Goal: Task Accomplishment & Management: Manage account settings

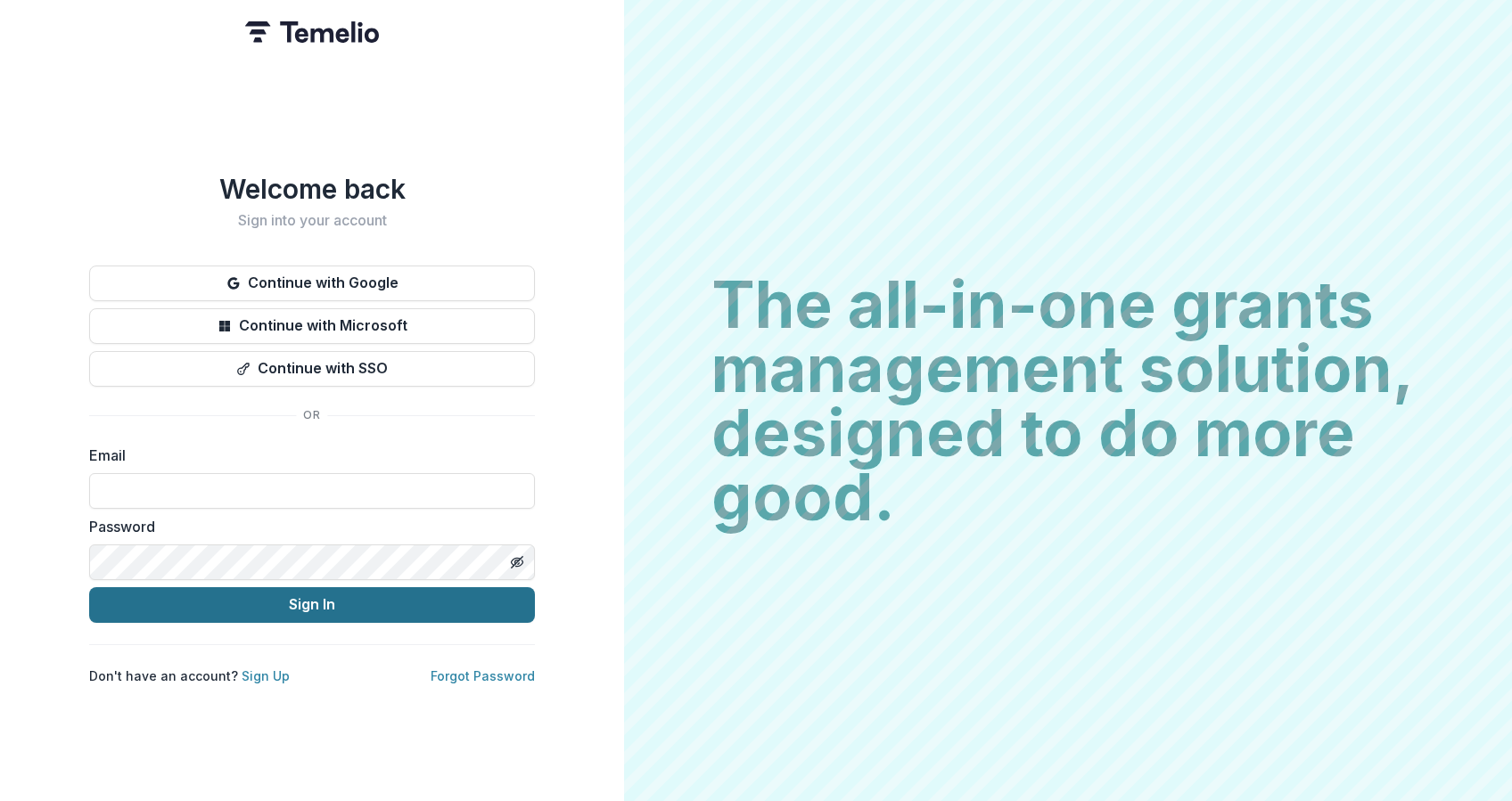
type input "**********"
click at [340, 595] on button "Sign In" at bounding box center [312, 605] width 446 height 35
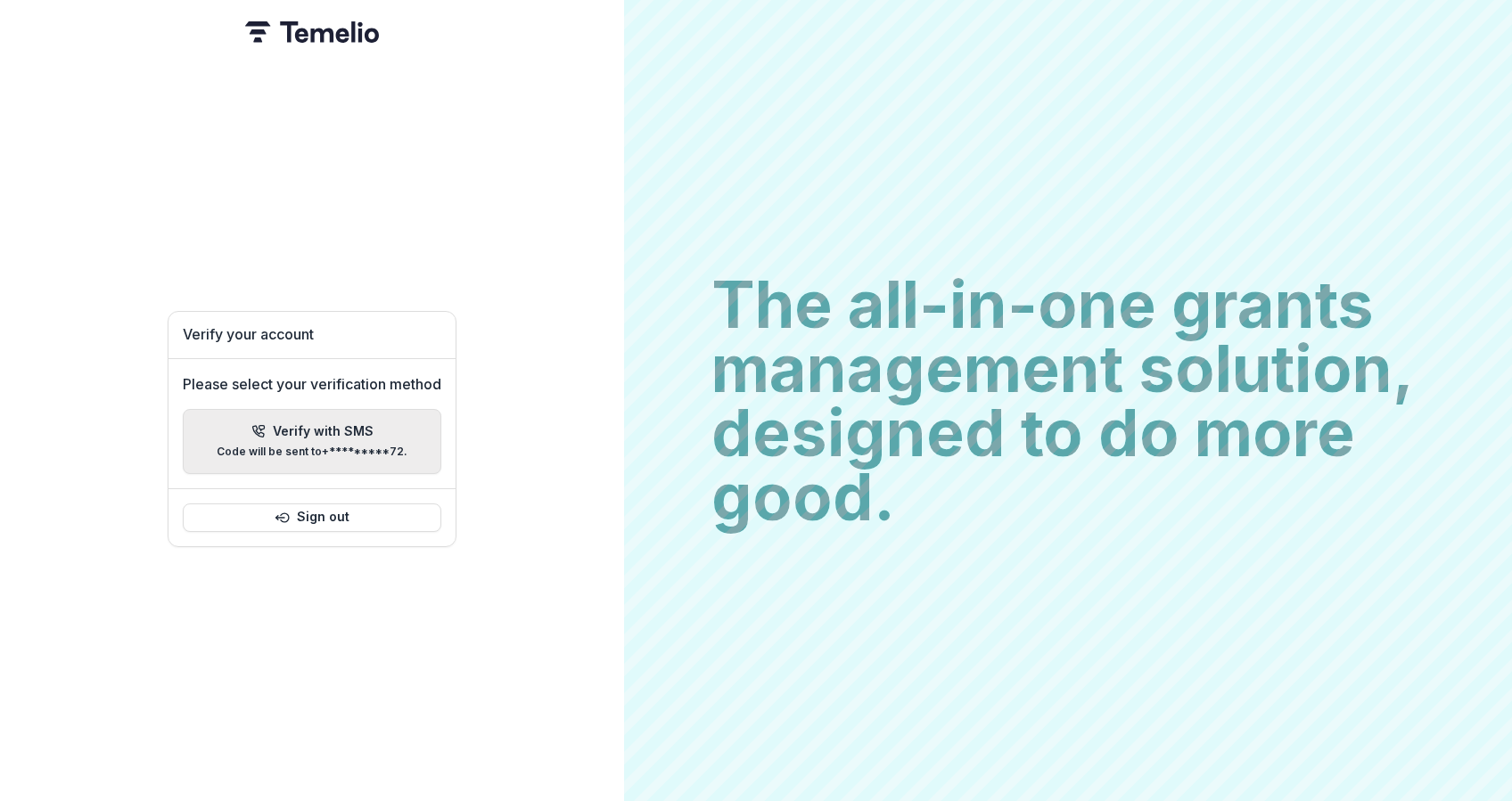
click at [286, 448] on p "Code will be sent to +*********72 ." at bounding box center [312, 451] width 191 height 12
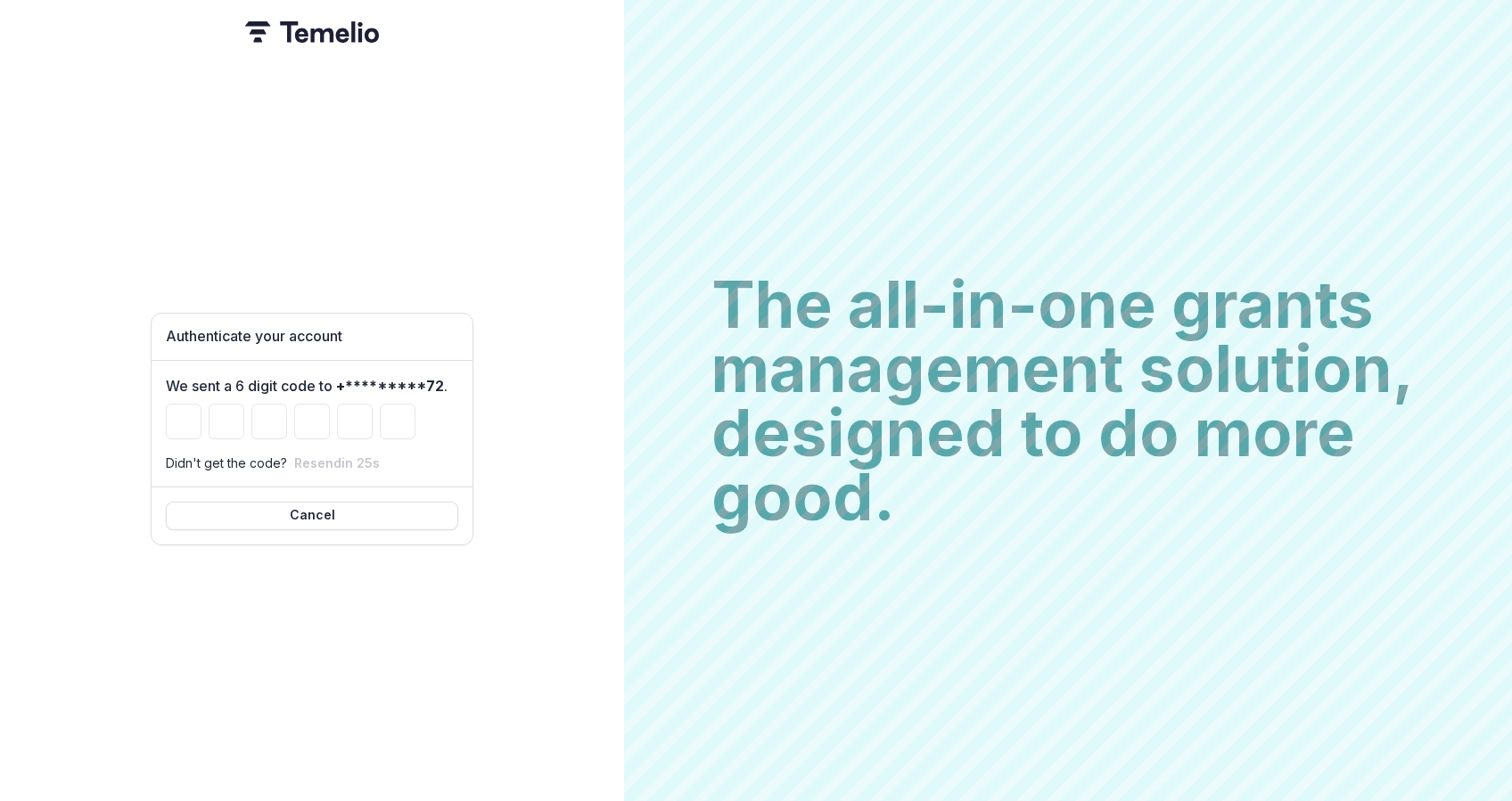
type input "*"
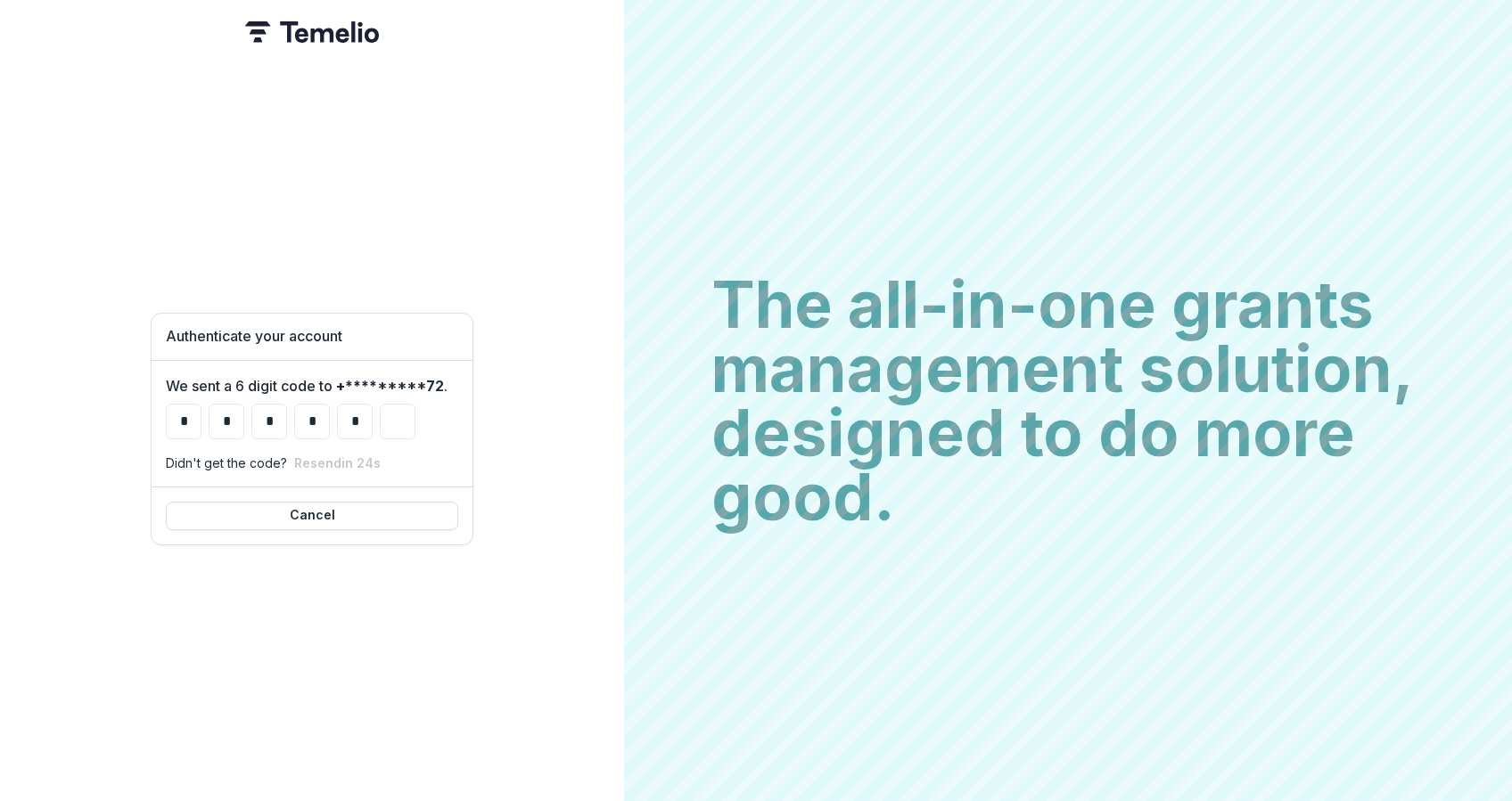
type input "*"
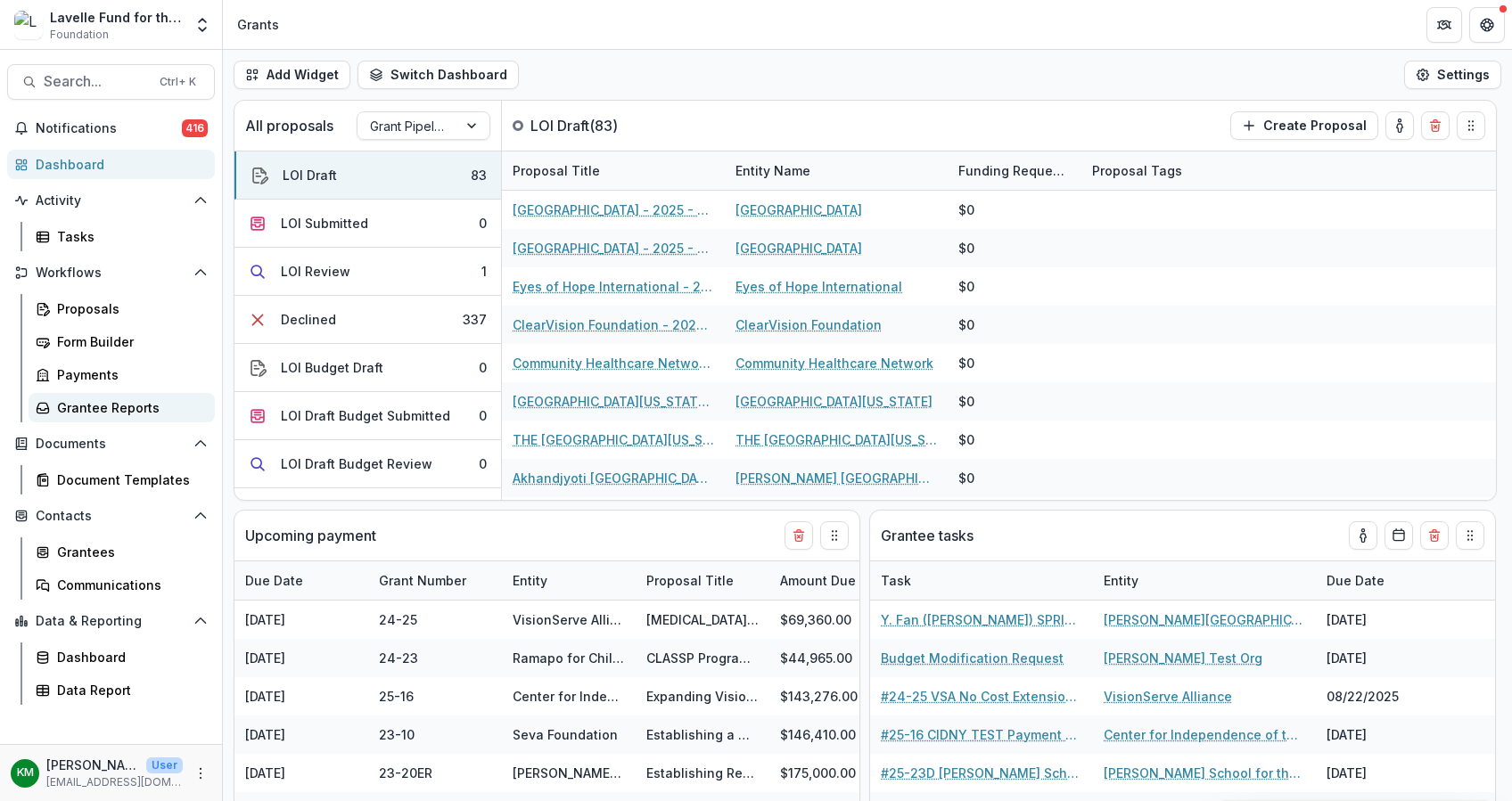
click at [125, 396] on link "Grantee Reports" at bounding box center [122, 408] width 187 height 30
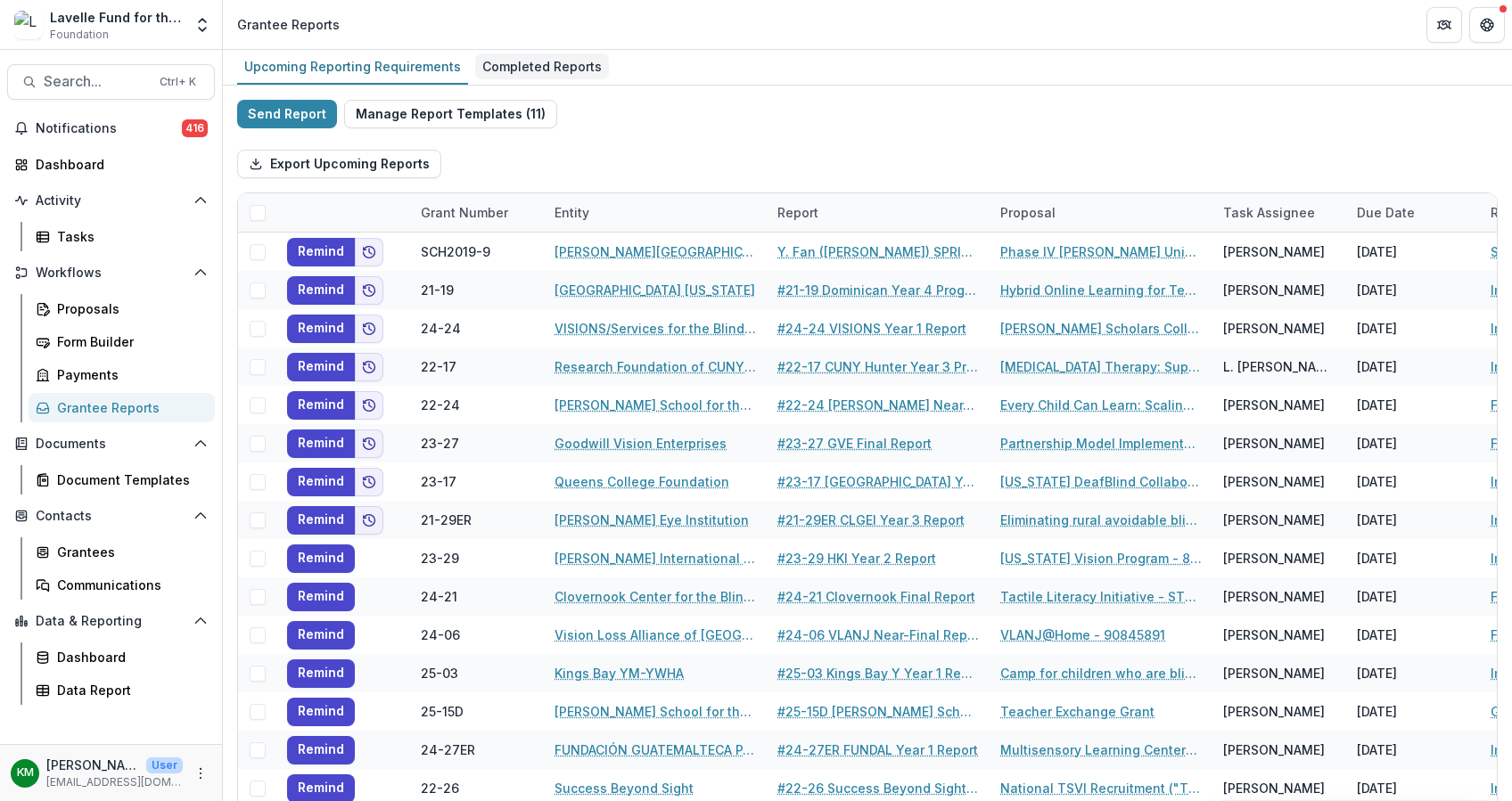
click at [537, 63] on div "Completed Reports" at bounding box center [542, 66] width 133 height 26
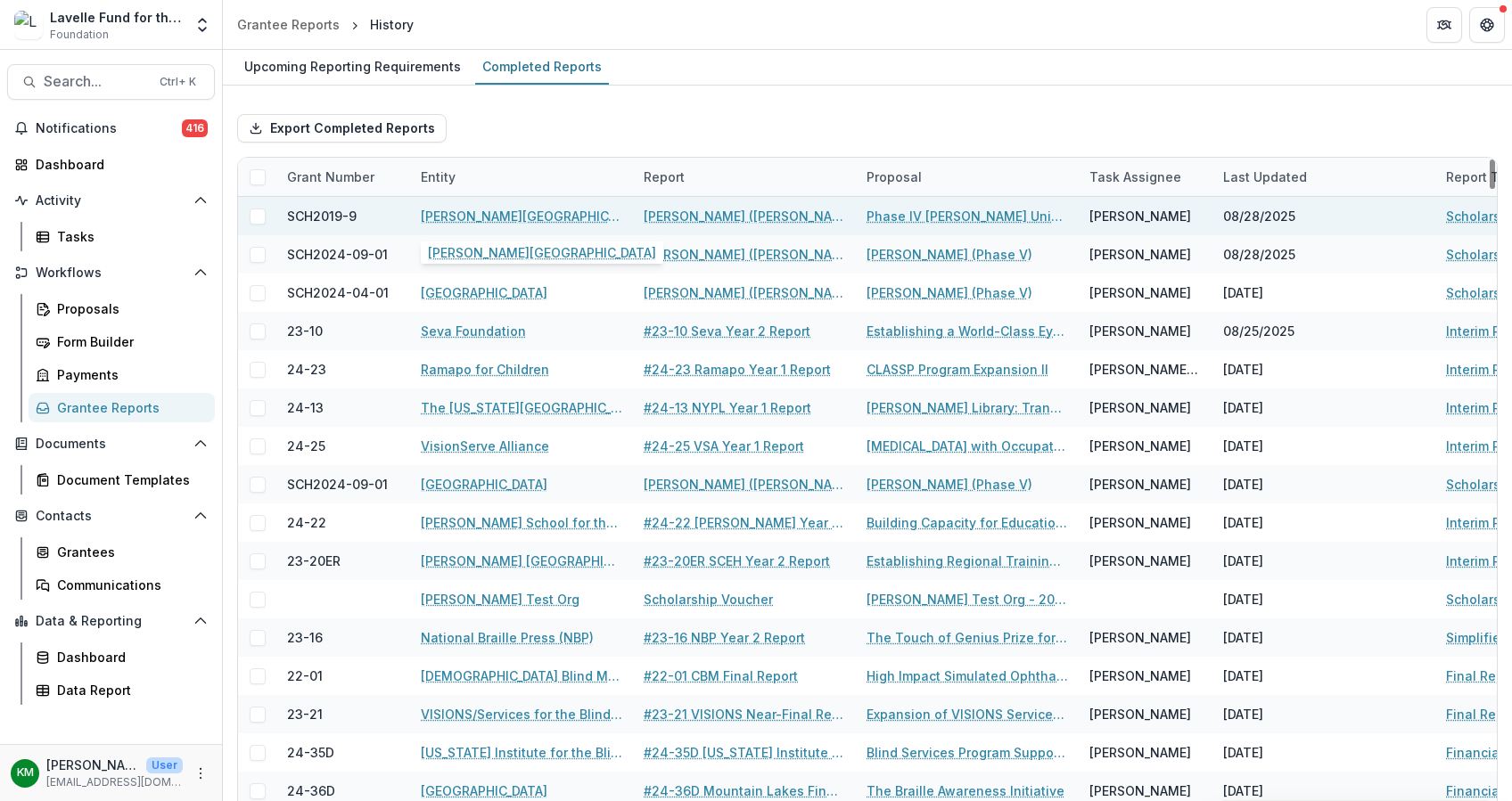
click at [456, 213] on link "Molloy University" at bounding box center [521, 216] width 201 height 19
click at [716, 208] on link "A. Ambrosecchia (Alana Ambrosecchia) FALL 2025 Scholarship Voucher" at bounding box center [743, 216] width 201 height 19
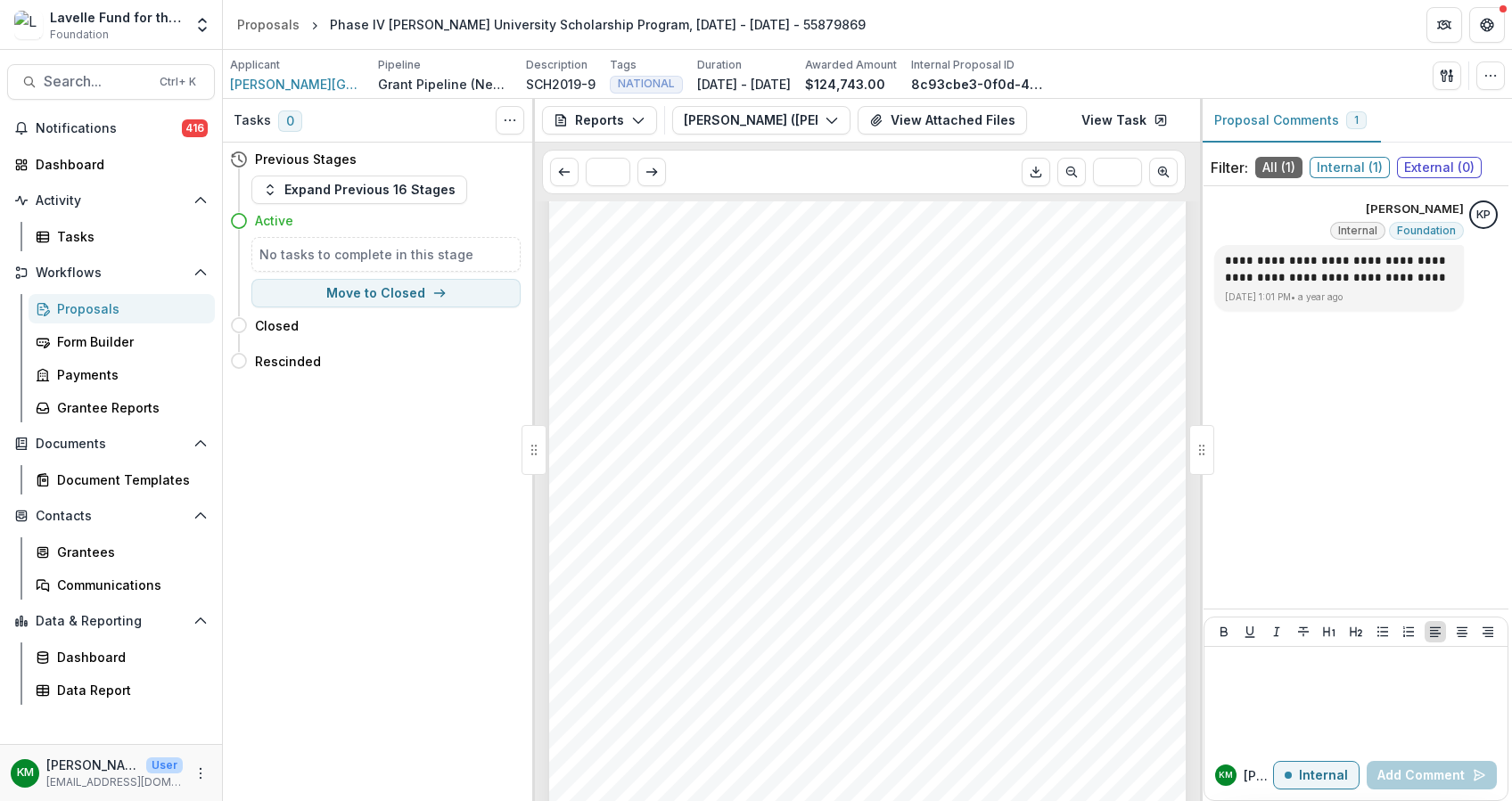
scroll to position [2019, 0]
click at [667, 338] on div "B.4 | Total Cost (B.1 + B.2 + B.3) $31,030.00 C.1 | Aid from State Commission f…" at bounding box center [867, 453] width 636 height 900
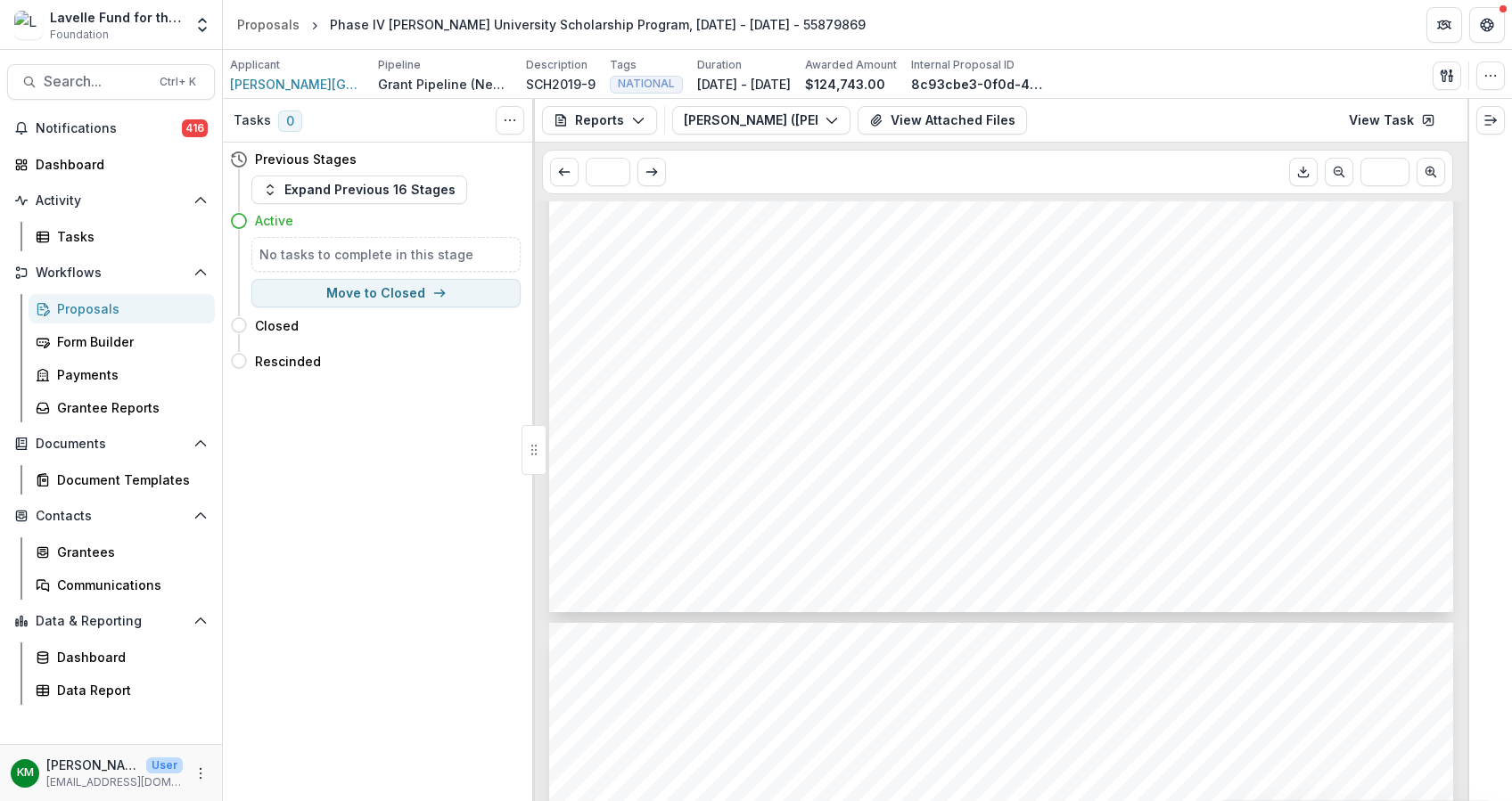
scroll to position [0, 0]
click at [1423, 127] on icon at bounding box center [1427, 120] width 14 height 14
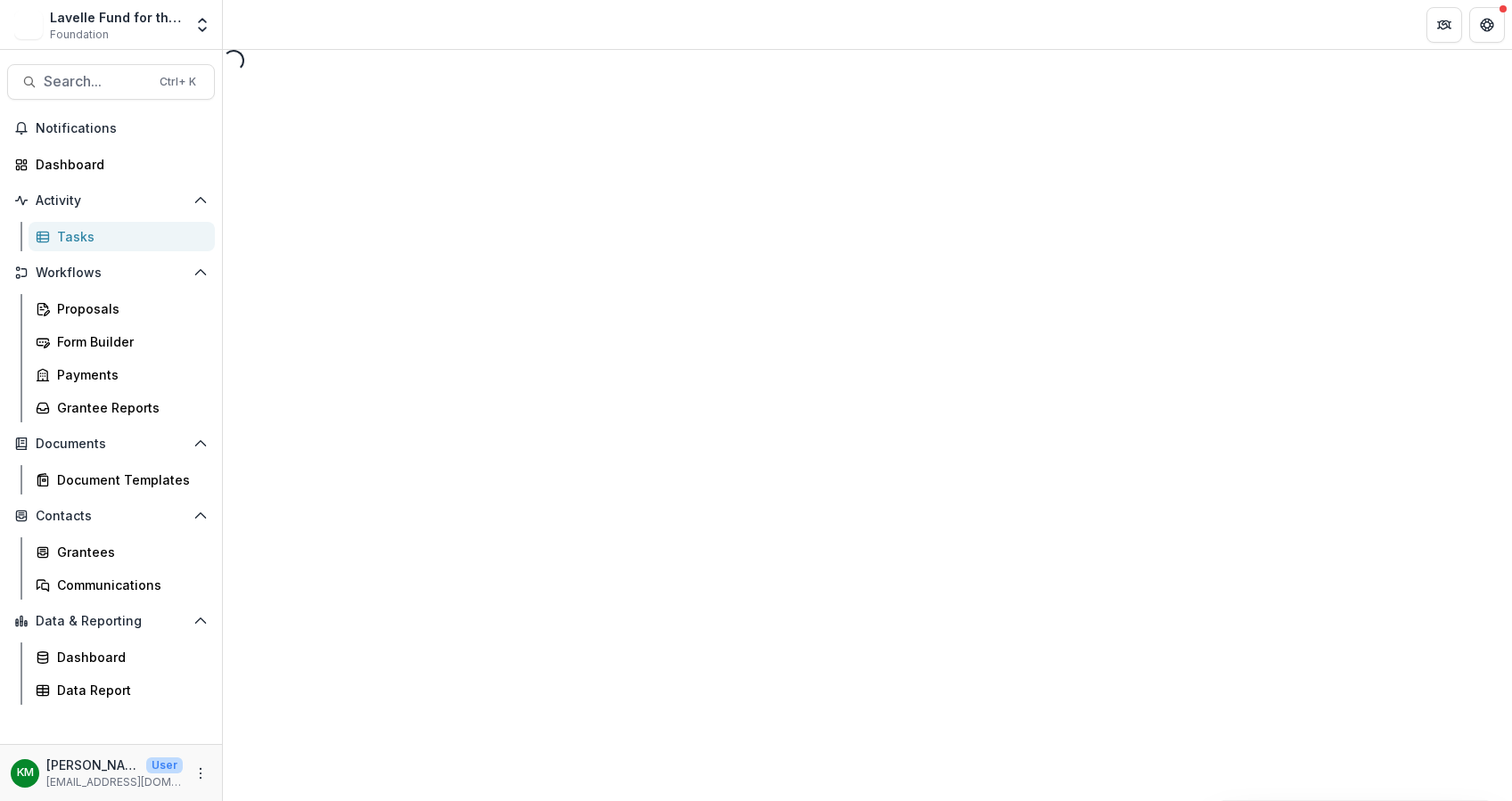
select select "********"
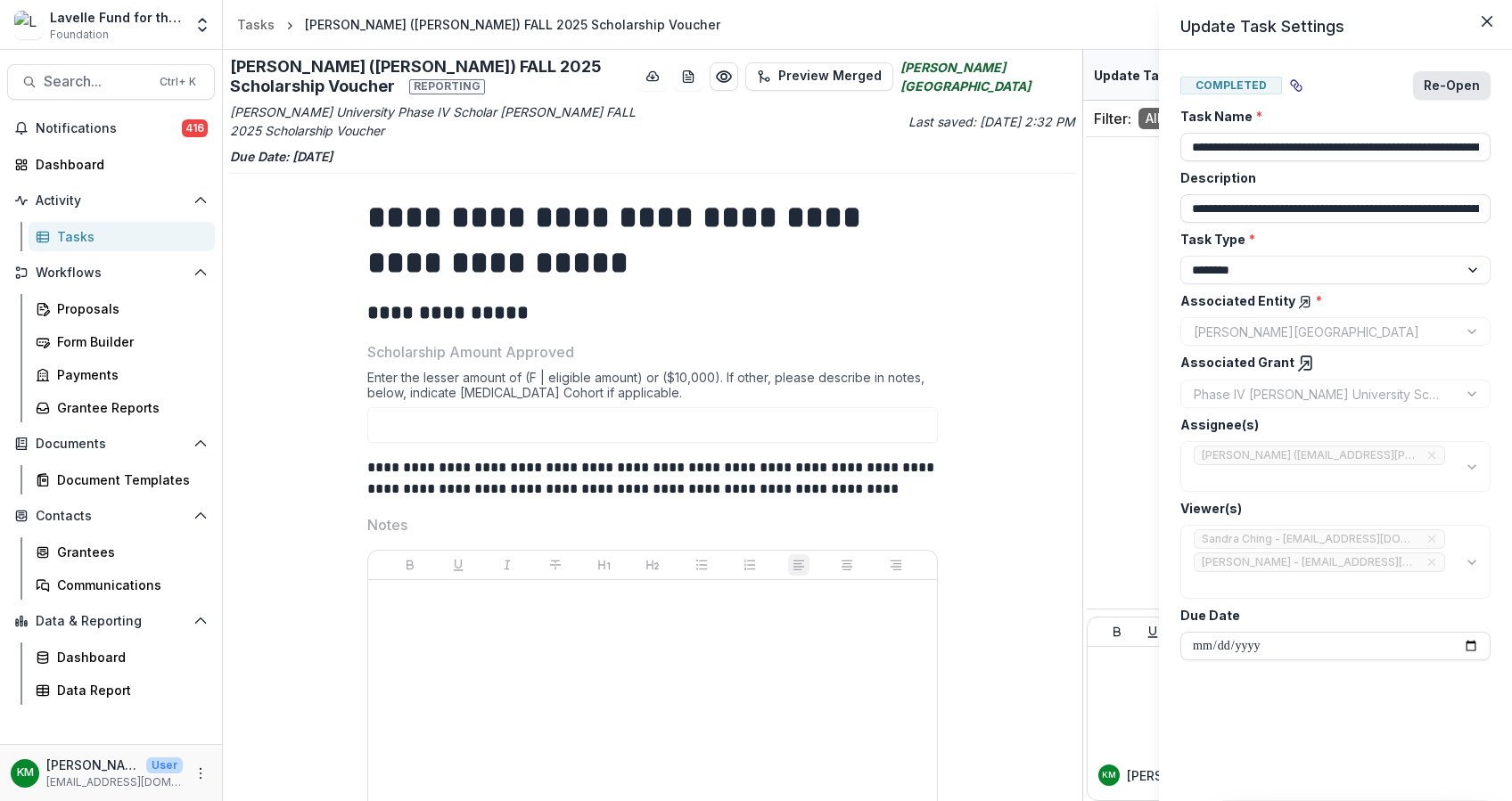
click at [1444, 79] on button "Re-Open" at bounding box center [1451, 86] width 77 height 29
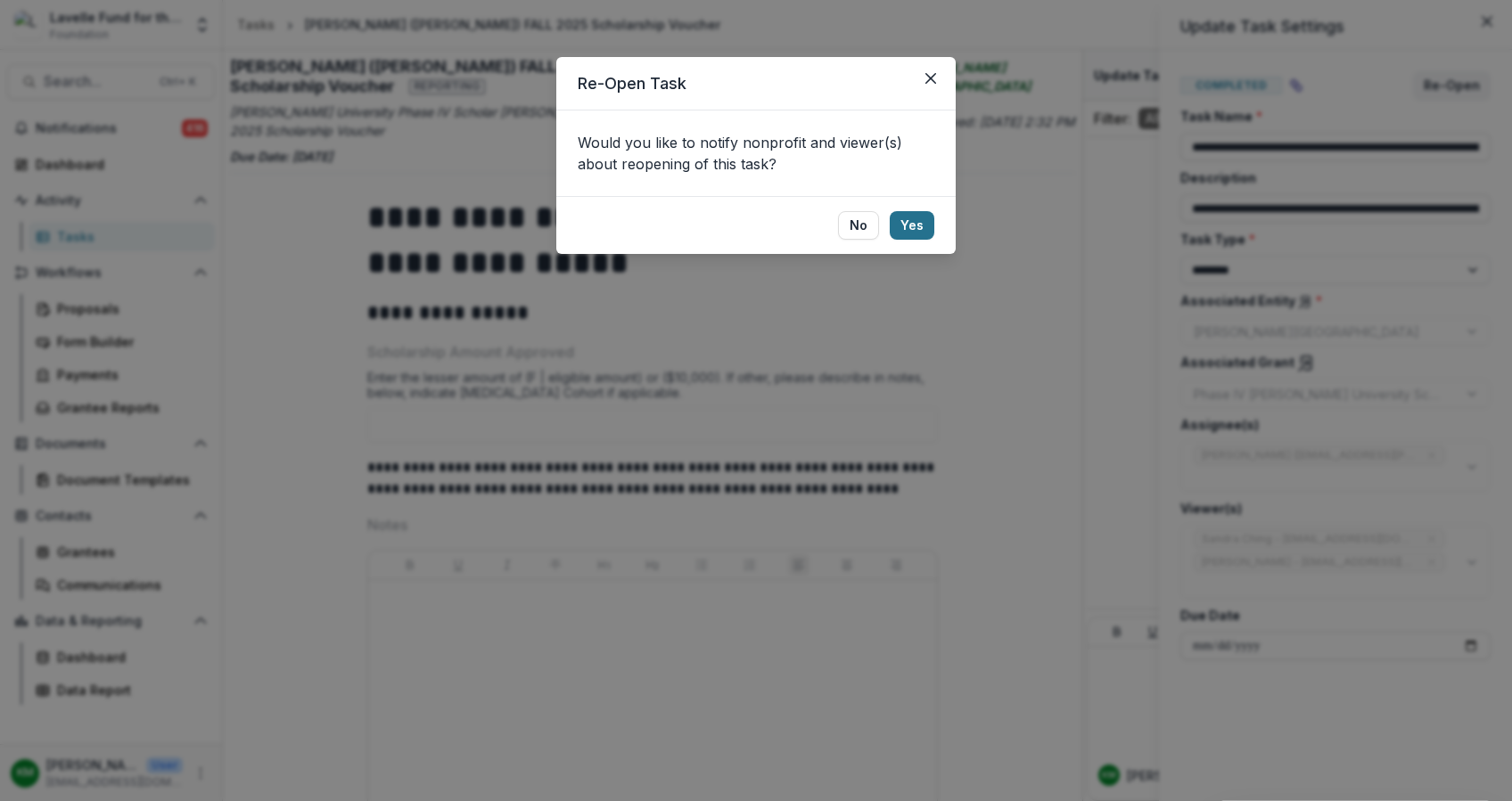
drag, startPoint x: 907, startPoint y: 221, endPoint x: 897, endPoint y: 224, distance: 10.4
click at [909, 221] on button "Yes" at bounding box center [912, 226] width 45 height 29
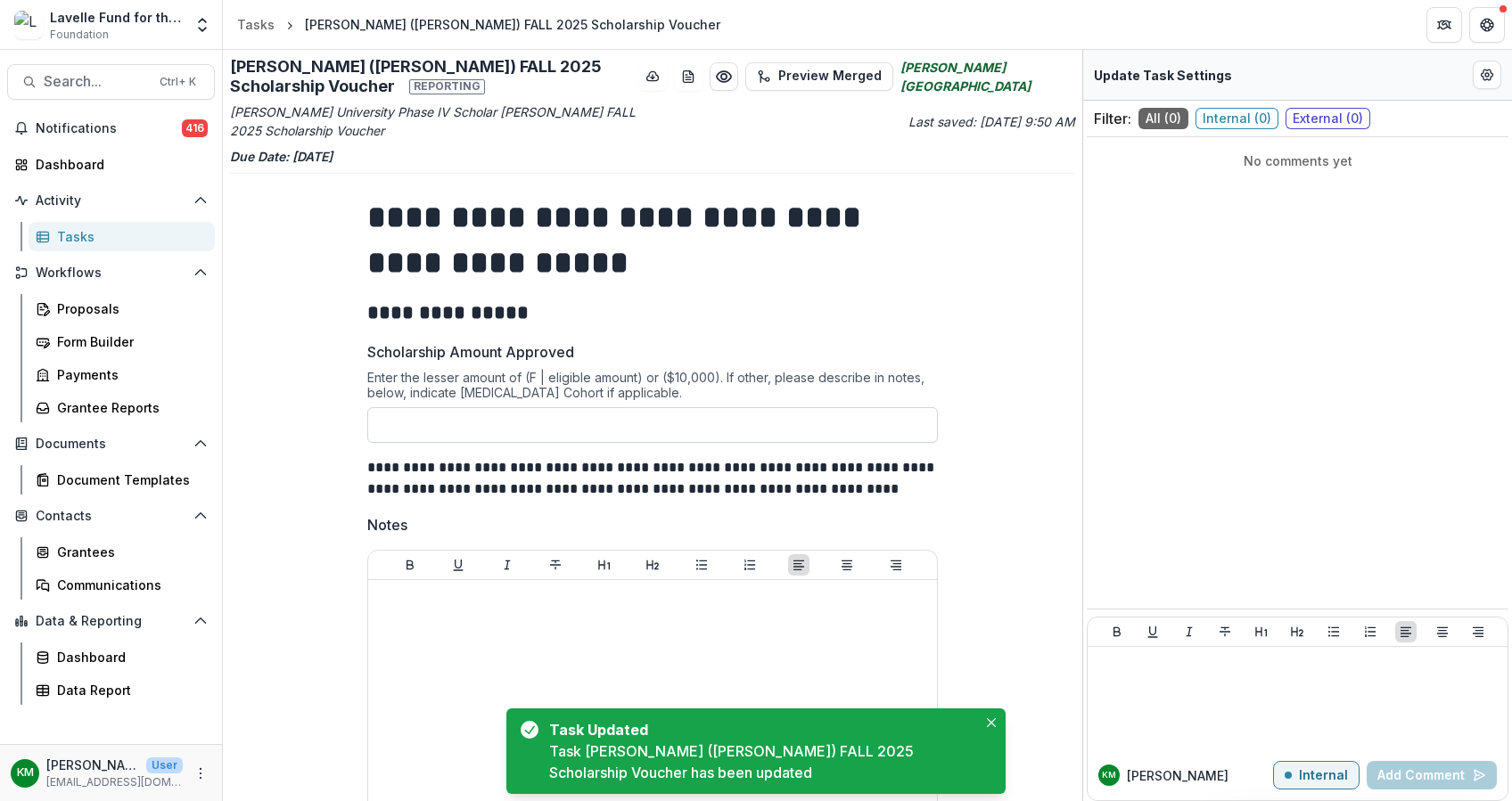
click at [442, 428] on input "Scholarship Amount Approved" at bounding box center [652, 425] width 571 height 35
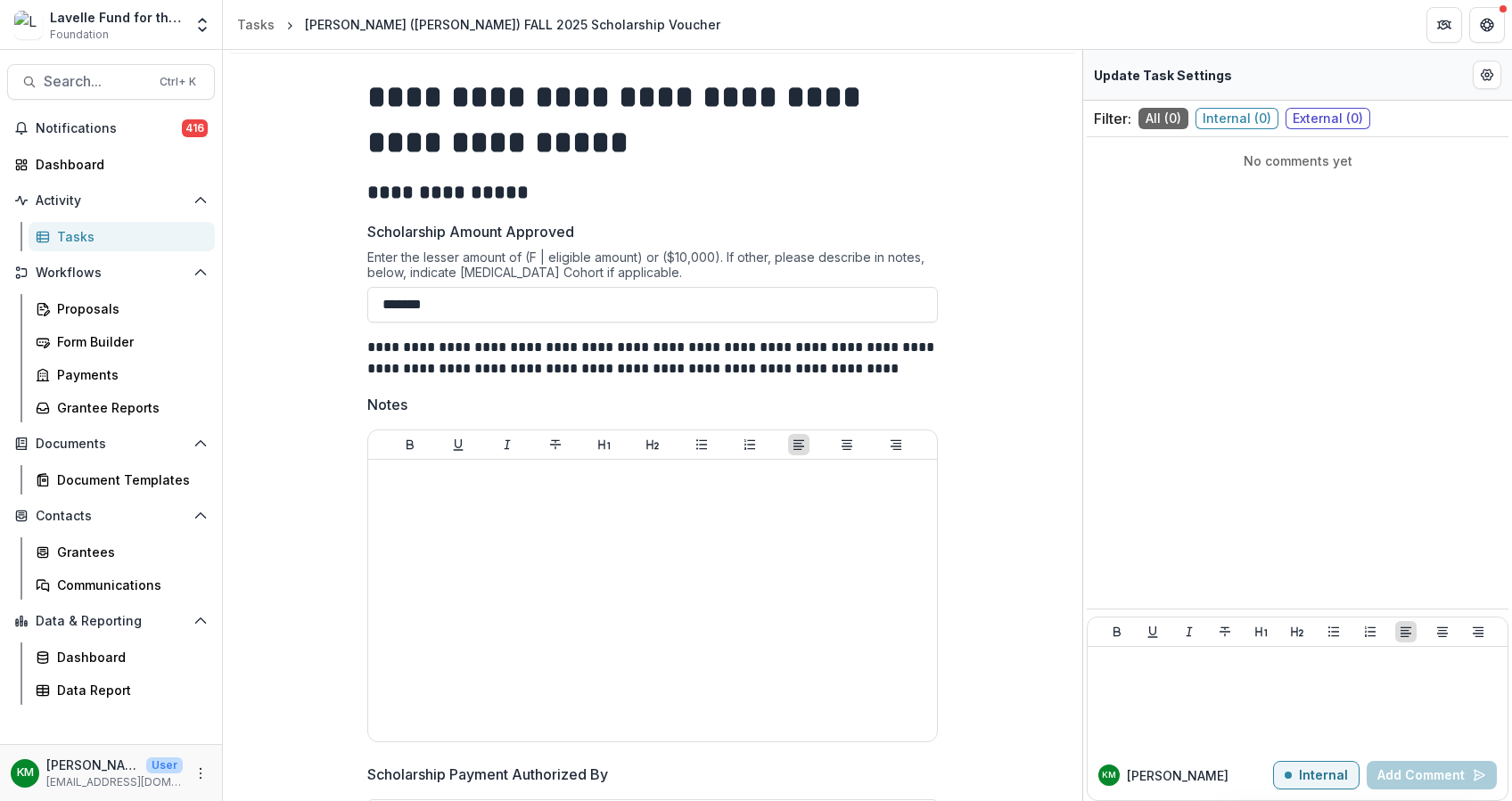
scroll to position [356, 0]
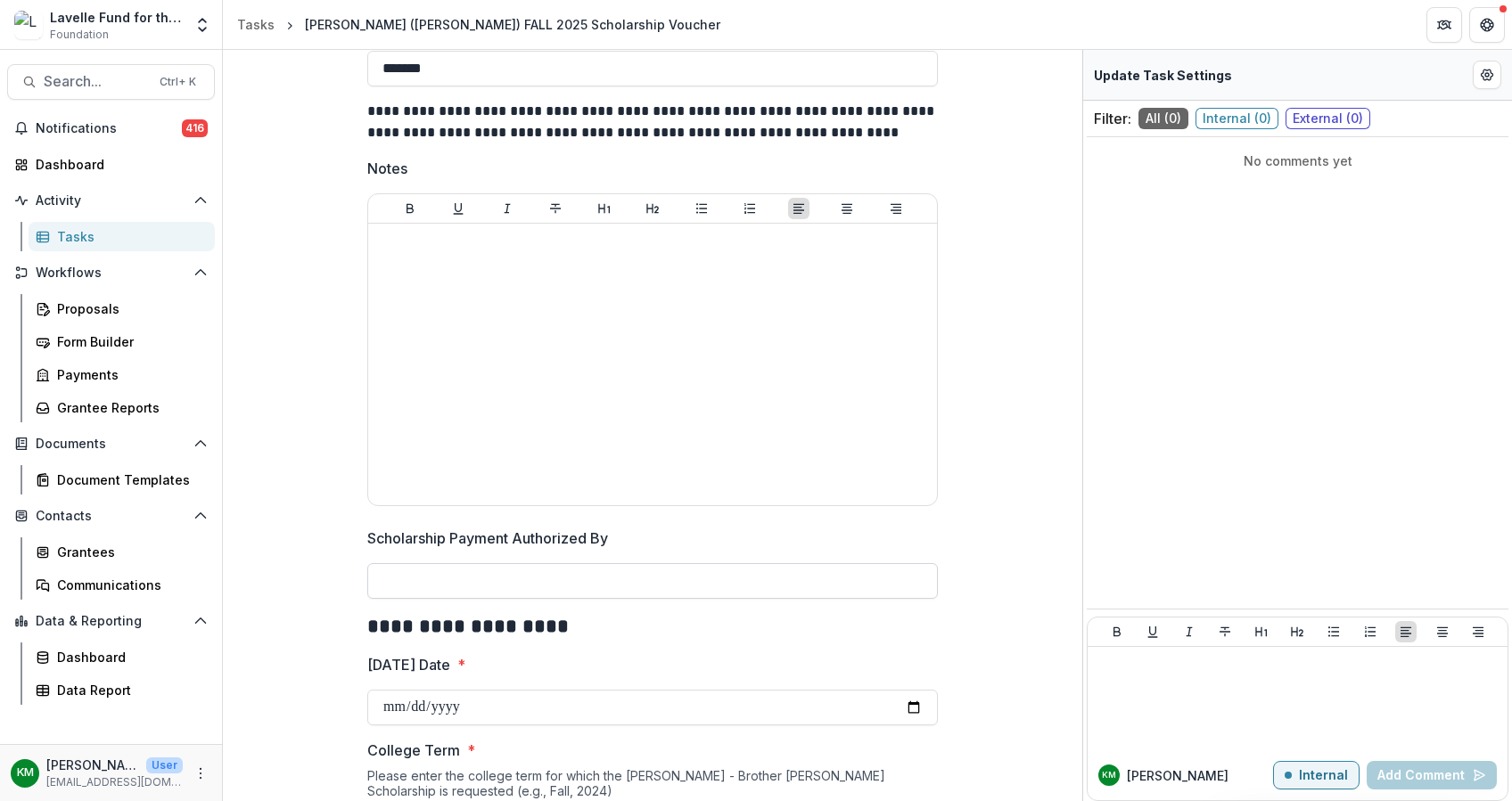
type input "*******"
click at [401, 577] on input "Scholarship Payment Authorized By" at bounding box center [652, 580] width 571 height 35
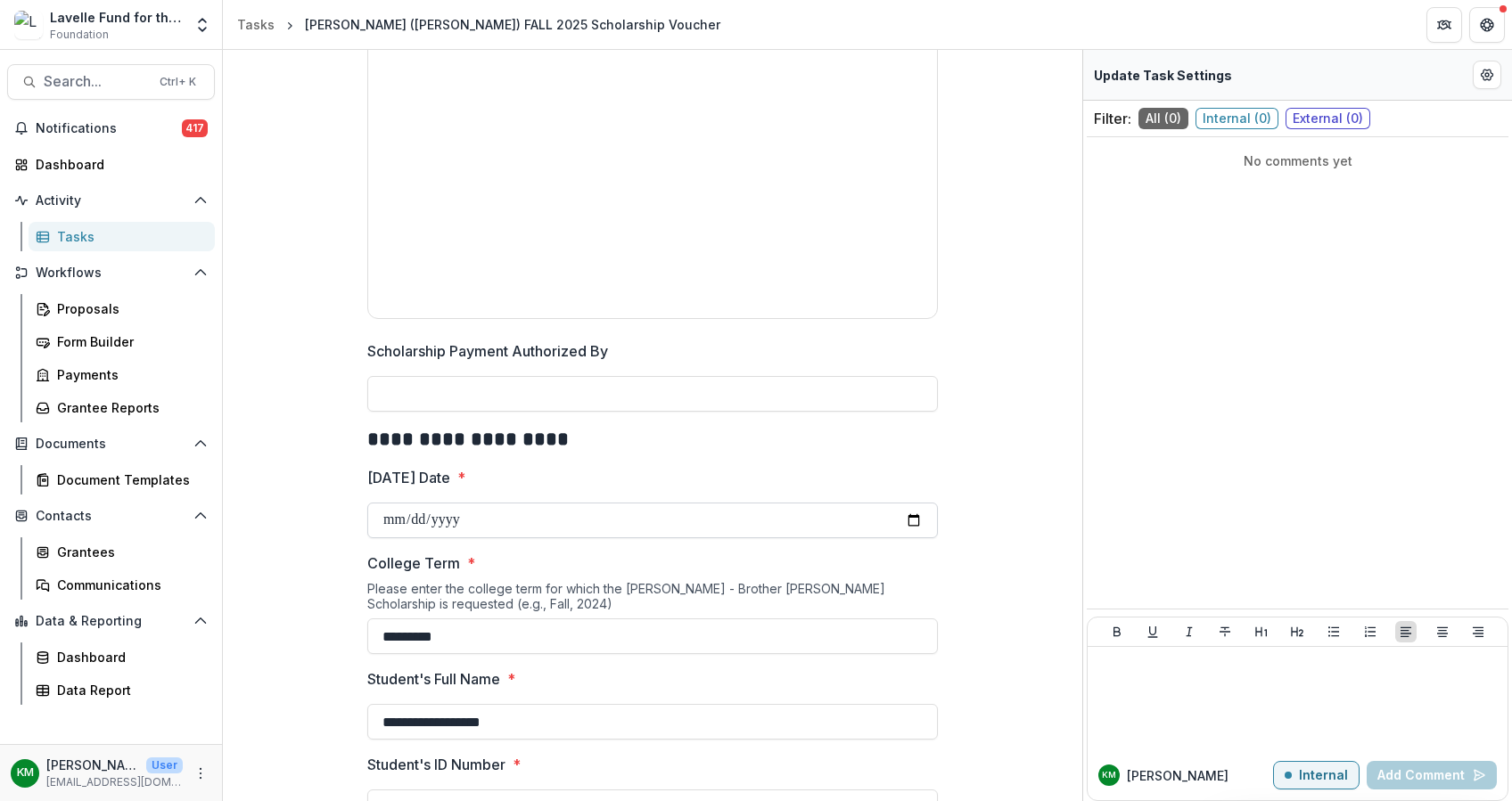
scroll to position [593, 0]
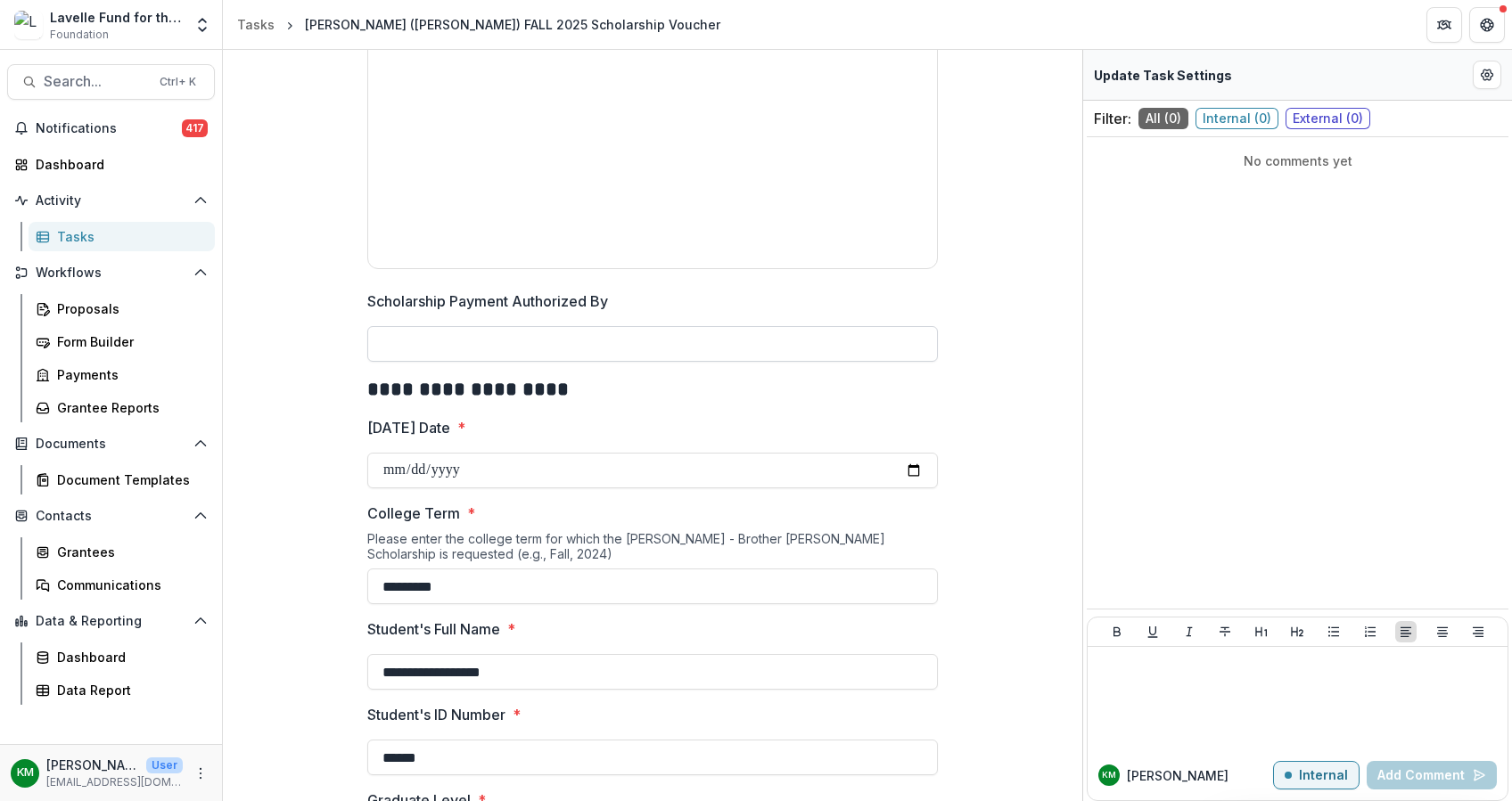
click at [507, 347] on input "Scholarship Payment Authorized By" at bounding box center [652, 343] width 571 height 35
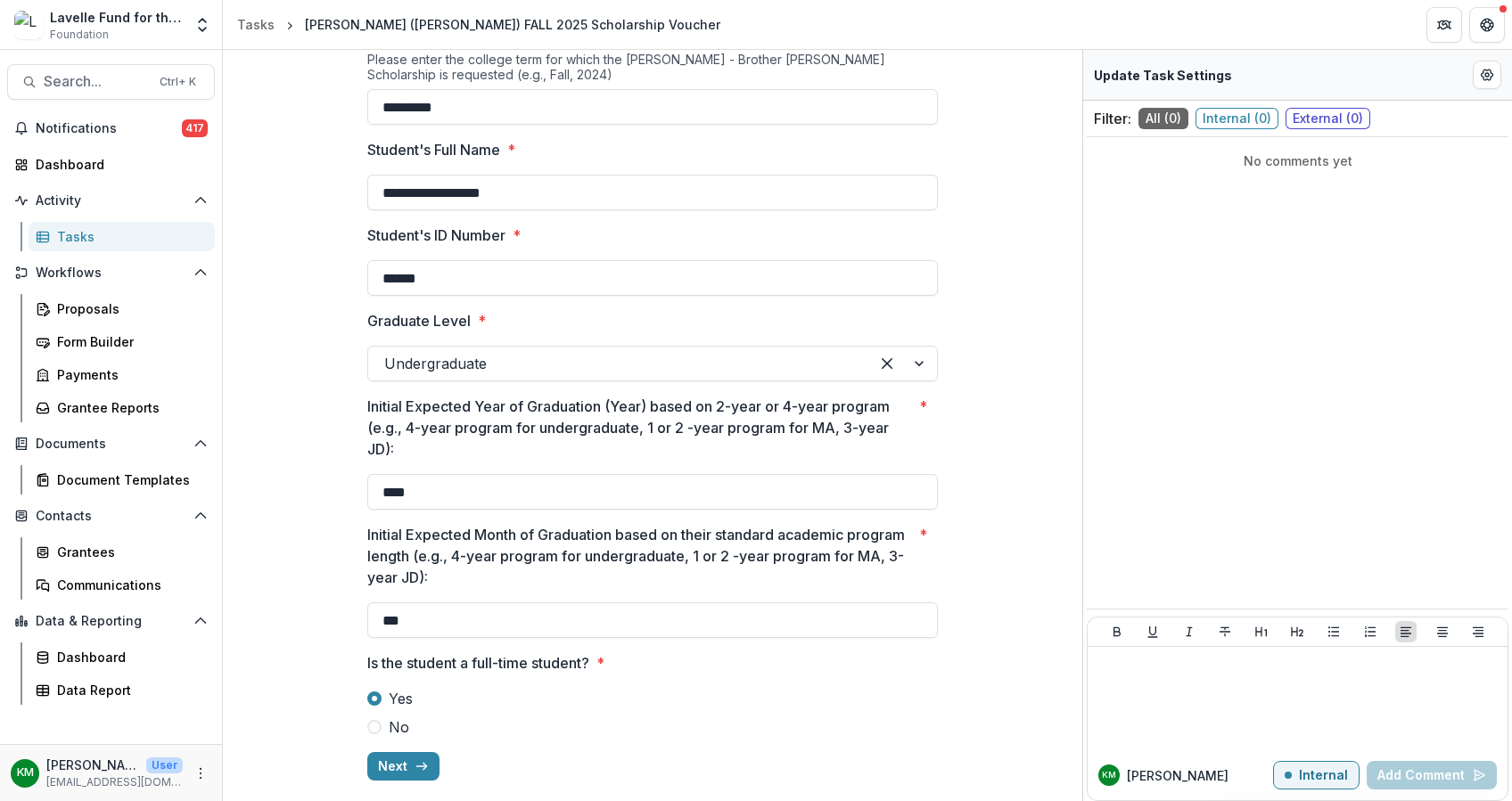
scroll to position [1073, 0]
type input "**********"
click at [407, 756] on button "Next" at bounding box center [403, 766] width 72 height 29
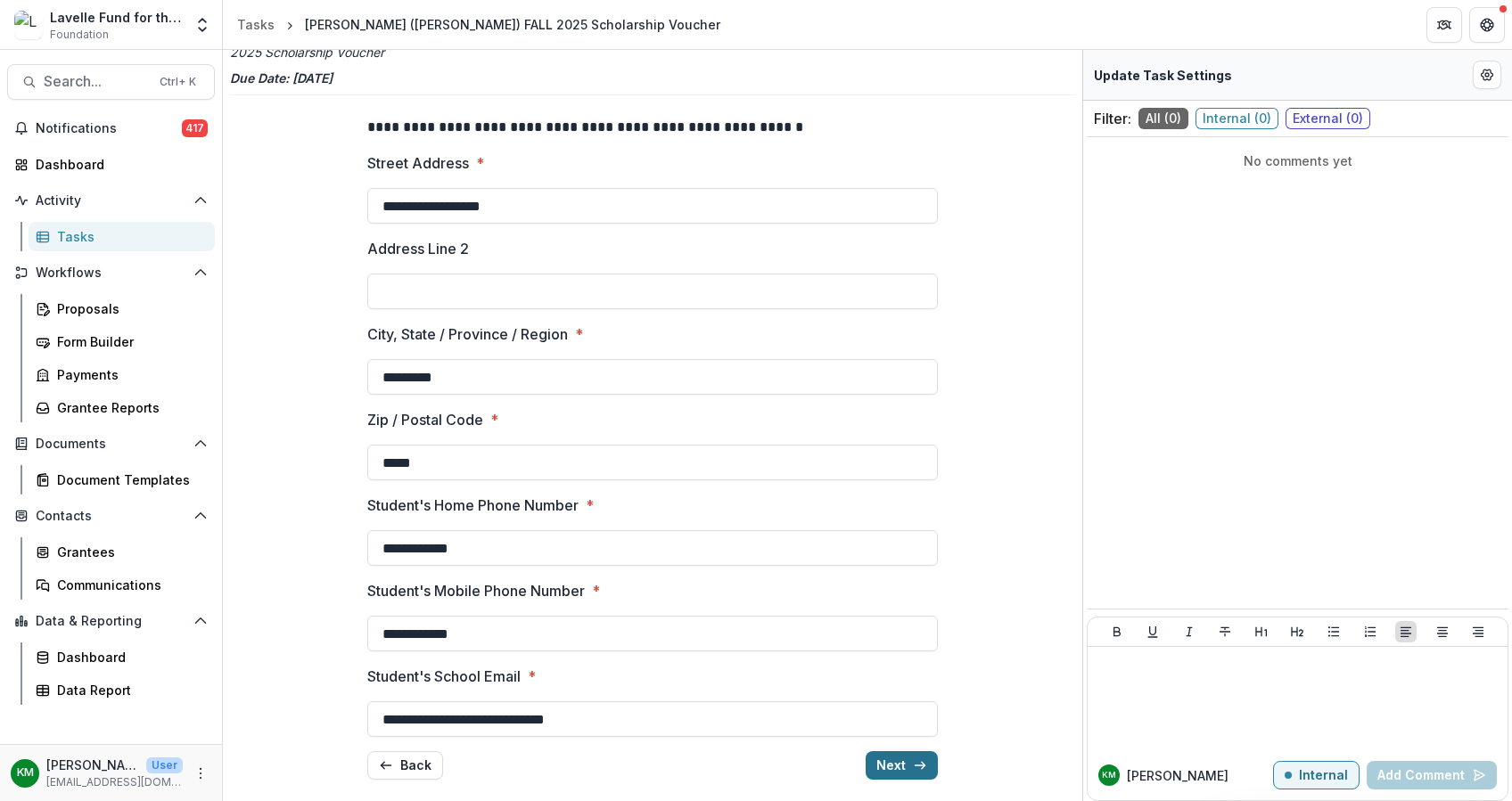
scroll to position [78, 0]
click at [900, 758] on button "Next" at bounding box center [901, 766] width 72 height 29
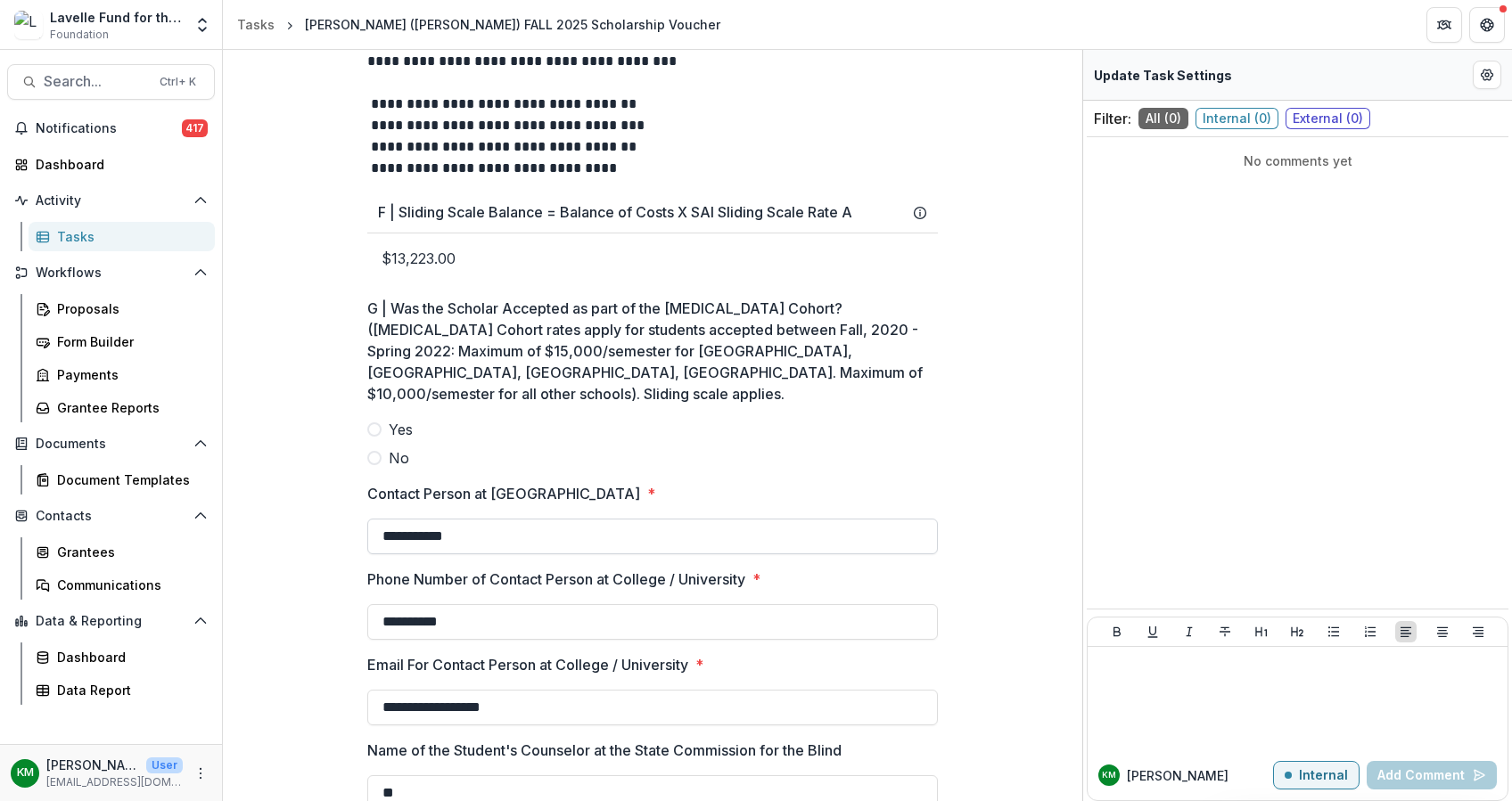
scroll to position [1903, 0]
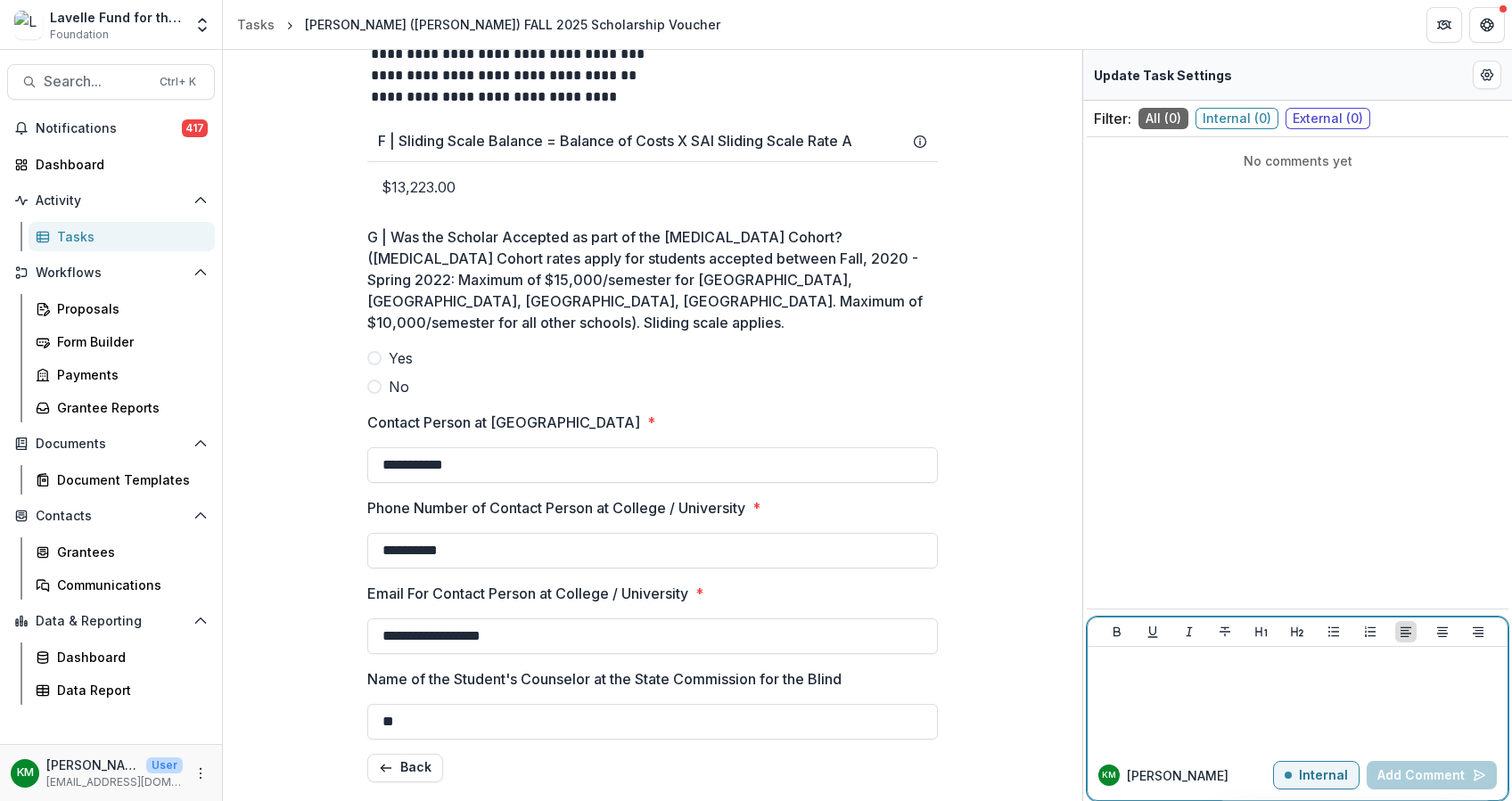
click at [1182, 687] on div at bounding box center [1298, 699] width 406 height 90
click at [1155, 676] on div at bounding box center [1298, 699] width 406 height 90
click at [1335, 780] on p "Internal" at bounding box center [1322, 775] width 49 height 15
click at [1201, 670] on p at bounding box center [1298, 664] width 406 height 20
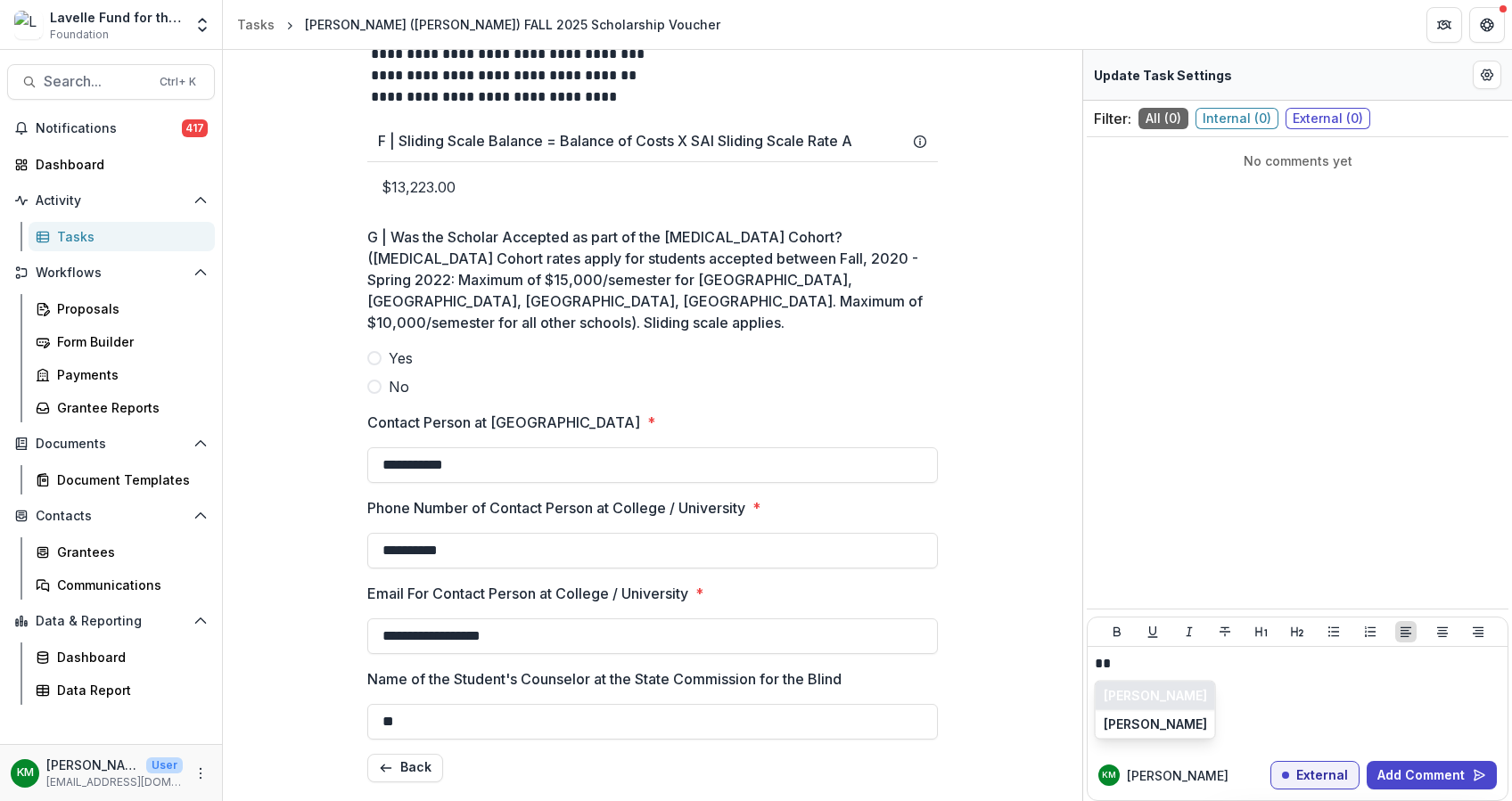
click at [1168, 691] on button "Eugene Rogers" at bounding box center [1155, 696] width 119 height 29
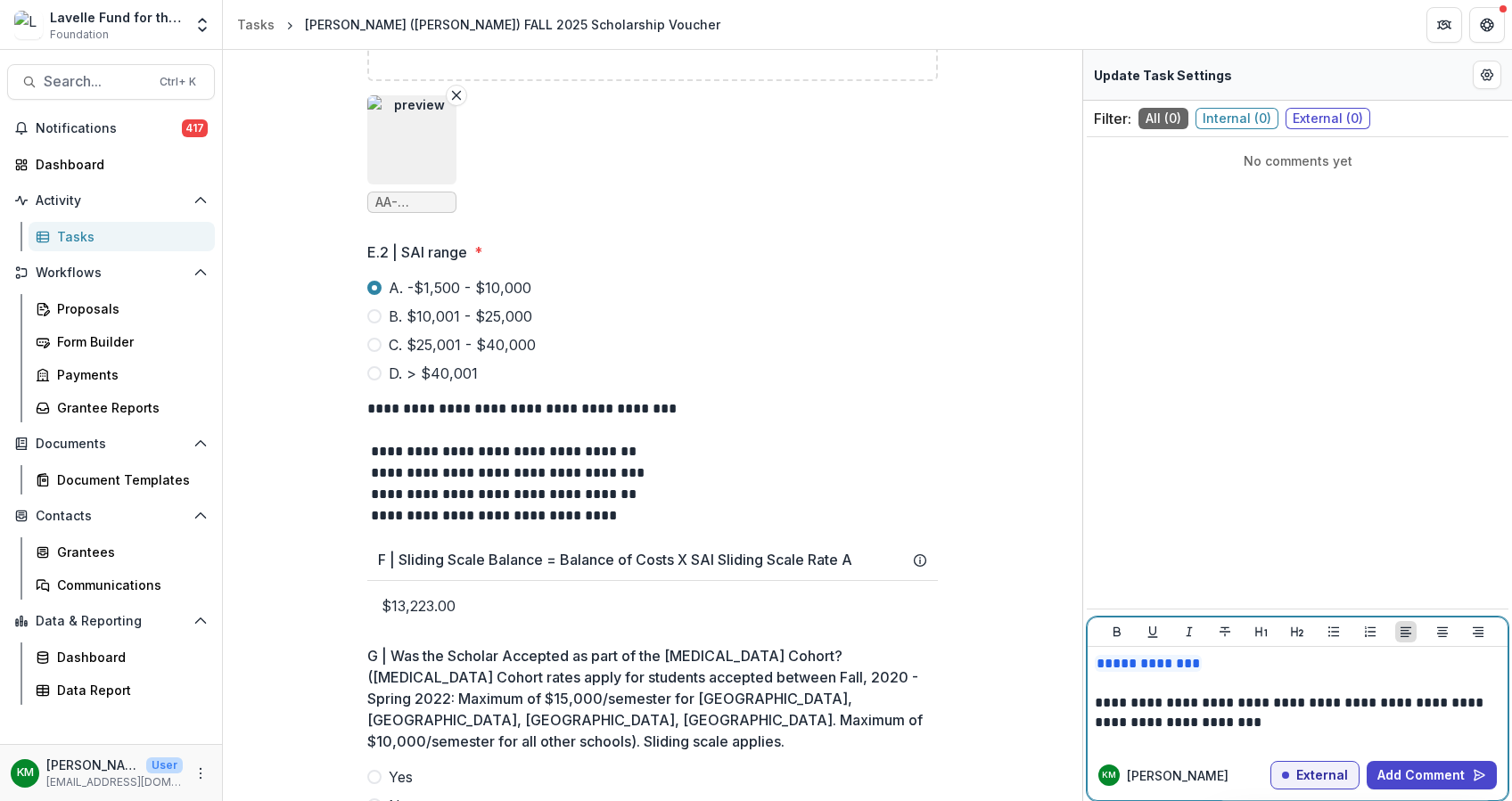
scroll to position [1310, 0]
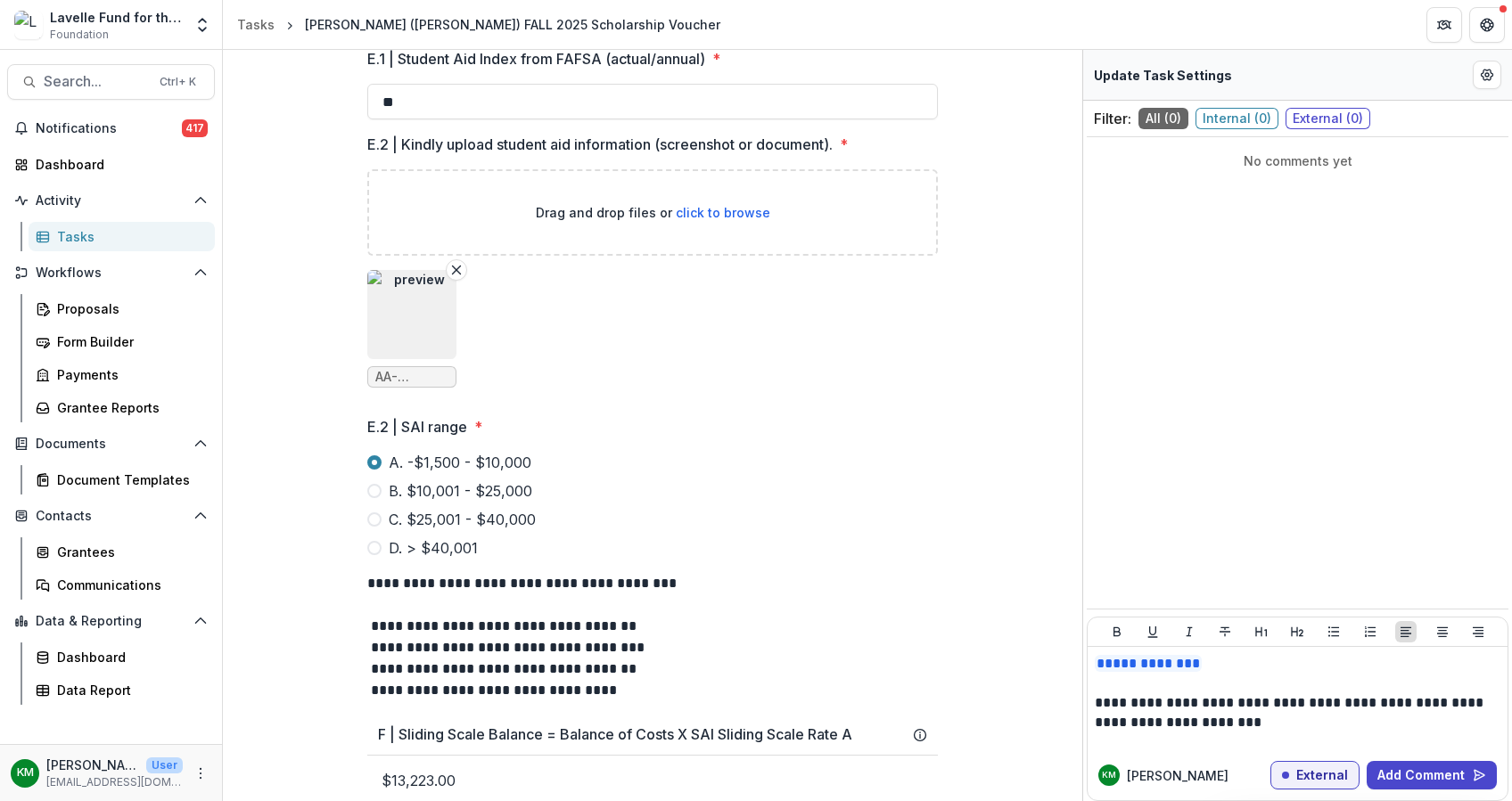
click at [427, 342] on img "button" at bounding box center [412, 314] width 90 height 90
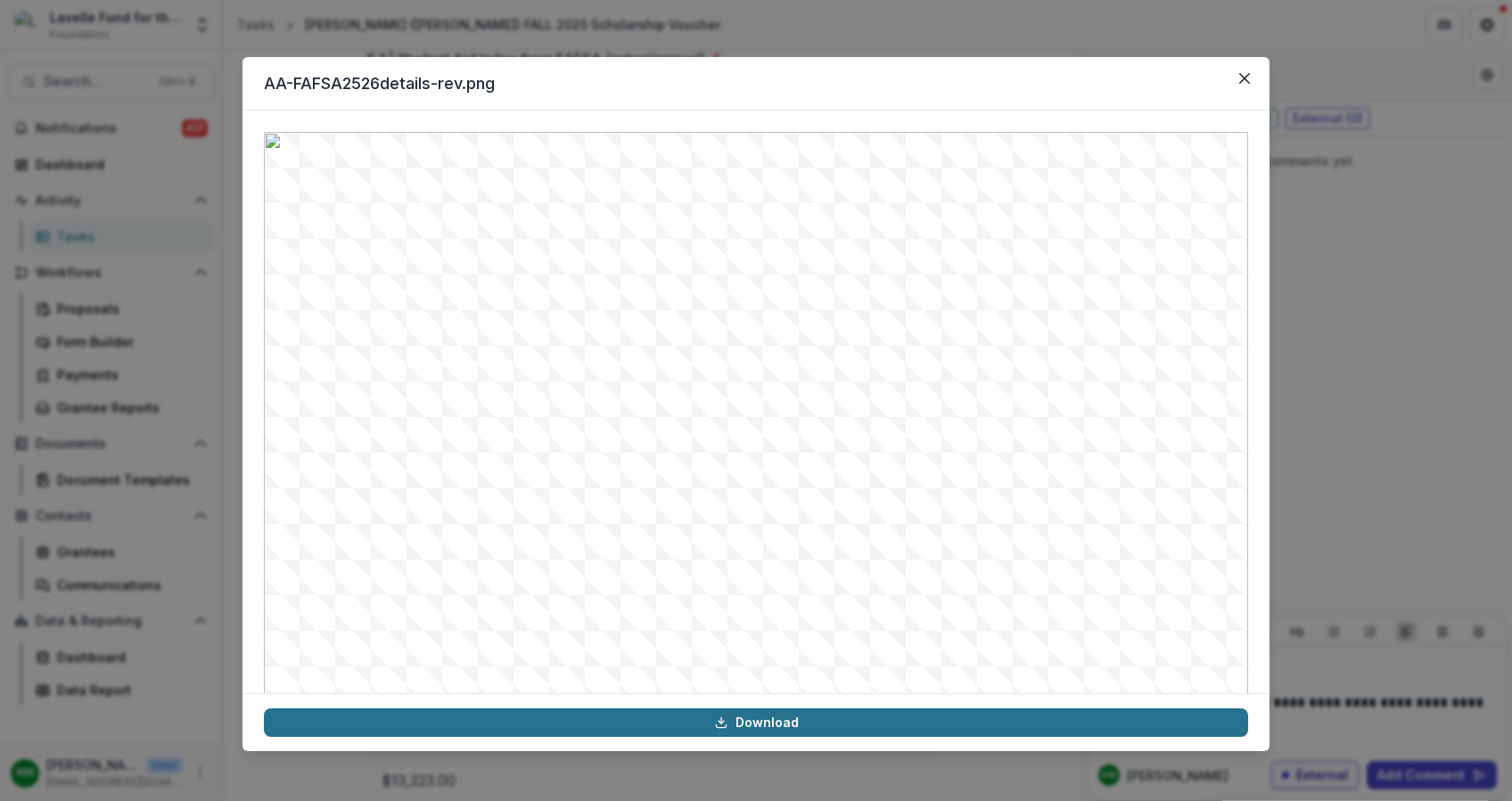
click at [736, 719] on link "Download" at bounding box center [756, 723] width 984 height 29
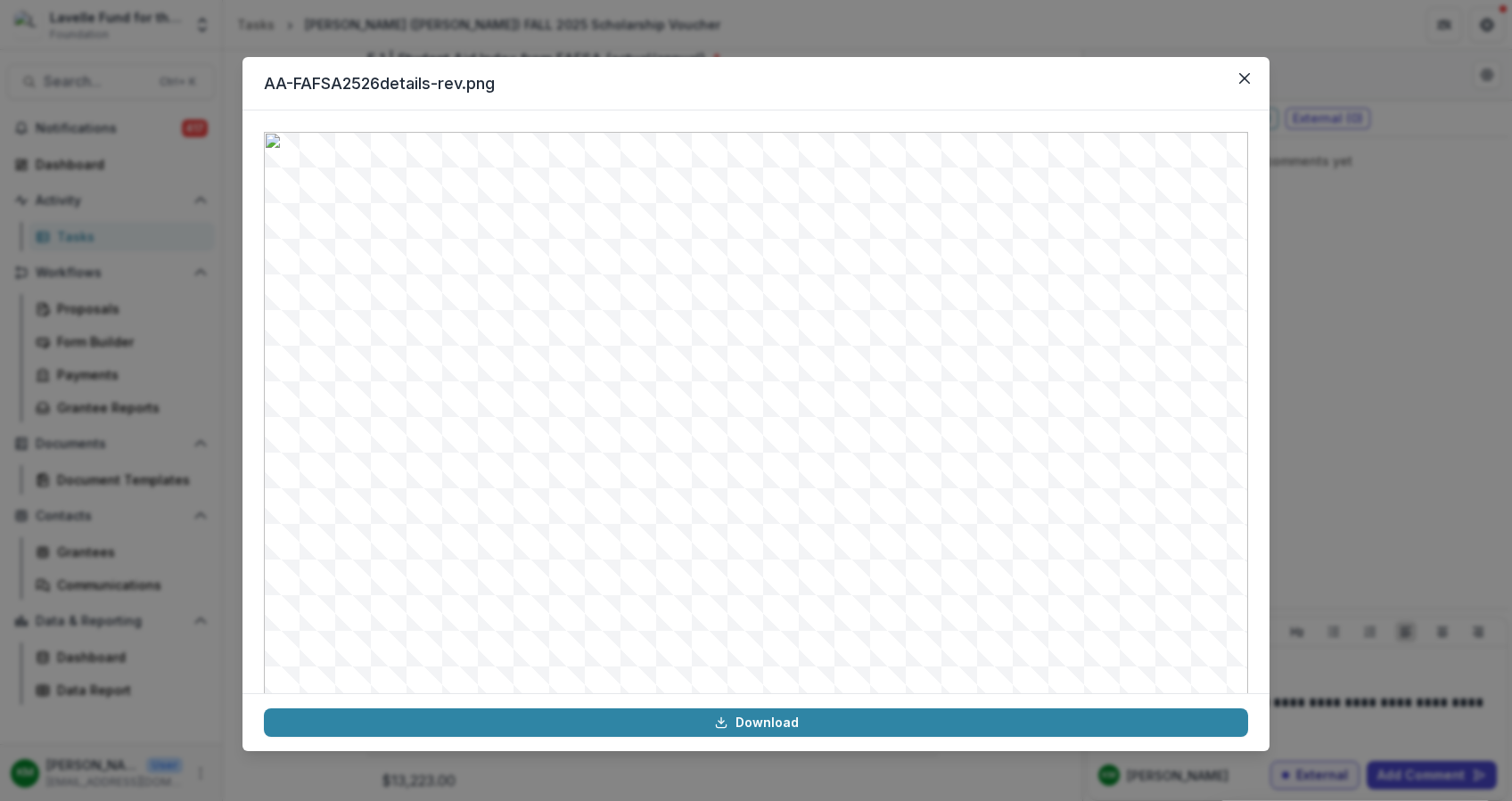
drag, startPoint x: 1299, startPoint y: 316, endPoint x: 1308, endPoint y: 339, distance: 24.7
click at [1308, 339] on div "AA-FAFSA2526details-rev.png Download" at bounding box center [756, 400] width 1512 height 801
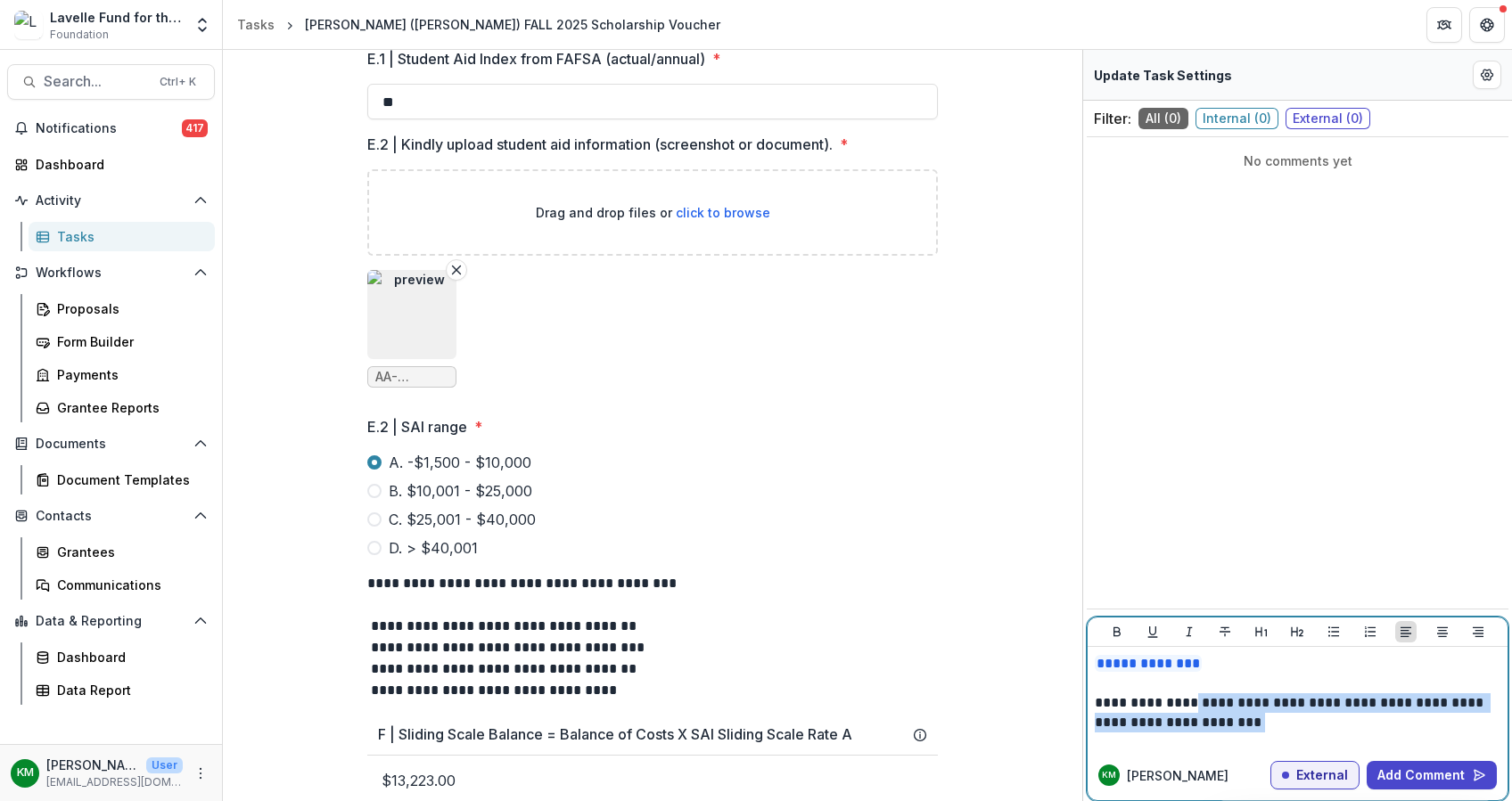
drag, startPoint x: 1264, startPoint y: 721, endPoint x: 1195, endPoint y: 698, distance: 72.7
click at [1195, 698] on p "**********" at bounding box center [1298, 712] width 406 height 39
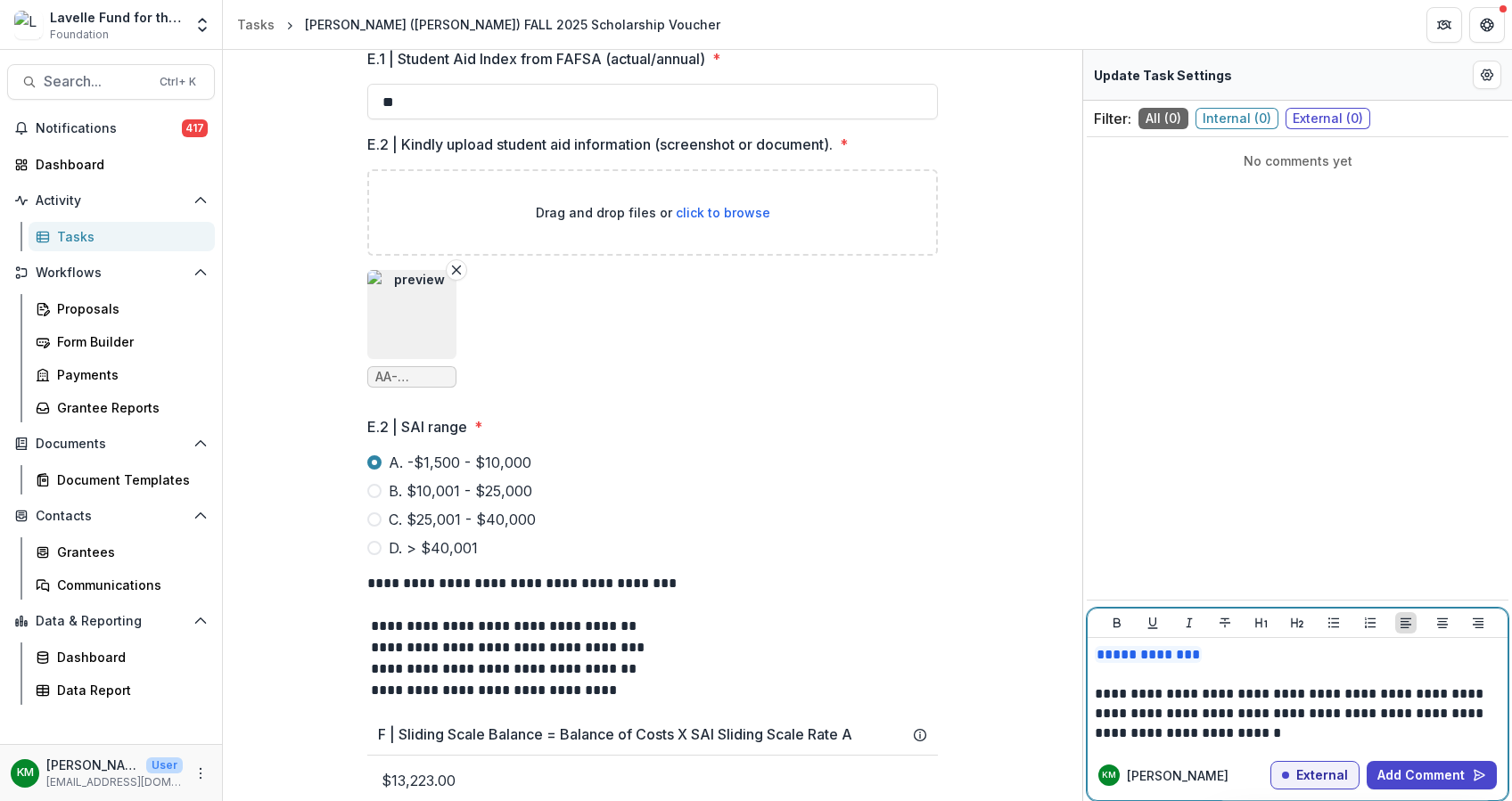
click at [1256, 726] on p "**********" at bounding box center [1298, 713] width 406 height 59
click at [410, 354] on img "button" at bounding box center [412, 314] width 90 height 90
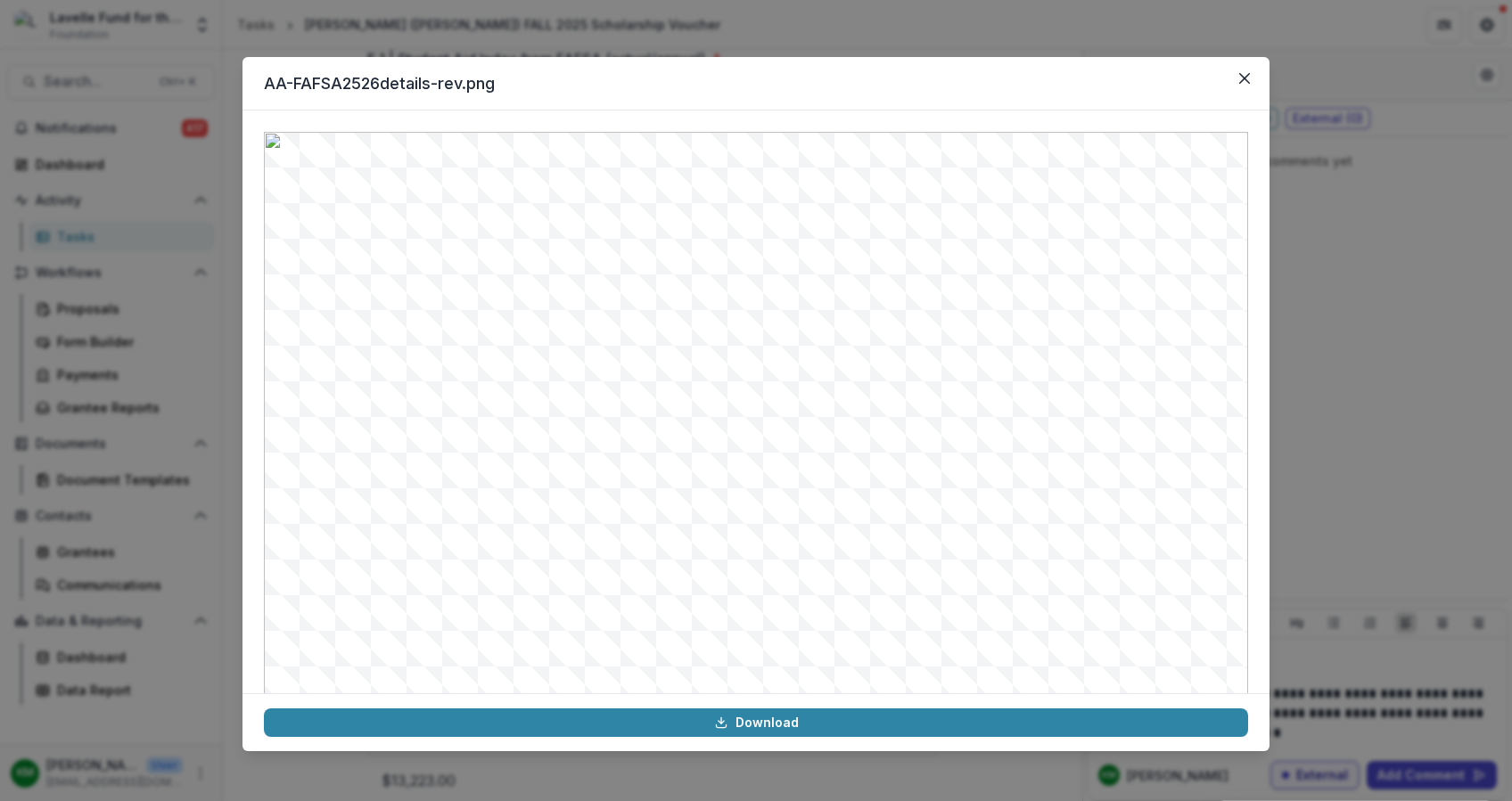
click at [739, 614] on img at bounding box center [756, 491] width 984 height 721
drag, startPoint x: 739, startPoint y: 614, endPoint x: 713, endPoint y: 614, distance: 26.0
click at [733, 614] on img at bounding box center [756, 491] width 984 height 721
drag, startPoint x: 713, startPoint y: 614, endPoint x: 675, endPoint y: 614, distance: 38.0
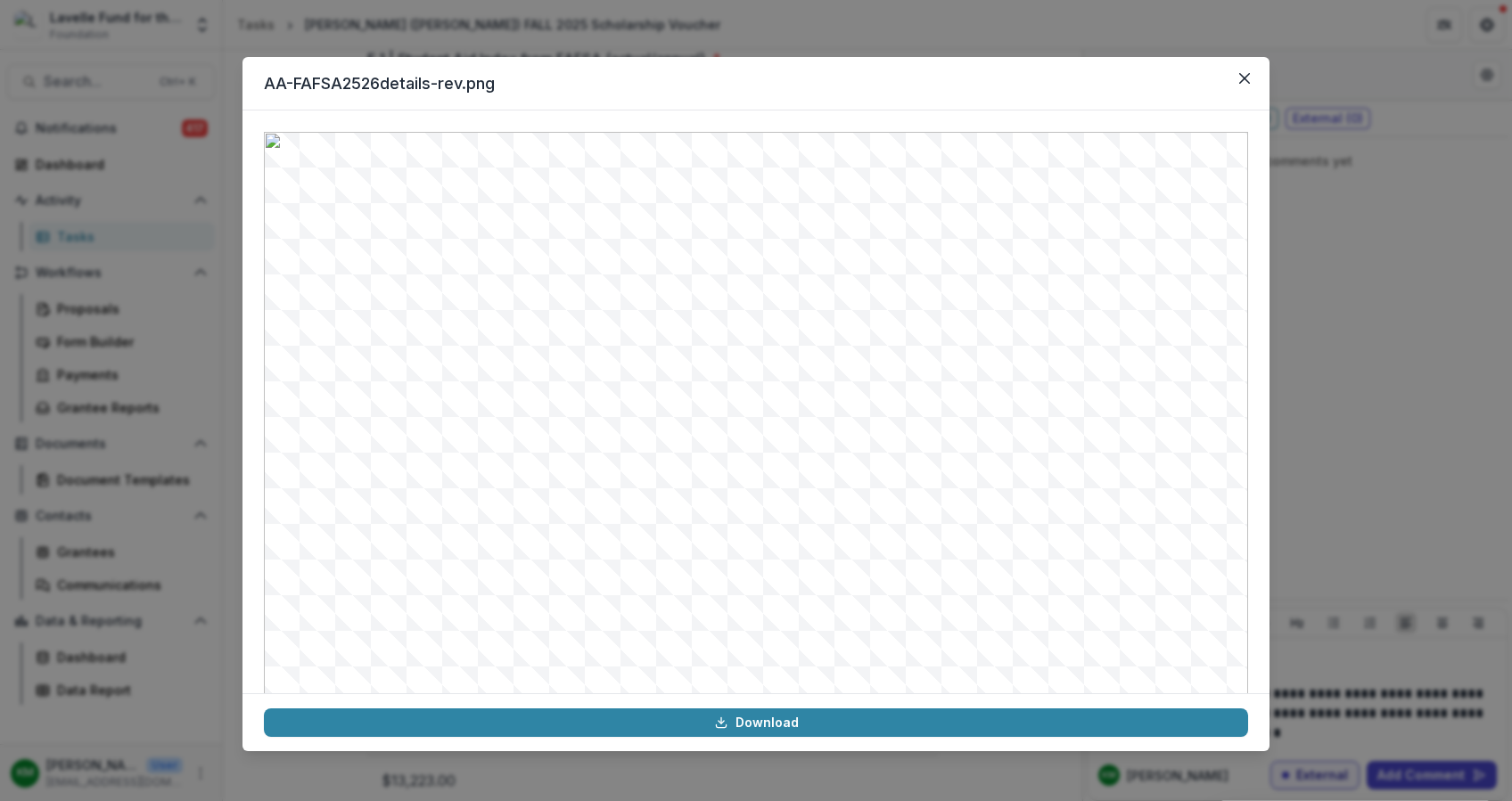
click at [712, 614] on img at bounding box center [756, 491] width 984 height 721
click at [675, 614] on img at bounding box center [756, 491] width 984 height 721
click at [671, 614] on img at bounding box center [756, 491] width 984 height 721
click at [668, 614] on img at bounding box center [756, 491] width 984 height 721
click at [662, 613] on img at bounding box center [756, 491] width 984 height 721
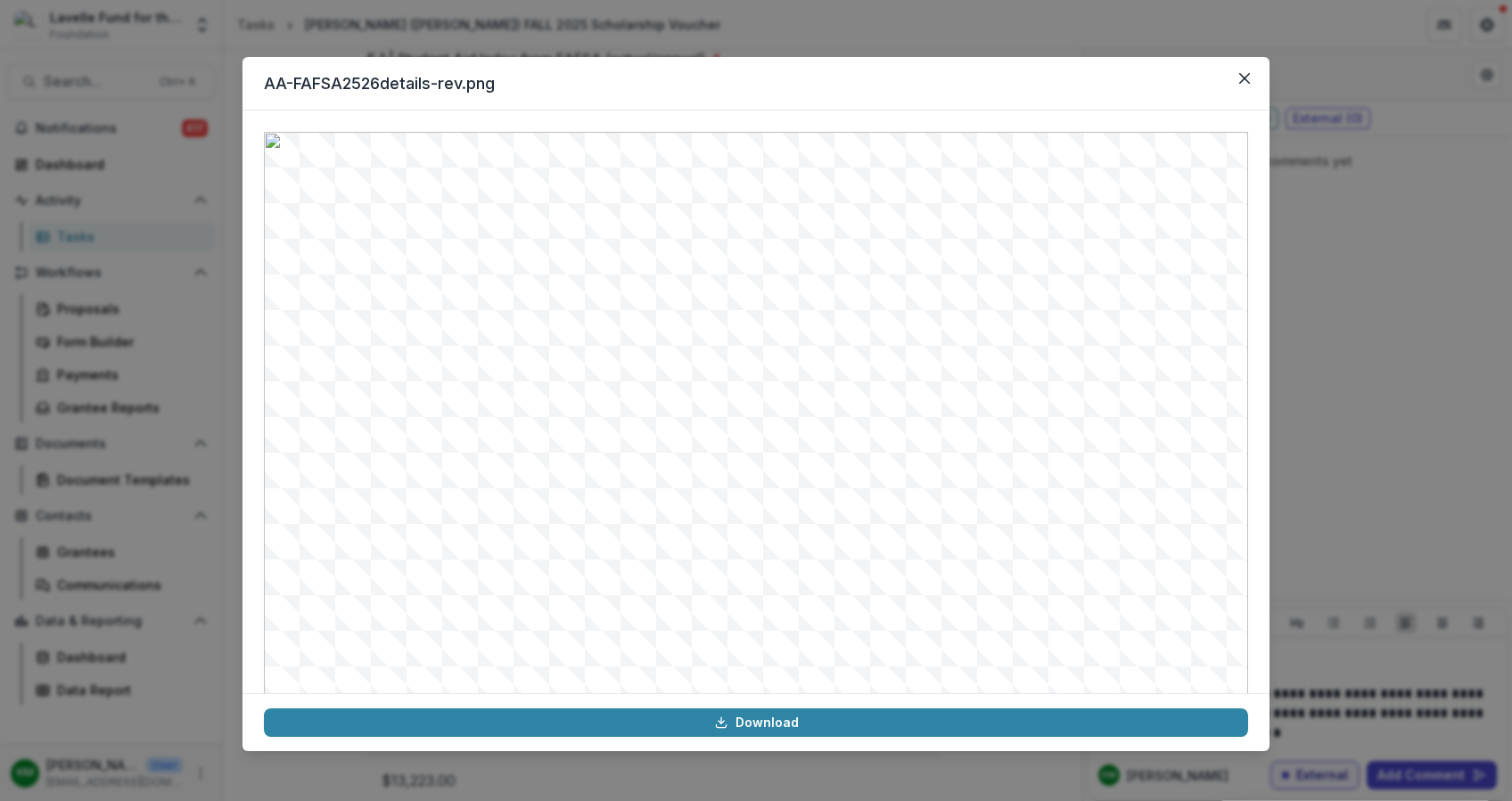
click at [662, 613] on img at bounding box center [756, 491] width 984 height 721
click at [616, 681] on div at bounding box center [756, 402] width 1027 height 583
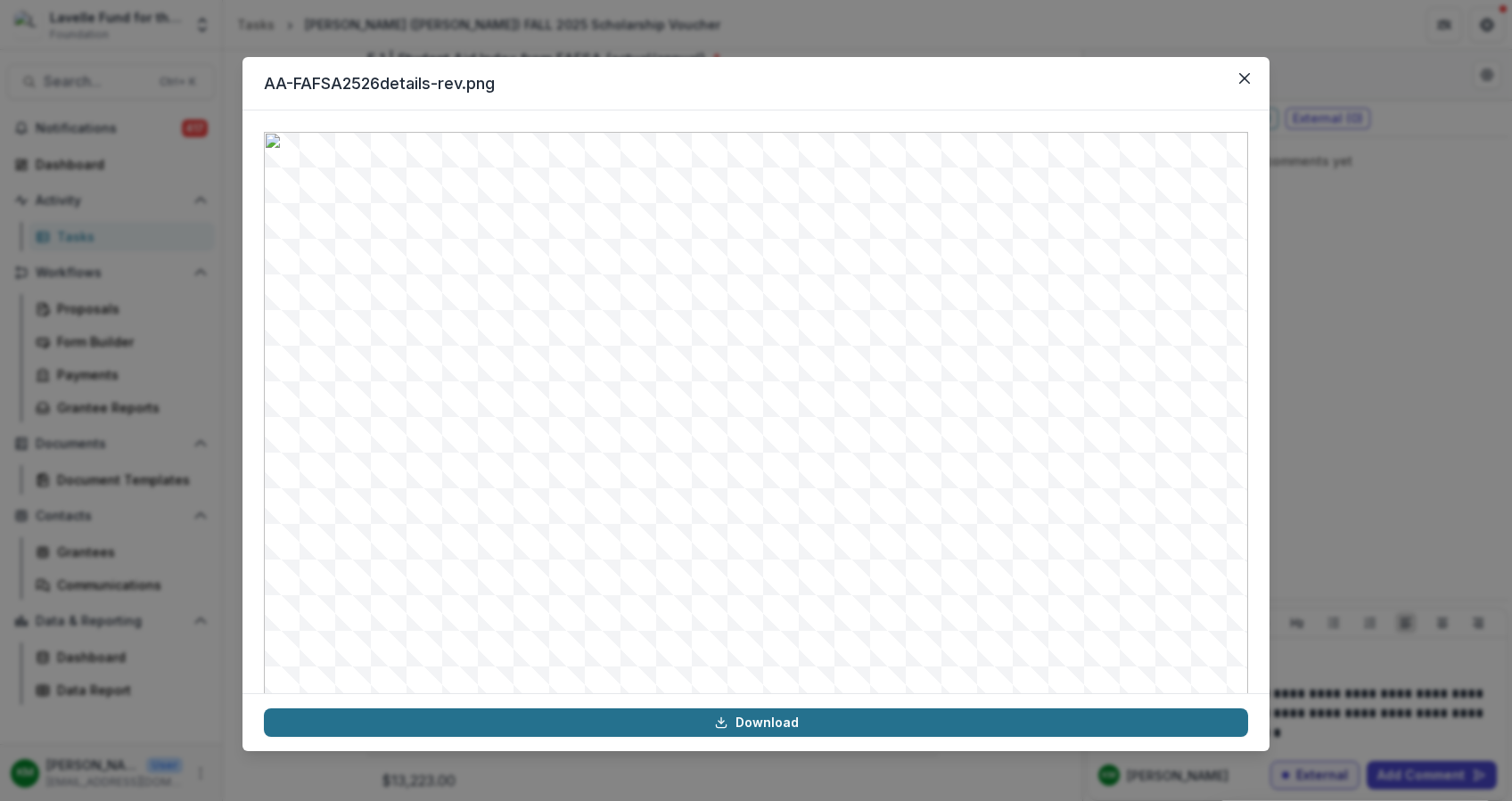
click at [692, 728] on link "Download" at bounding box center [756, 723] width 984 height 29
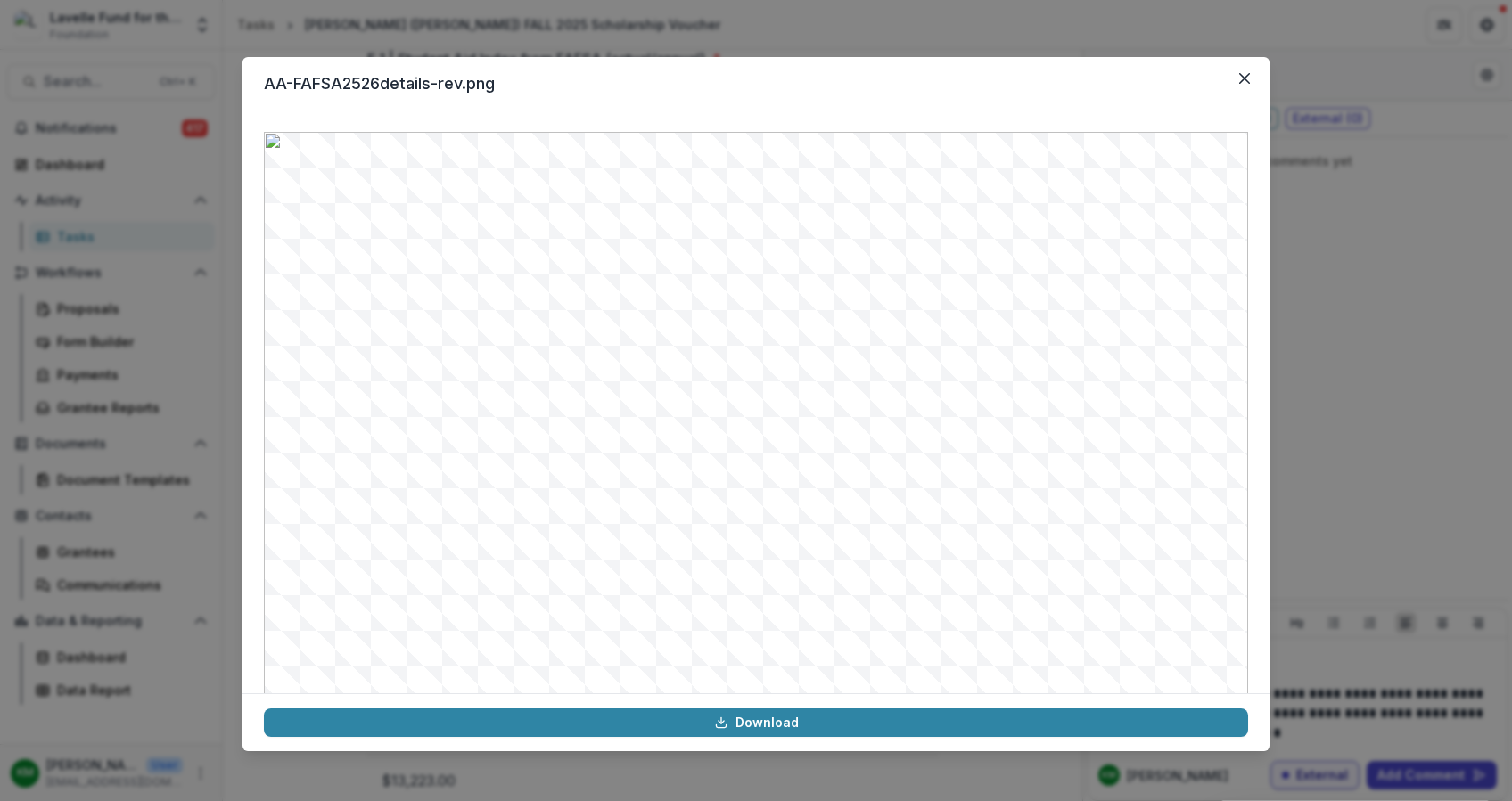
click at [1341, 288] on div "AA-FAFSA2526details-rev.png Download" at bounding box center [756, 400] width 1512 height 801
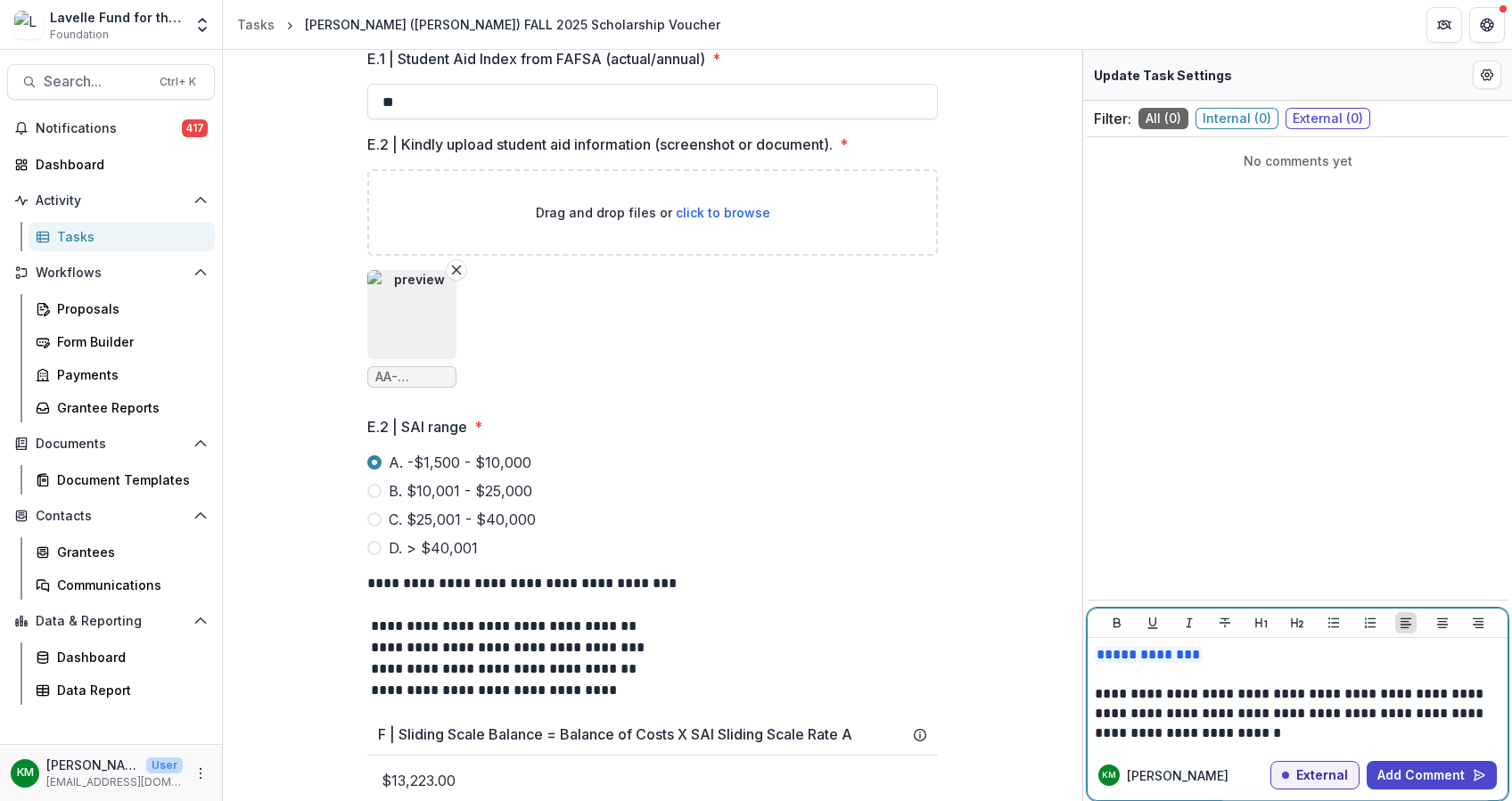
click at [1283, 709] on p "**********" at bounding box center [1298, 713] width 406 height 59
drag, startPoint x: 1282, startPoint y: 709, endPoint x: 1299, endPoint y: 705, distance: 17.5
click at [1292, 705] on p "**********" at bounding box center [1298, 713] width 406 height 59
click at [1412, 772] on button "Add Comment" at bounding box center [1431, 775] width 131 height 29
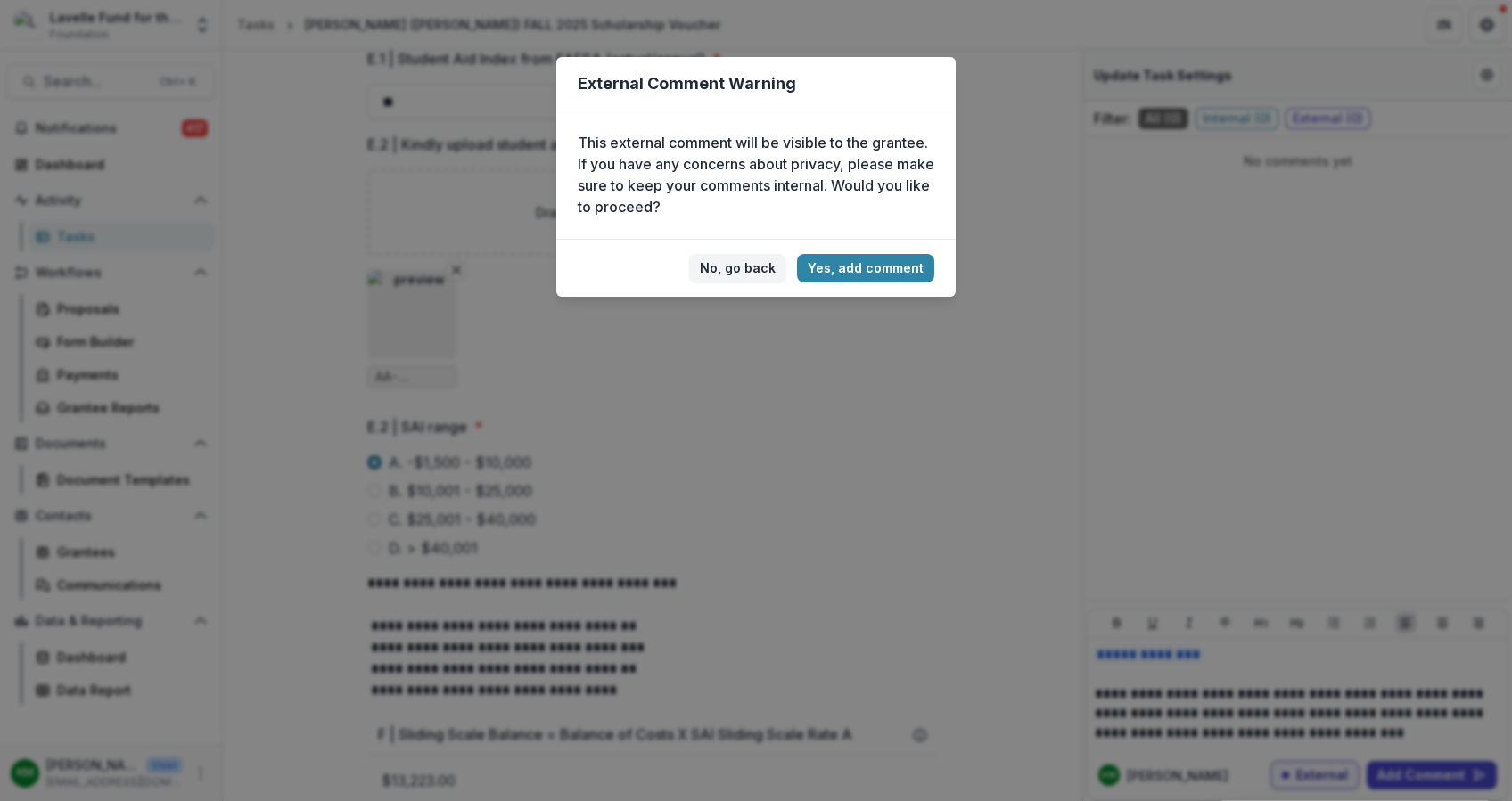
drag, startPoint x: 966, startPoint y: 489, endPoint x: 829, endPoint y: 380, distance: 175.1
click at [965, 486] on div "External Comment Warning This external comment will be visible to the grantee. …" at bounding box center [756, 400] width 1512 height 801
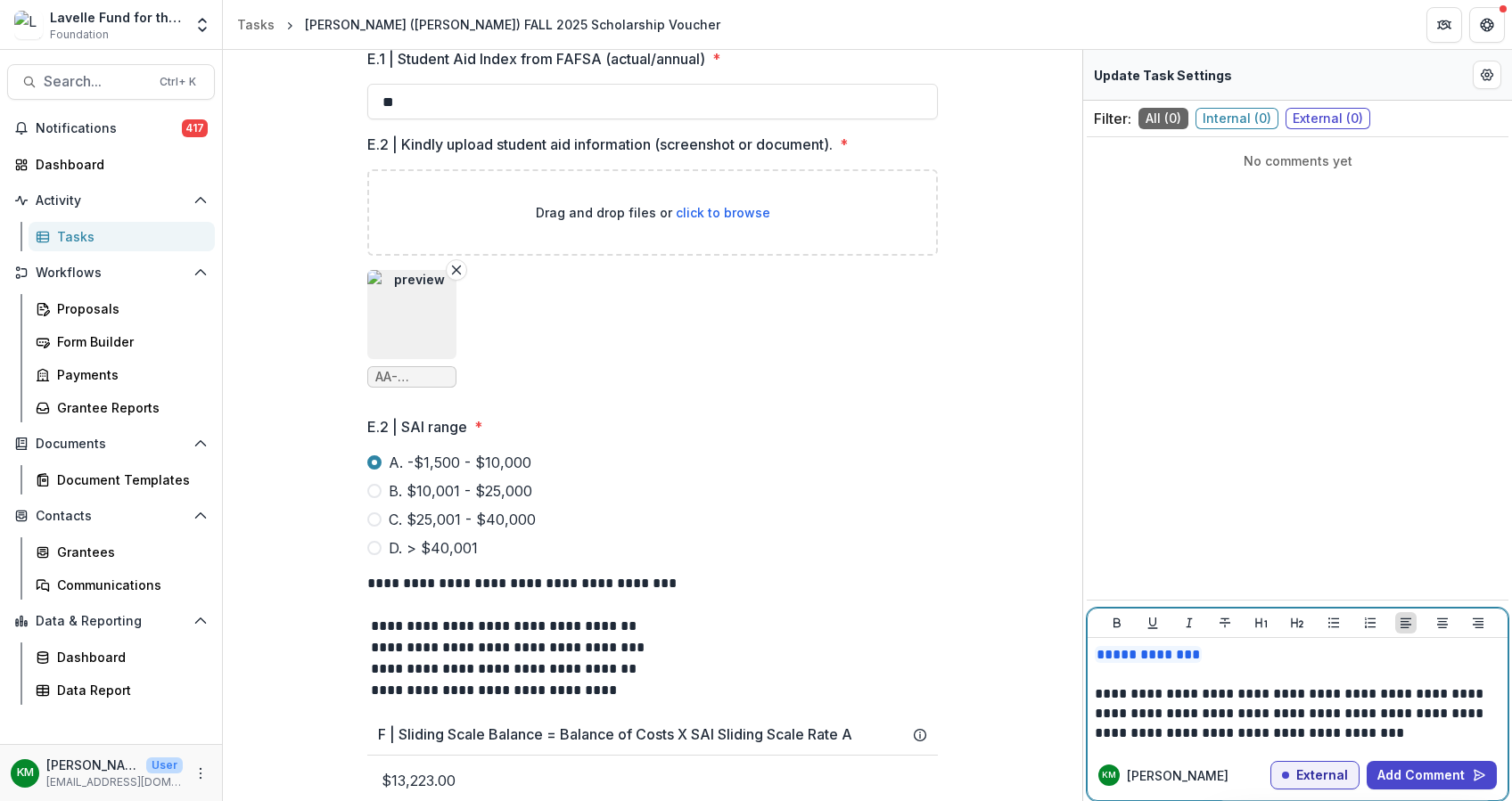
click at [1385, 731] on p "**********" at bounding box center [1298, 713] width 406 height 59
click at [1396, 736] on p "**********" at bounding box center [1298, 713] width 406 height 59
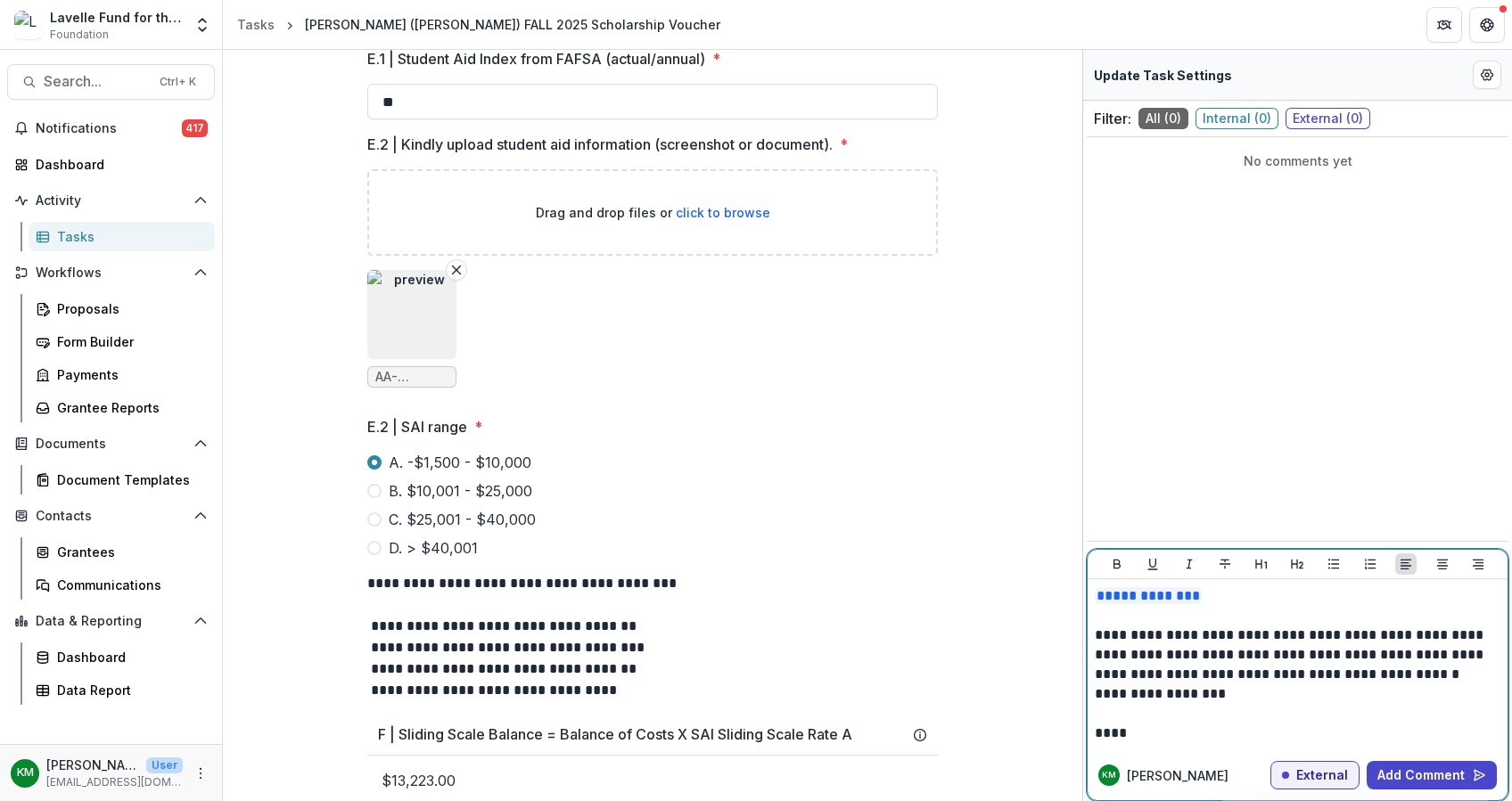
click at [1269, 694] on p "**********" at bounding box center [1298, 665] width 406 height 78
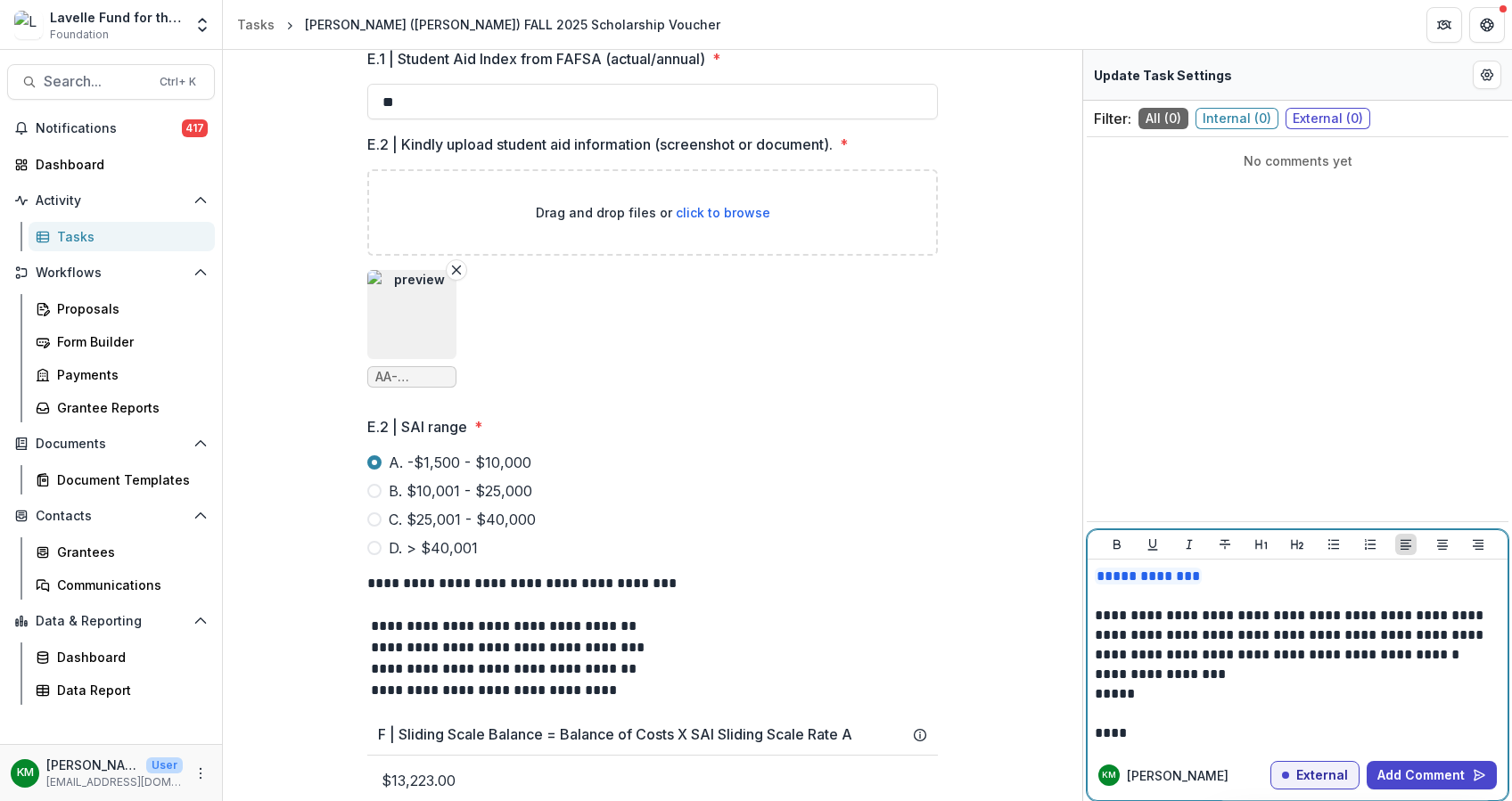
click at [1256, 674] on p "**********" at bounding box center [1298, 645] width 406 height 78
drag, startPoint x: 1128, startPoint y: 687, endPoint x: 1077, endPoint y: 698, distance: 52.2
click at [1077, 698] on div "**********" at bounding box center [867, 425] width 1289 height 751
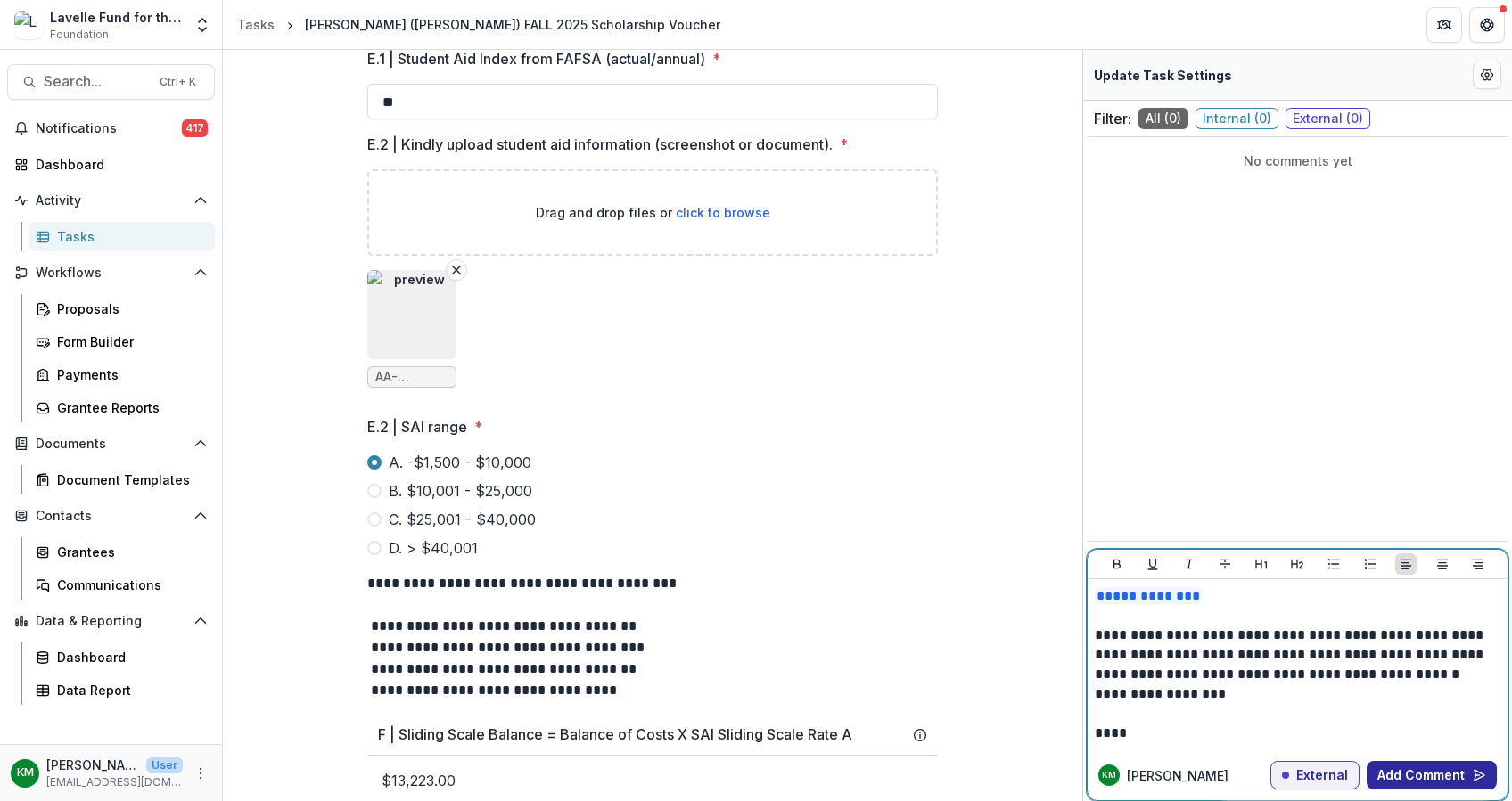
click at [1414, 771] on button "Add Comment" at bounding box center [1431, 775] width 131 height 29
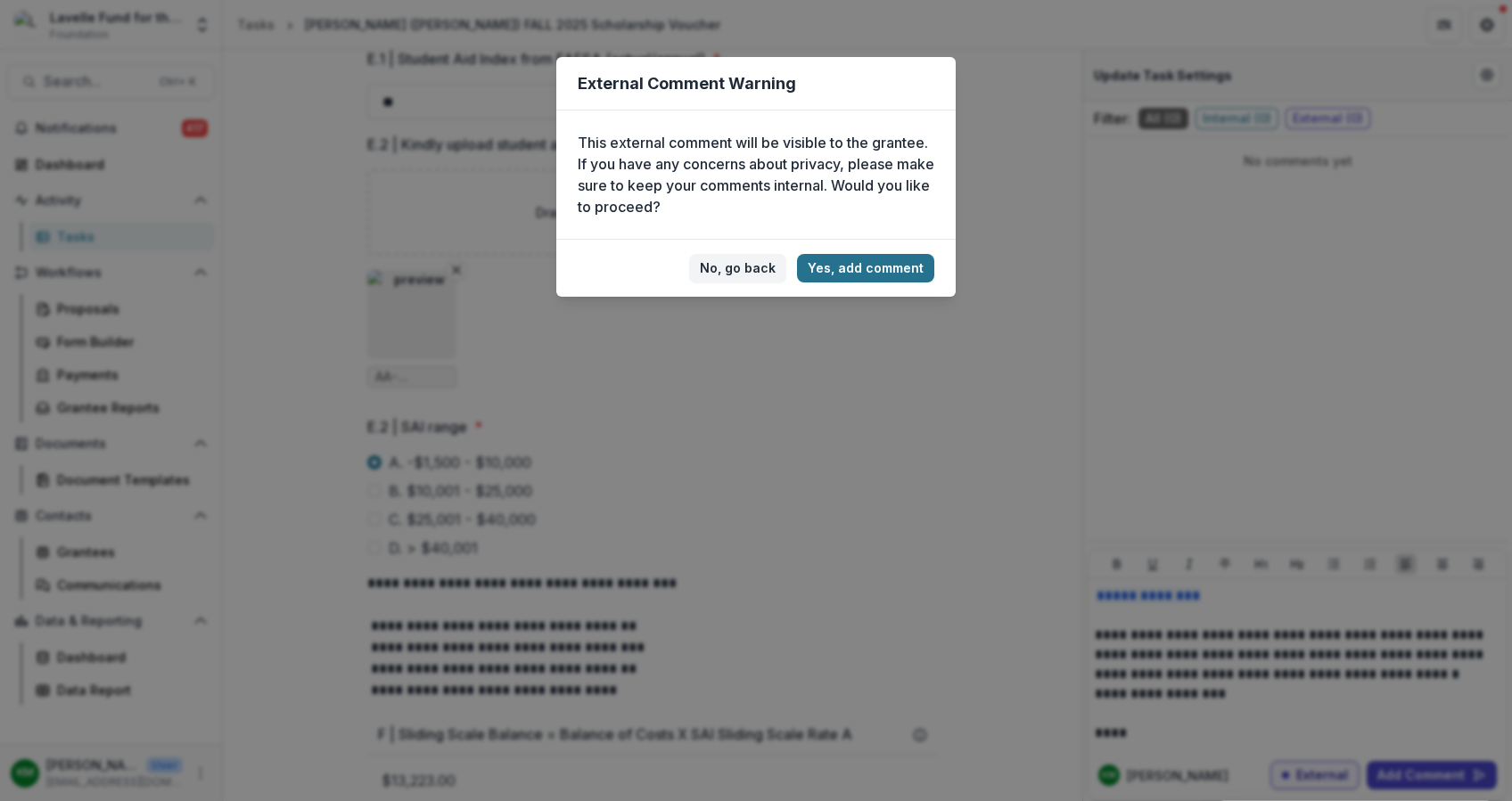
click at [848, 262] on button "Yes, add comment" at bounding box center [865, 269] width 137 height 29
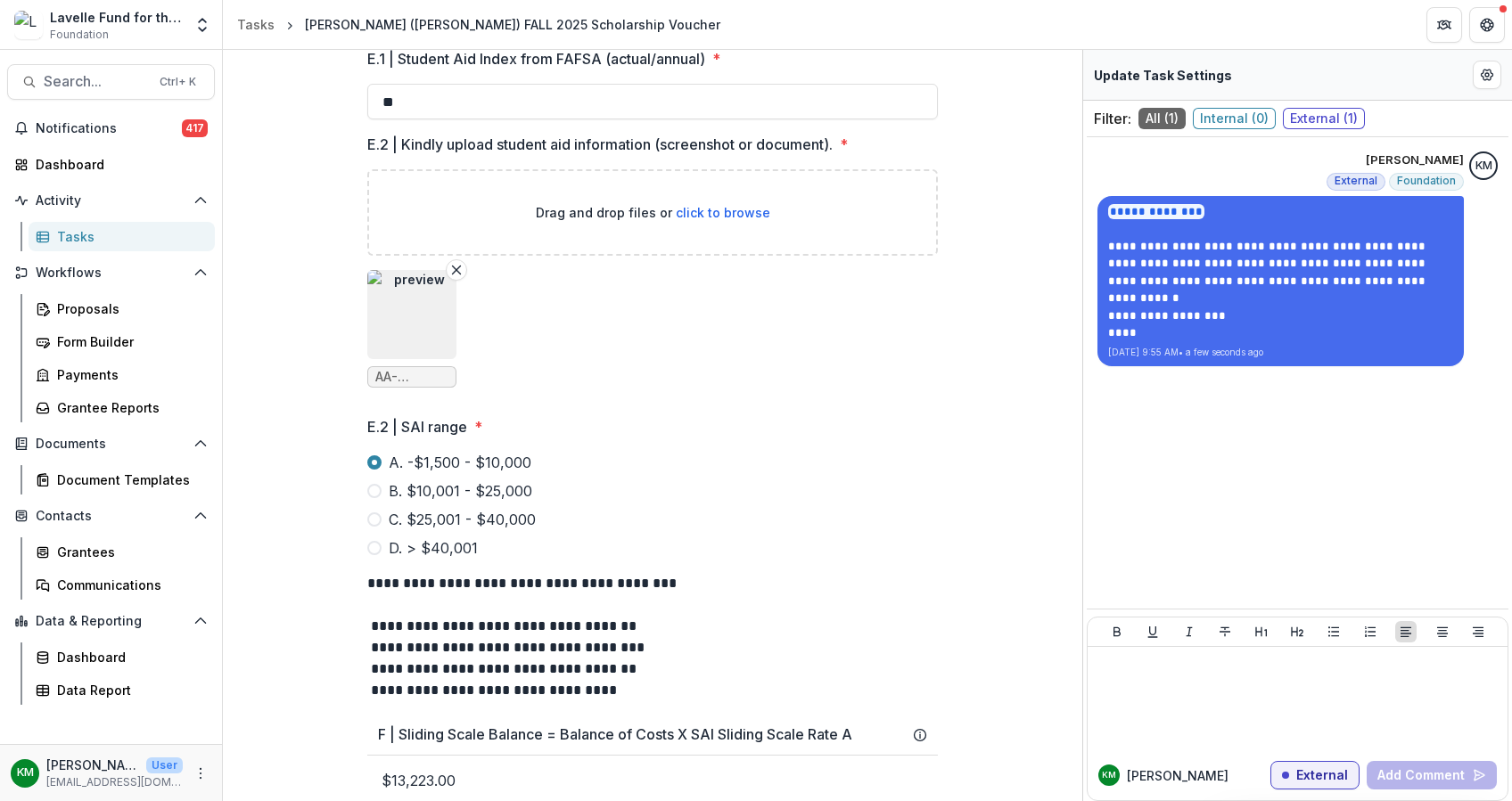
click at [415, 326] on img "button" at bounding box center [412, 314] width 90 height 90
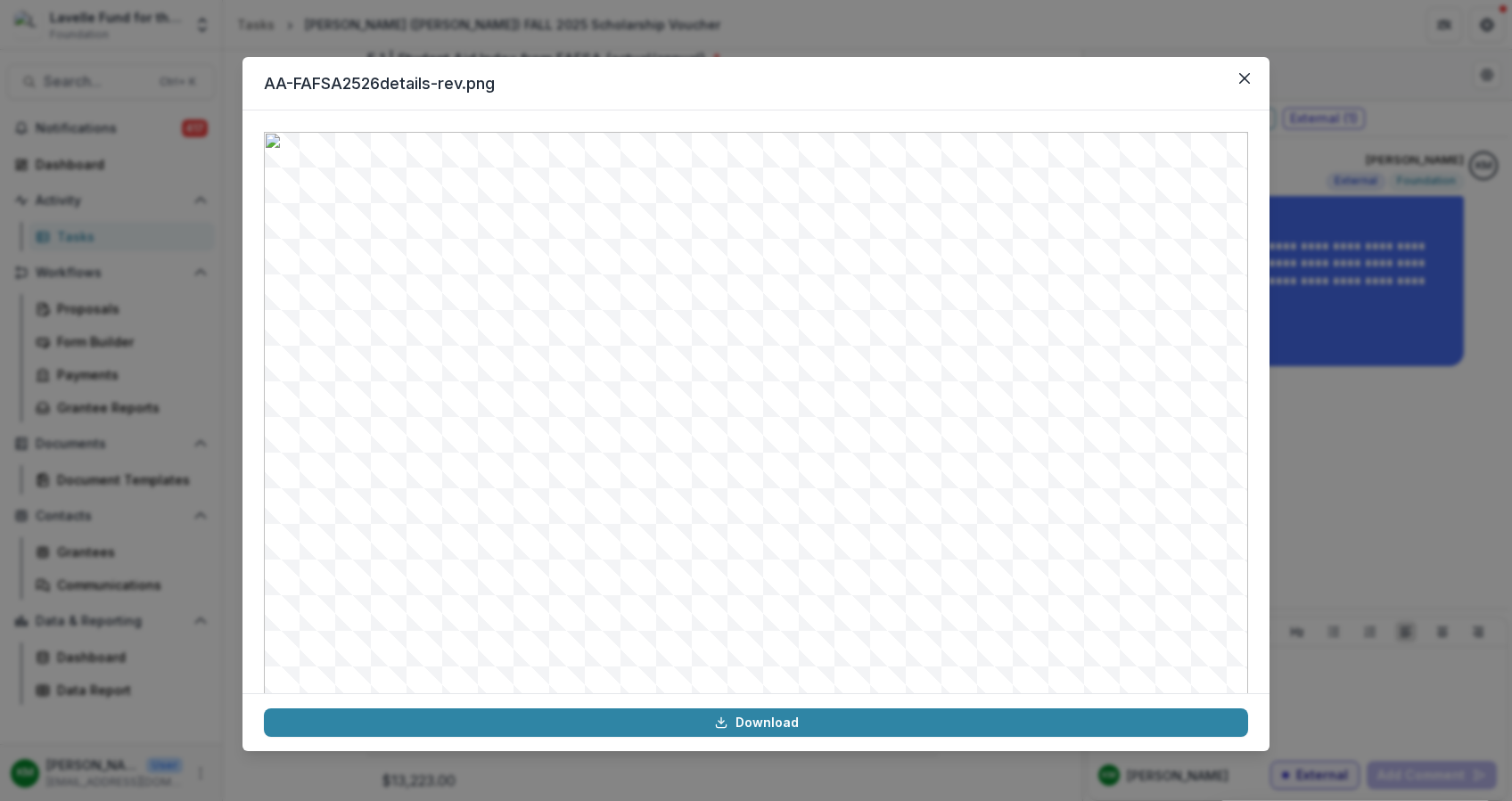
click at [735, 607] on img at bounding box center [756, 491] width 984 height 721
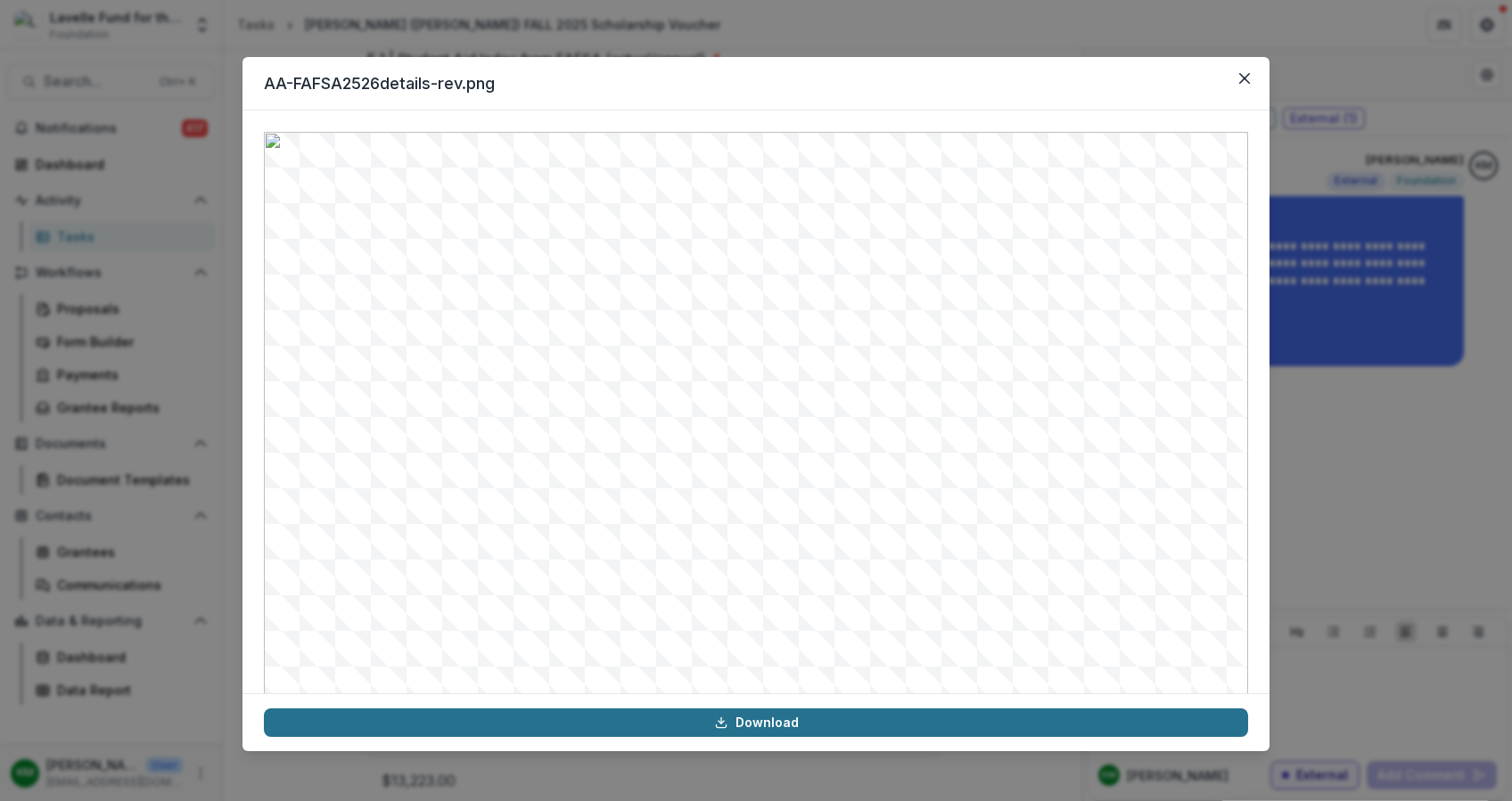
click at [755, 734] on link "Download" at bounding box center [756, 723] width 984 height 29
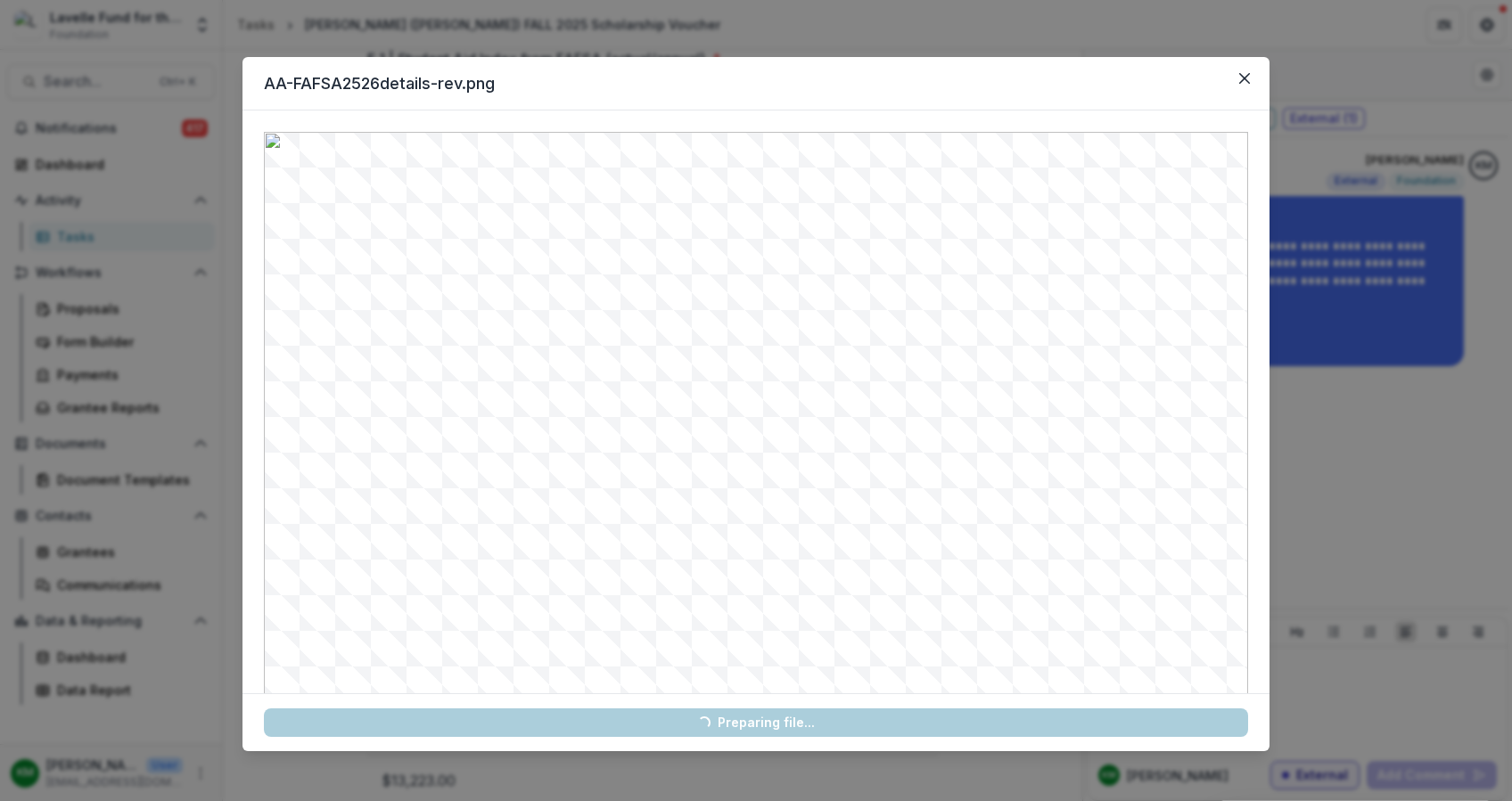
click at [756, 729] on link "Loading... Preparing file..." at bounding box center [756, 723] width 984 height 29
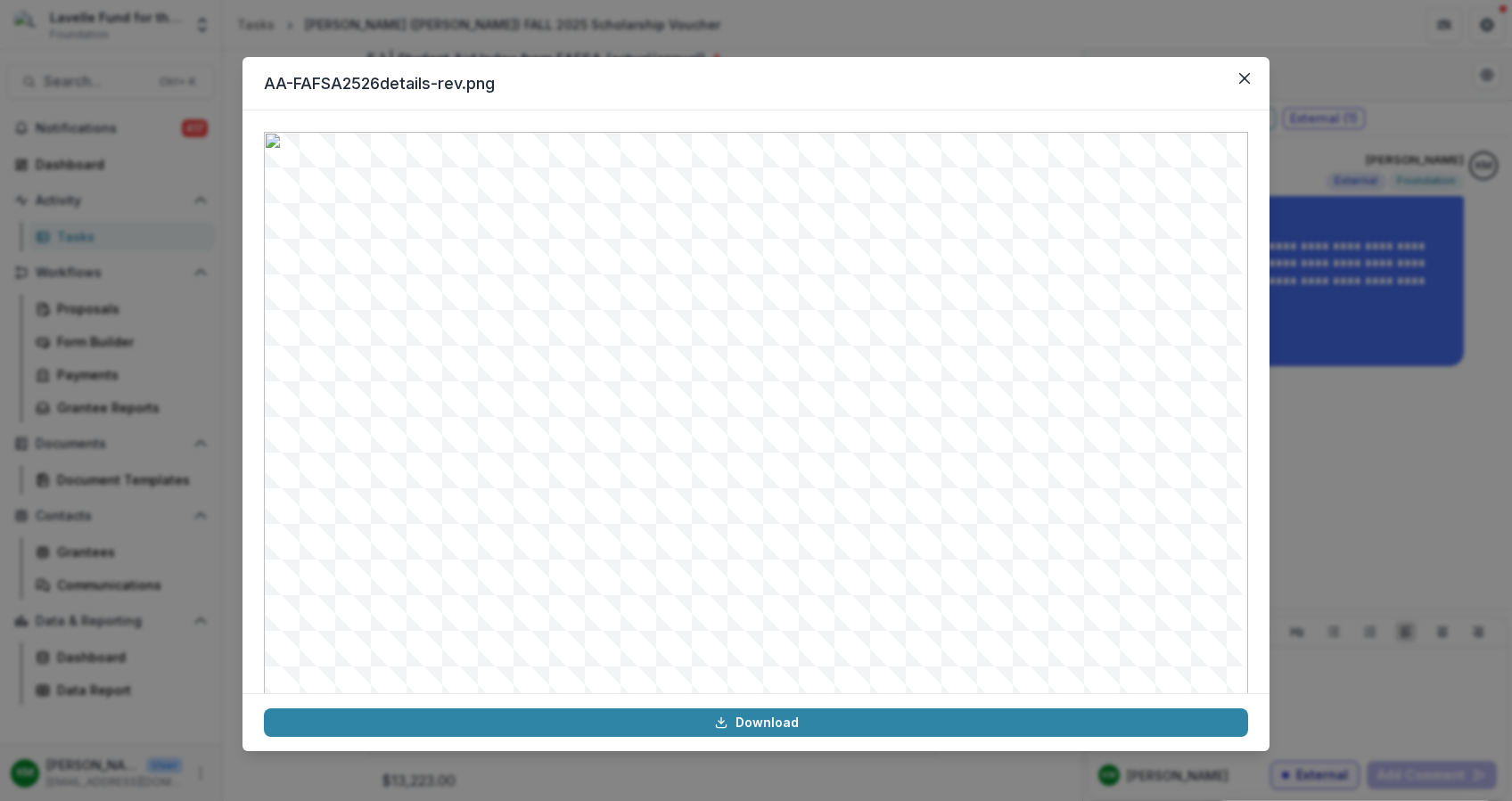
drag, startPoint x: 1359, startPoint y: 444, endPoint x: 1355, endPoint y: 434, distance: 10.8
click at [1358, 440] on div "AA-FAFSA2526details-rev.png Download" at bounding box center [756, 400] width 1512 height 801
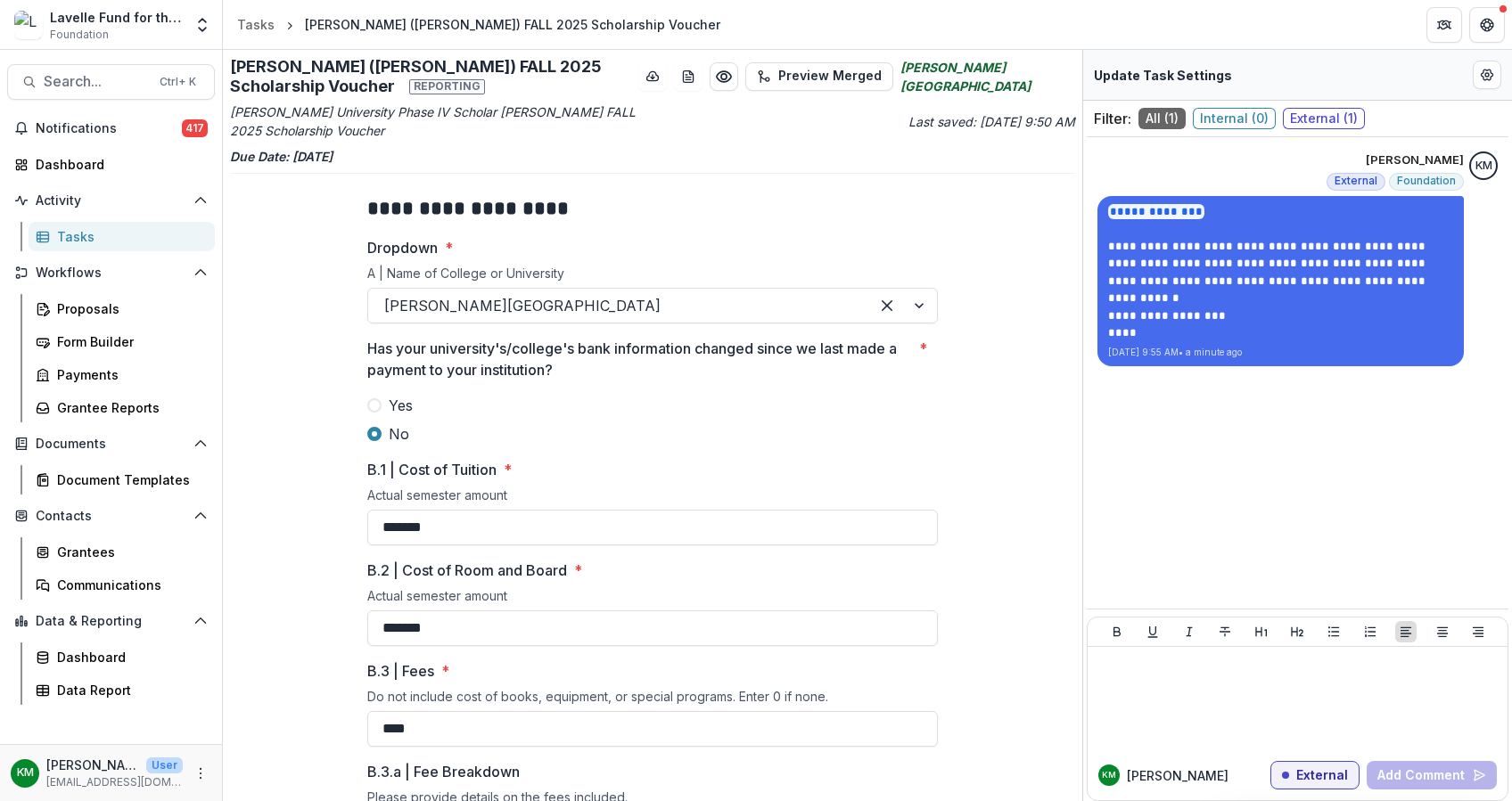
scroll to position [0, 0]
click at [733, 74] on icon "Preview bd6c0261-21f0-4199-a892-7d4883a81f09.pdf" at bounding box center [723, 76] width 18 height 18
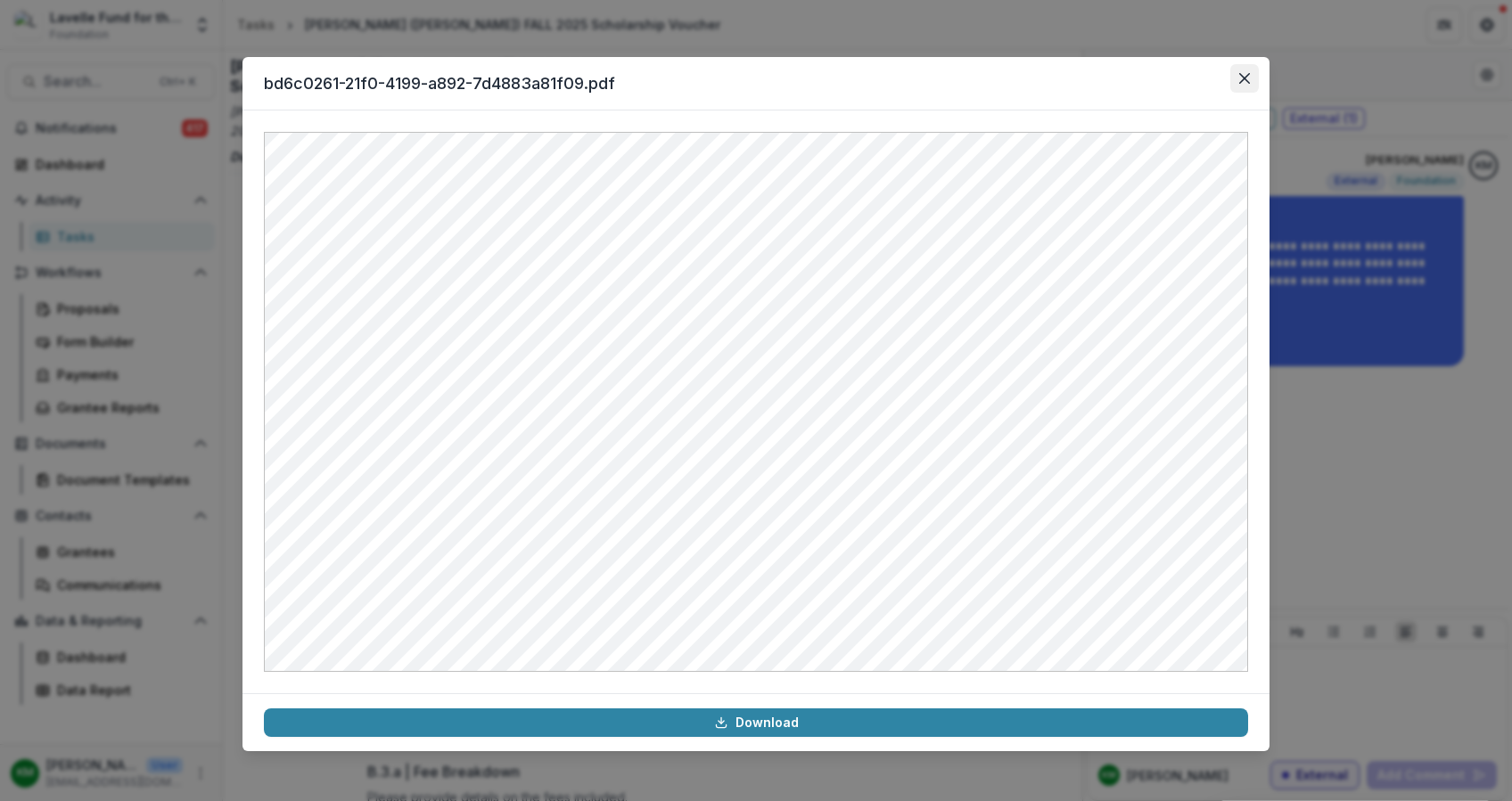
click at [1255, 78] on button "Close" at bounding box center [1244, 78] width 29 height 29
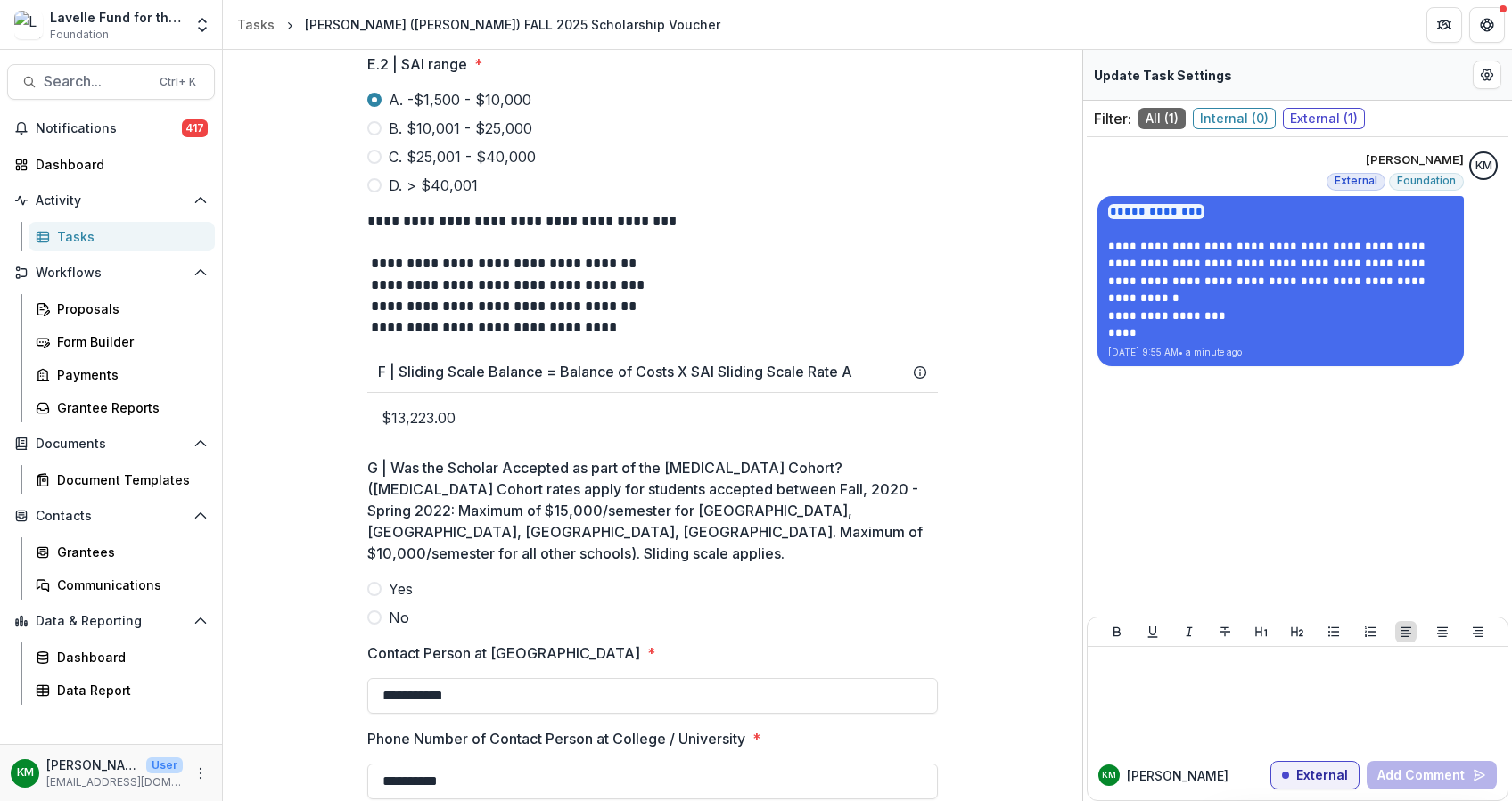
scroll to position [1903, 0]
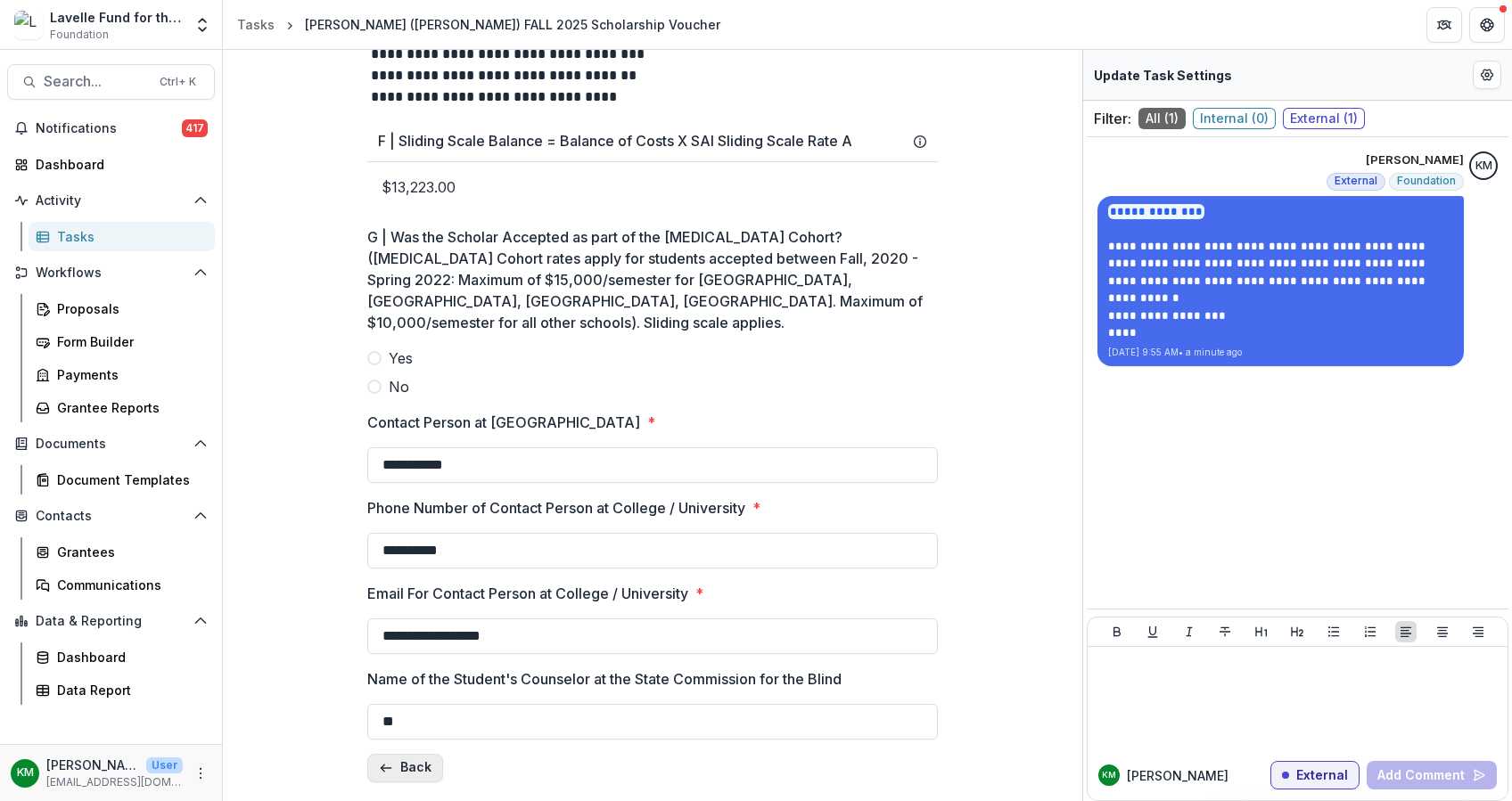
click at [412, 758] on button "Back" at bounding box center [405, 768] width 76 height 29
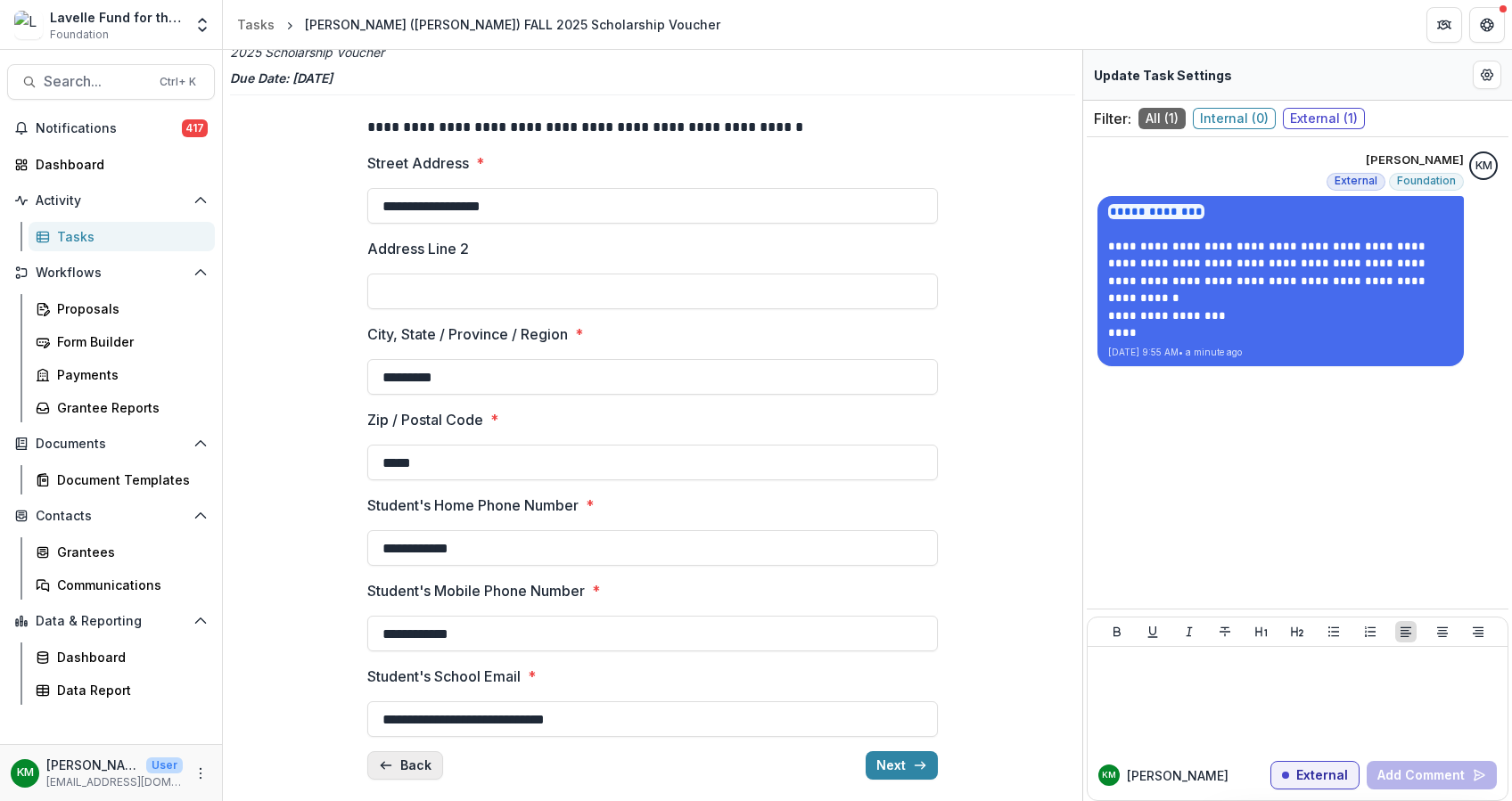
scroll to position [77, 0]
click at [407, 767] on button "Back" at bounding box center [405, 767] width 76 height 29
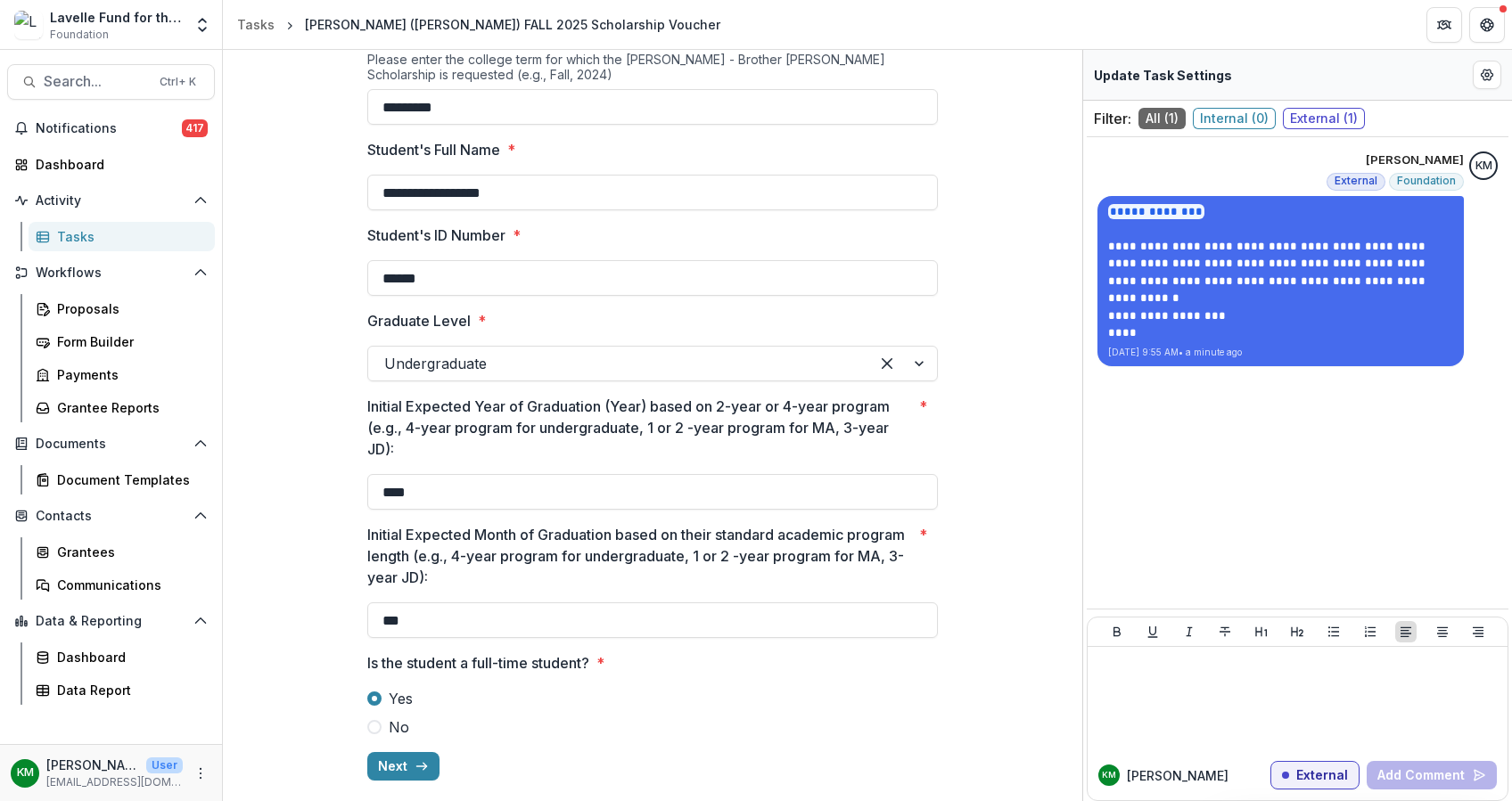
scroll to position [1073, 0]
click at [404, 763] on button "Next" at bounding box center [403, 766] width 72 height 29
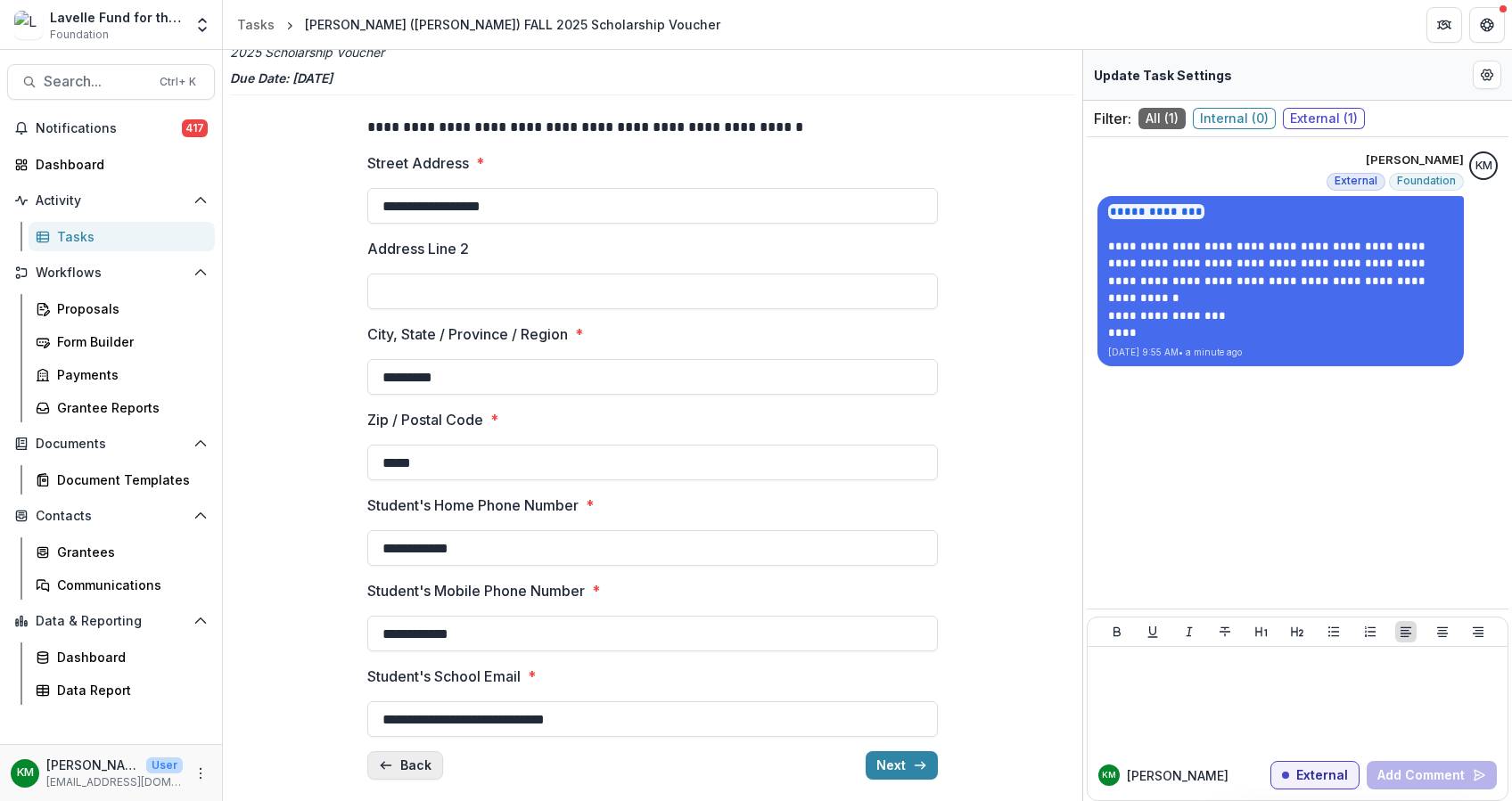
scroll to position [78, 0]
click at [897, 759] on button "Next" at bounding box center [901, 766] width 72 height 29
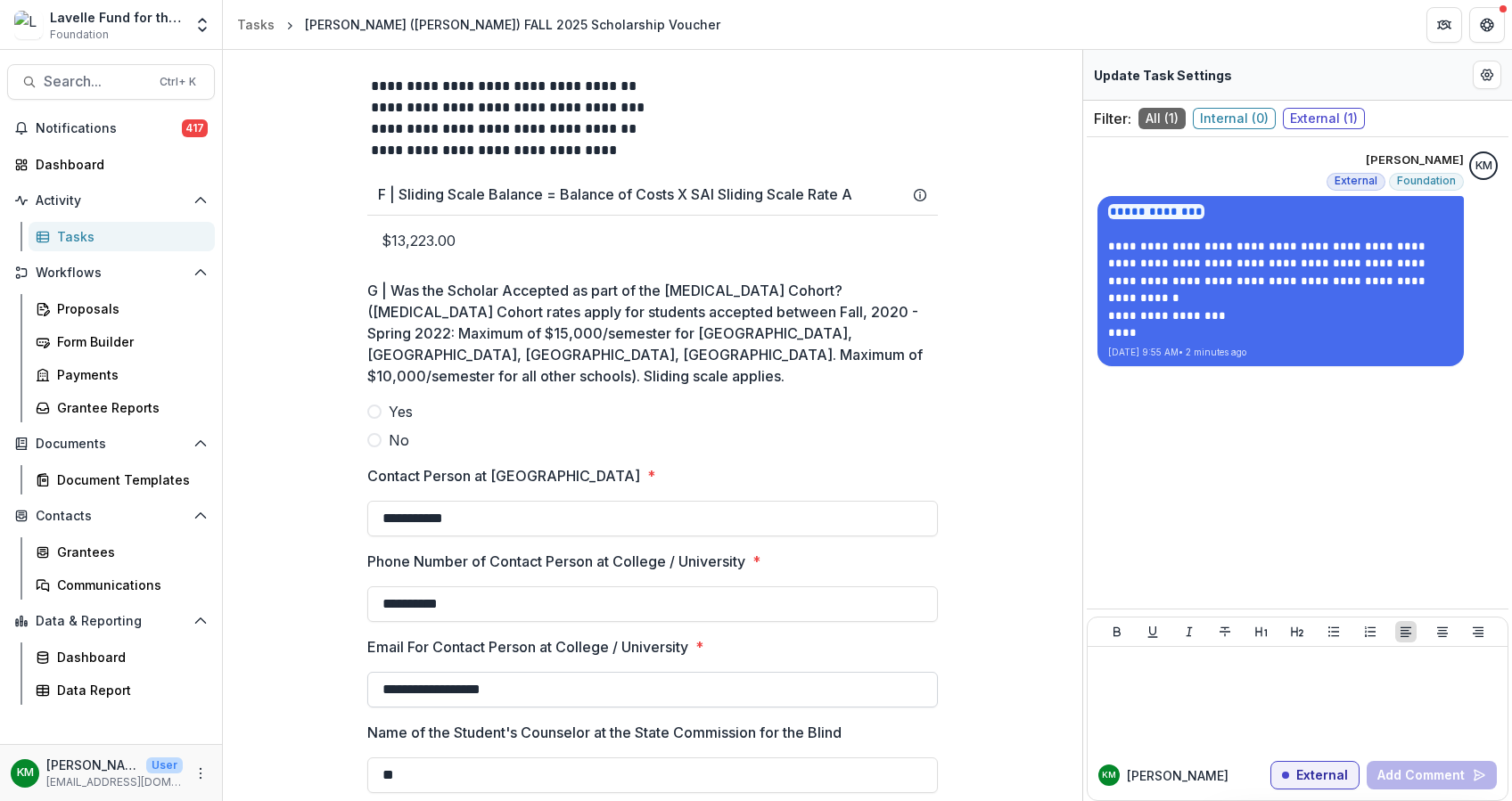
scroll to position [1903, 0]
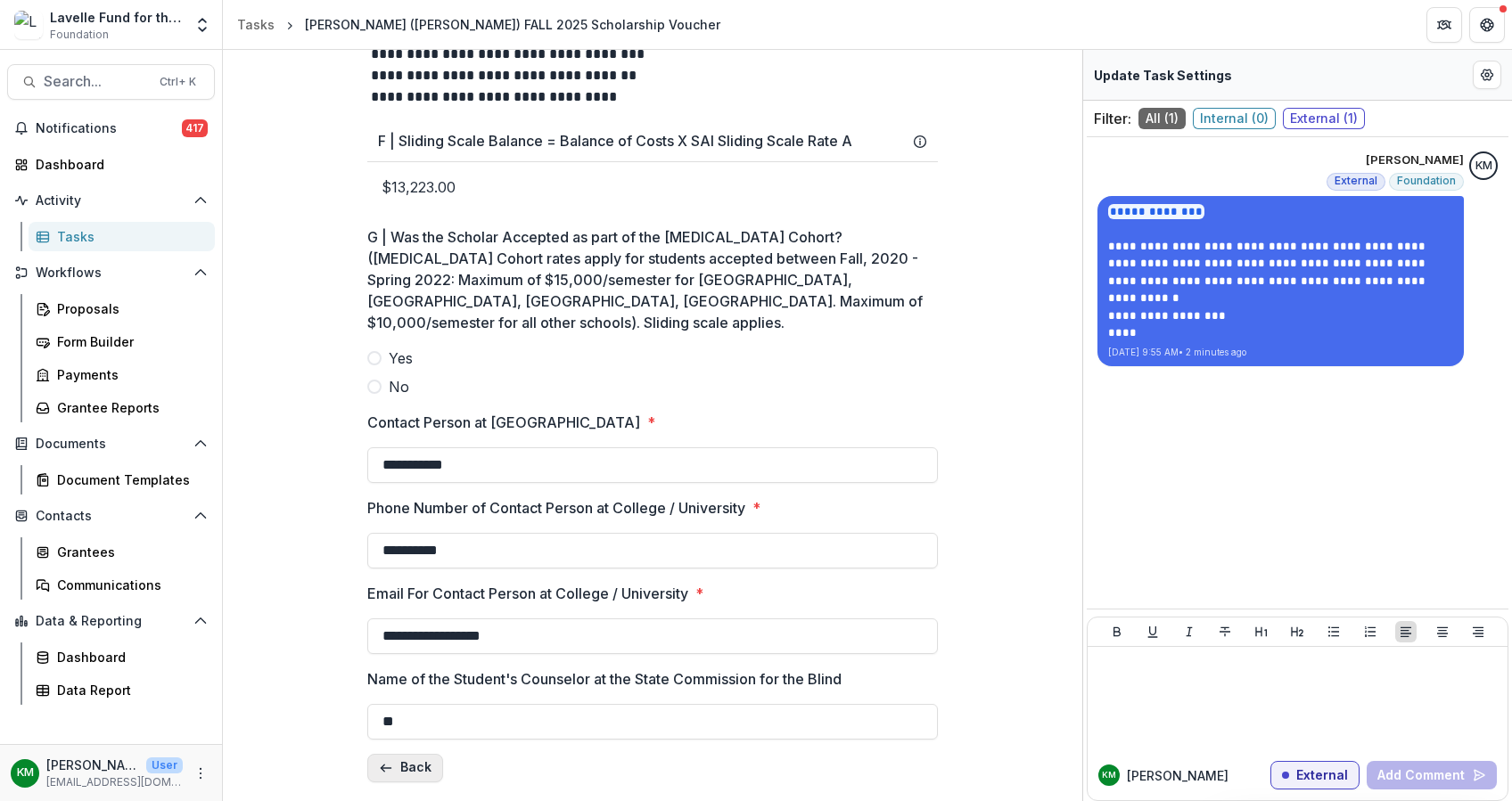
click at [413, 760] on button "Back" at bounding box center [405, 768] width 76 height 29
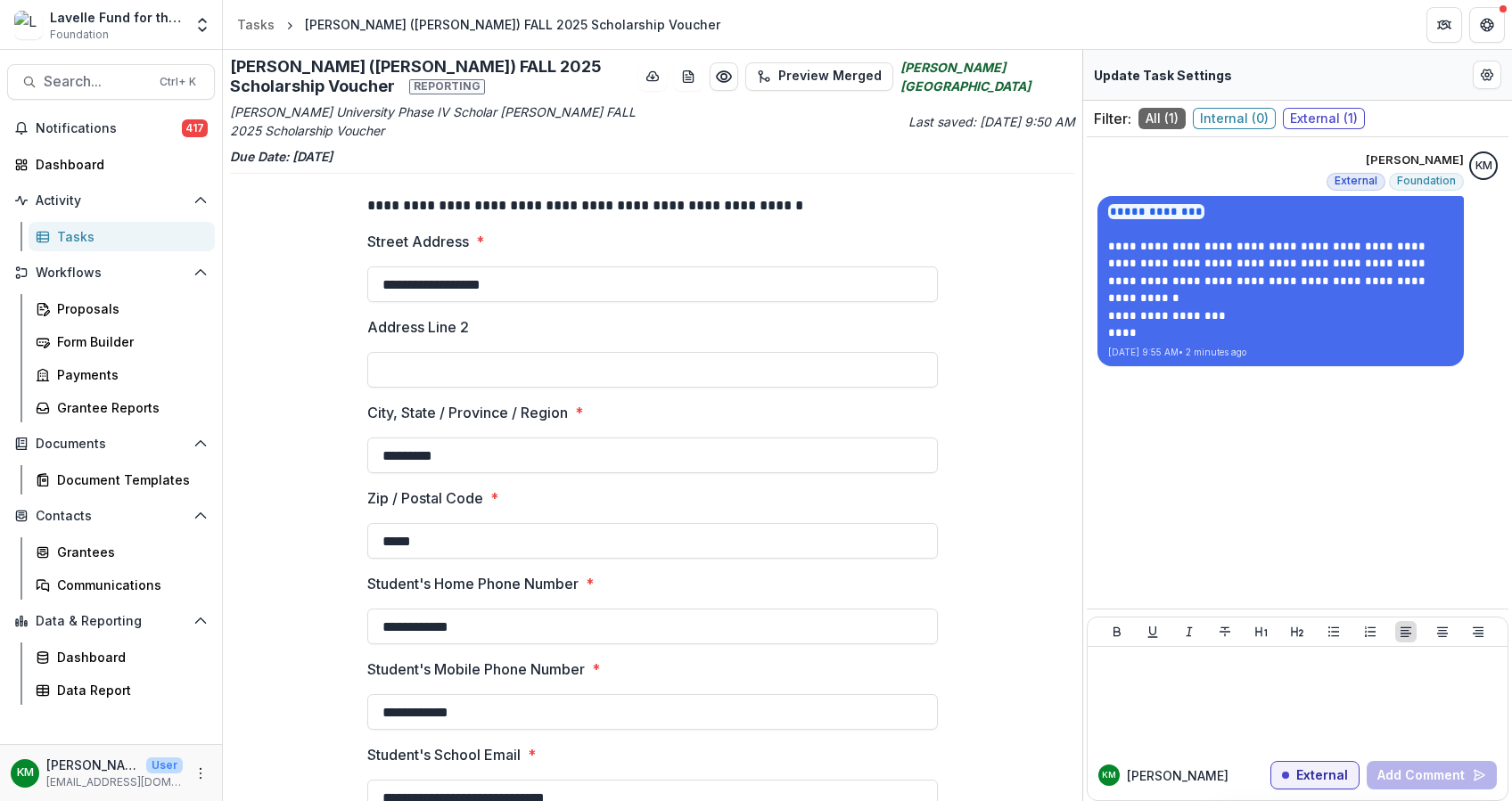
scroll to position [78, 0]
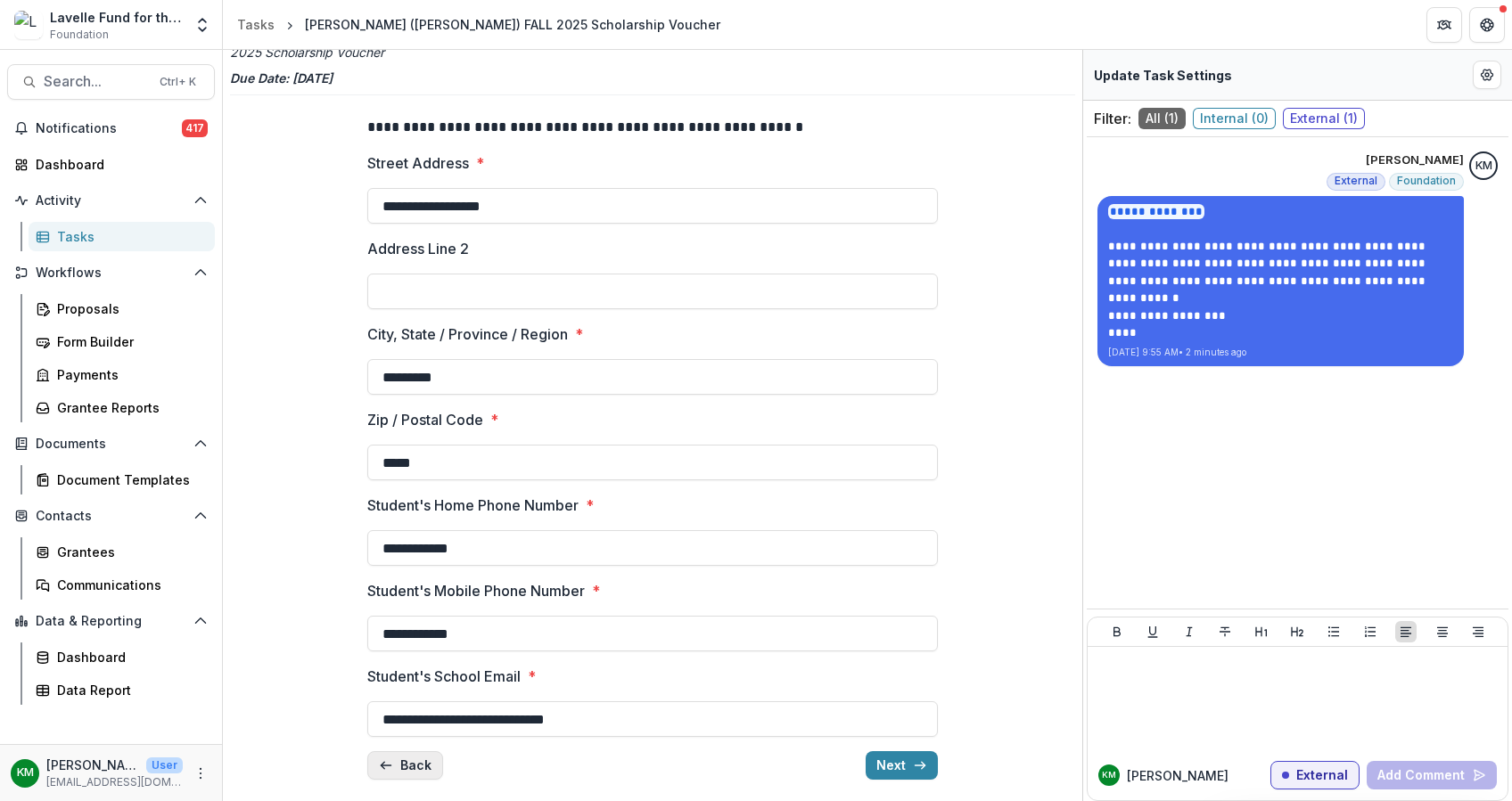
click at [409, 765] on button "Back" at bounding box center [405, 766] width 76 height 29
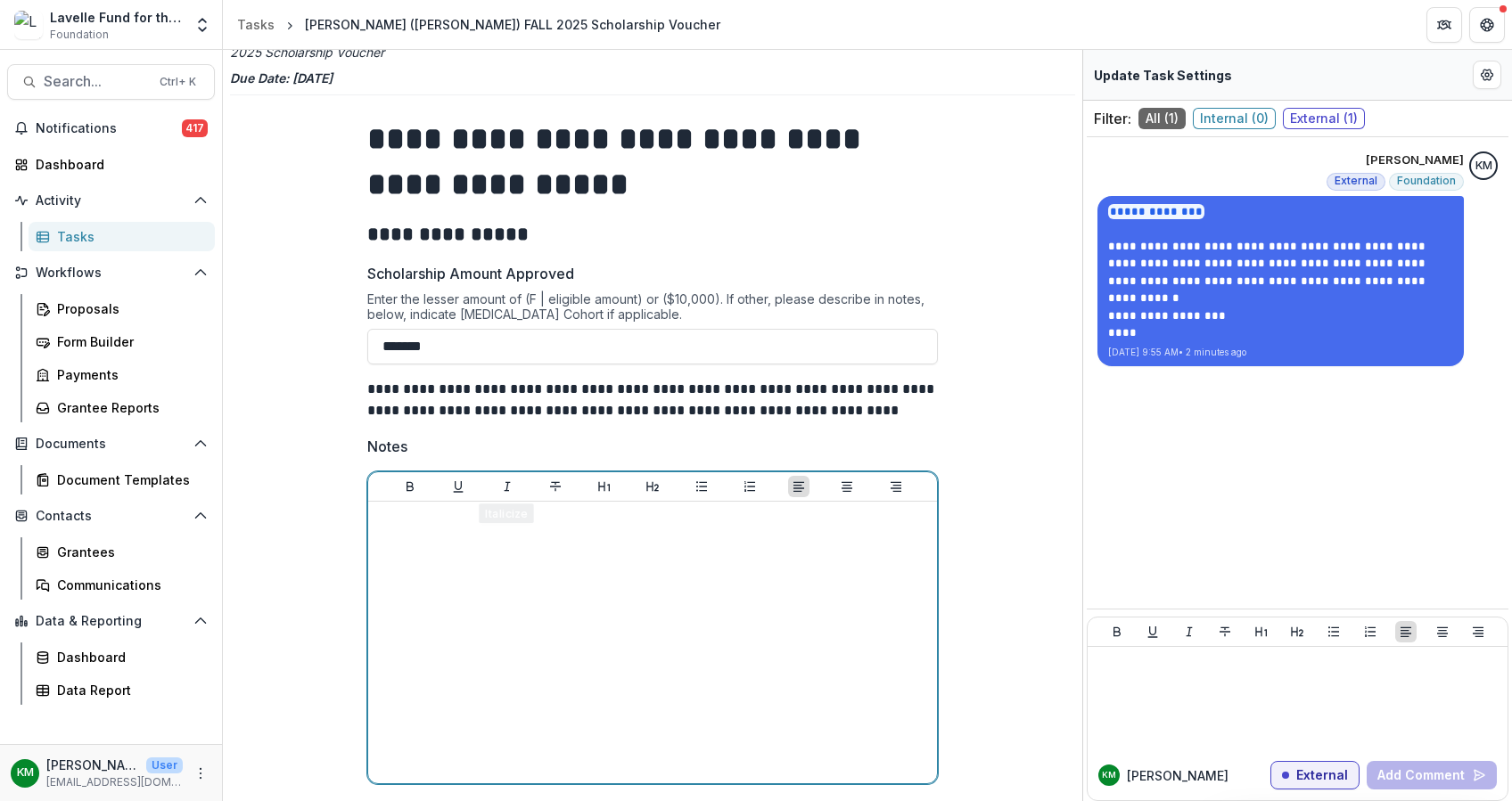
click at [463, 568] on div at bounding box center [653, 642] width 554 height 268
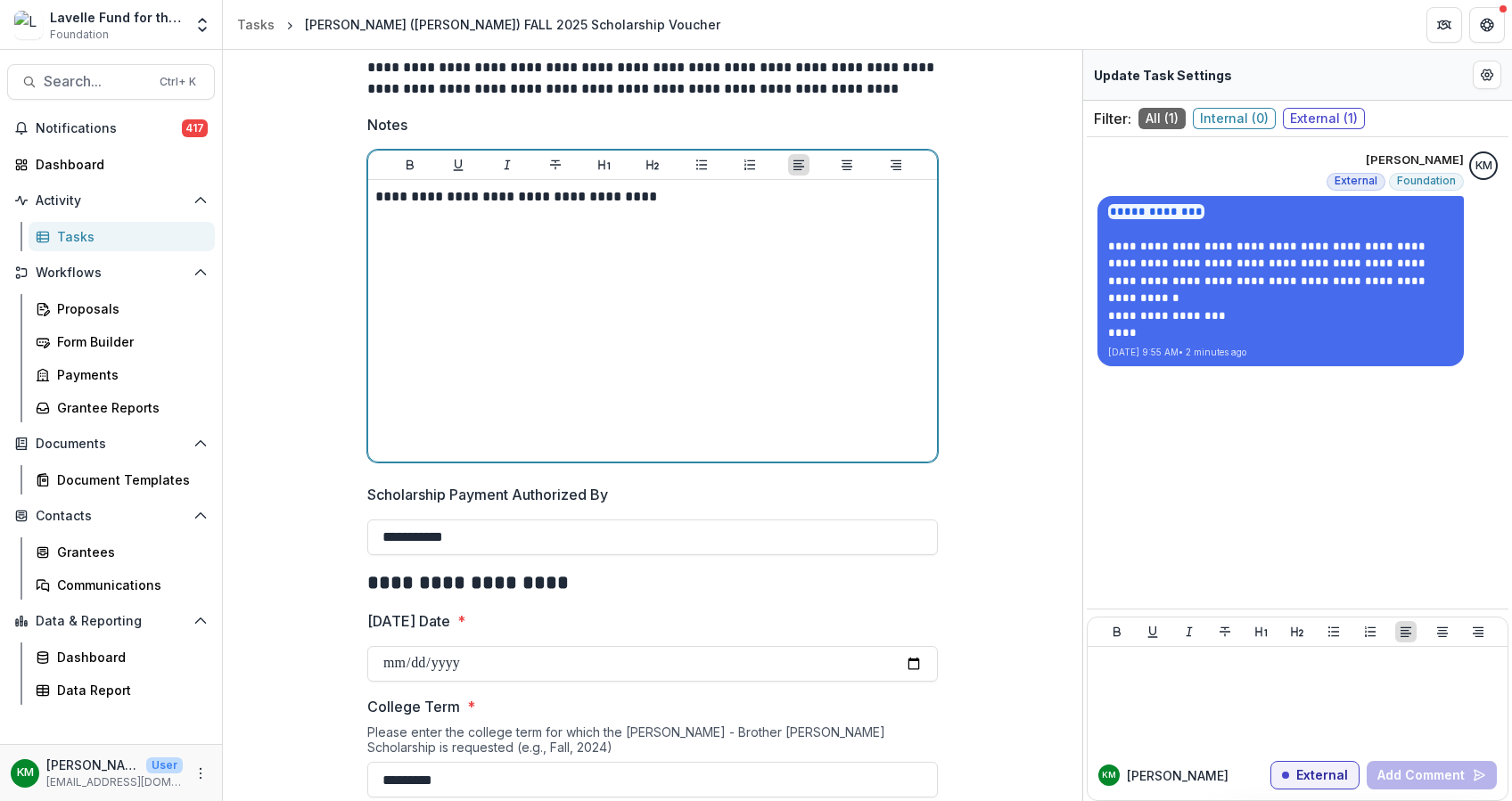
scroll to position [435, 0]
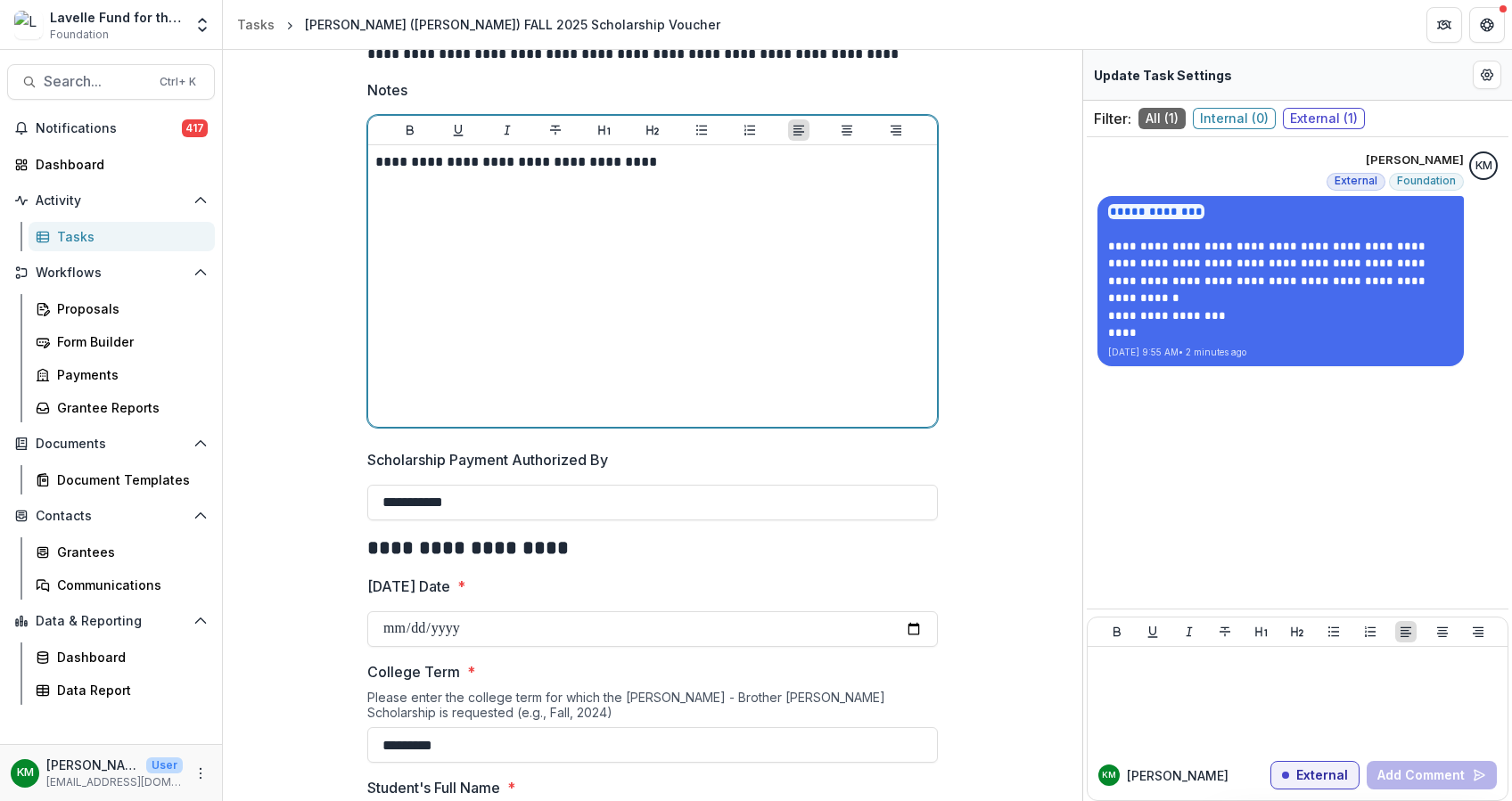
drag, startPoint x: 447, startPoint y: 157, endPoint x: 504, endPoint y: 169, distance: 58.2
click at [448, 157] on p "**********" at bounding box center [653, 162] width 554 height 20
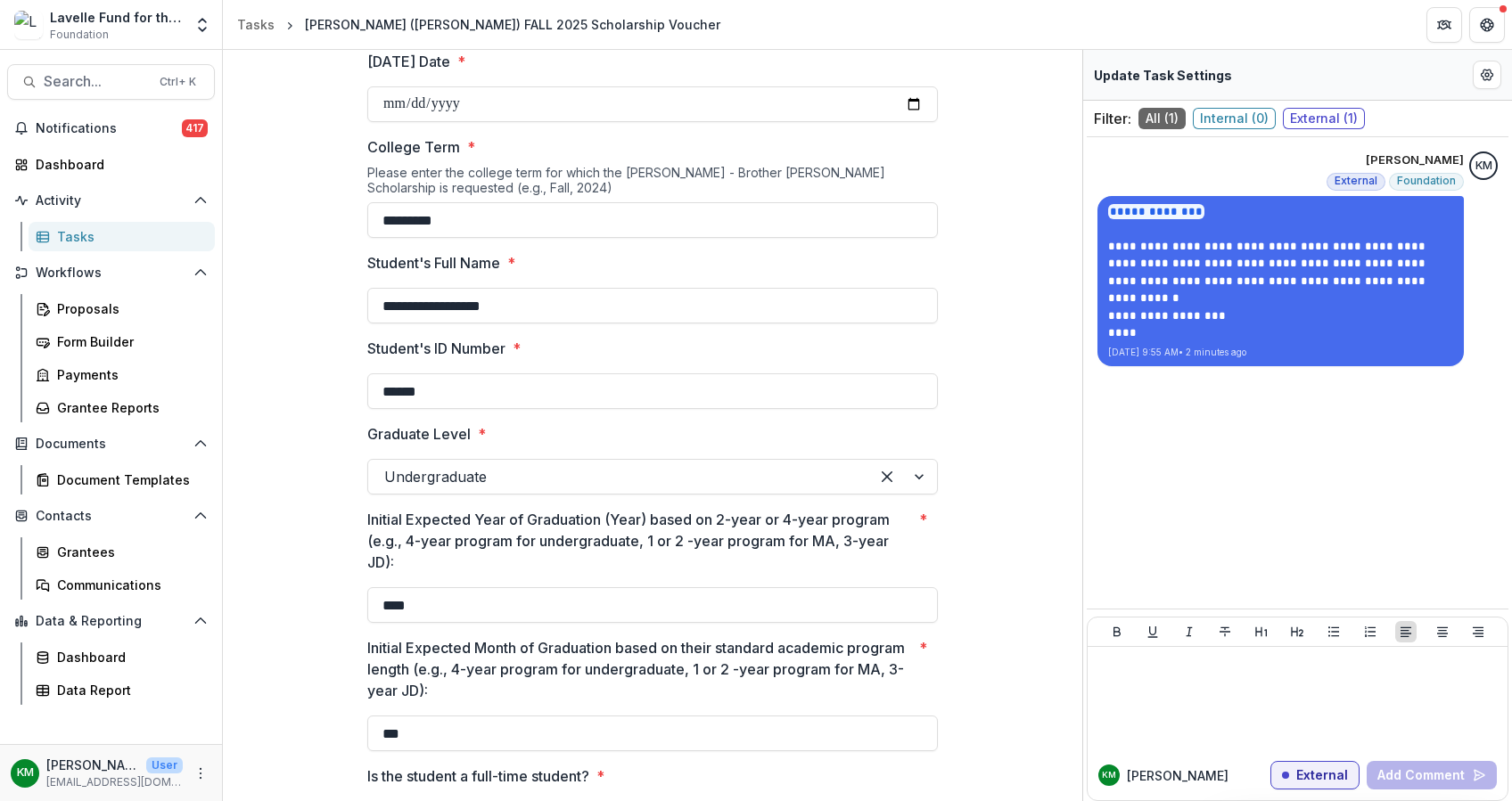
scroll to position [1073, 0]
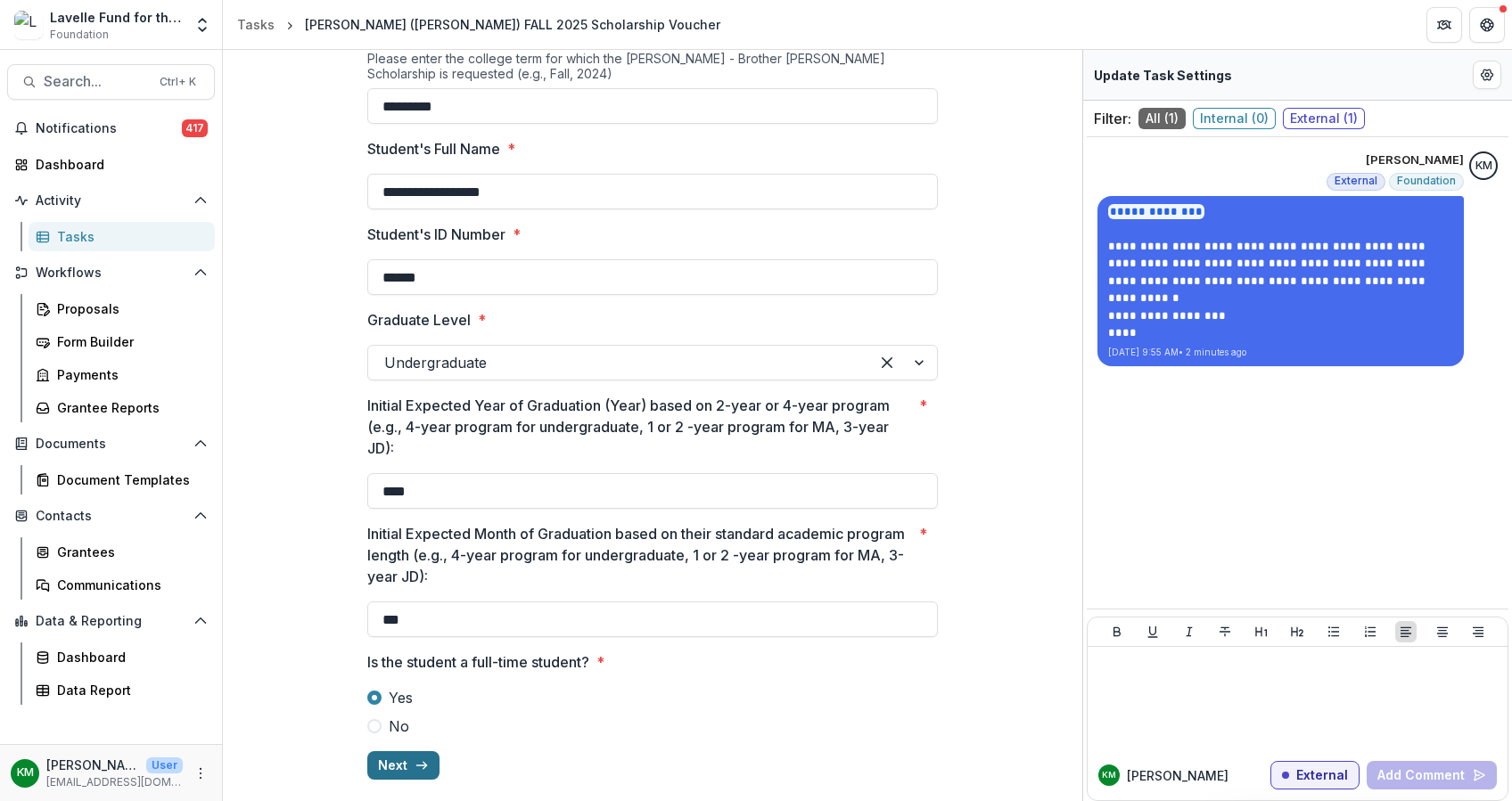
click at [408, 763] on button "Next" at bounding box center [403, 766] width 72 height 29
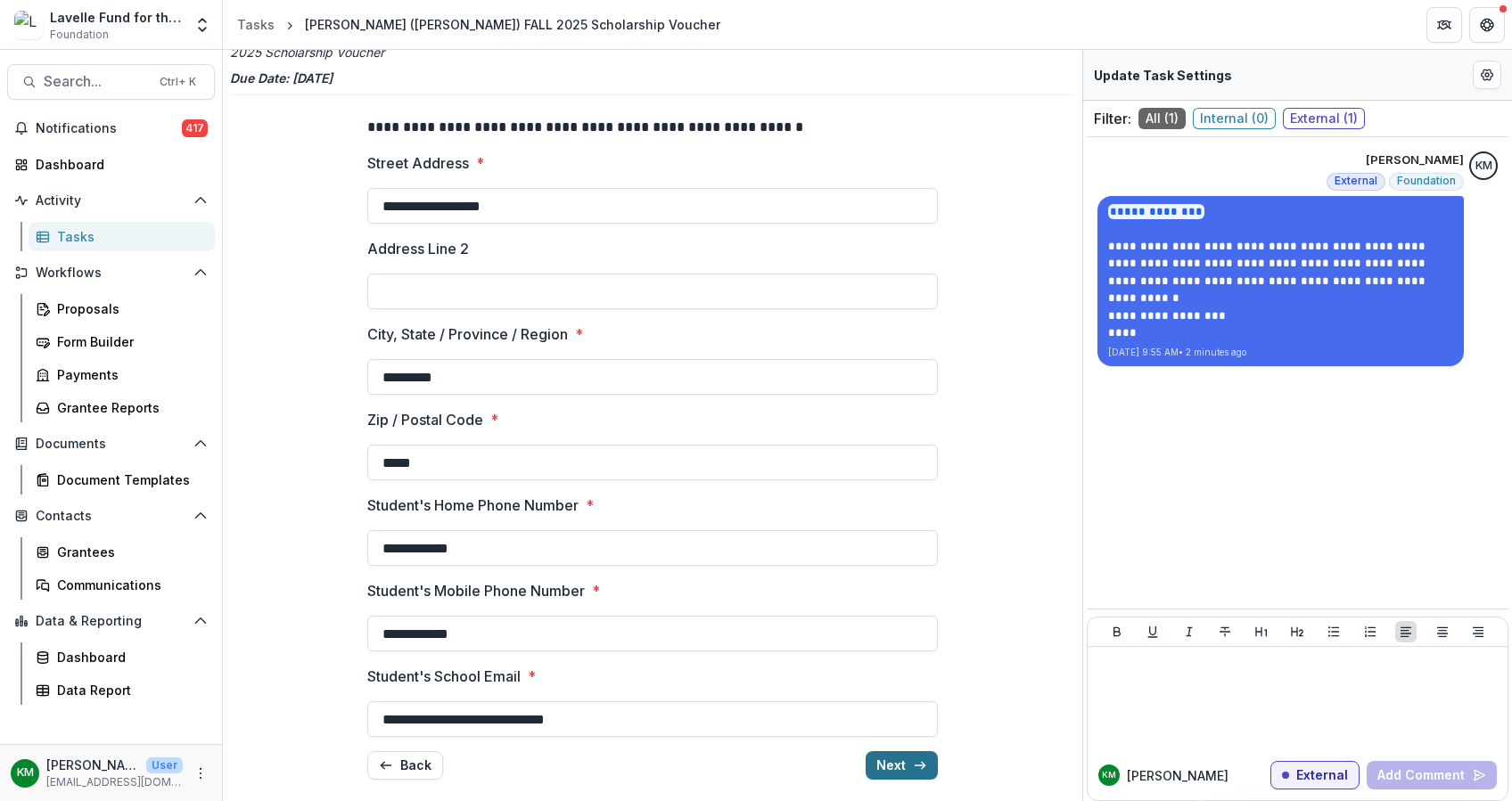
scroll to position [78, 0]
click at [891, 762] on button "Next" at bounding box center [901, 766] width 72 height 29
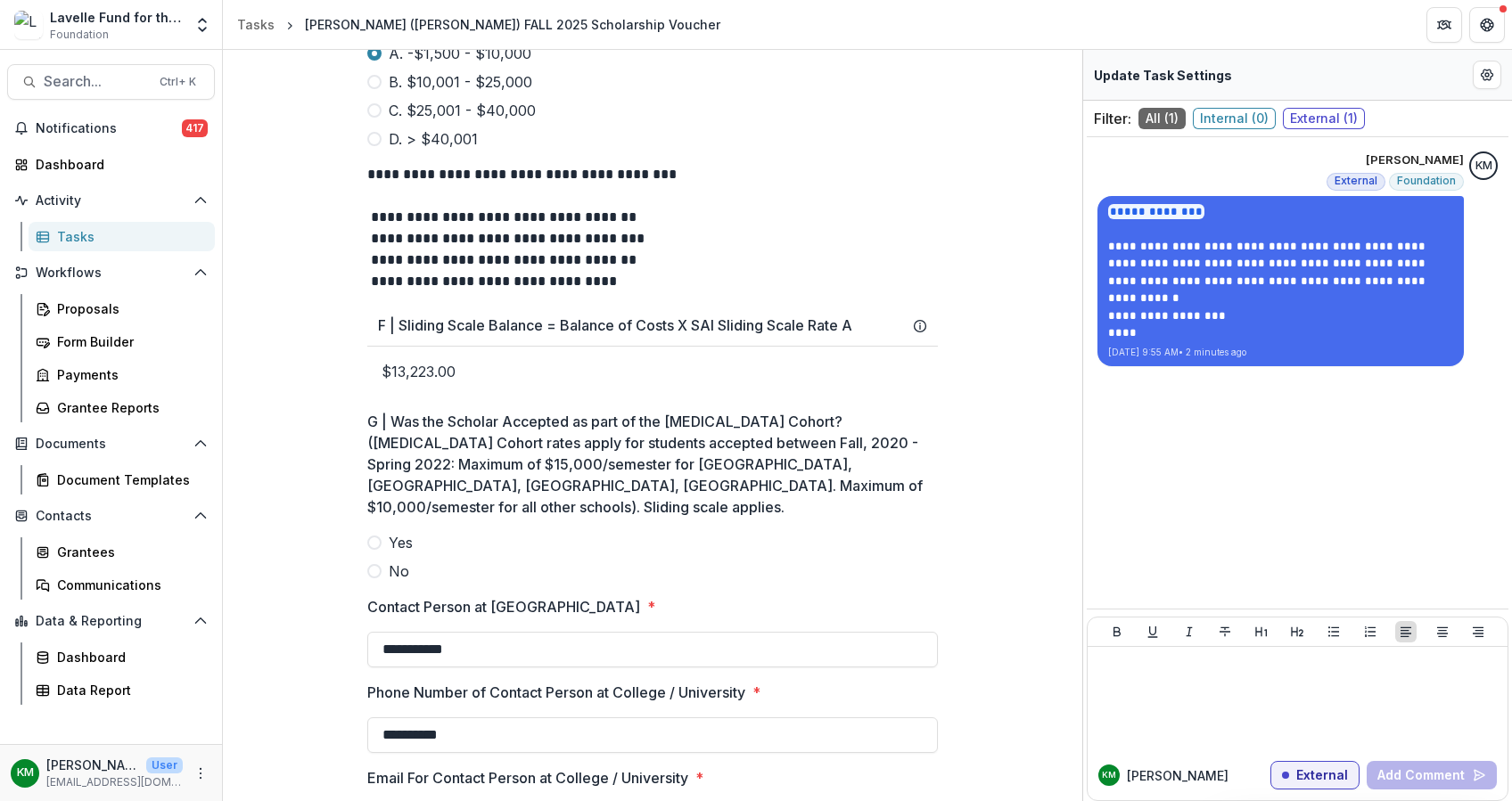
scroll to position [1903, 0]
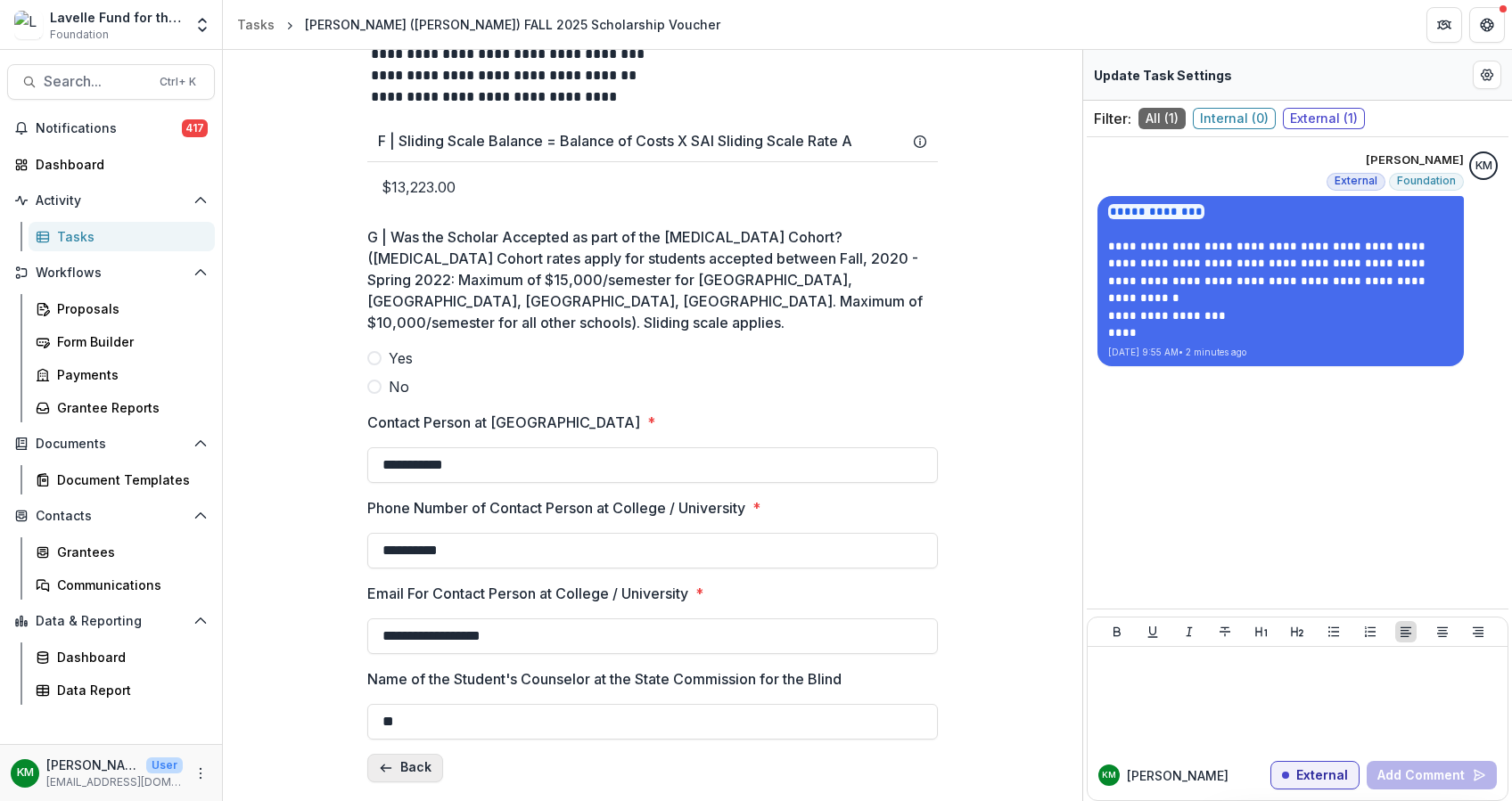
click at [400, 761] on button "Back" at bounding box center [405, 768] width 76 height 29
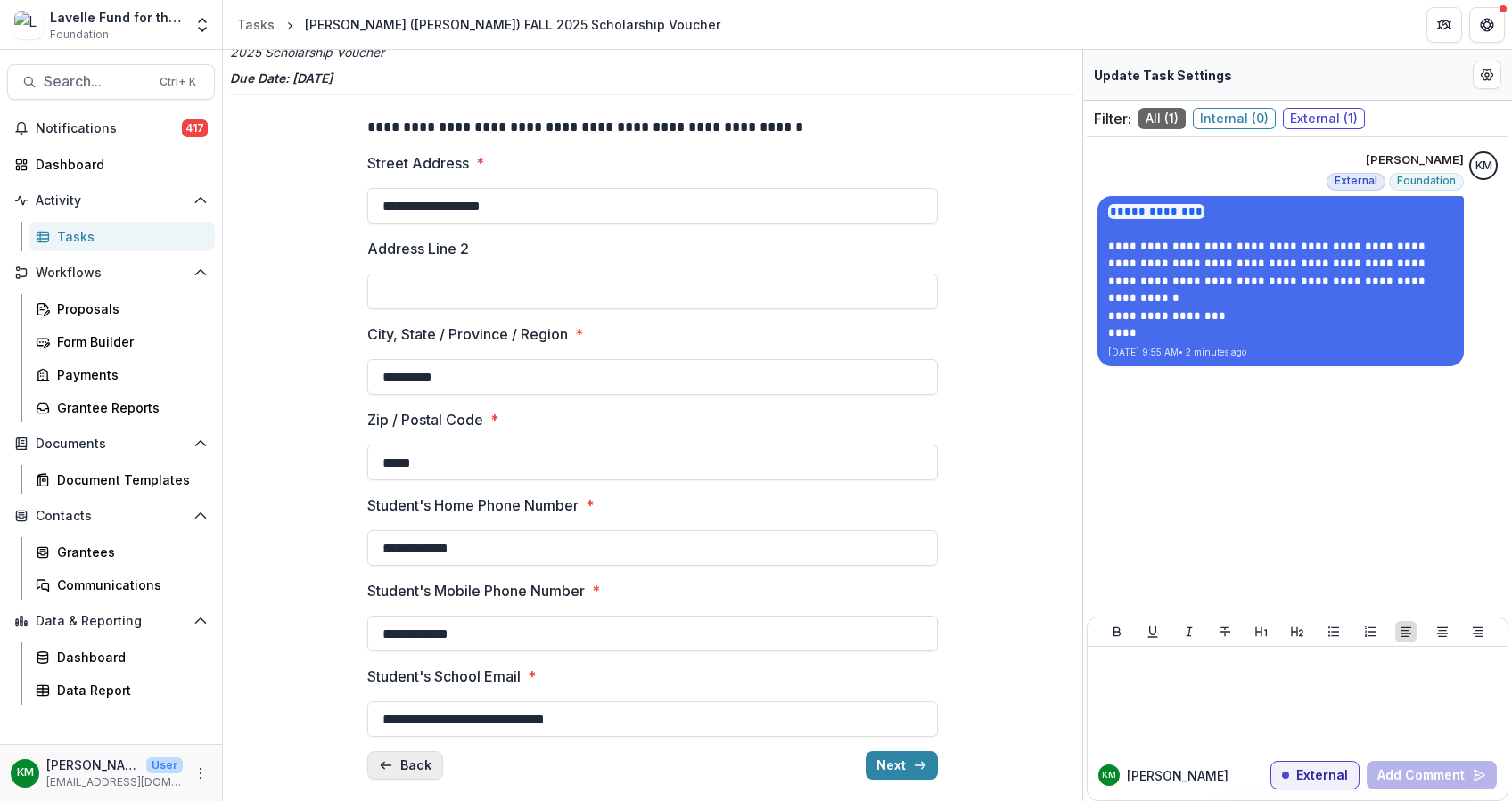
scroll to position [77, 0]
click at [413, 763] on button "Back" at bounding box center [405, 767] width 76 height 29
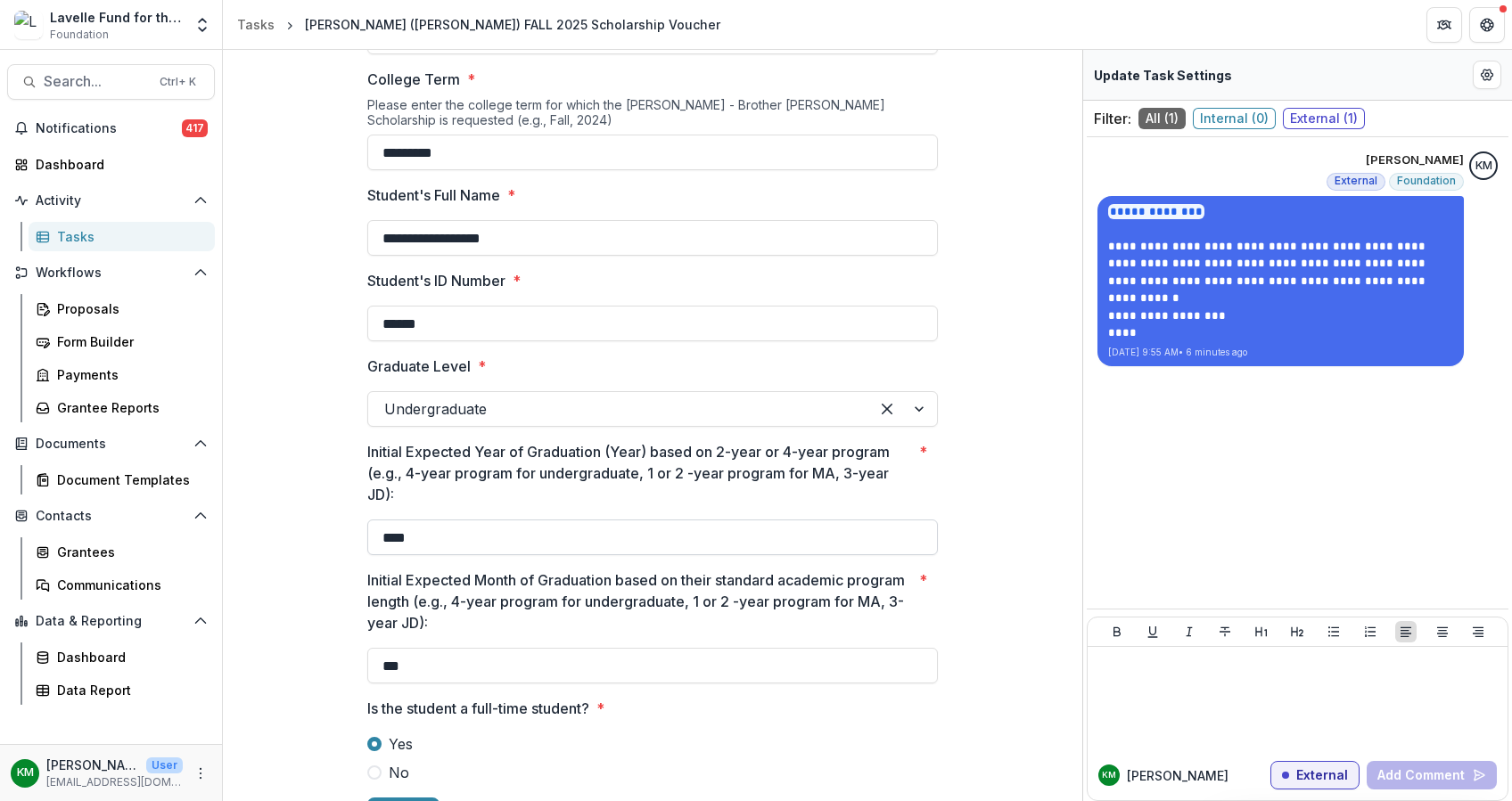
scroll to position [1073, 0]
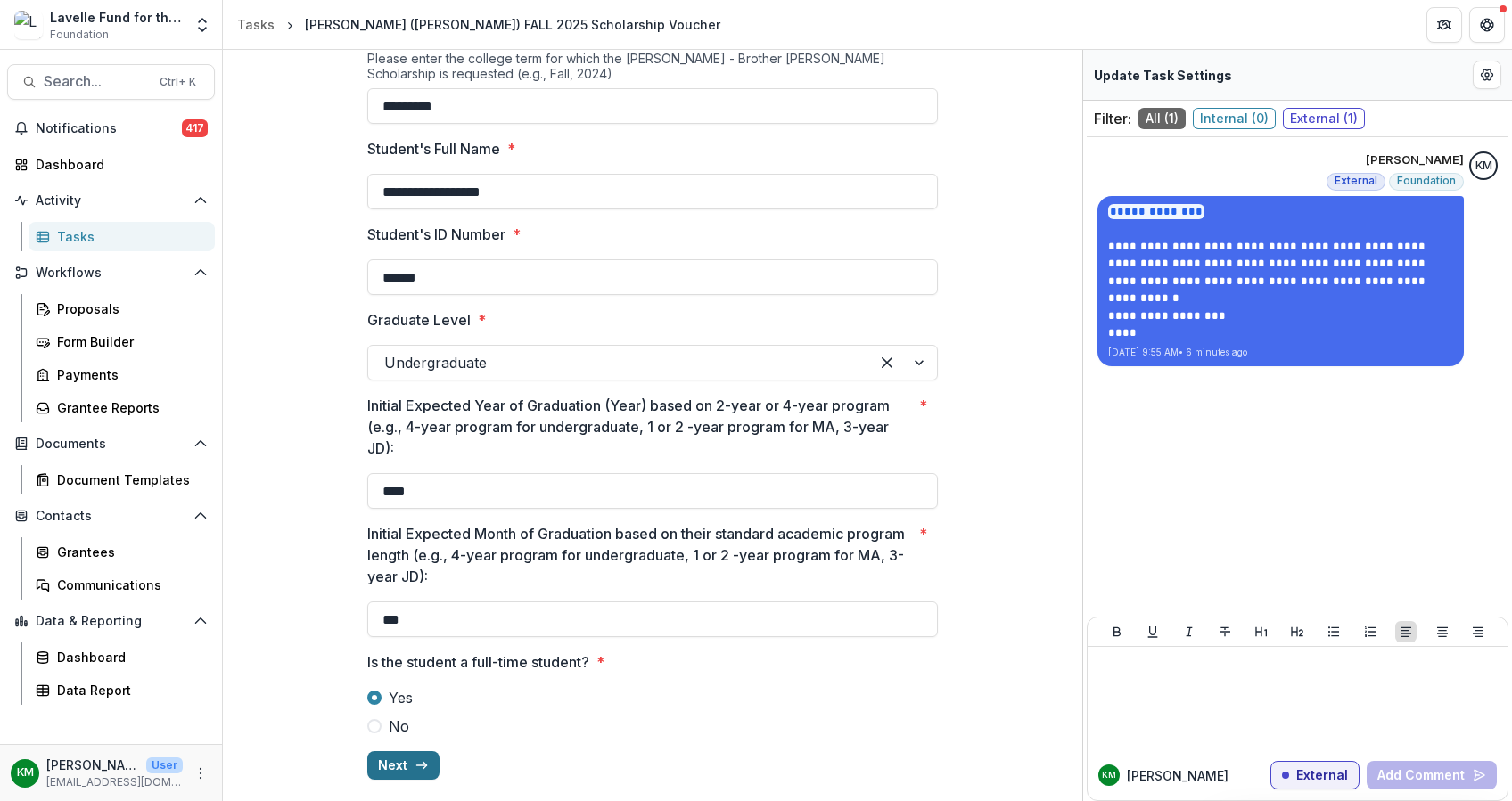
click at [400, 760] on button "Next" at bounding box center [403, 766] width 72 height 29
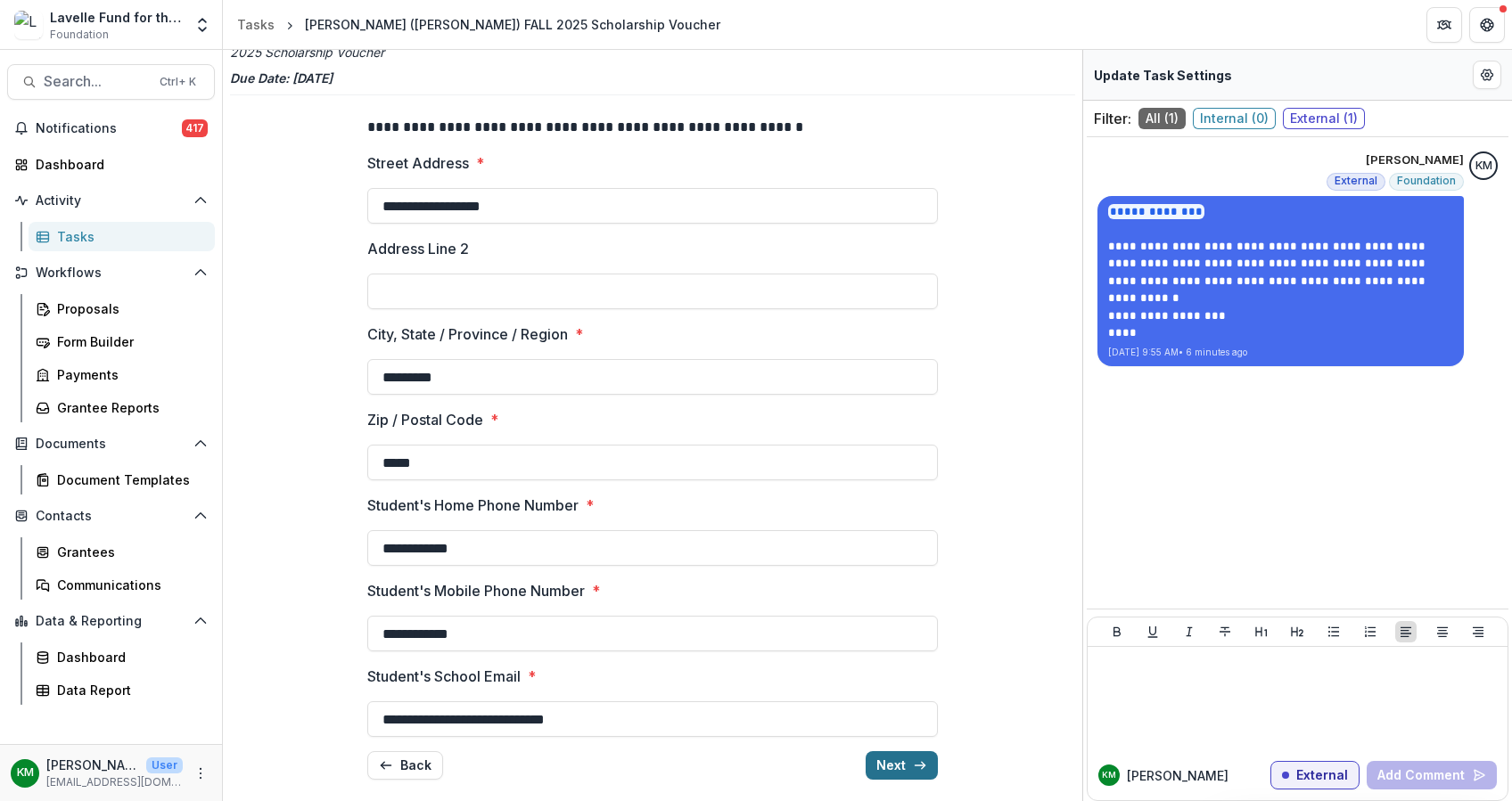
scroll to position [78, 0]
click at [898, 751] on button "Next" at bounding box center [901, 766] width 72 height 29
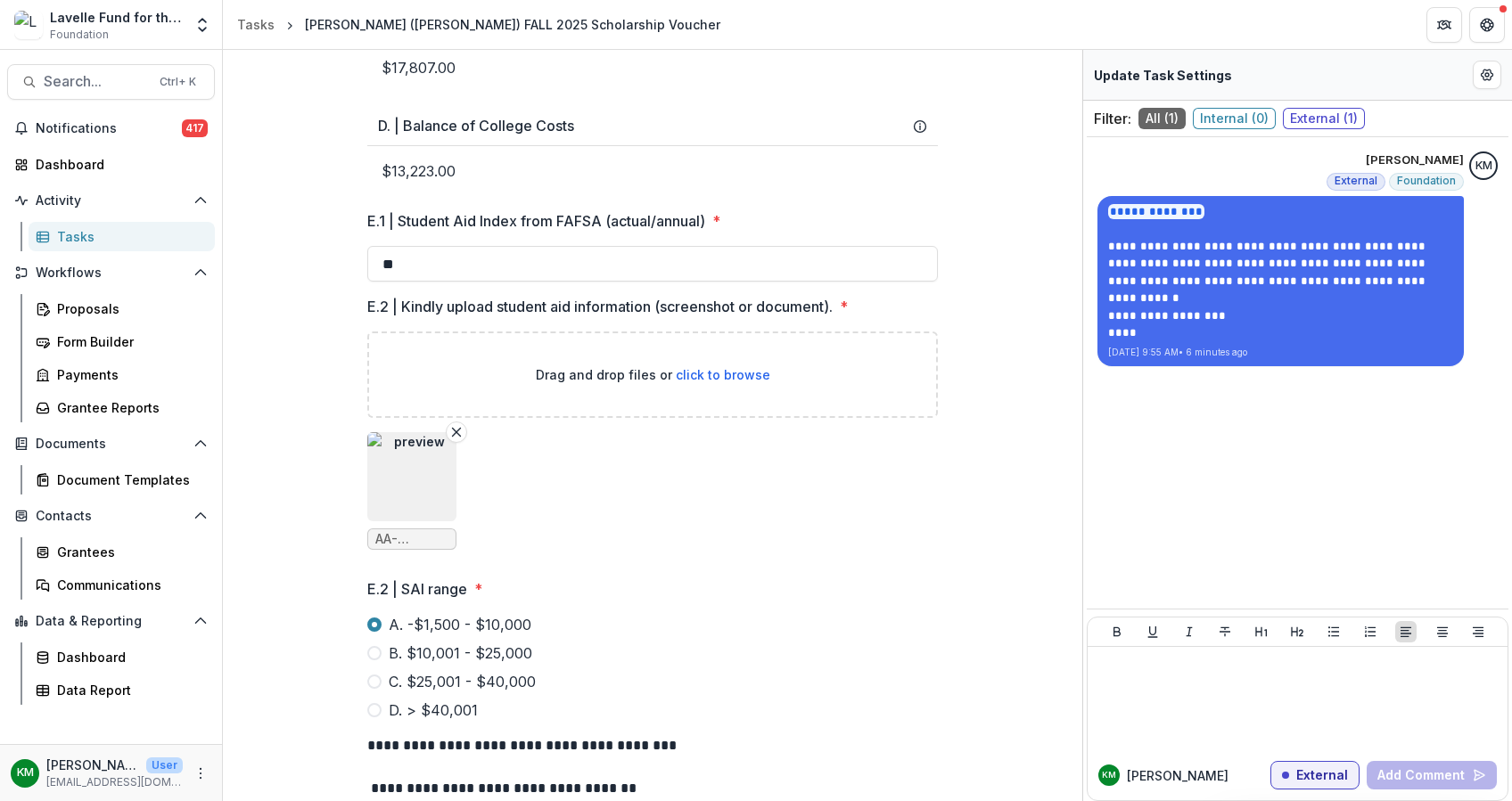
scroll to position [1903, 0]
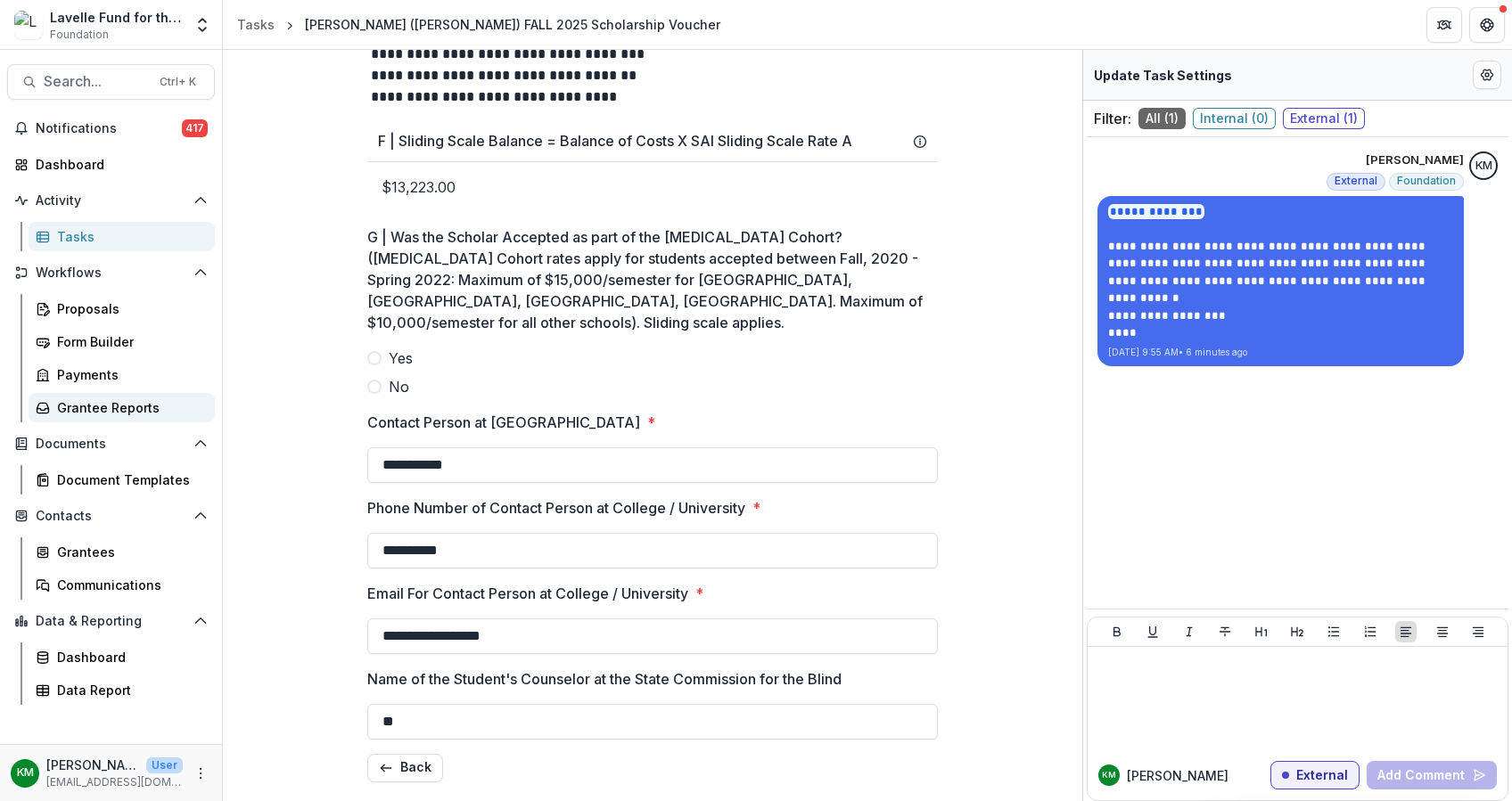
click at [79, 403] on div "Grantee Reports" at bounding box center [129, 408] width 144 height 19
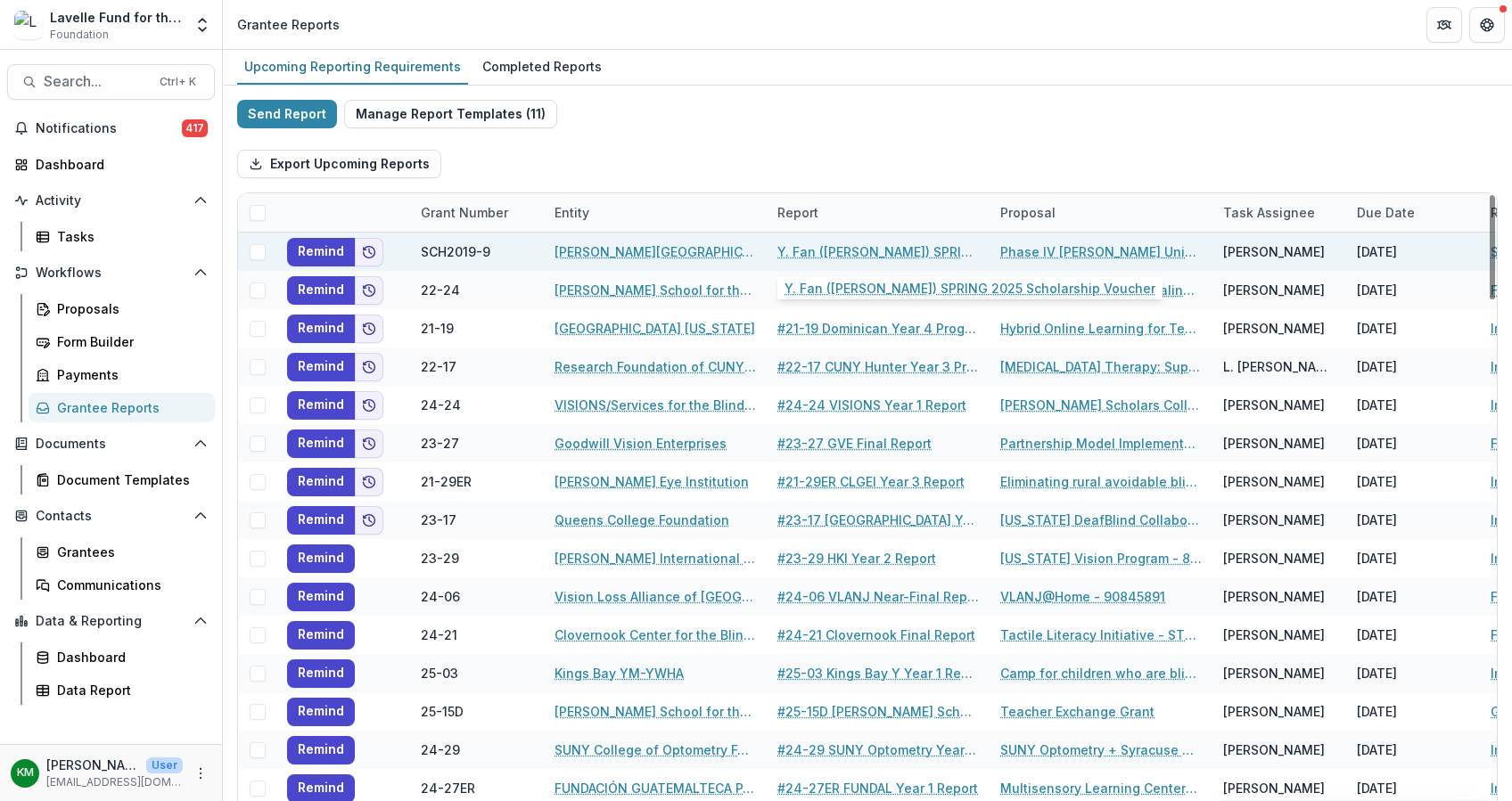
click at [838, 245] on link "Y. Fan ([PERSON_NAME]) SPRING 2025 Scholarship Voucher" at bounding box center [877, 251] width 201 height 19
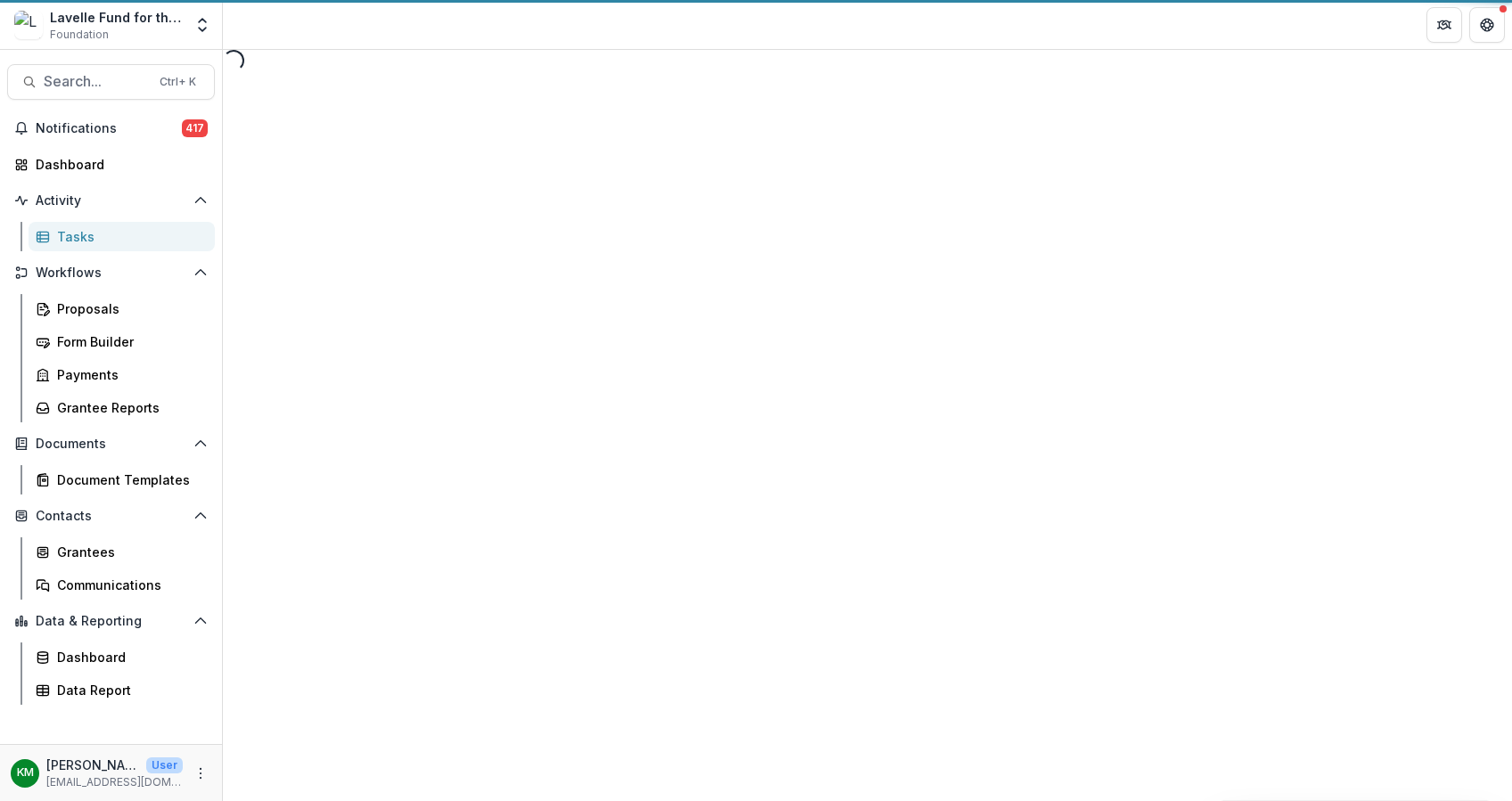
select select "********"
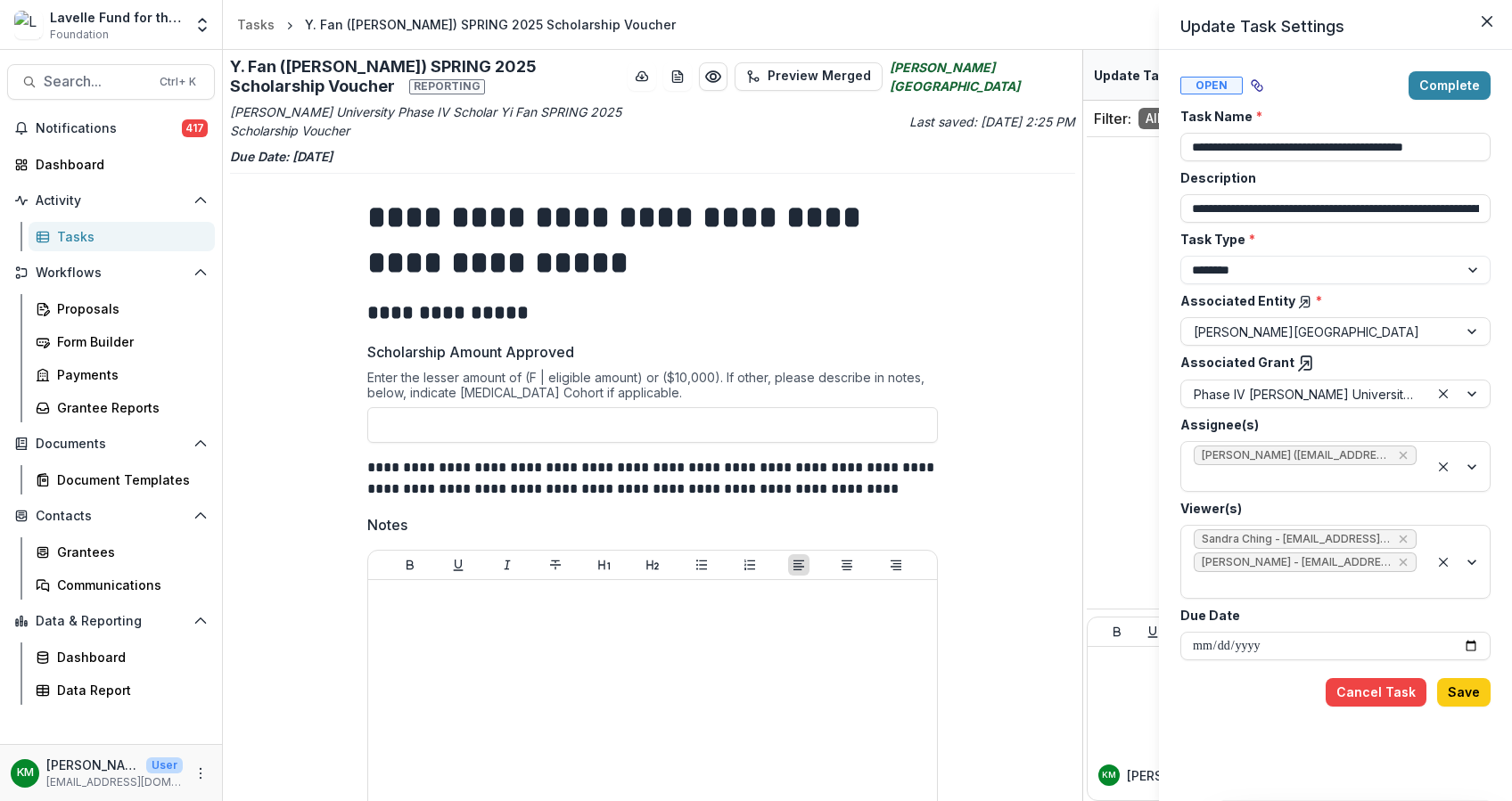
click at [1205, 86] on span "Open" at bounding box center [1211, 85] width 62 height 18
click at [906, 264] on div "**********" at bounding box center [756, 400] width 1512 height 801
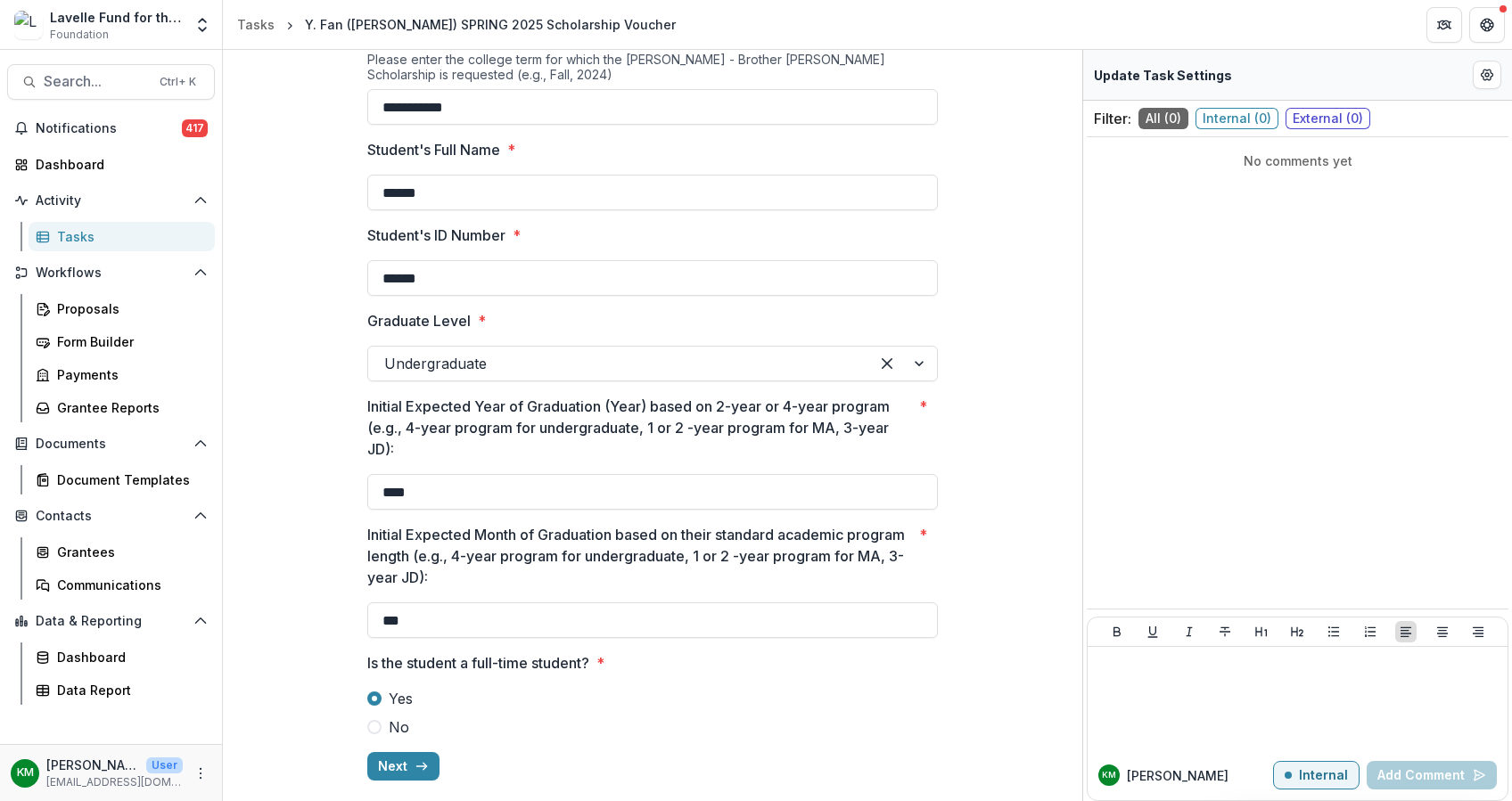
scroll to position [1073, 0]
click at [404, 760] on button "Next" at bounding box center [403, 766] width 72 height 29
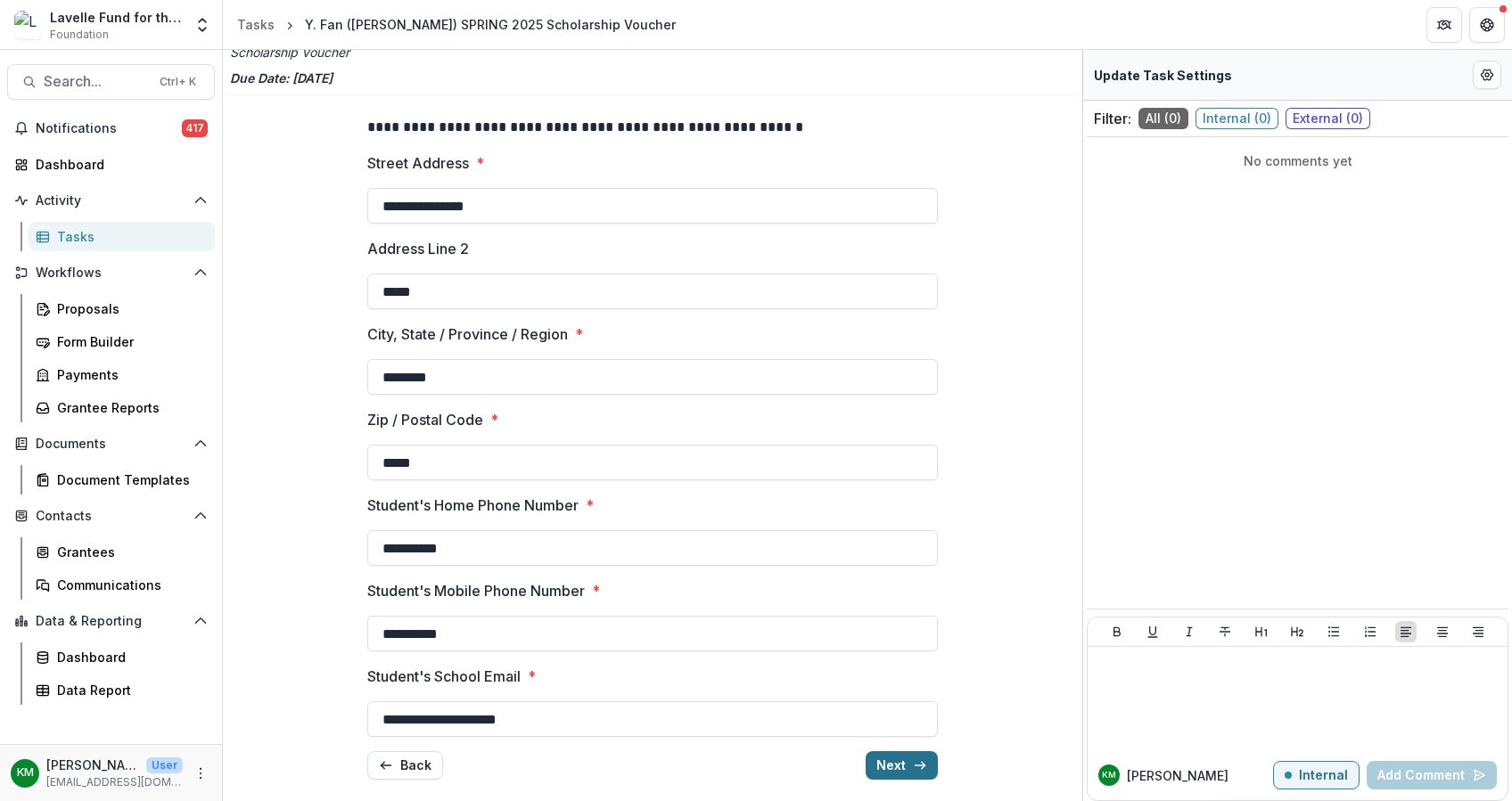
scroll to position [78, 0]
click at [881, 753] on button "Next" at bounding box center [901, 766] width 72 height 29
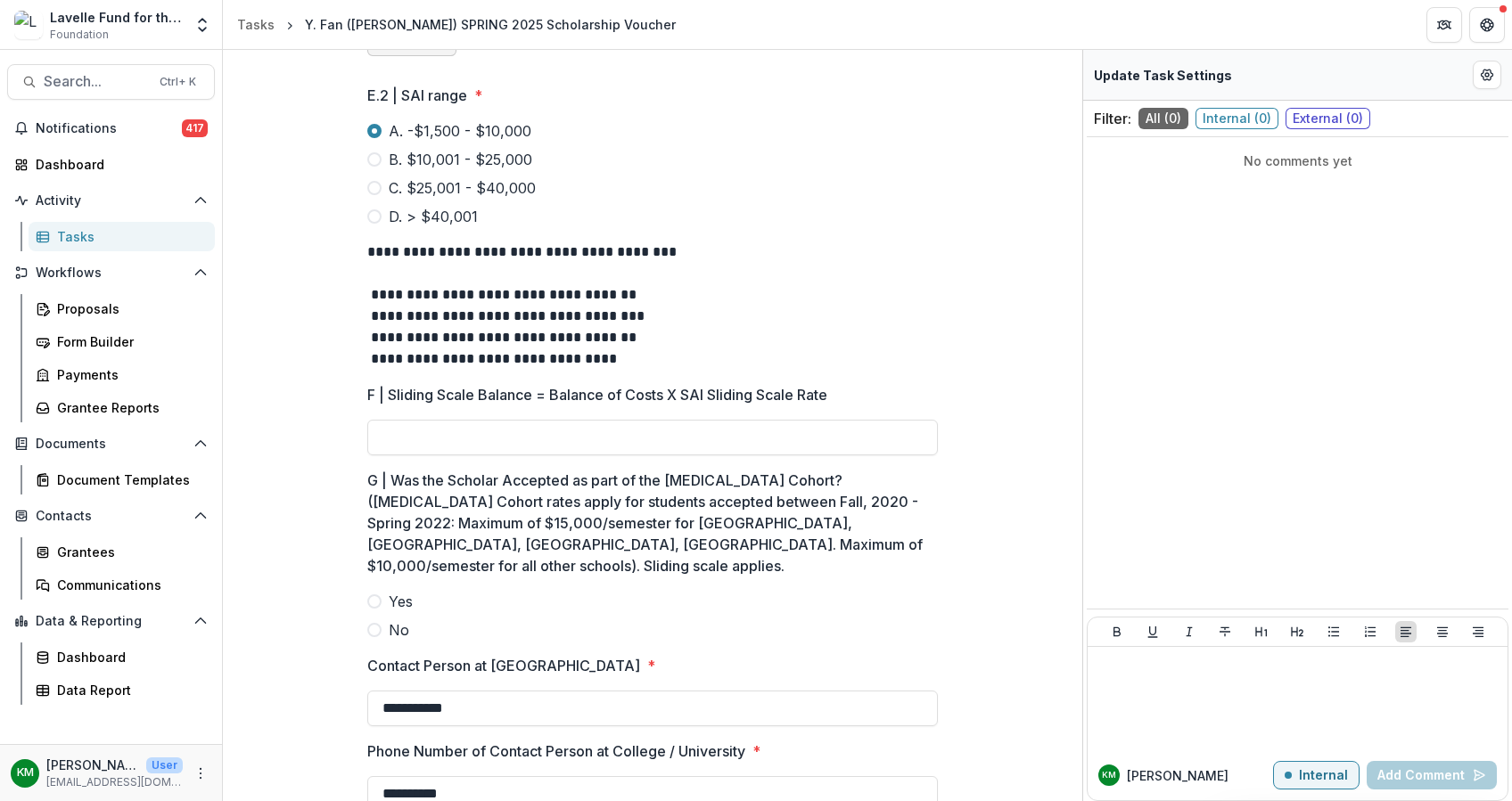
scroll to position [1839, 0]
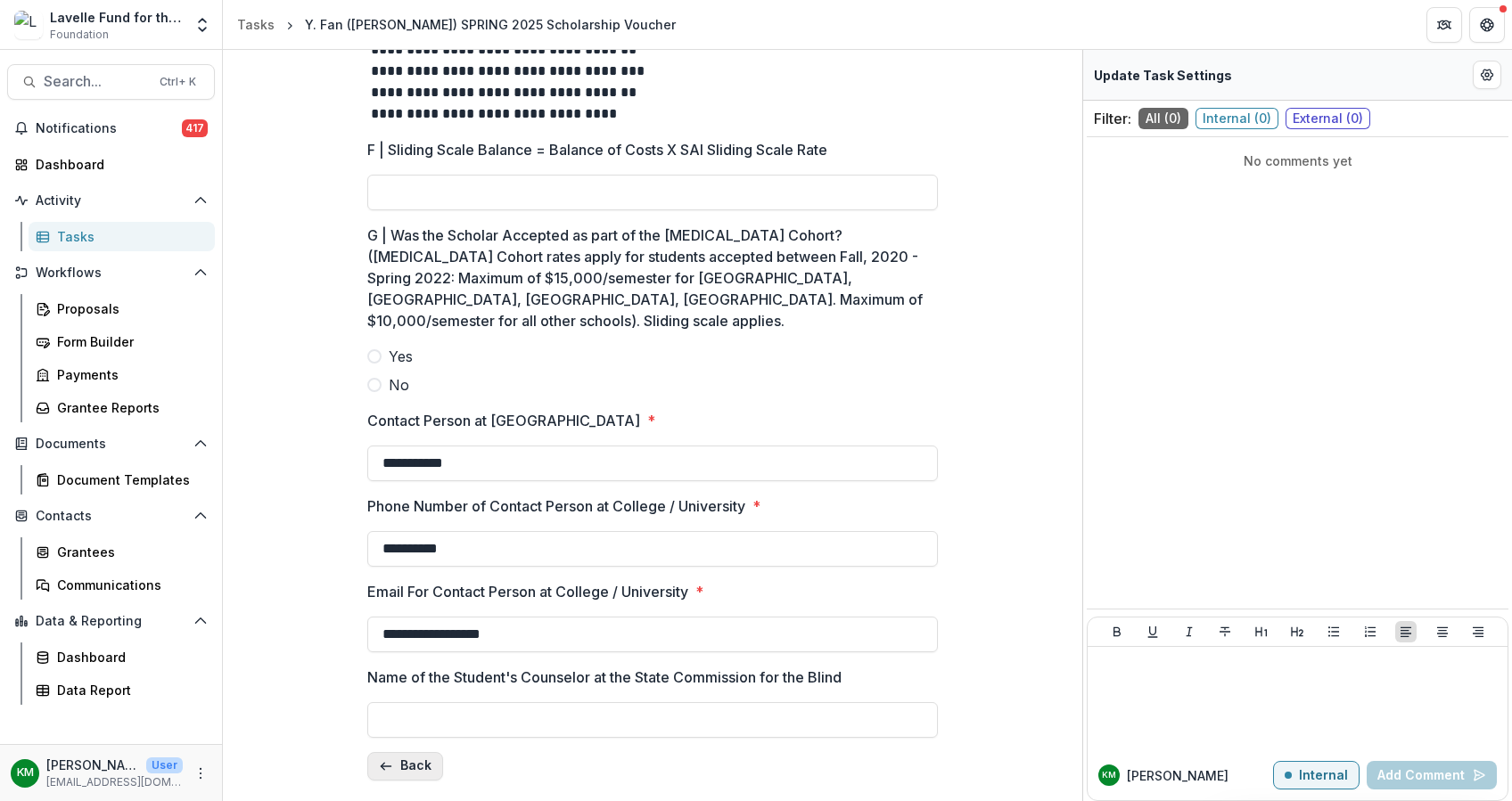
click at [415, 759] on button "Back" at bounding box center [405, 767] width 76 height 29
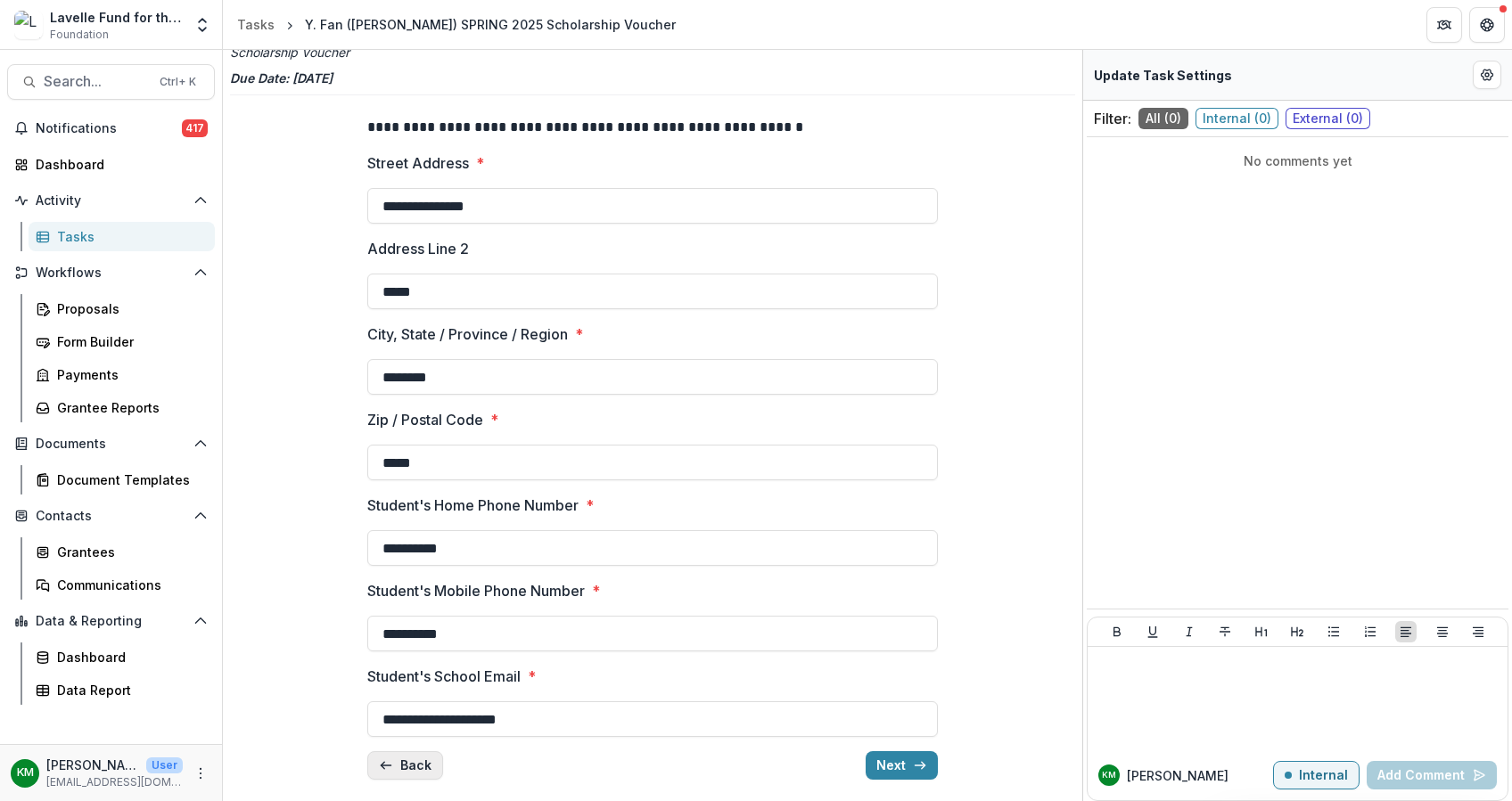
scroll to position [78, 0]
click at [415, 759] on button "Back" at bounding box center [405, 766] width 76 height 29
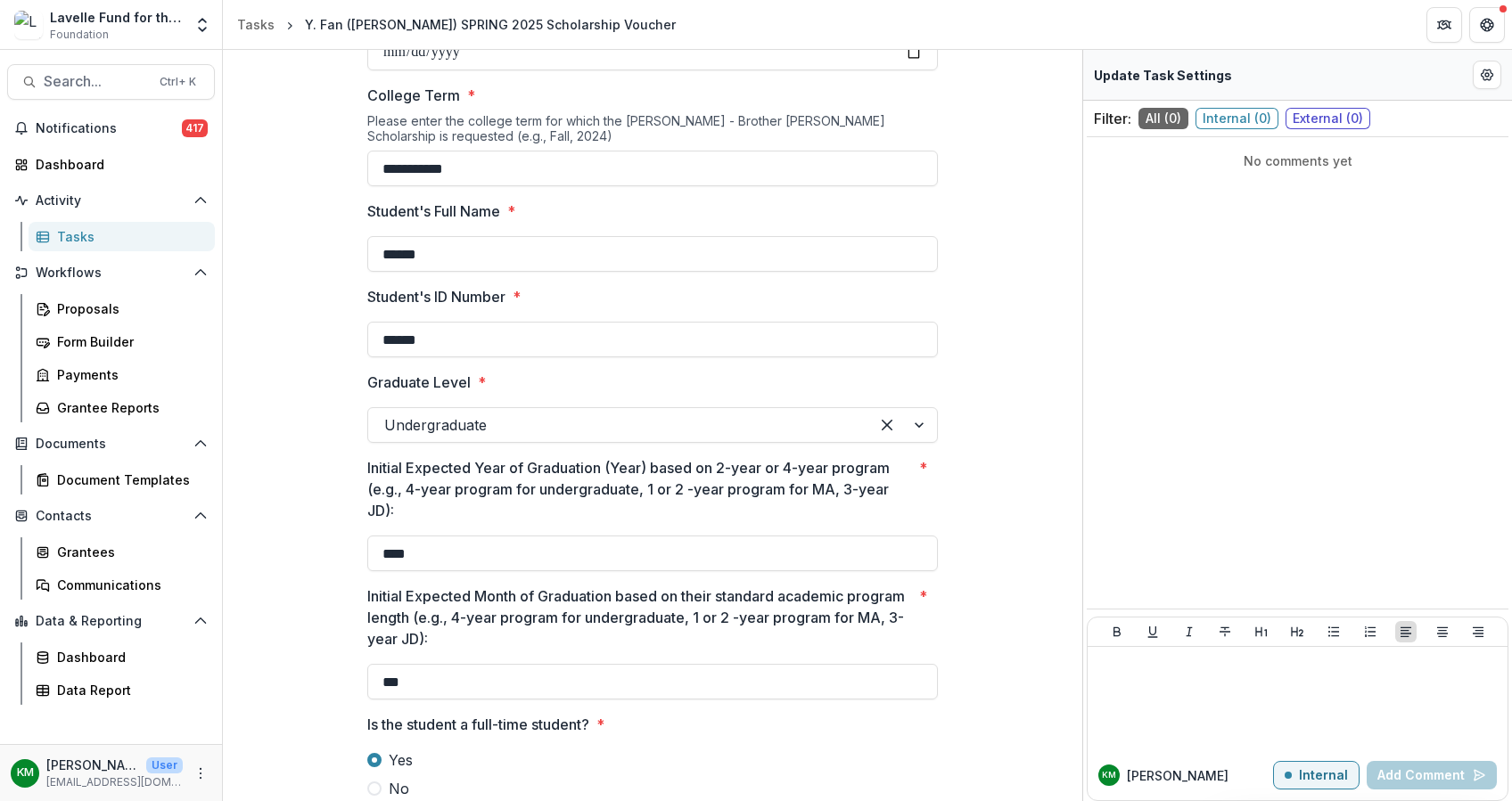
scroll to position [1073, 0]
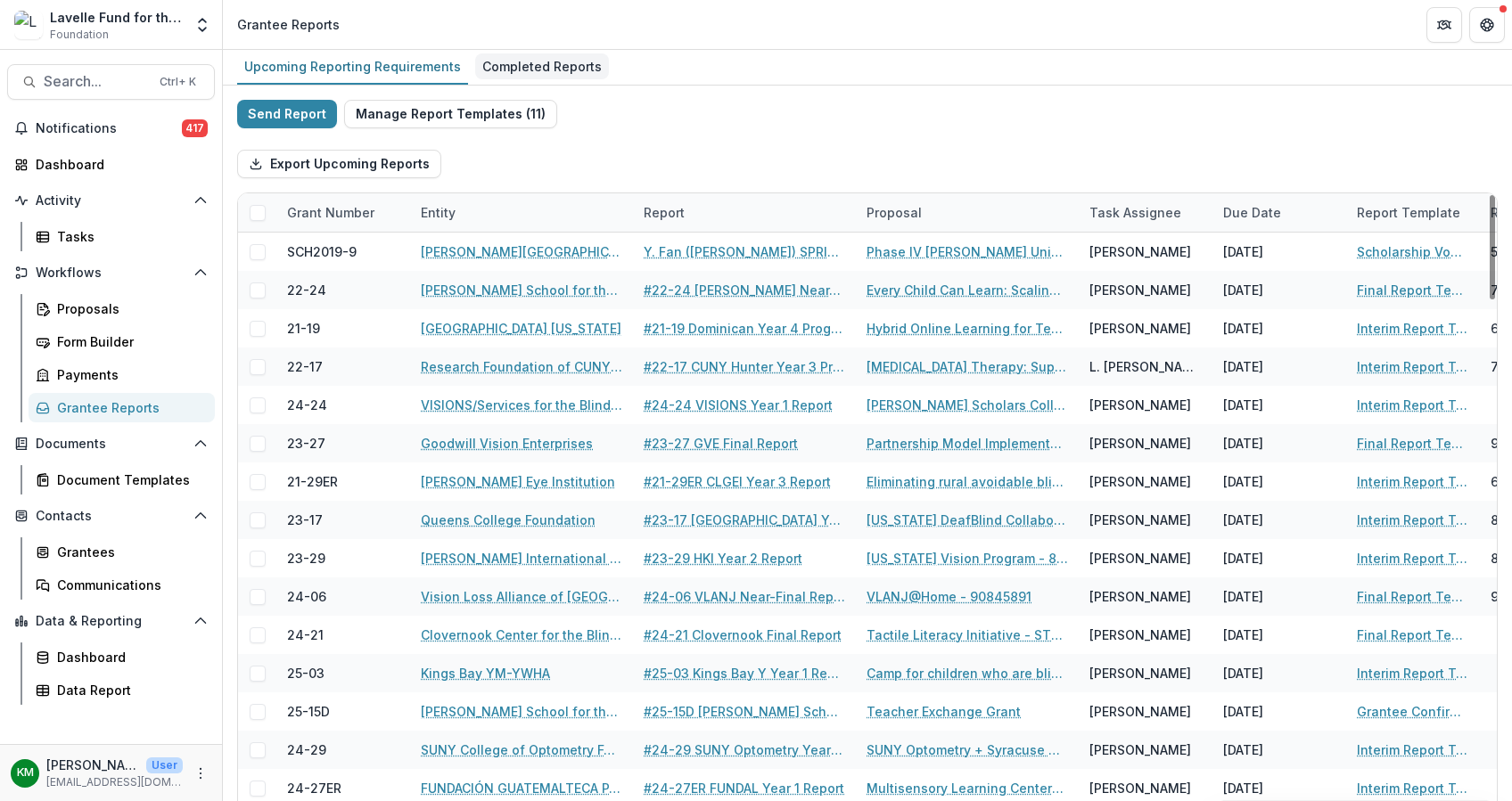
click at [518, 61] on div "Completed Reports" at bounding box center [542, 66] width 133 height 26
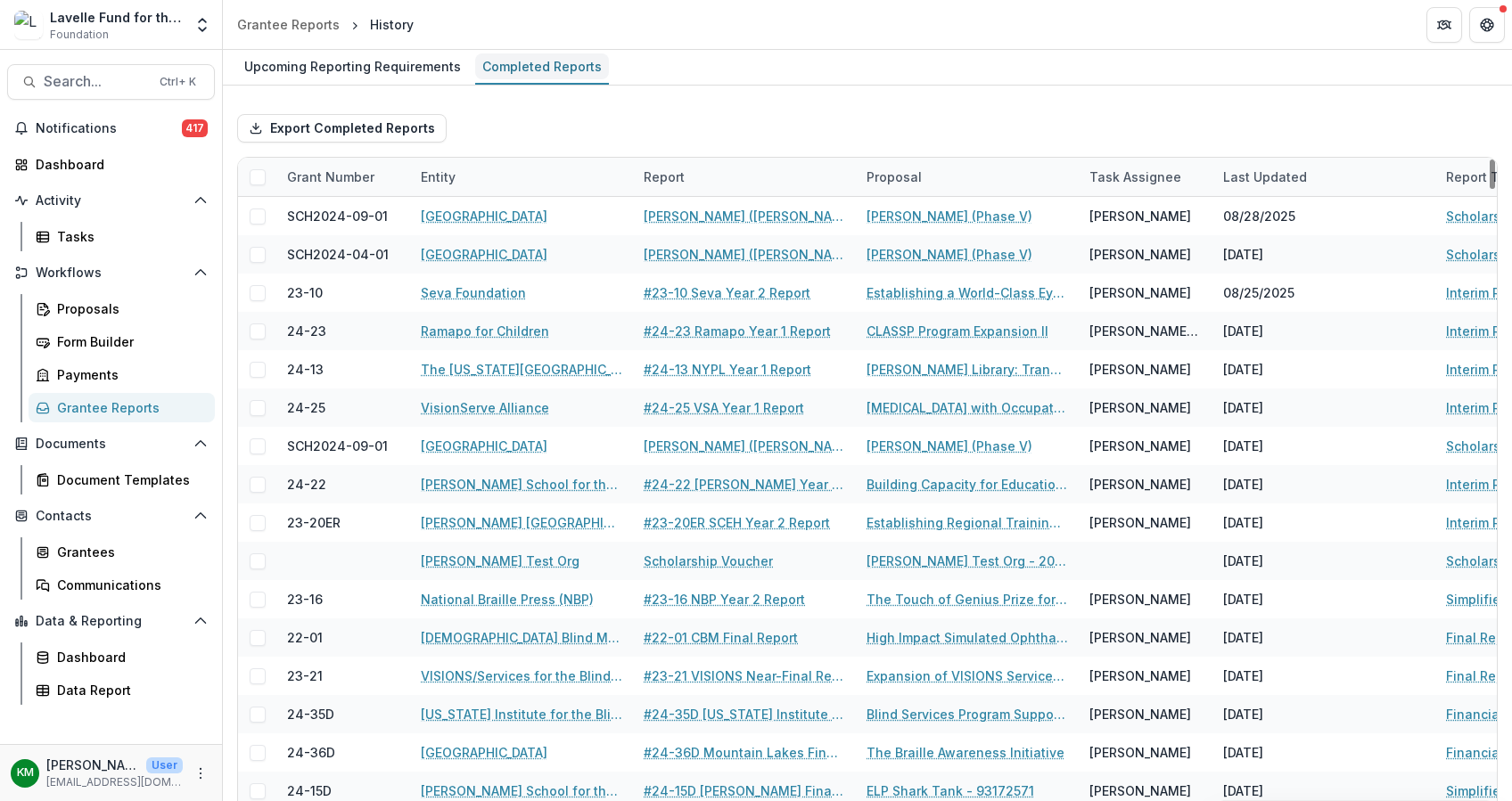
click at [520, 56] on div "Completed Reports" at bounding box center [542, 66] width 133 height 26
click at [380, 65] on div "Upcoming Reporting Requirements" at bounding box center [353, 66] width 231 height 26
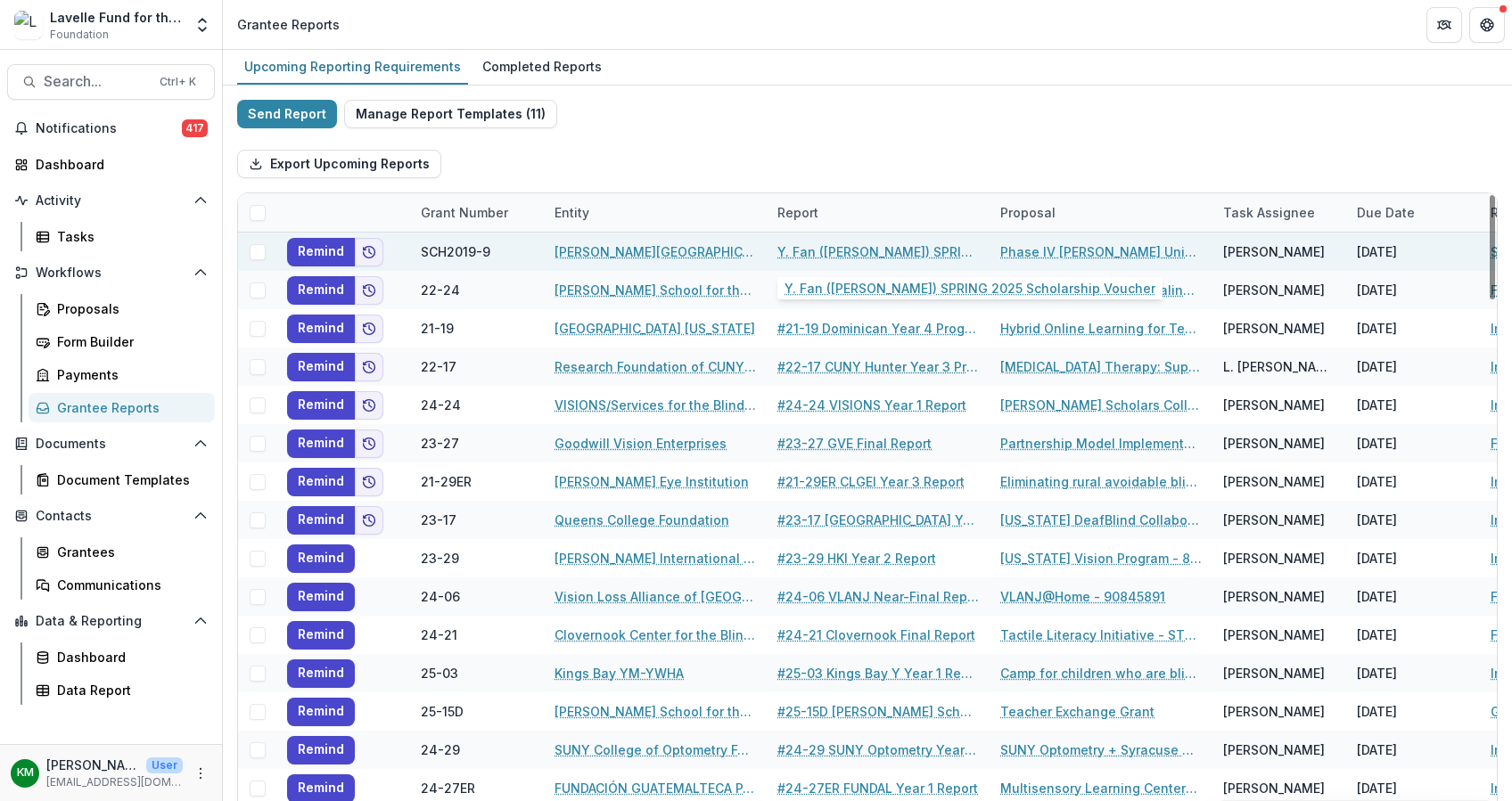
click at [830, 248] on link "Y. Fan ([PERSON_NAME]) SPRING 2025 Scholarship Voucher" at bounding box center [877, 251] width 201 height 19
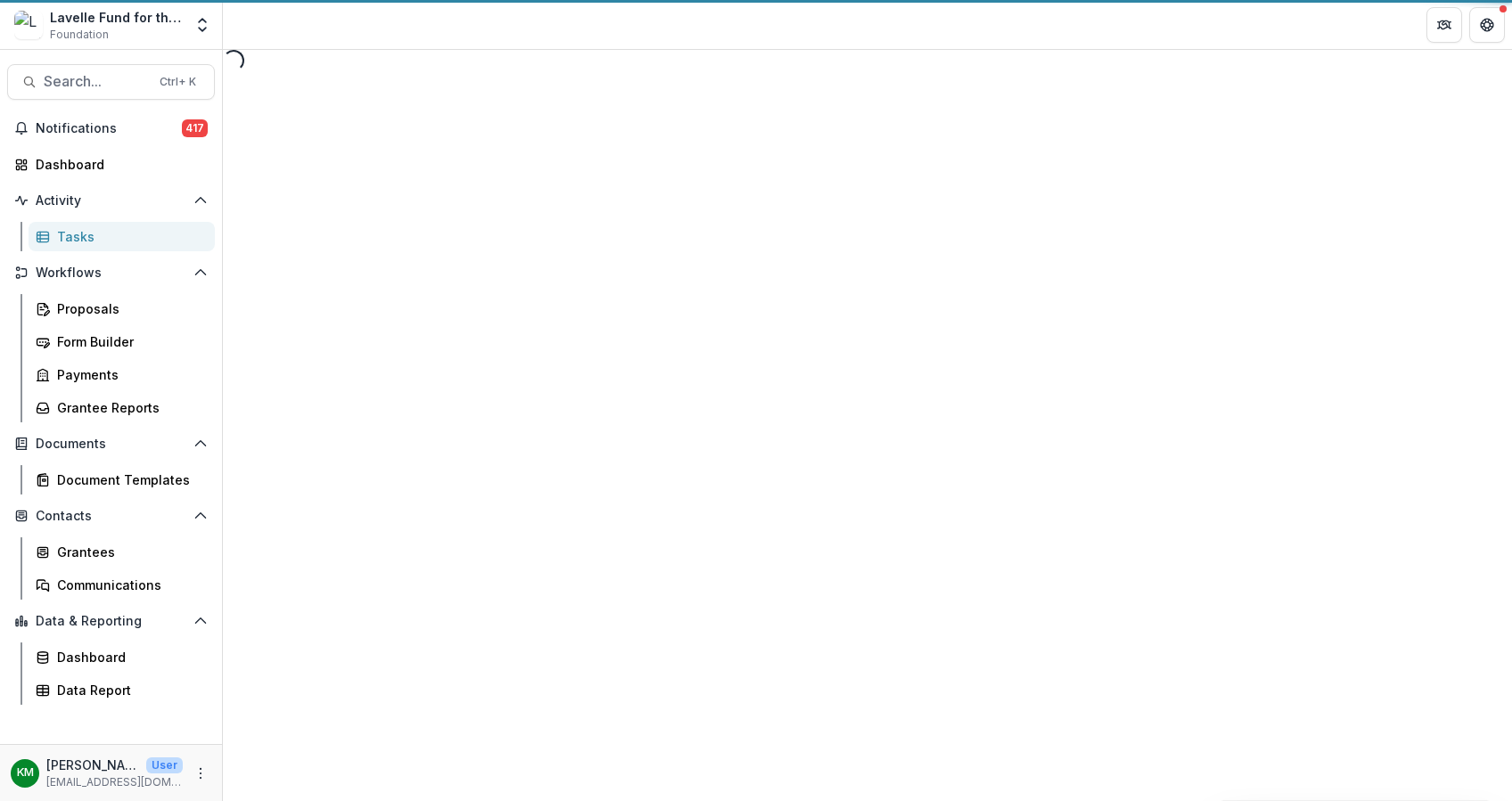
select select "********"
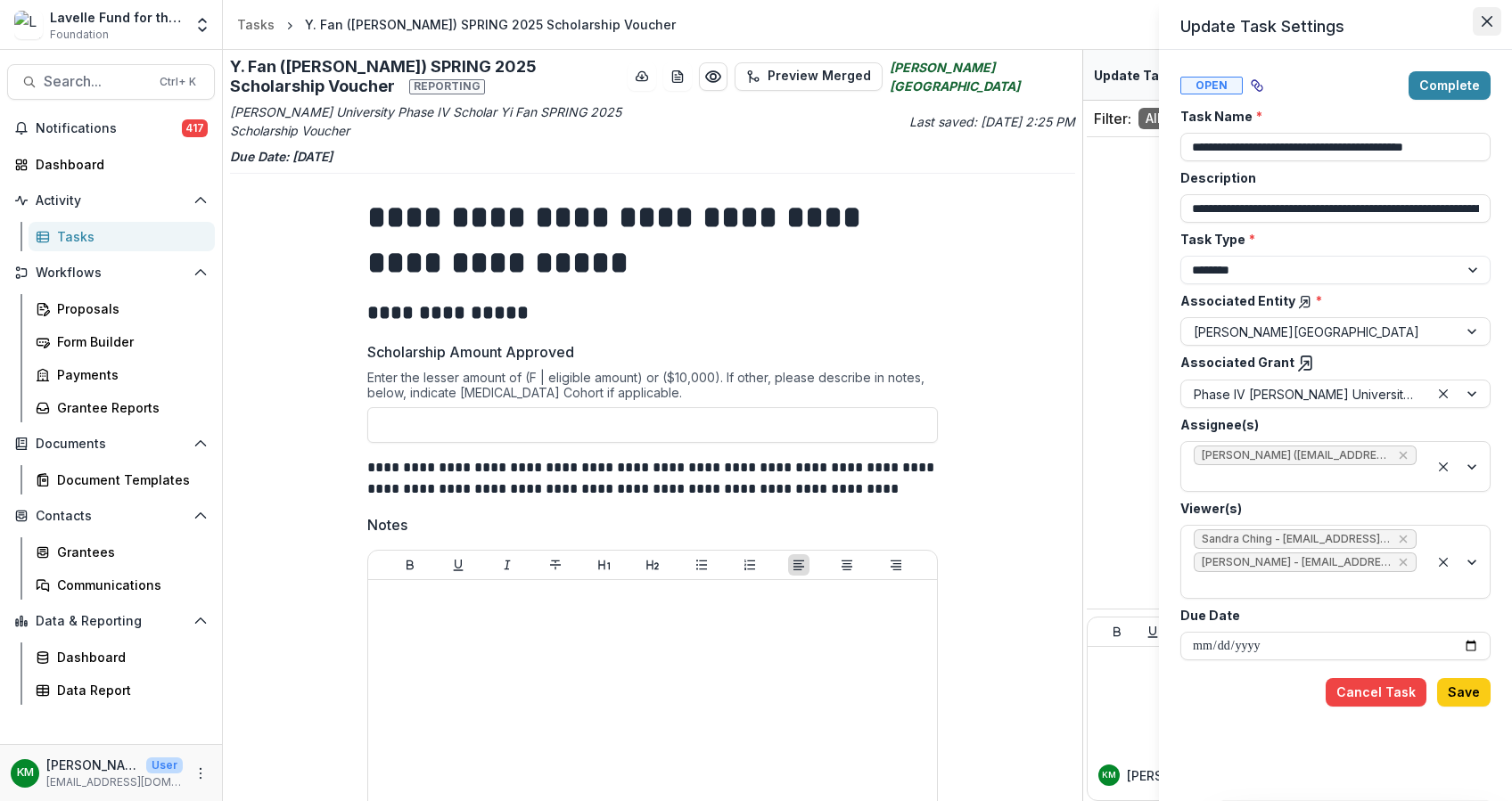
click at [1492, 21] on button "Close" at bounding box center [1486, 21] width 29 height 29
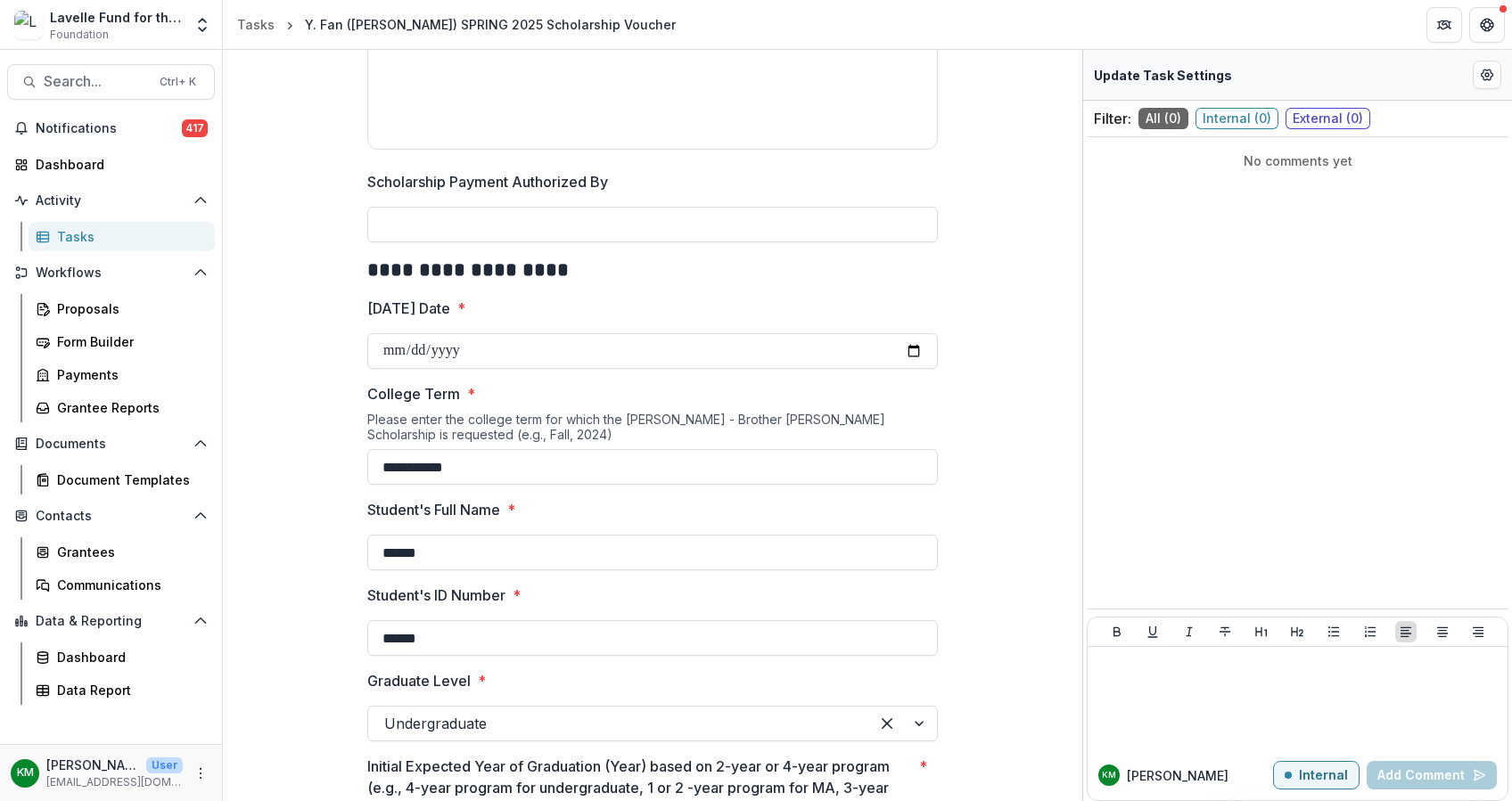
scroll to position [1073, 0]
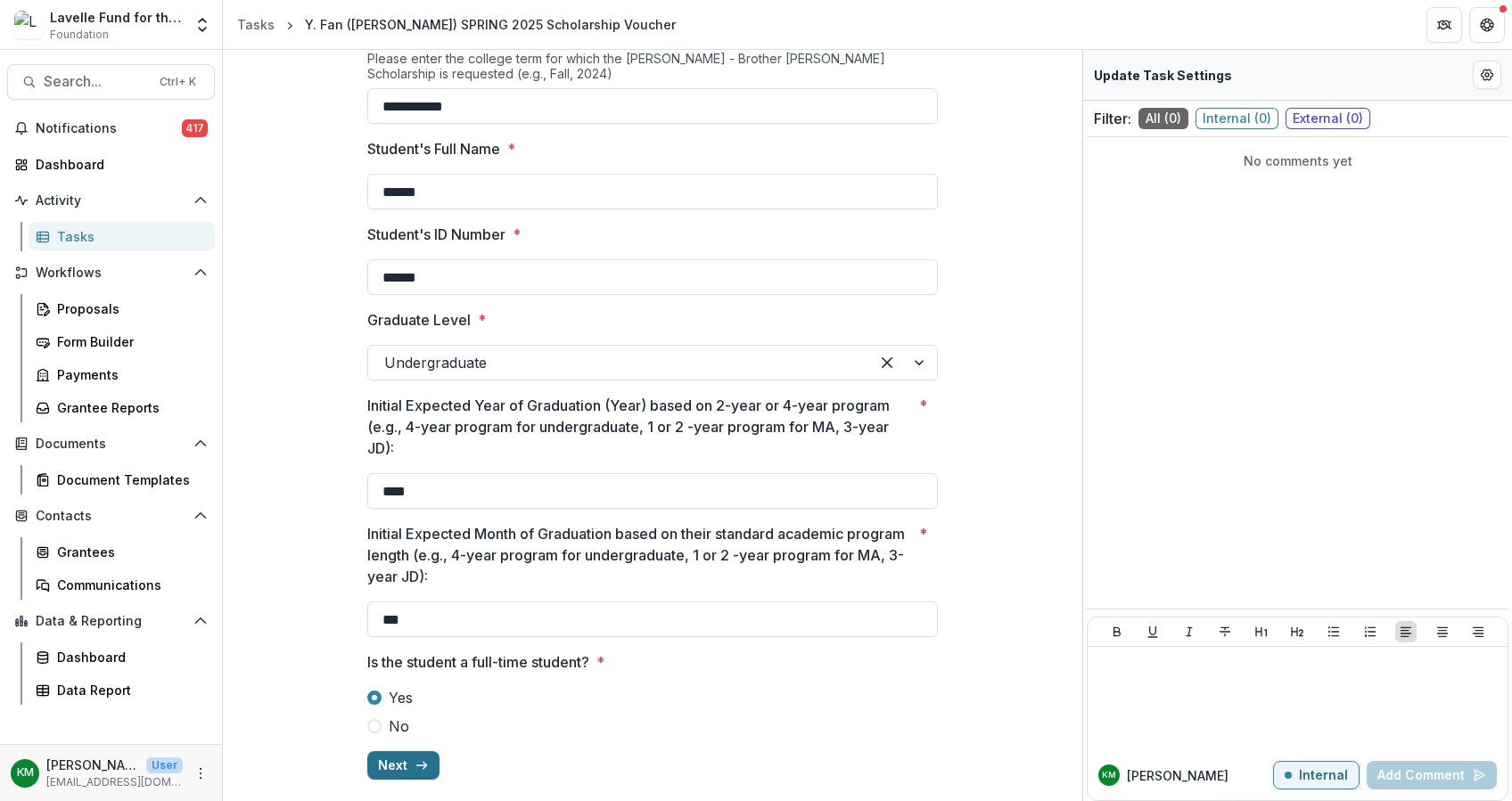
click at [408, 761] on button "Next" at bounding box center [403, 766] width 72 height 29
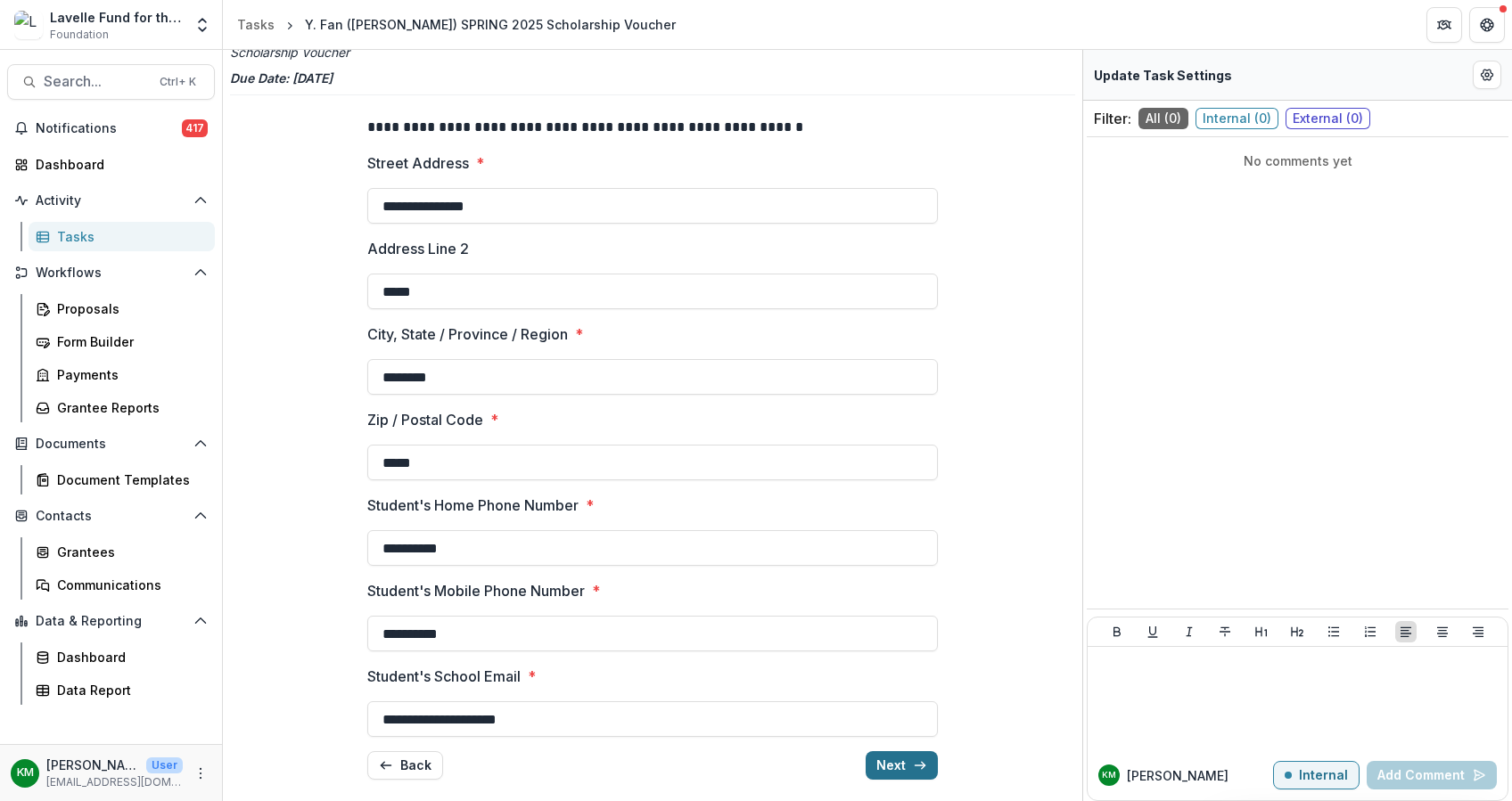
scroll to position [78, 0]
click at [905, 760] on button "Next" at bounding box center [901, 766] width 72 height 29
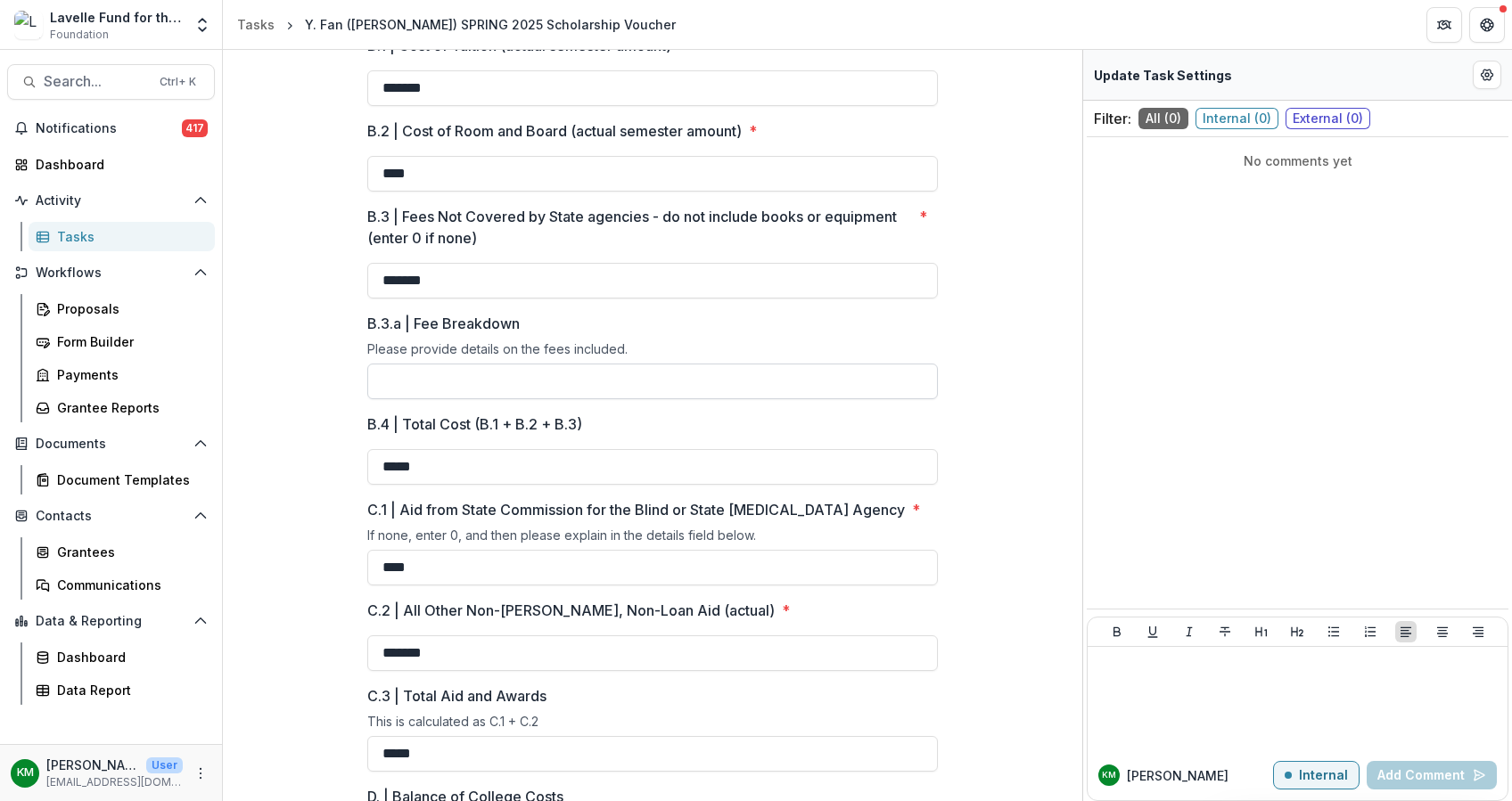
scroll to position [435, 0]
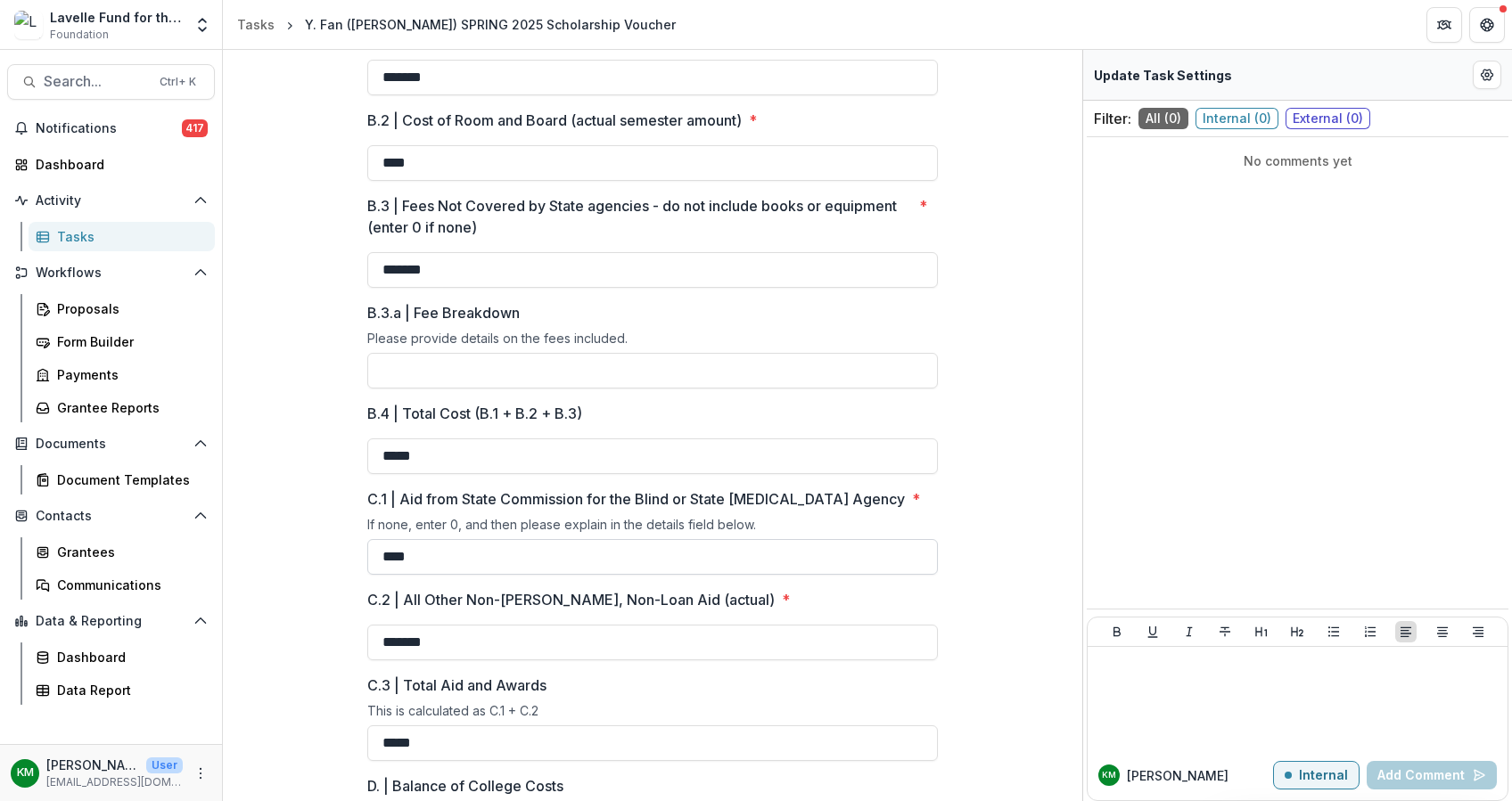
click at [477, 571] on input "****" at bounding box center [652, 556] width 571 height 35
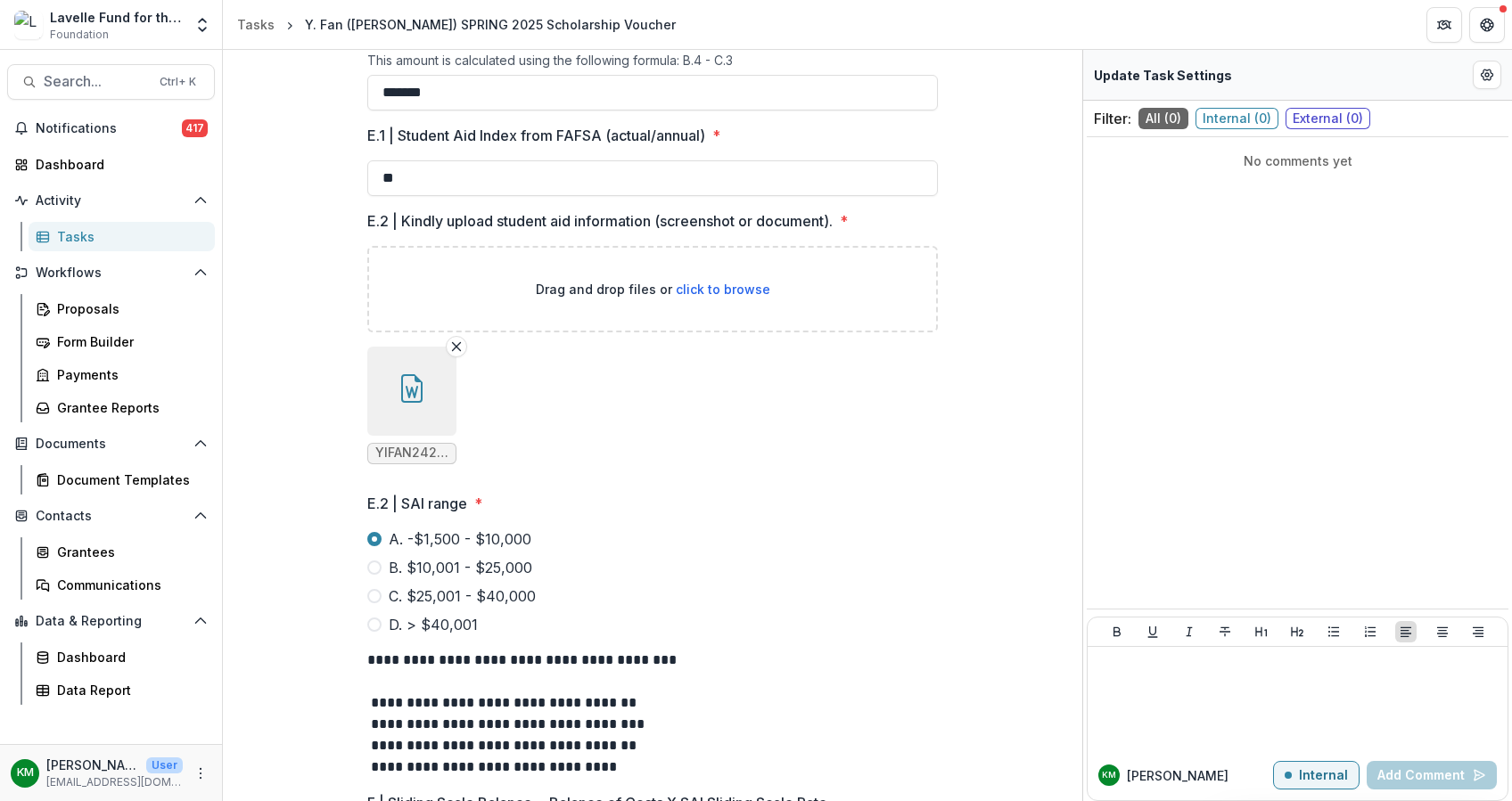
scroll to position [1188, 0]
click at [411, 401] on icon "button" at bounding box center [412, 387] width 29 height 29
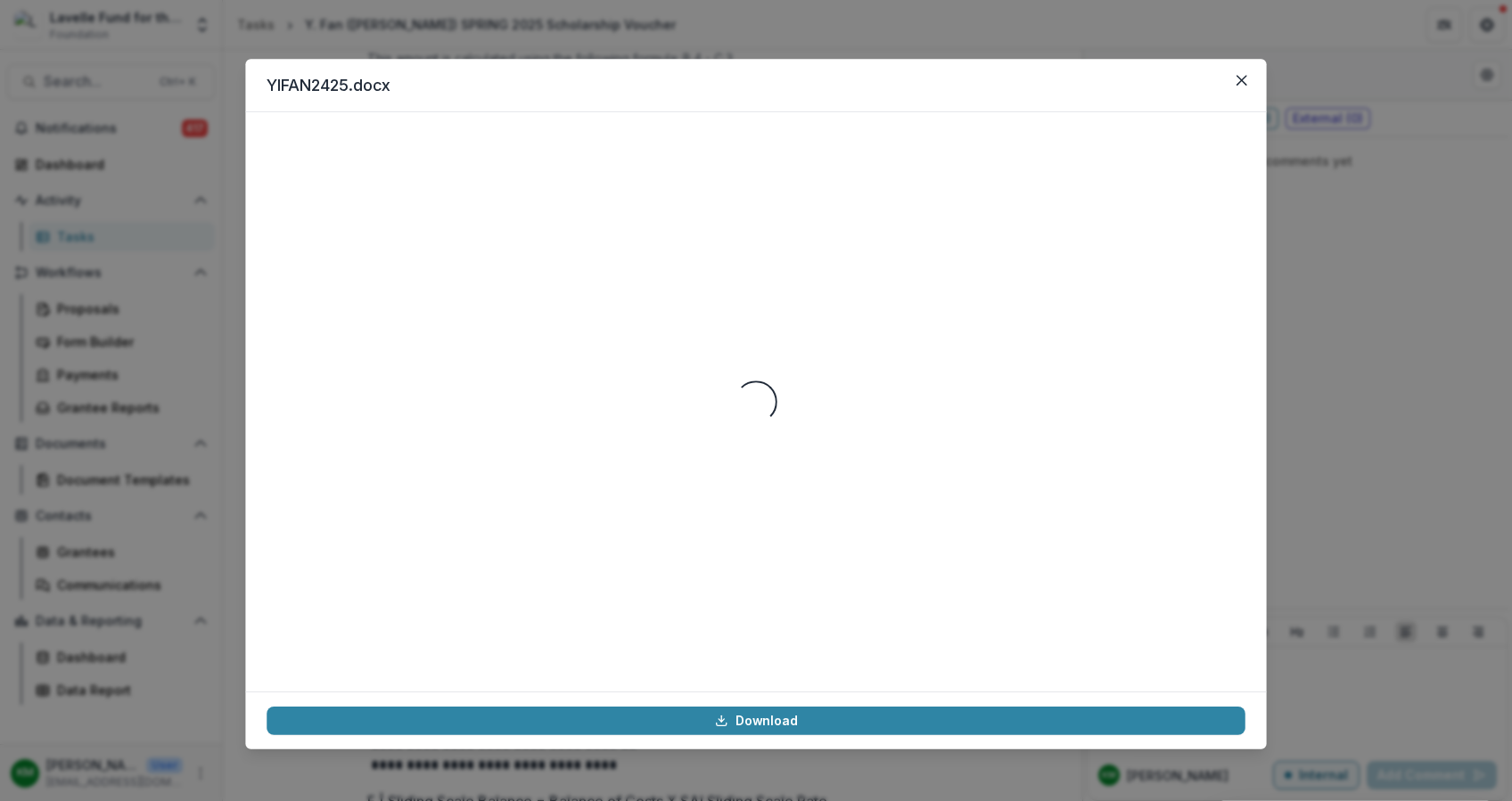
click at [411, 408] on div "Loading..." at bounding box center [756, 401] width 978 height 536
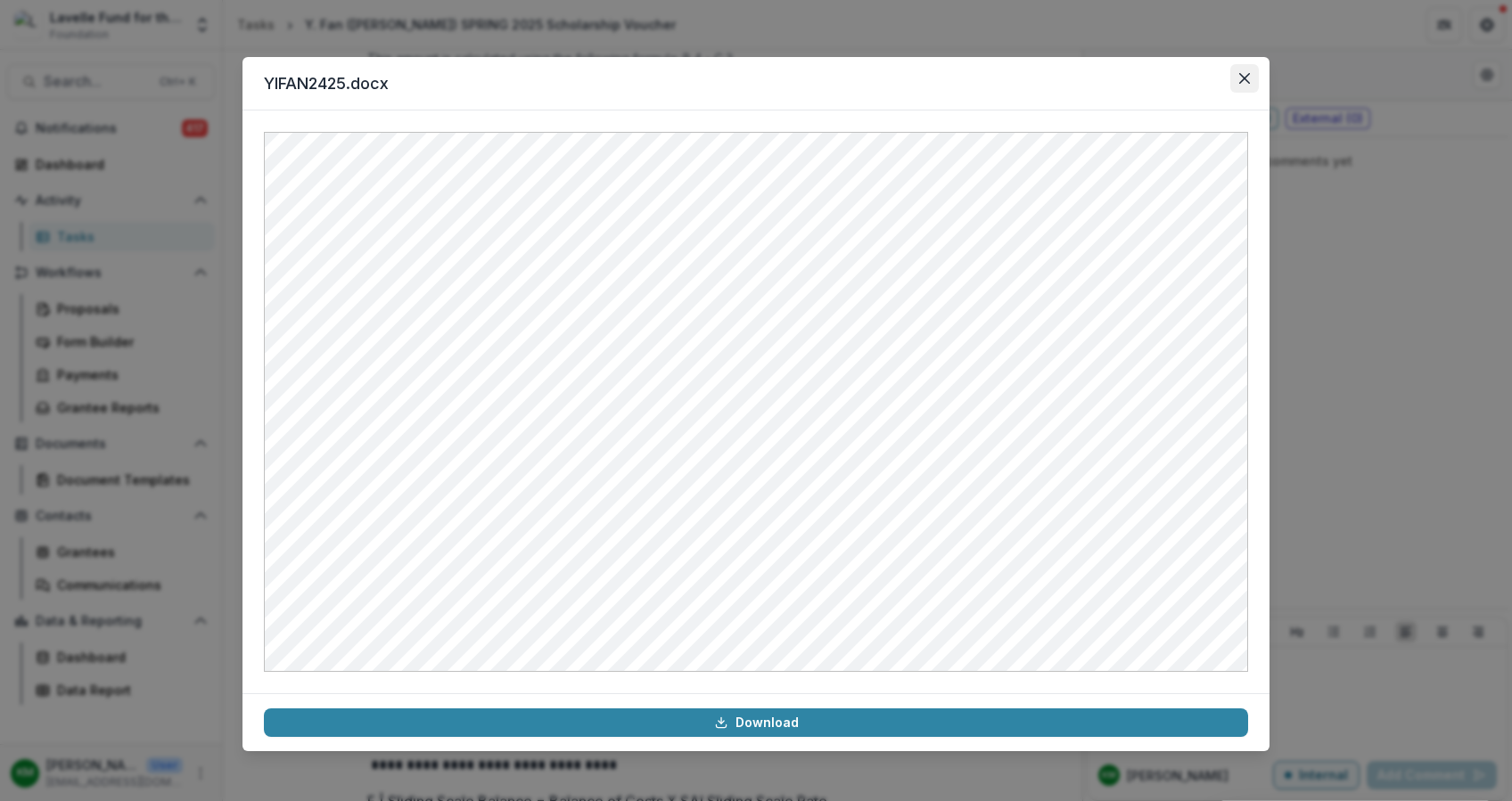
click at [1248, 80] on icon "Close" at bounding box center [1243, 78] width 10 height 10
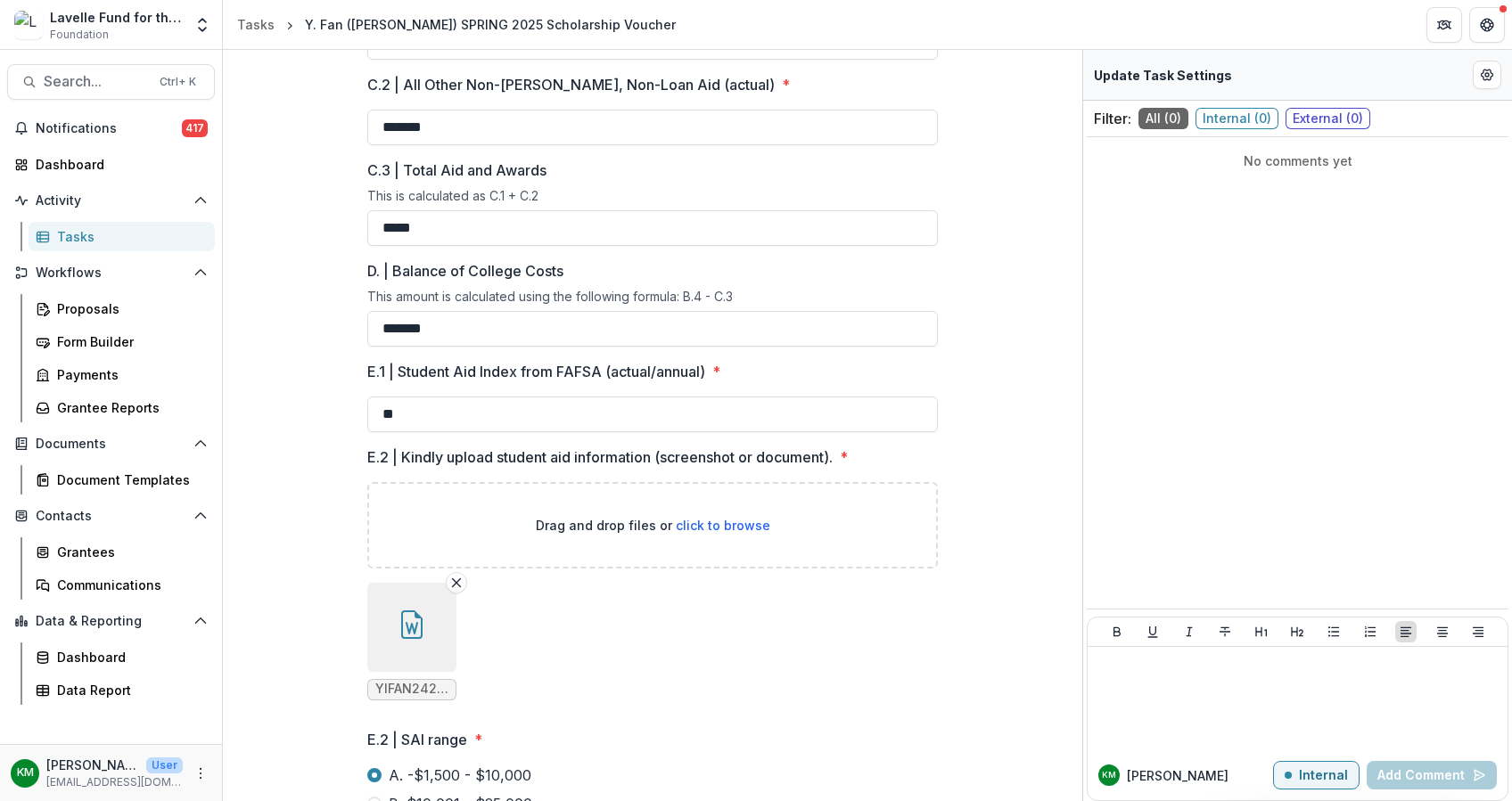
scroll to position [831, 0]
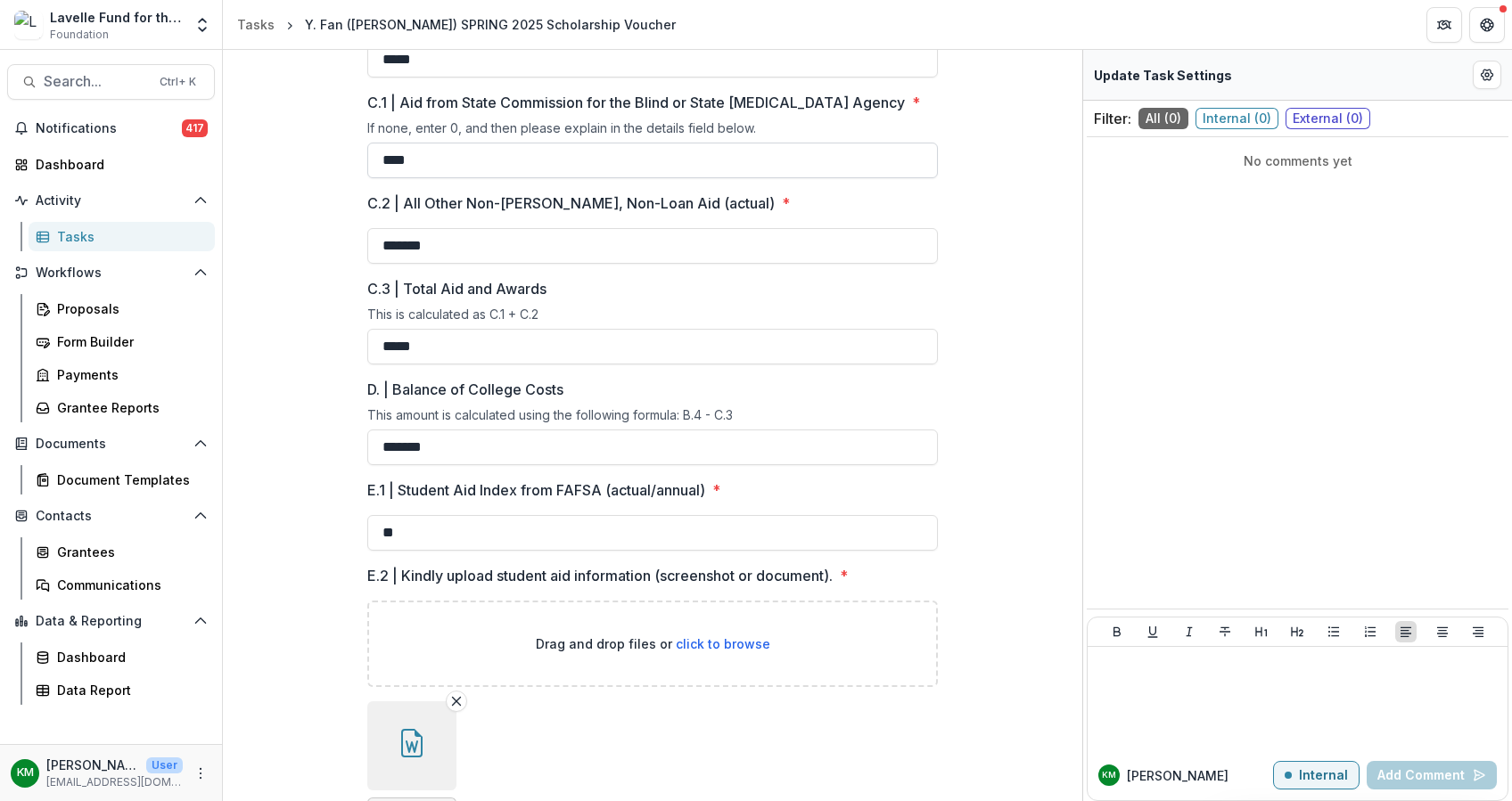
click at [457, 177] on input "****" at bounding box center [652, 160] width 571 height 35
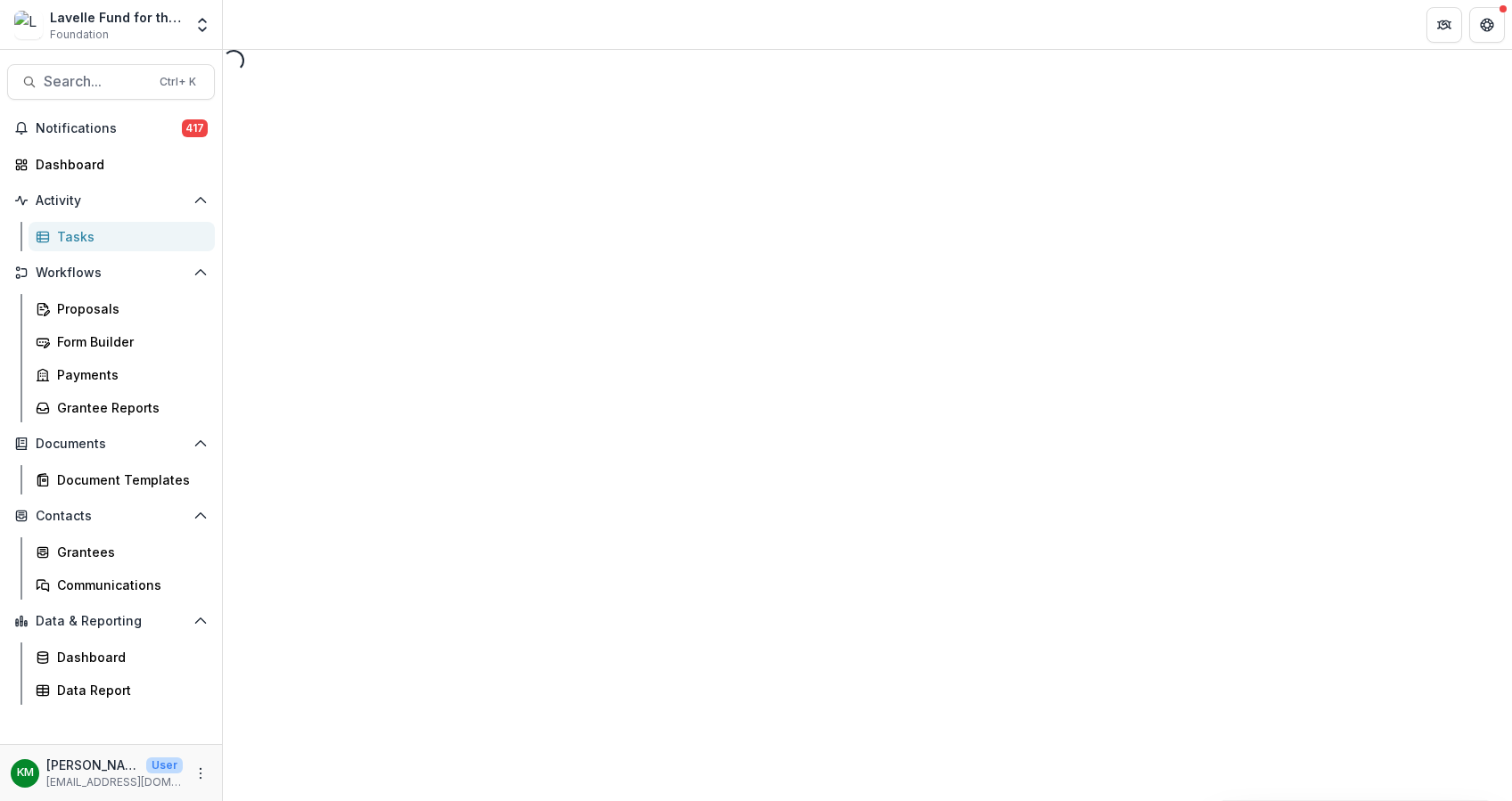
select select "********"
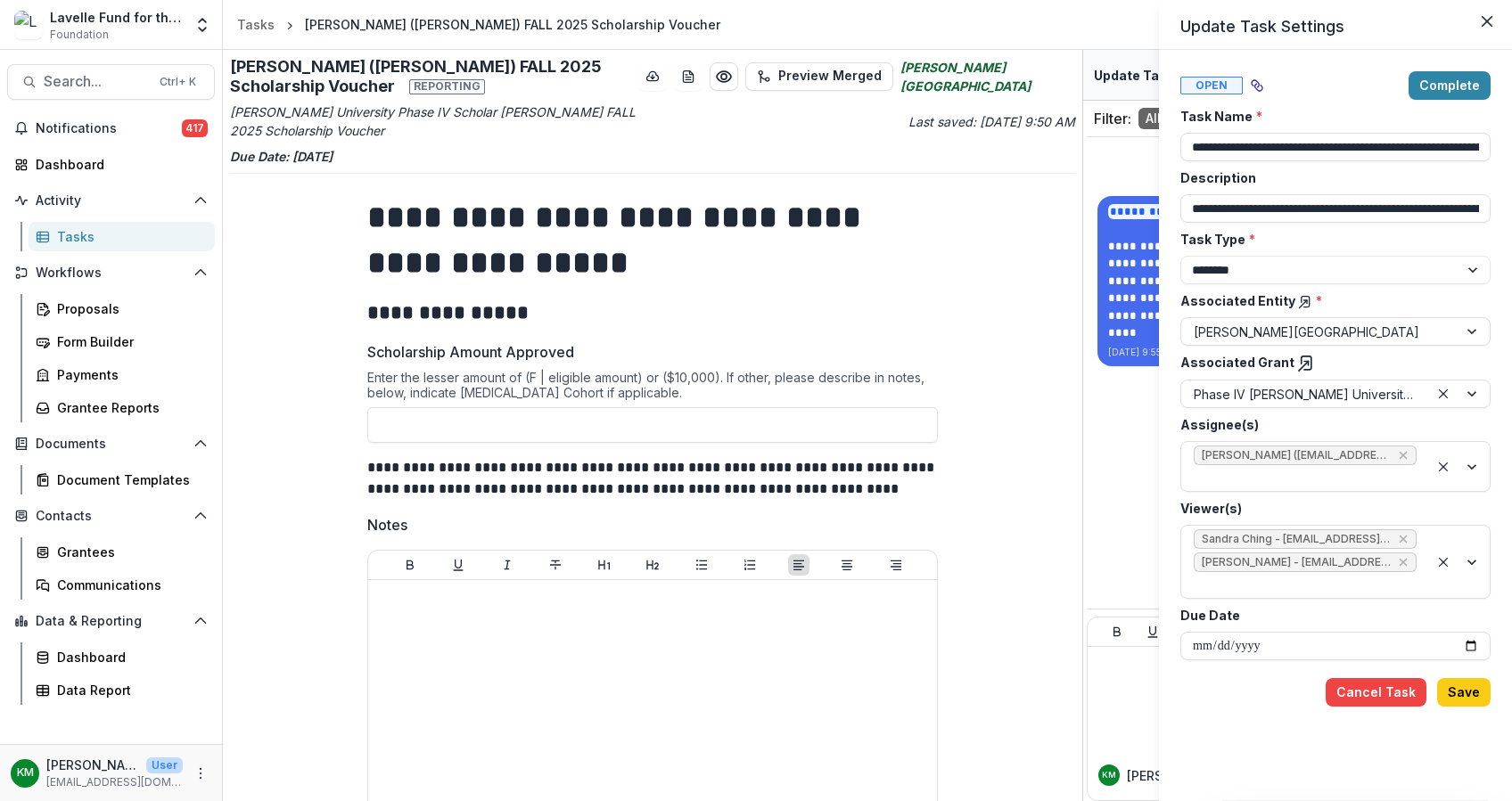
click at [947, 331] on div "**********" at bounding box center [756, 400] width 1512 height 801
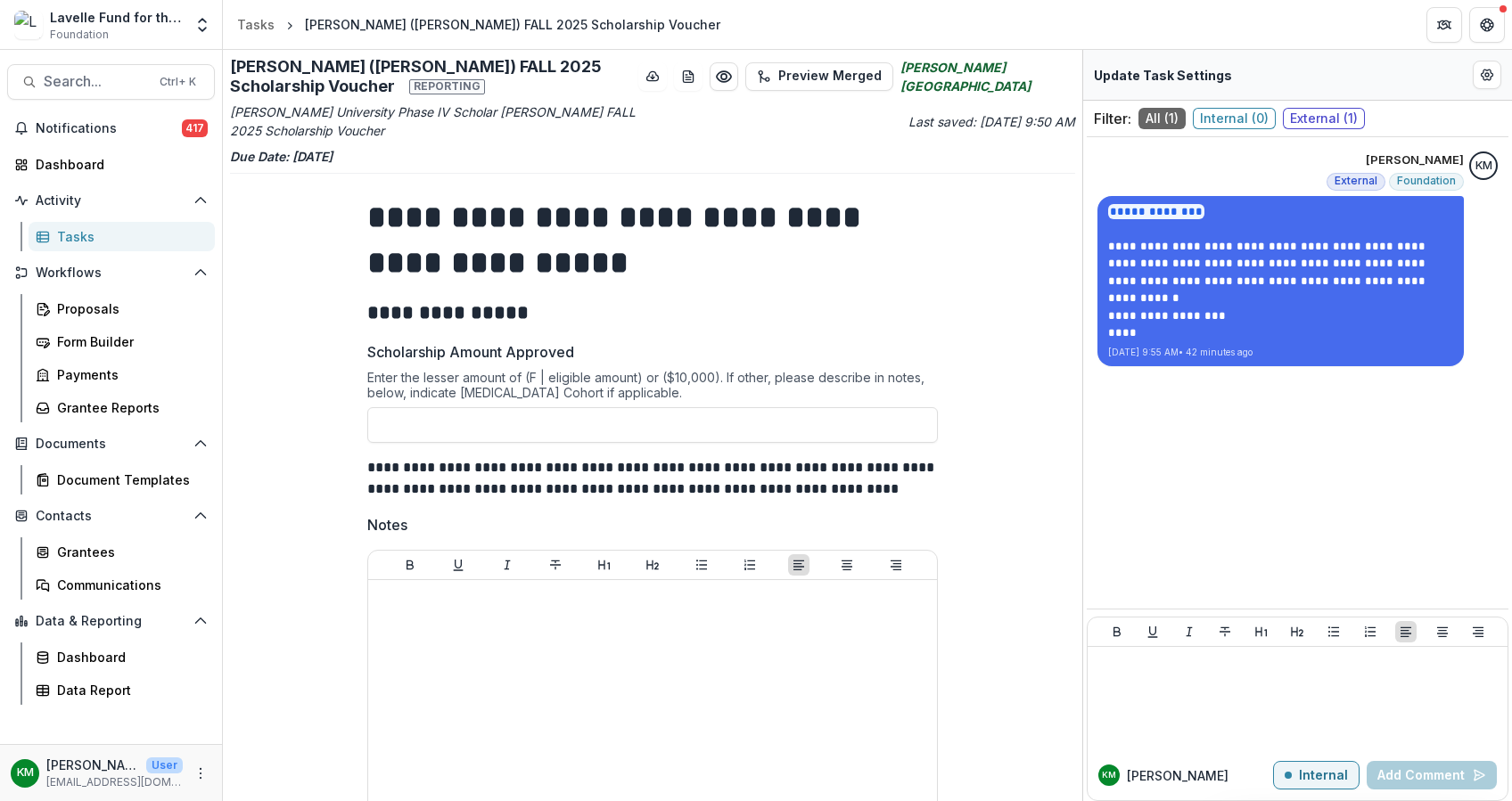
click at [919, 271] on h1 "**********" at bounding box center [652, 240] width 571 height 90
click at [1492, 65] on button "Edit Form Settings" at bounding box center [1486, 75] width 29 height 29
select select "********"
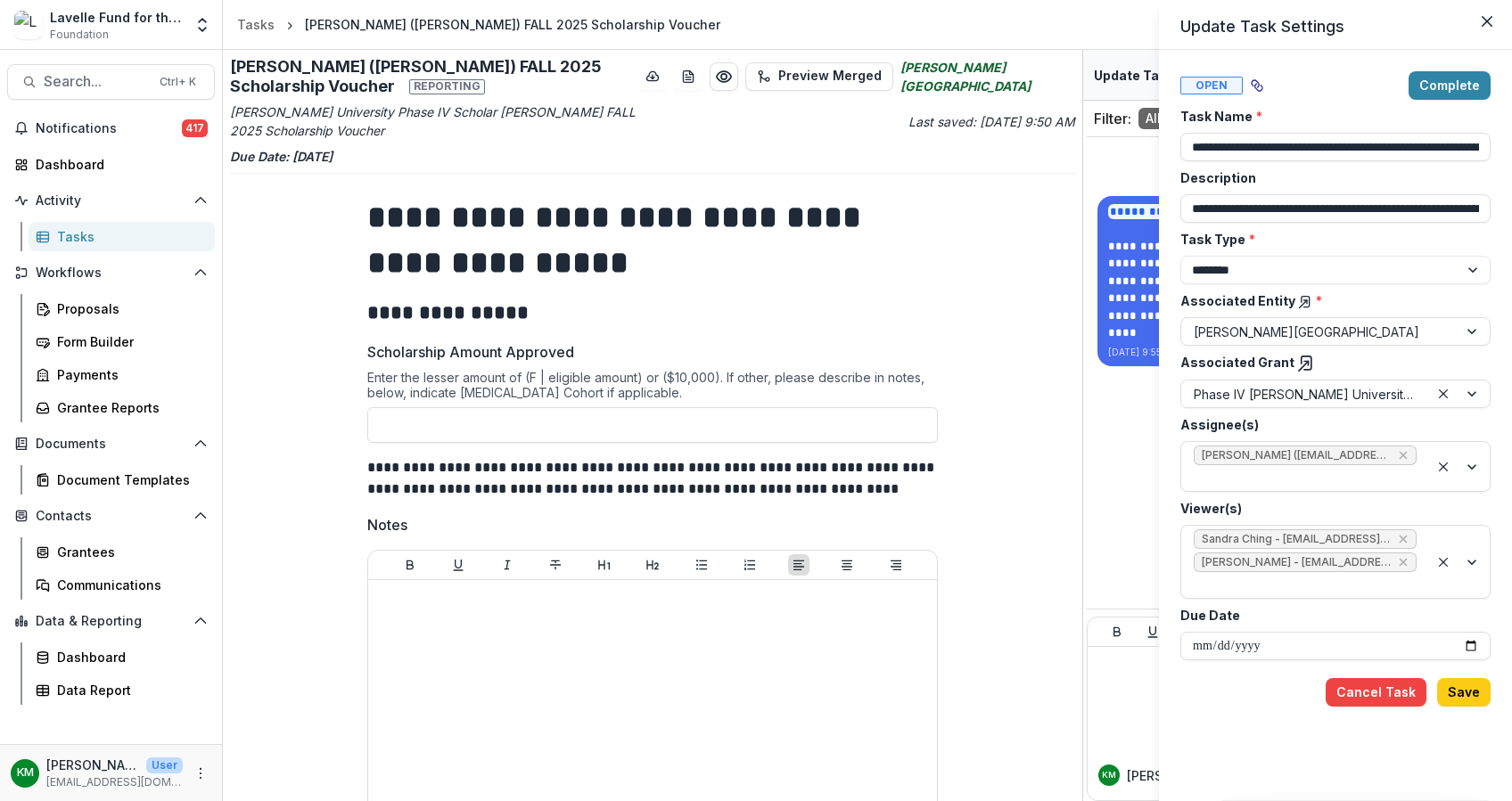
drag, startPoint x: 1215, startPoint y: 77, endPoint x: 1199, endPoint y: 92, distance: 21.9
click at [1215, 78] on span "Open" at bounding box center [1211, 85] width 62 height 18
click at [1199, 92] on span "Open" at bounding box center [1211, 85] width 62 height 18
click at [1200, 84] on span "Open" at bounding box center [1211, 85] width 62 height 18
click at [1212, 85] on span "Open" at bounding box center [1211, 85] width 62 height 18
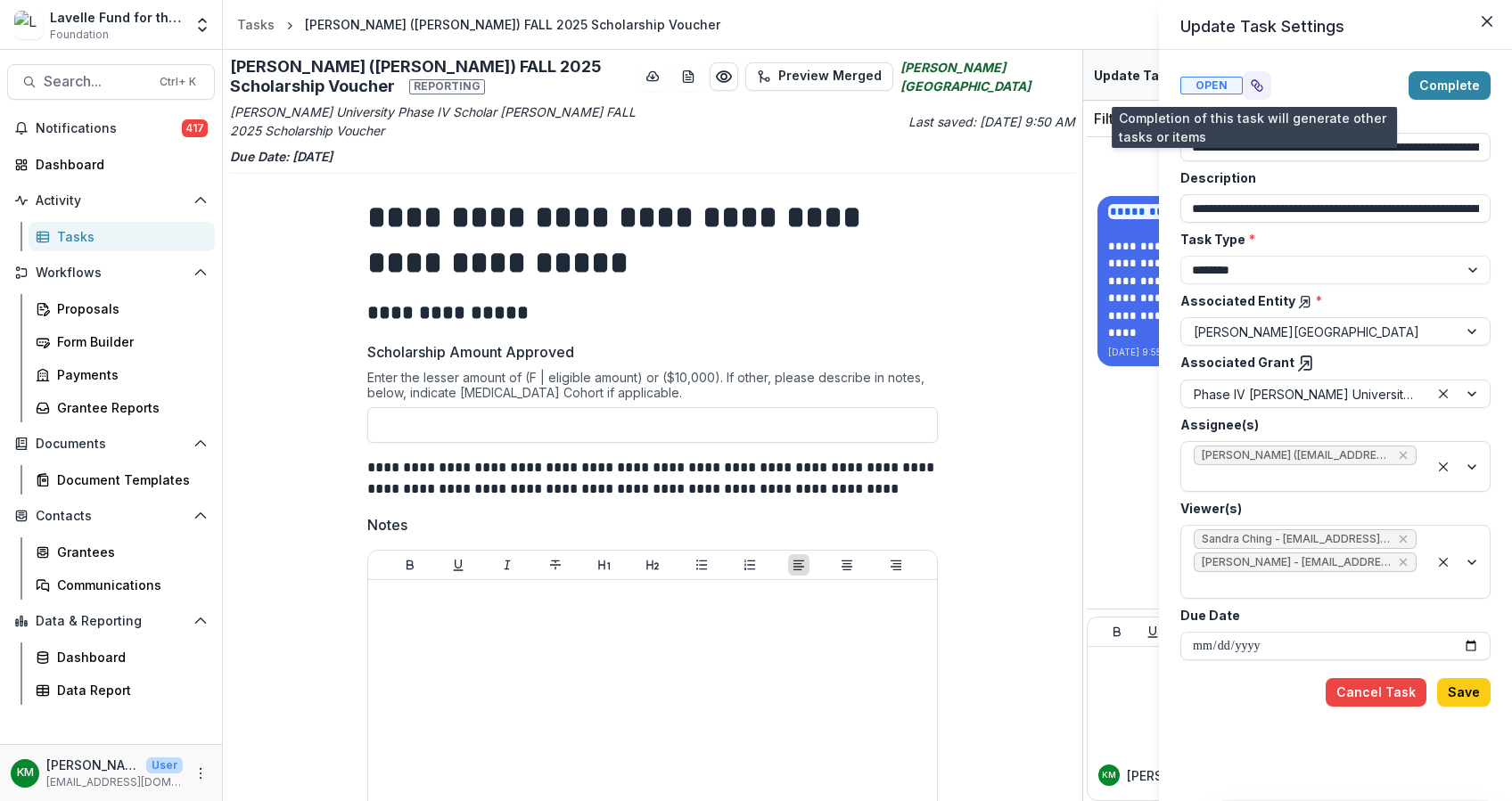
click at [1252, 83] on icon "View dependent tasks" at bounding box center [1257, 85] width 14 height 14
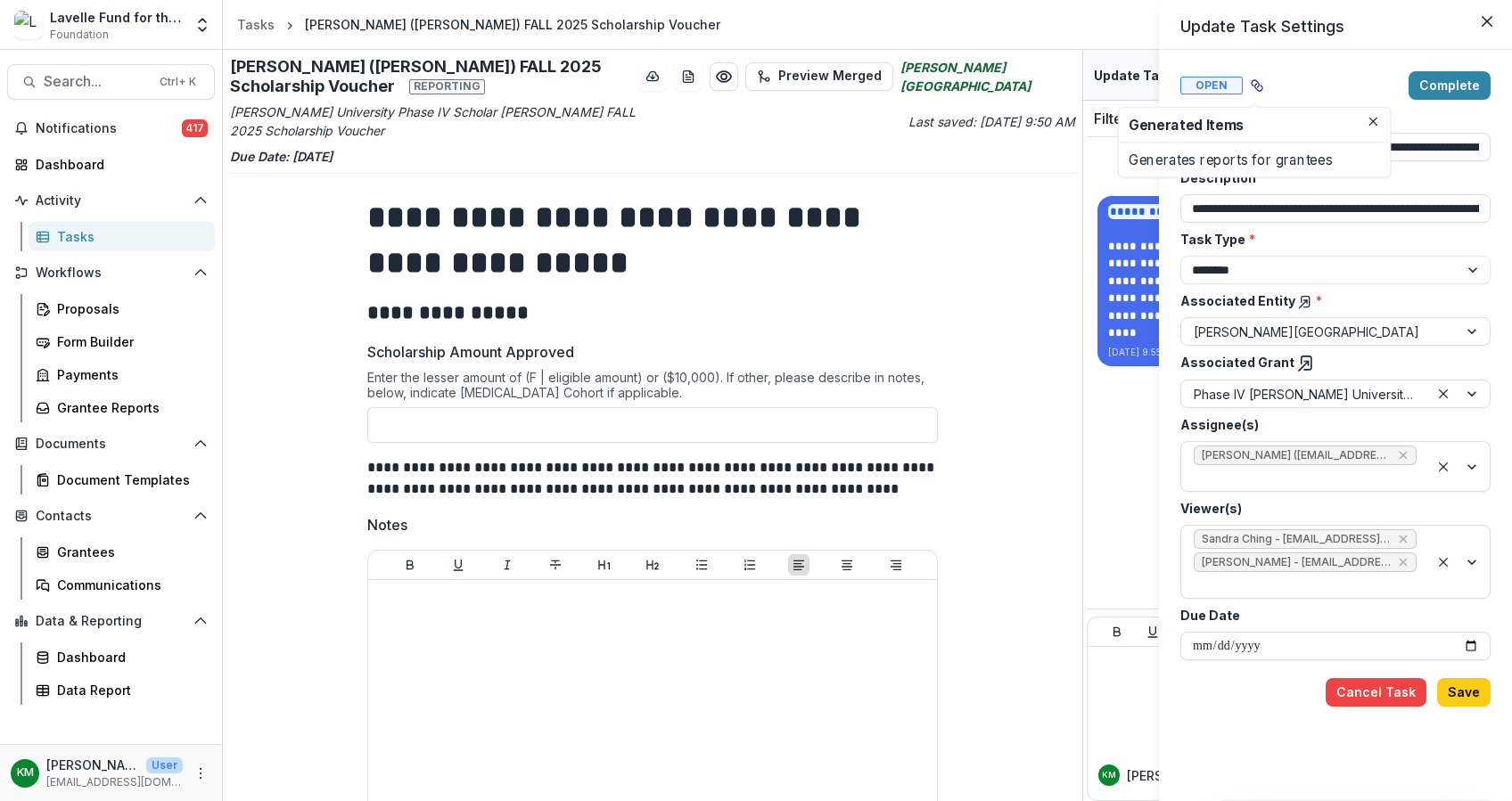
click at [650, 412] on div "**********" at bounding box center [756, 400] width 1512 height 801
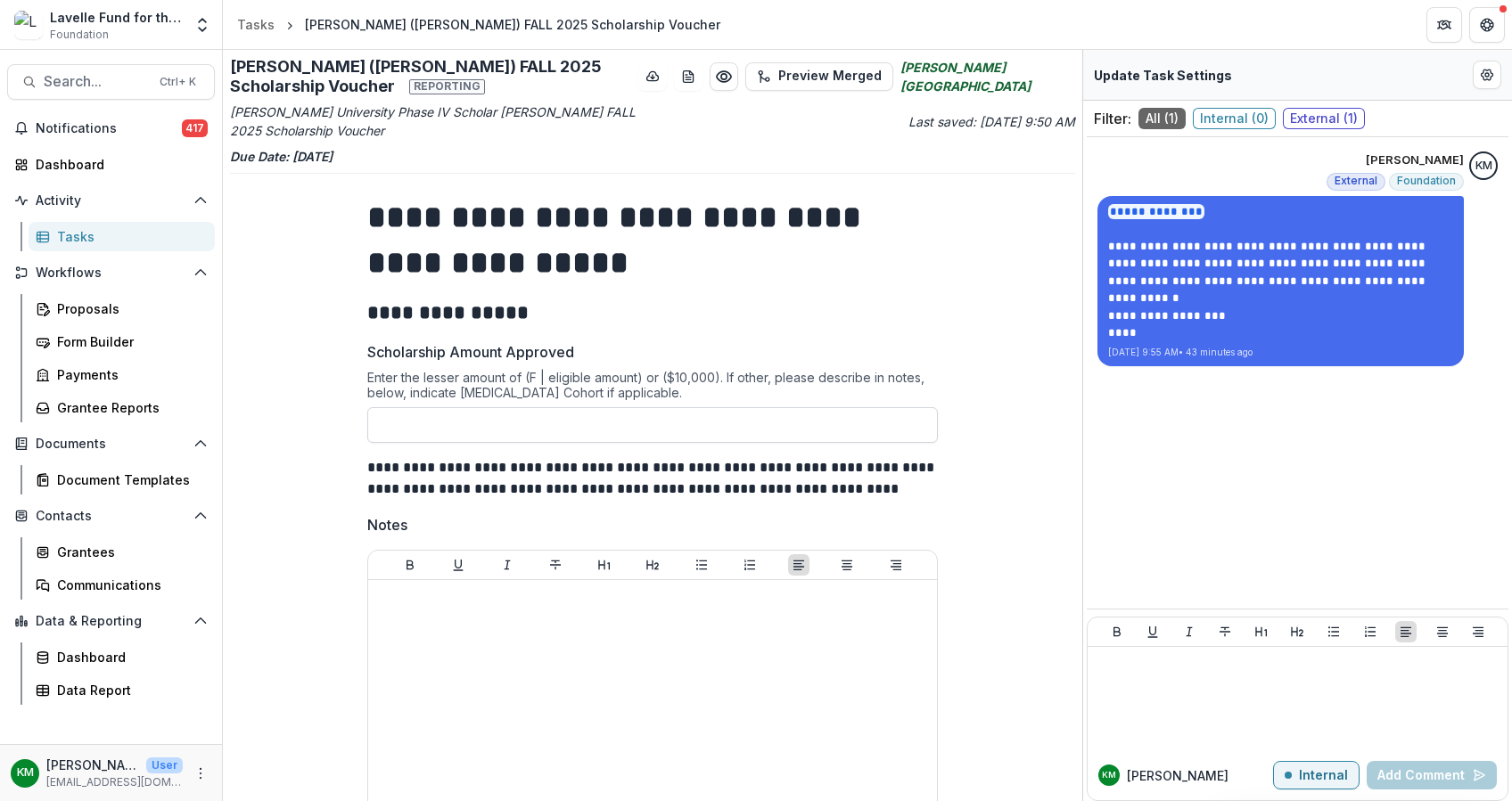
click at [612, 432] on input "Scholarship Amount Approved" at bounding box center [652, 425] width 571 height 35
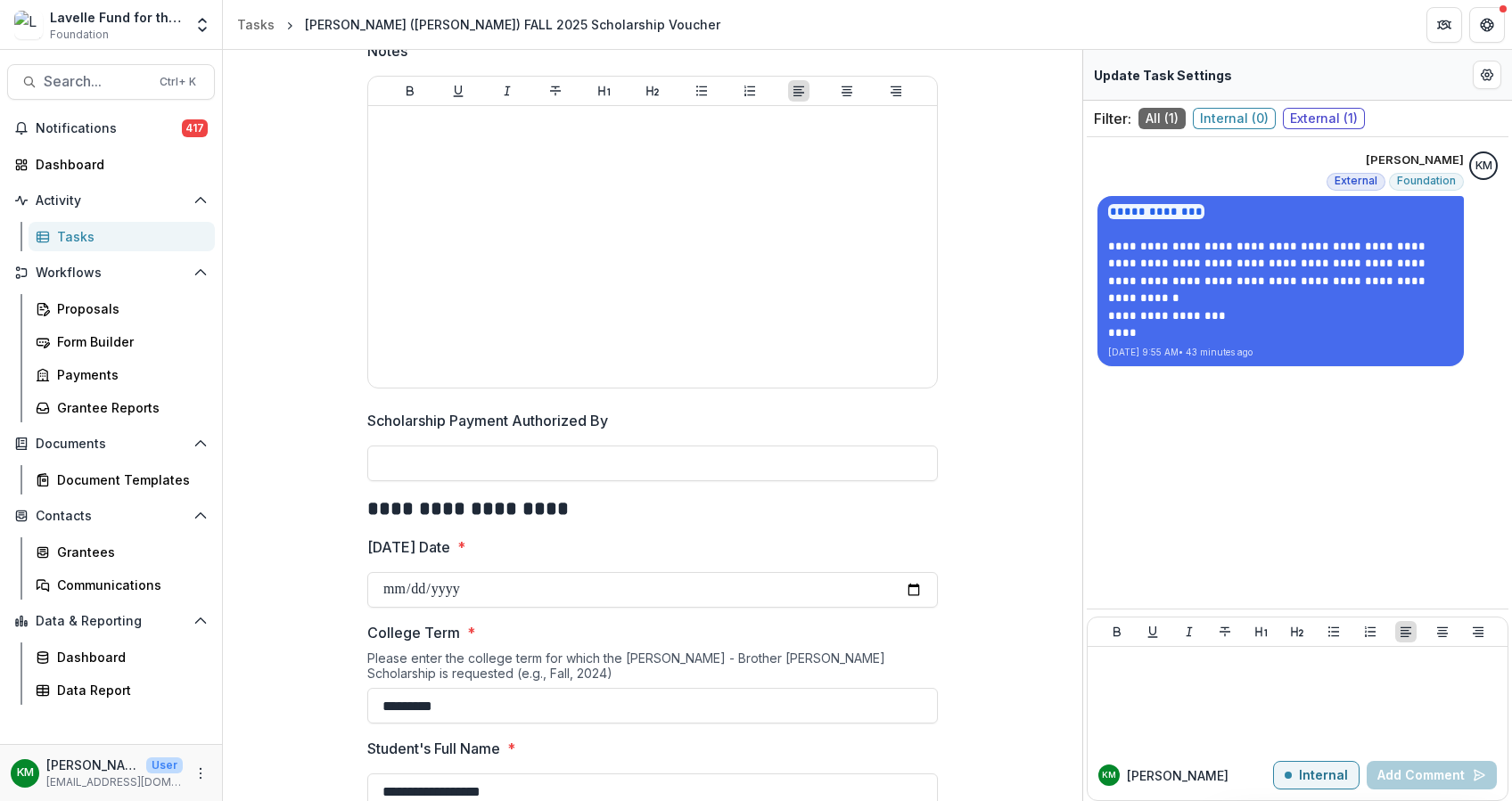
scroll to position [475, 0]
type input "*******"
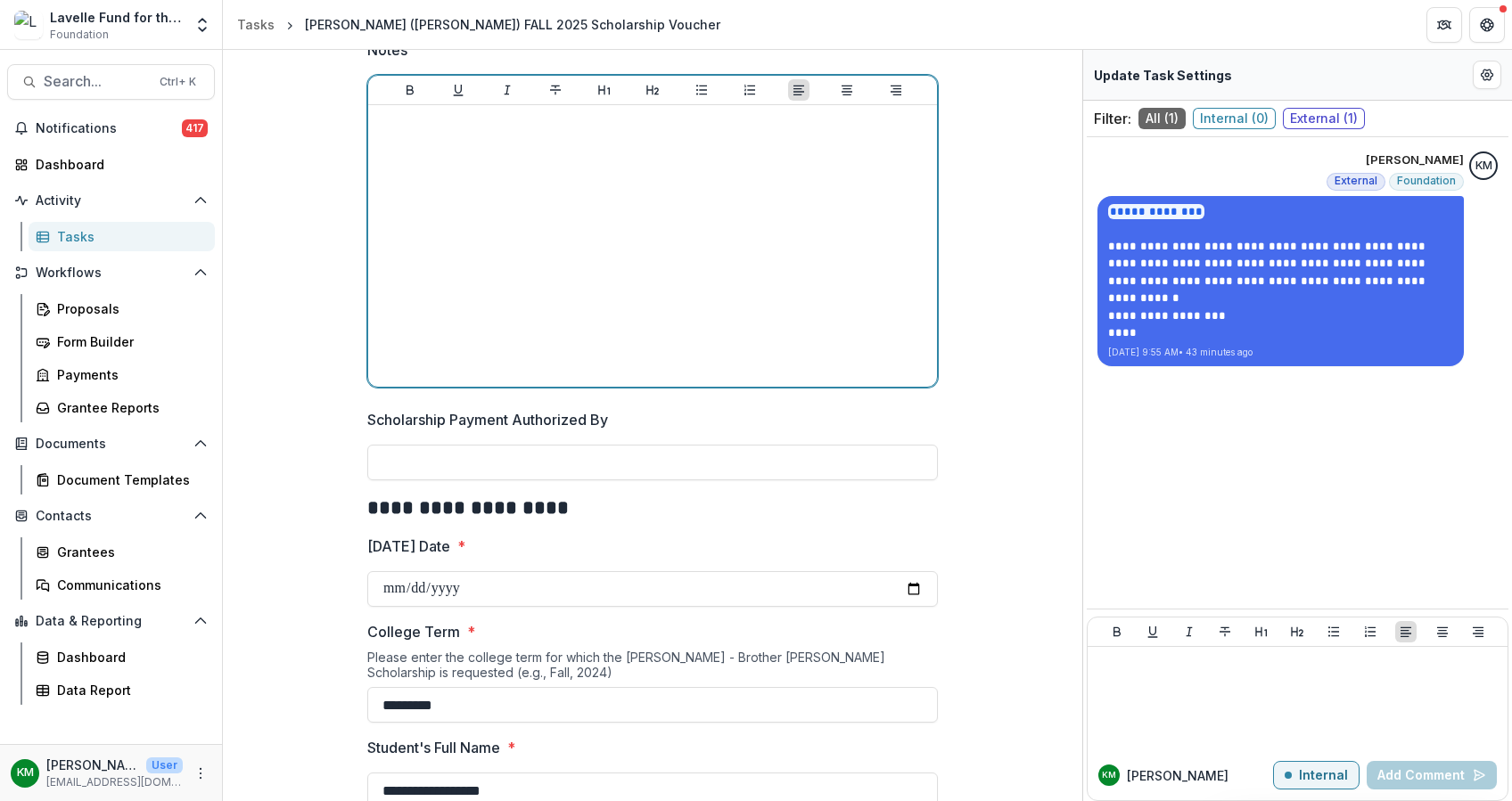
click at [561, 177] on div at bounding box center [653, 246] width 554 height 268
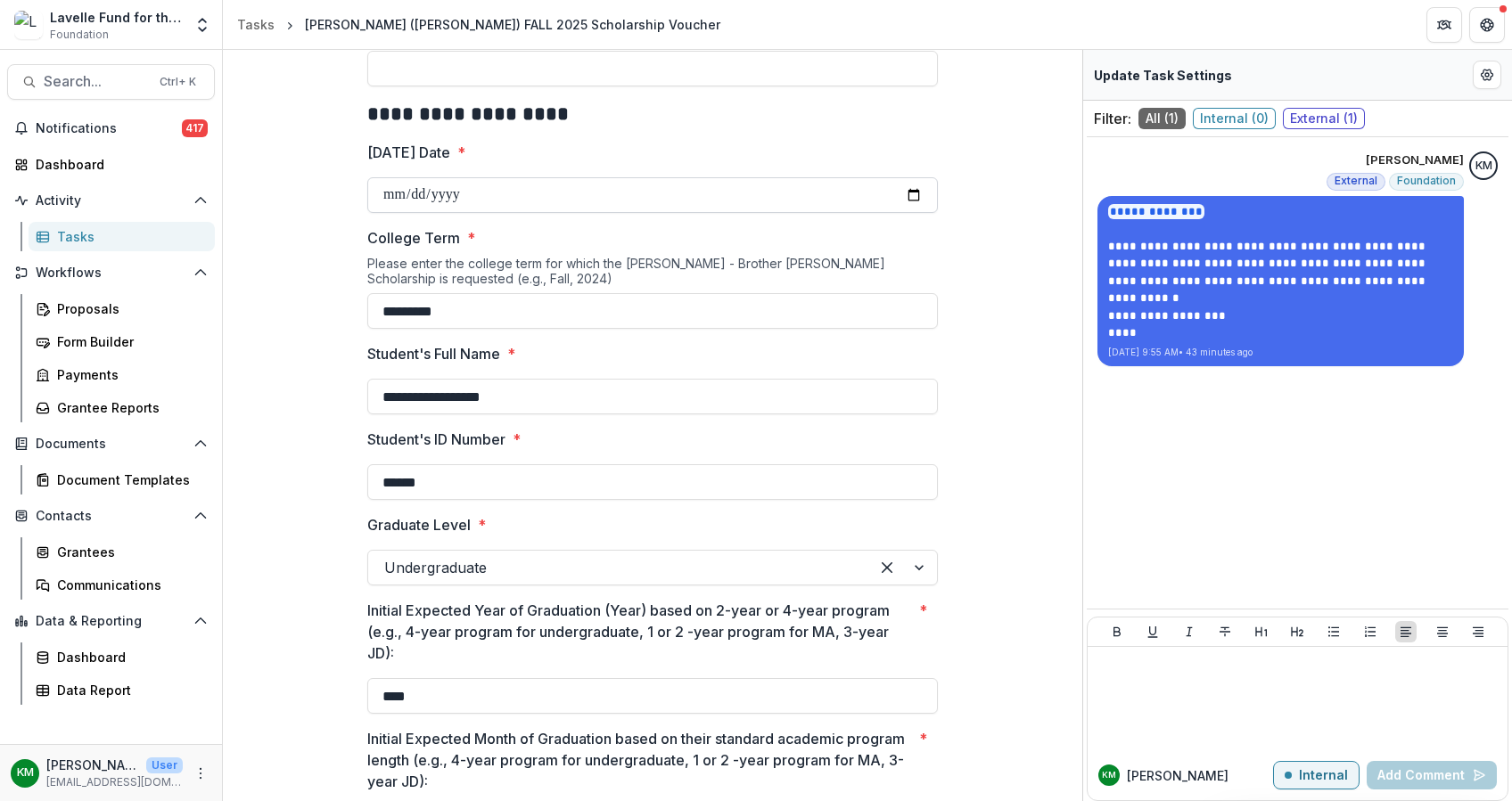
scroll to position [831, 0]
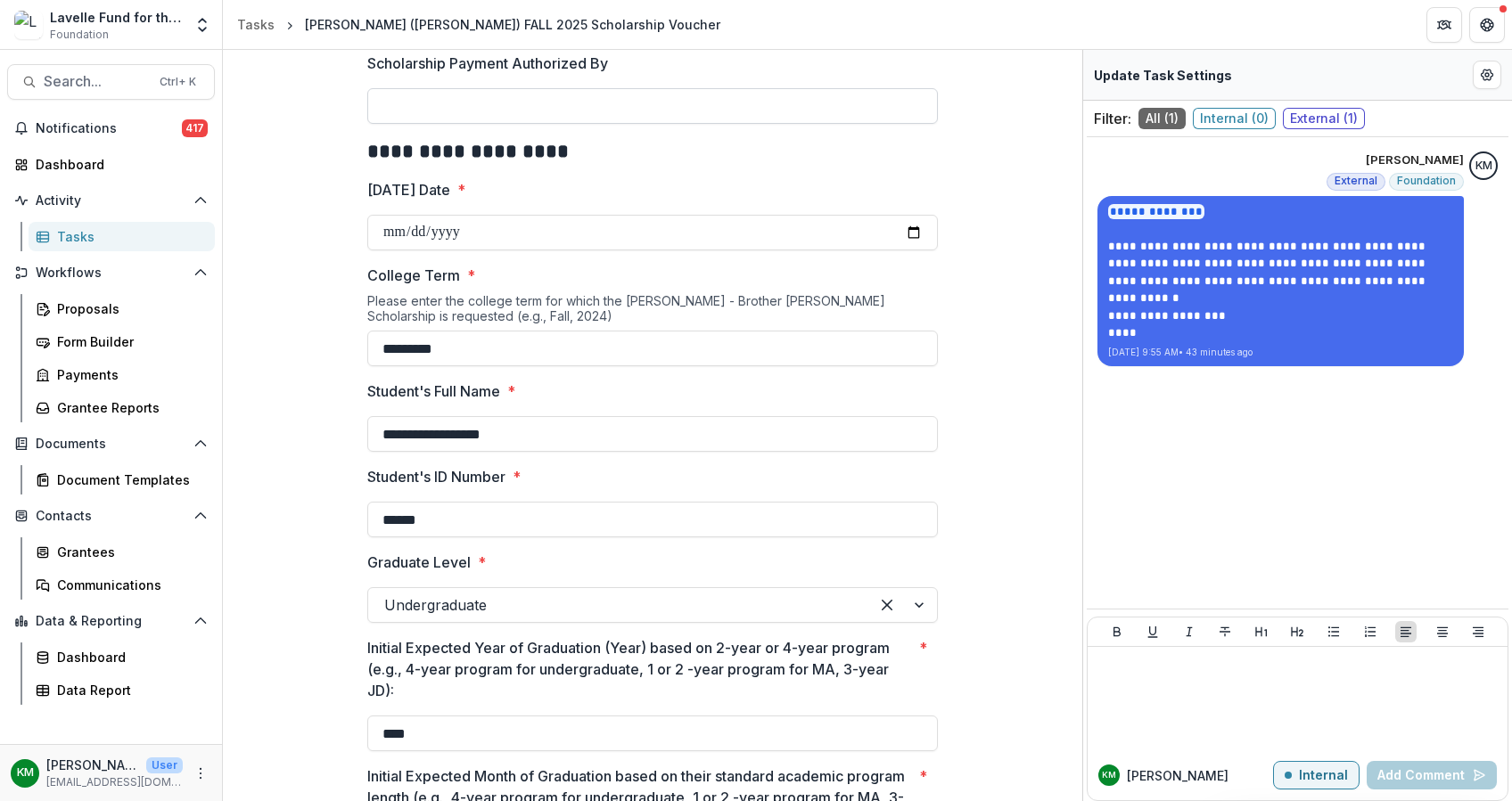
drag, startPoint x: 491, startPoint y: 114, endPoint x: 485, endPoint y: 90, distance: 24.7
click at [491, 109] on input "Scholarship Payment Authorized By" at bounding box center [652, 106] width 571 height 35
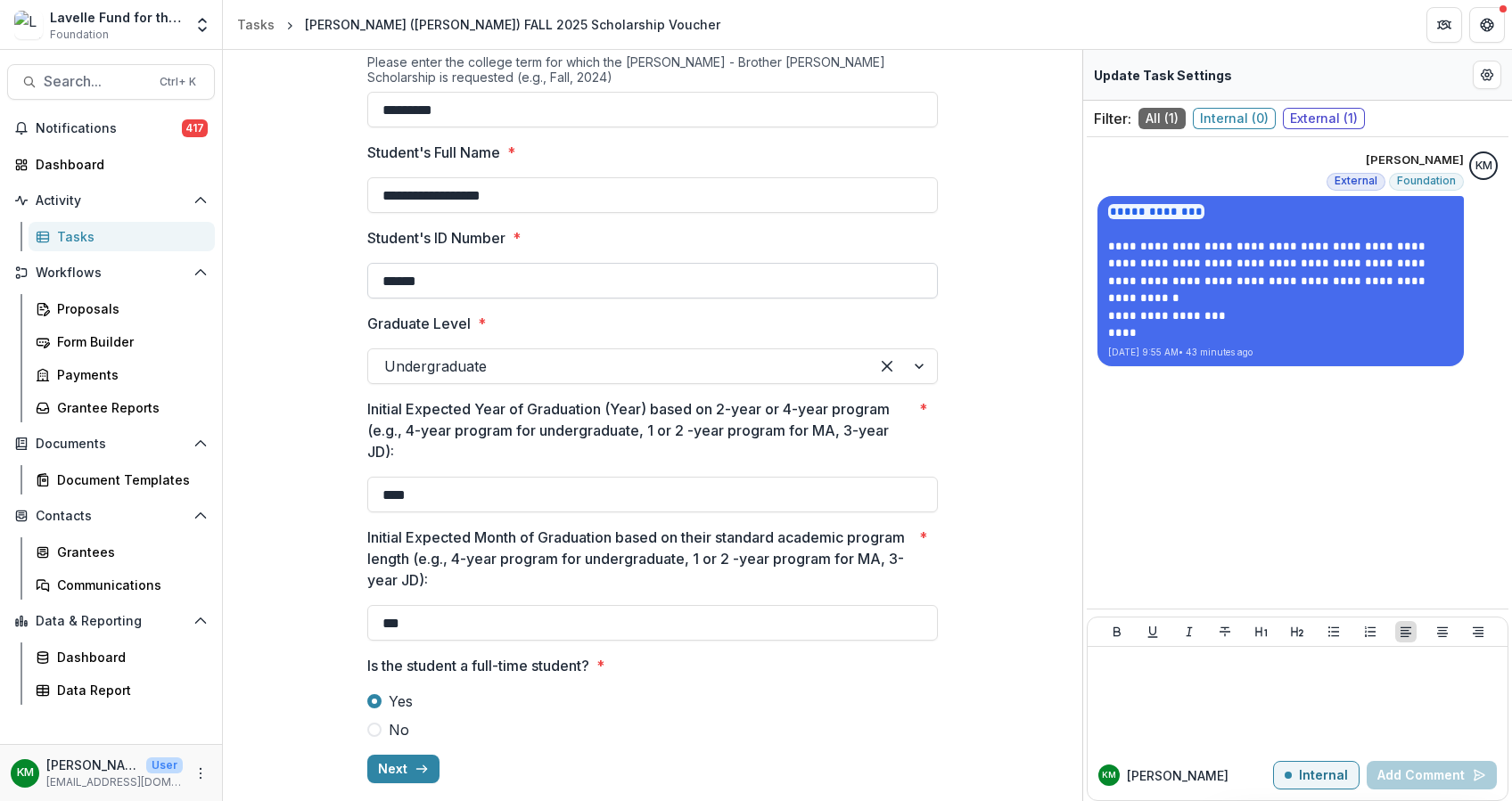
scroll to position [1073, 0]
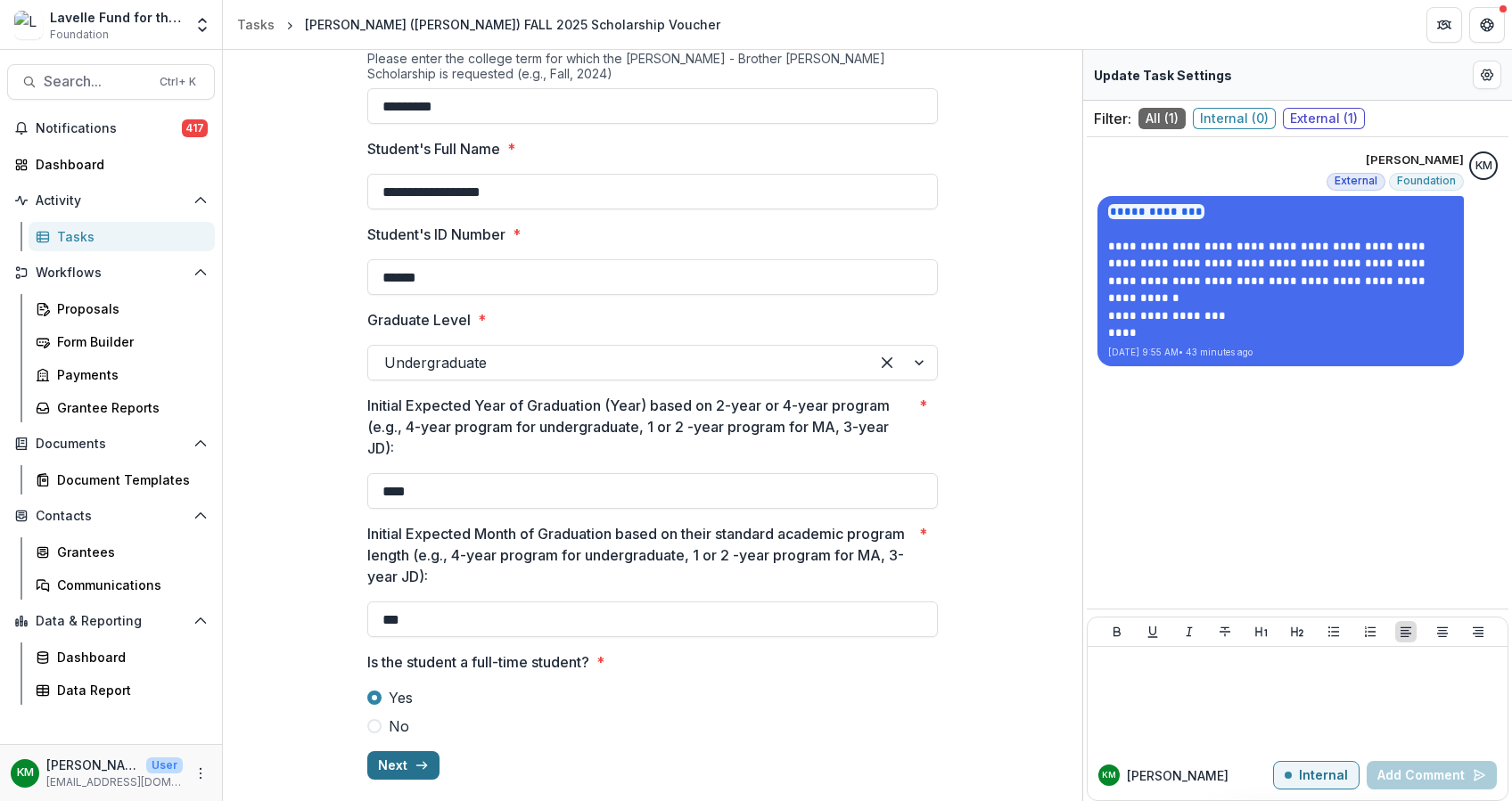
type input "**********"
click at [406, 758] on button "Next" at bounding box center [403, 766] width 72 height 29
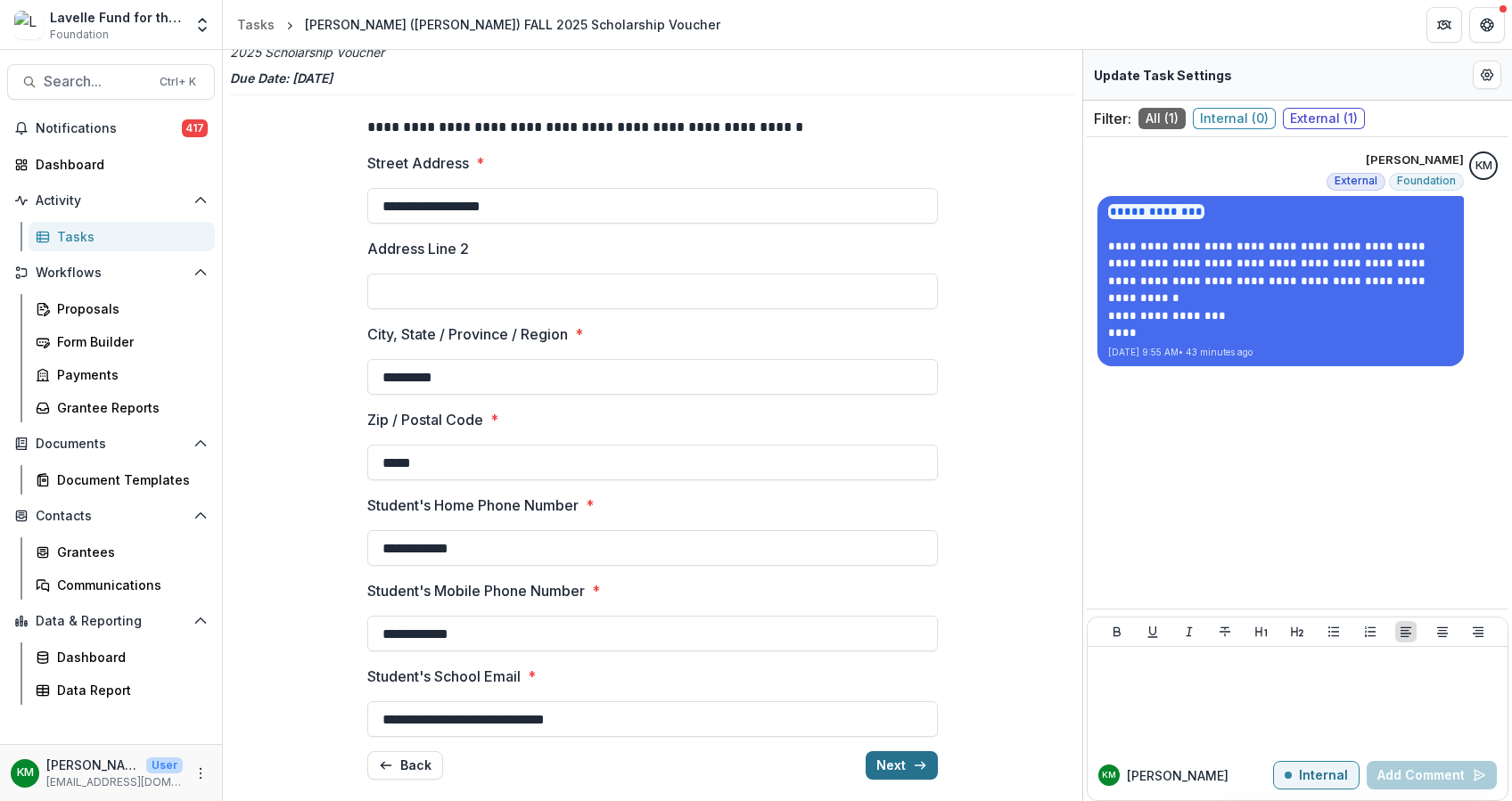
scroll to position [78, 0]
click at [898, 767] on button "Next" at bounding box center [901, 766] width 72 height 29
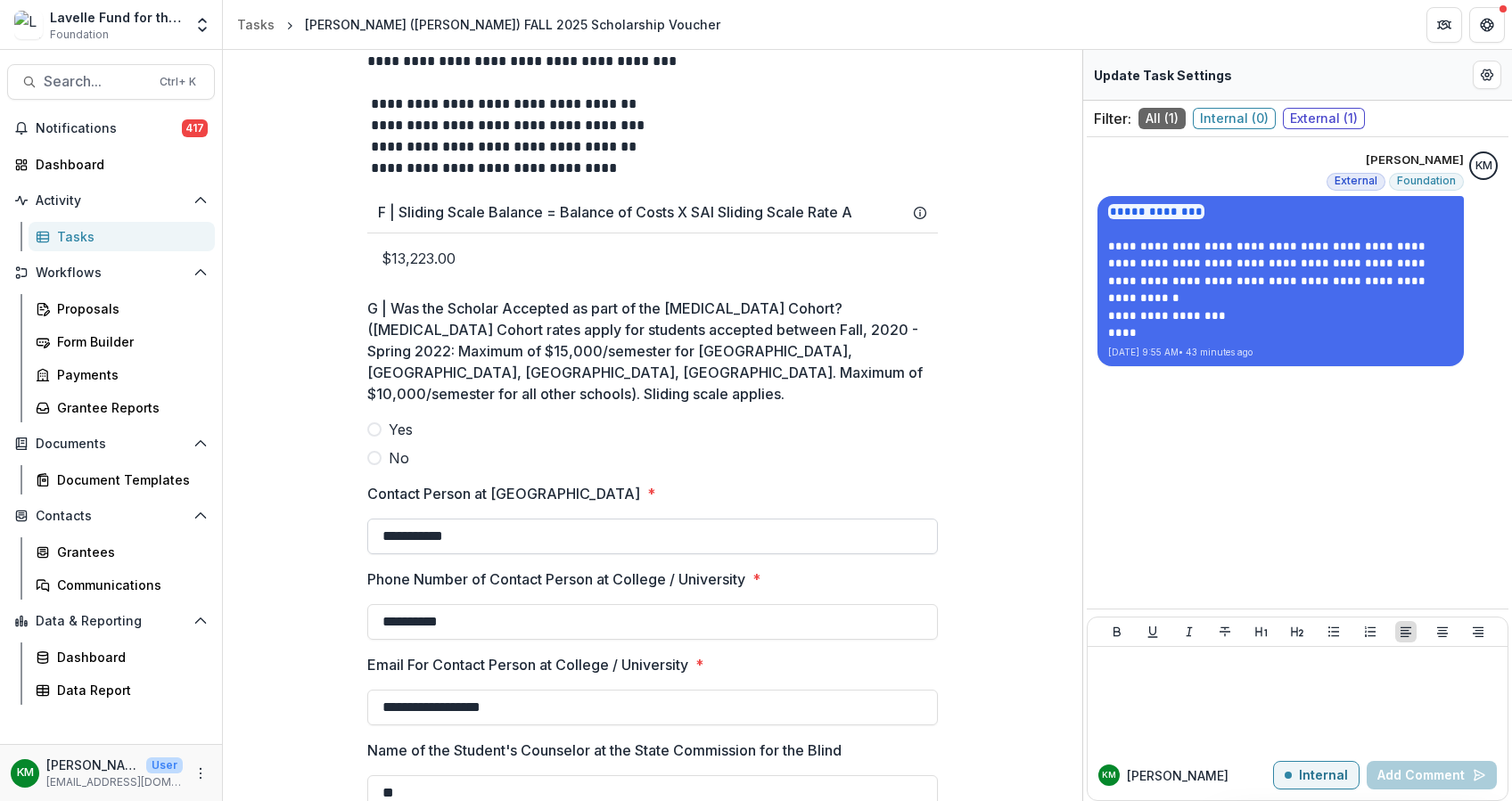
scroll to position [1903, 0]
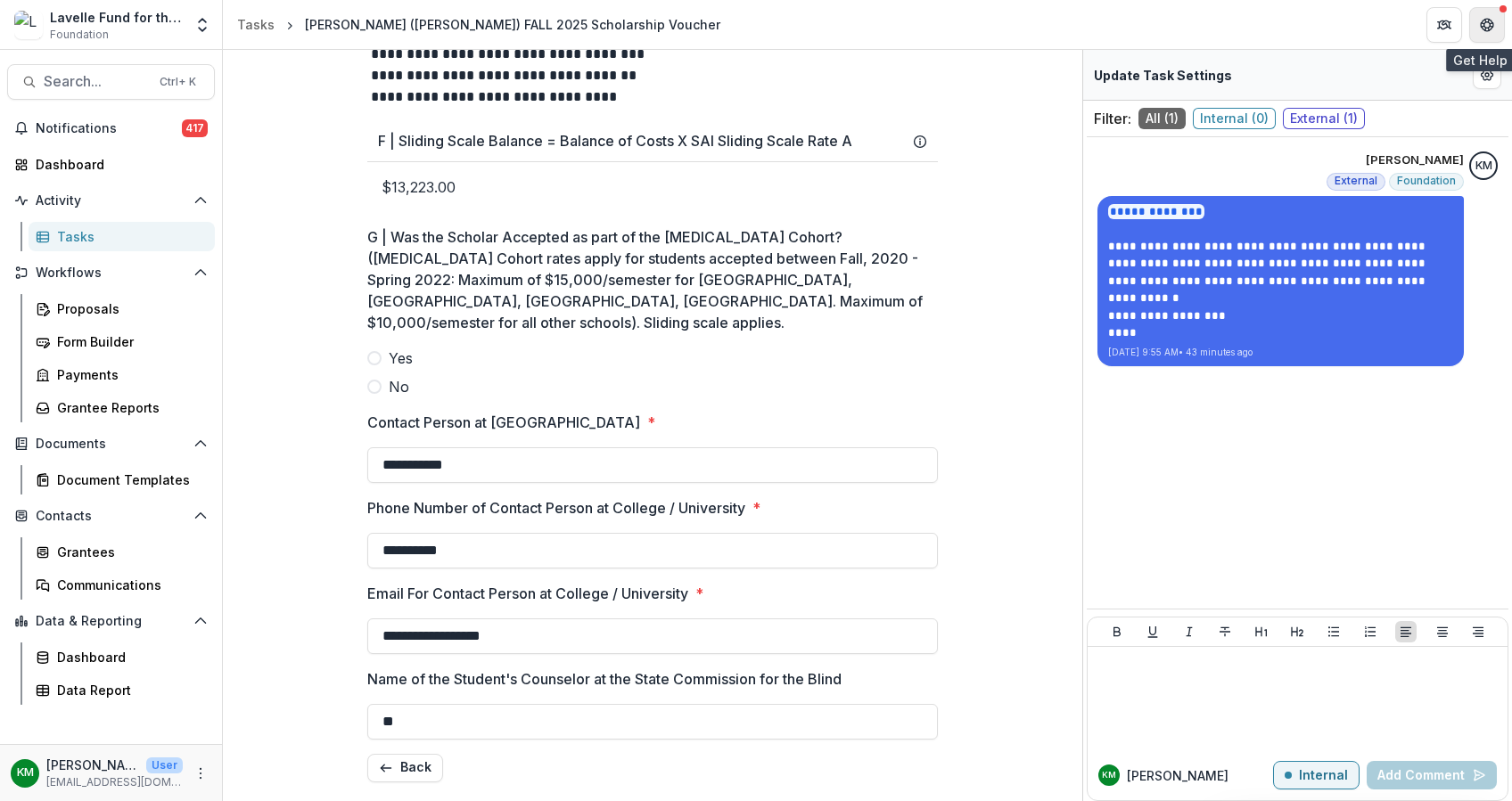
click at [1485, 14] on button "Get Help" at bounding box center [1486, 24] width 35 height 35
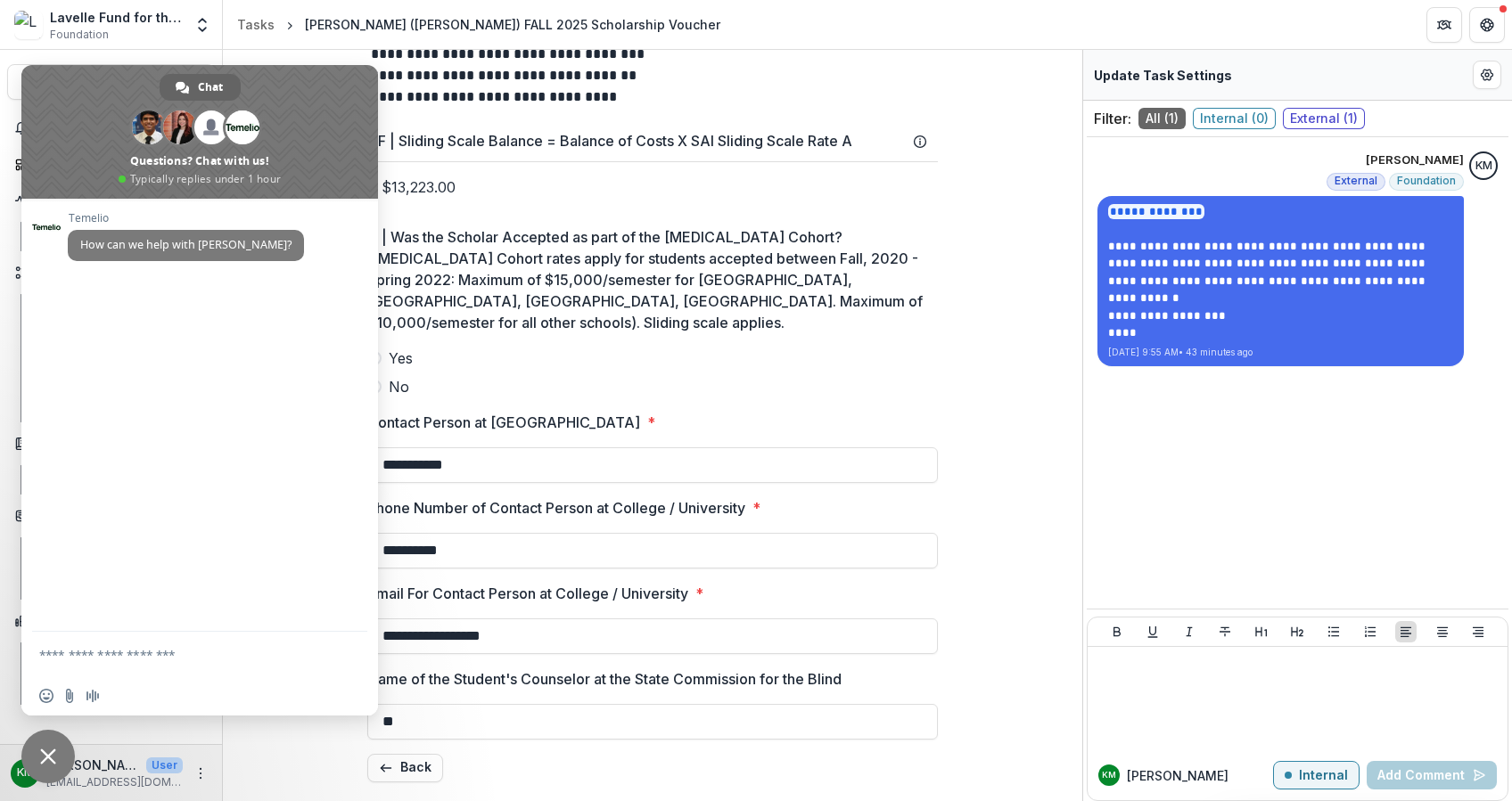
drag, startPoint x: 64, startPoint y: 143, endPoint x: -6, endPoint y: 210, distance: 96.9
click at [0, 210] on html "**********" at bounding box center [756, 400] width 1512 height 801
click at [1483, 70] on icon "Edit Form Settings" at bounding box center [1486, 74] width 14 height 14
select select "********"
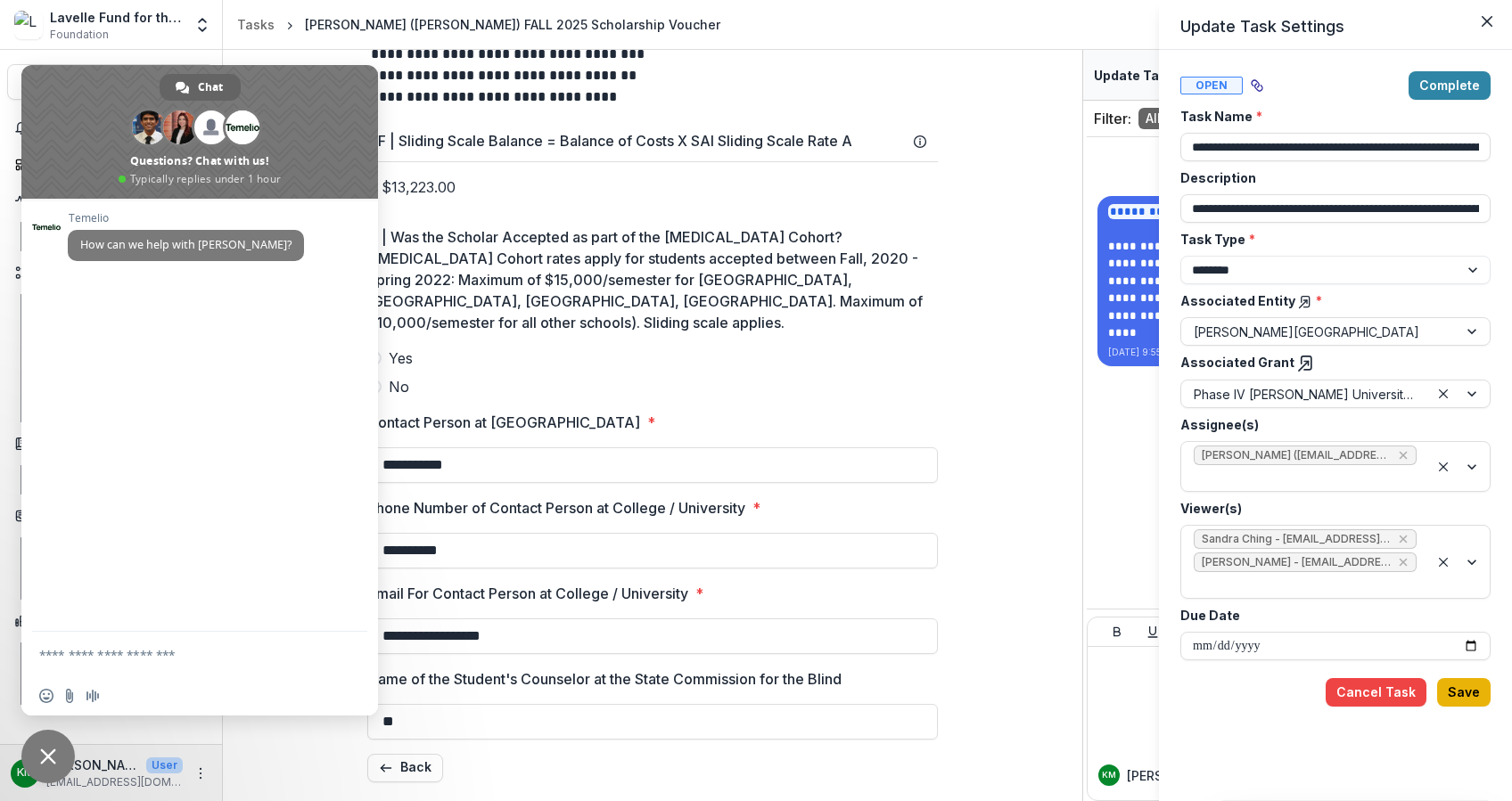
click at [1462, 684] on button "Save" at bounding box center [1463, 692] width 53 height 29
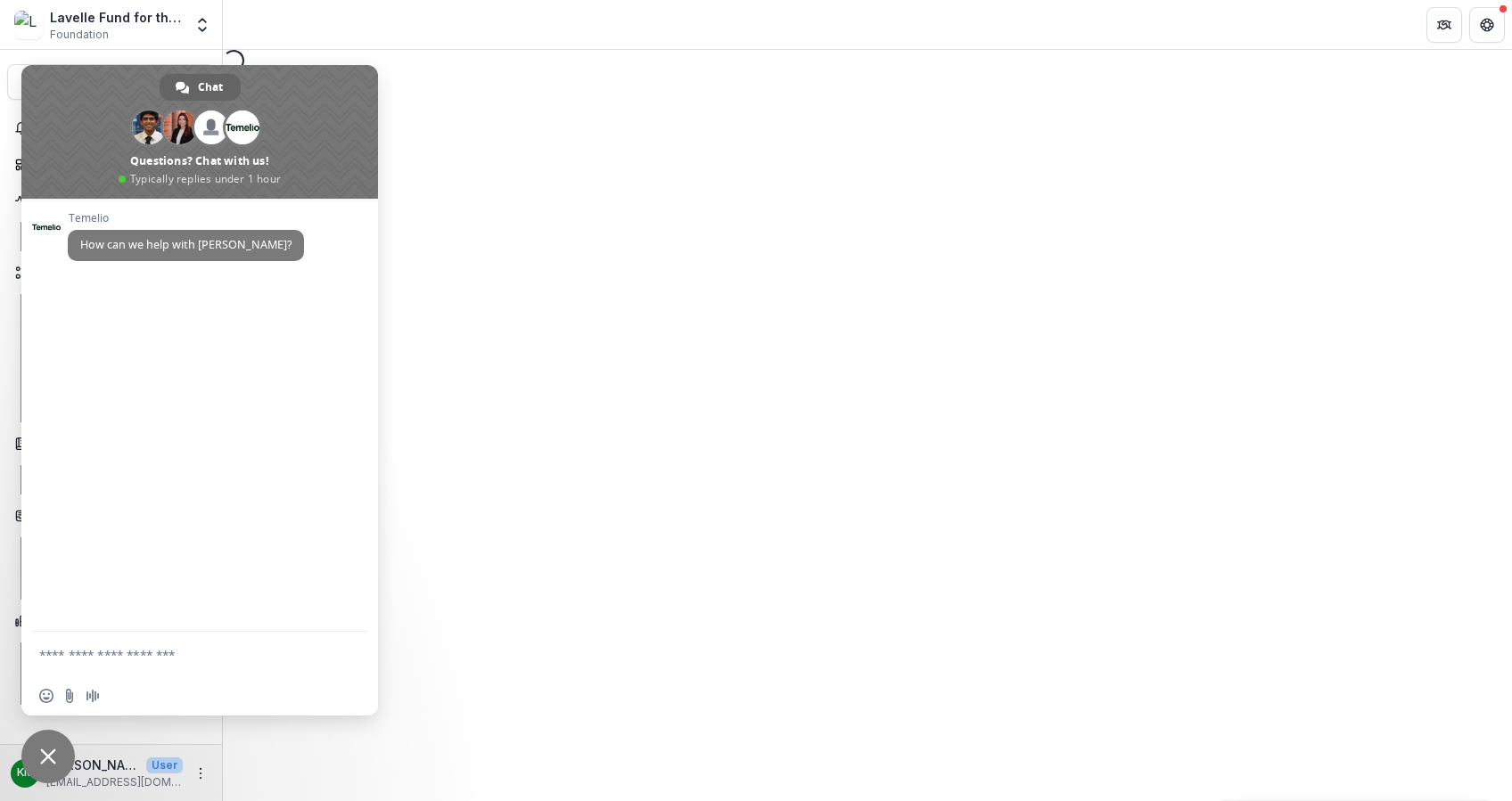
select select "********"
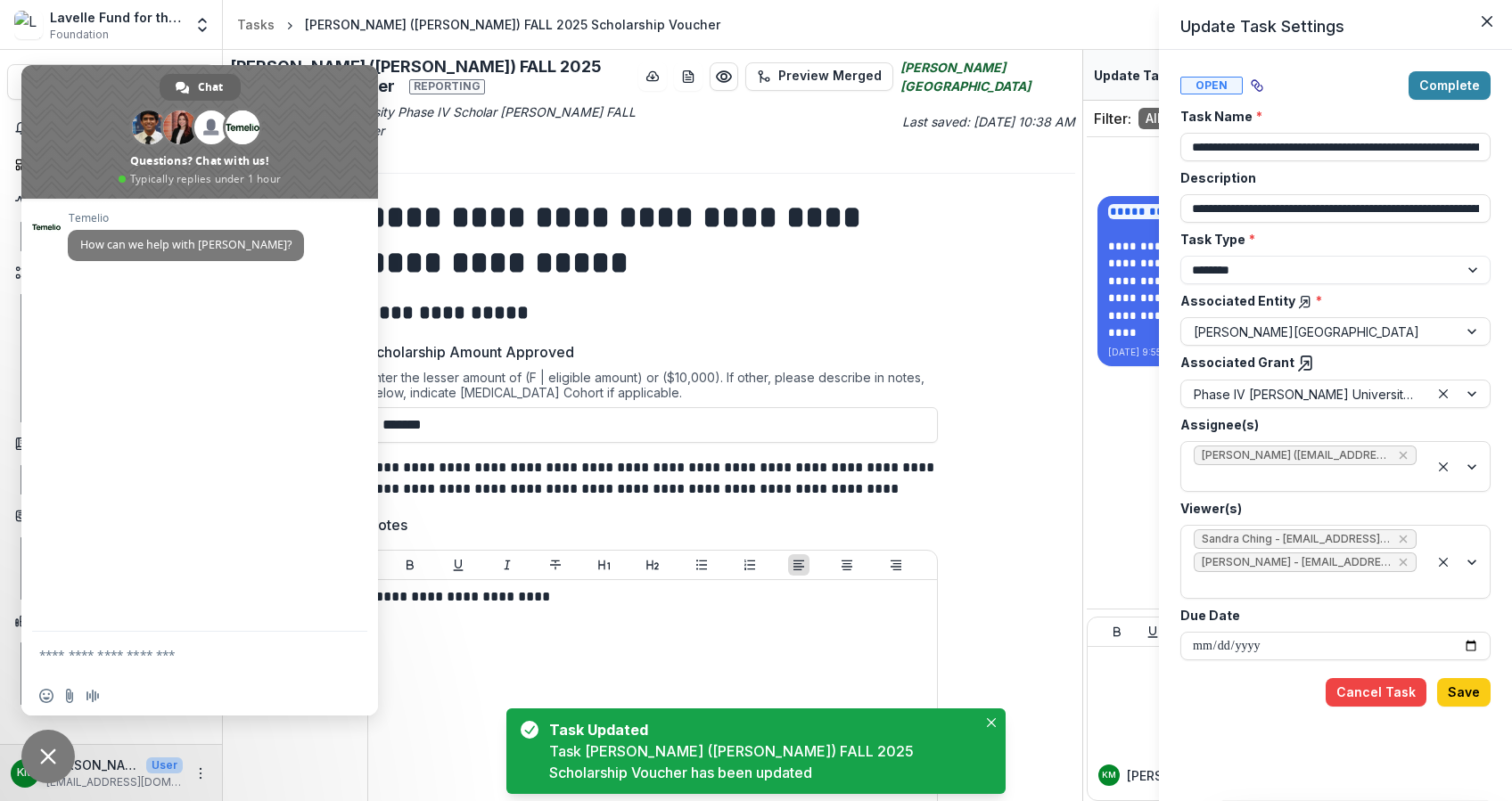
drag, startPoint x: 873, startPoint y: 302, endPoint x: 752, endPoint y: 299, distance: 121.0
click at [865, 304] on div "**********" at bounding box center [756, 400] width 1512 height 801
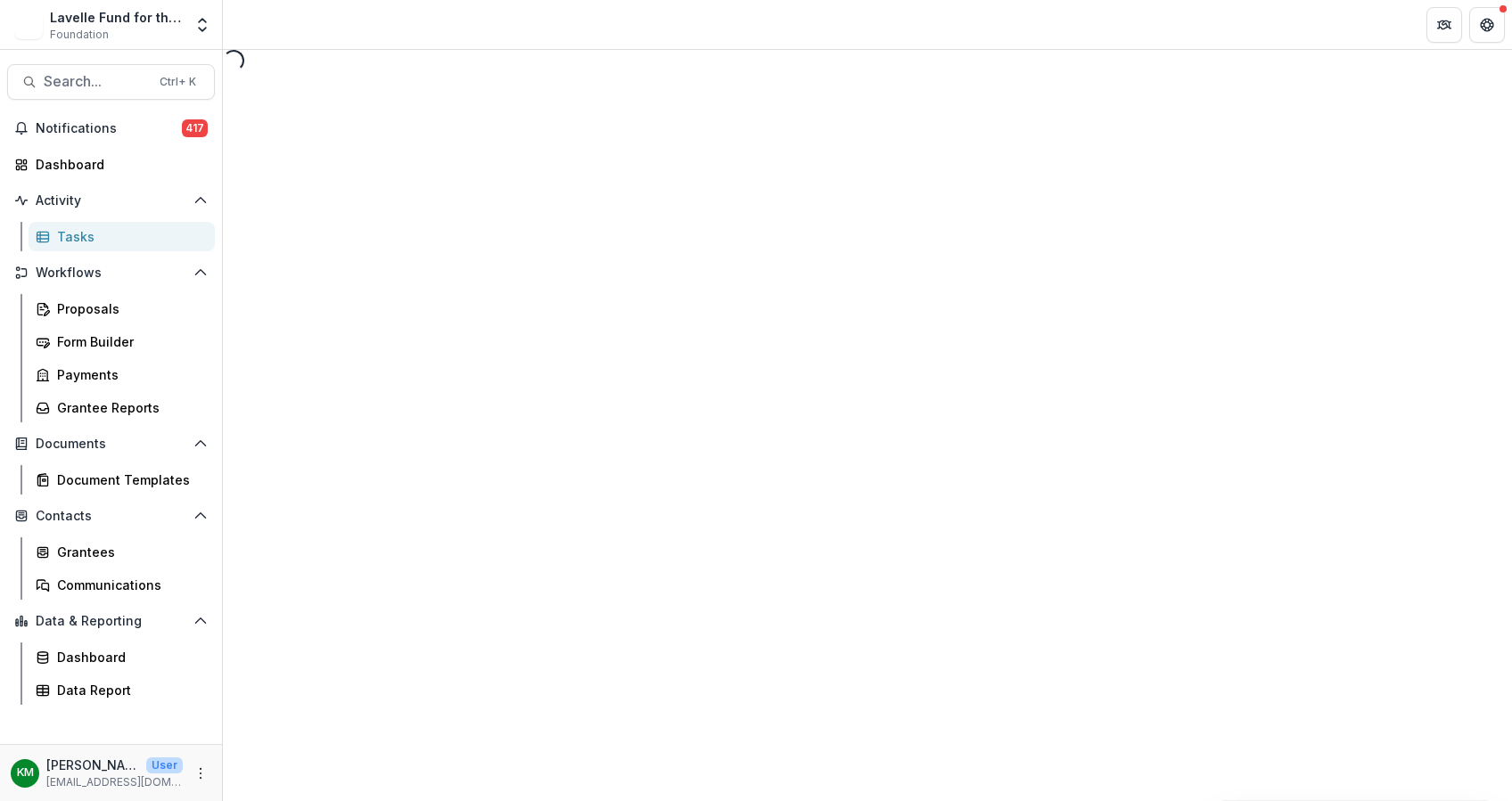
select select "********"
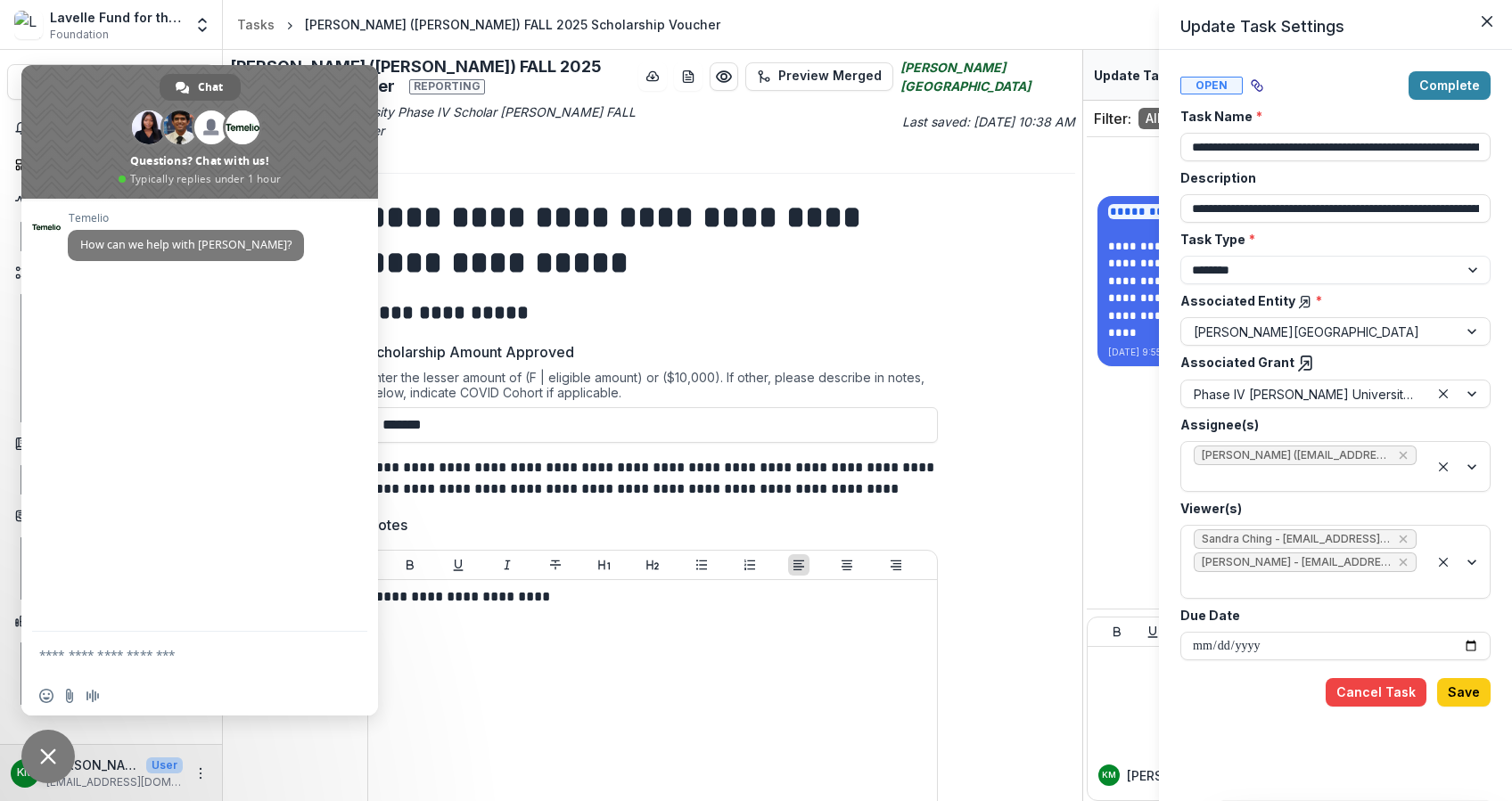
drag, startPoint x: 313, startPoint y: 86, endPoint x: 138, endPoint y: 226, distance: 224.1
click at [140, 229] on div "Chat [PERSON_NAME] And 7 more Questions? Chat with us! Typically replies under …" at bounding box center [199, 390] width 356 height 651
click at [321, 94] on span at bounding box center [199, 131] width 356 height 133
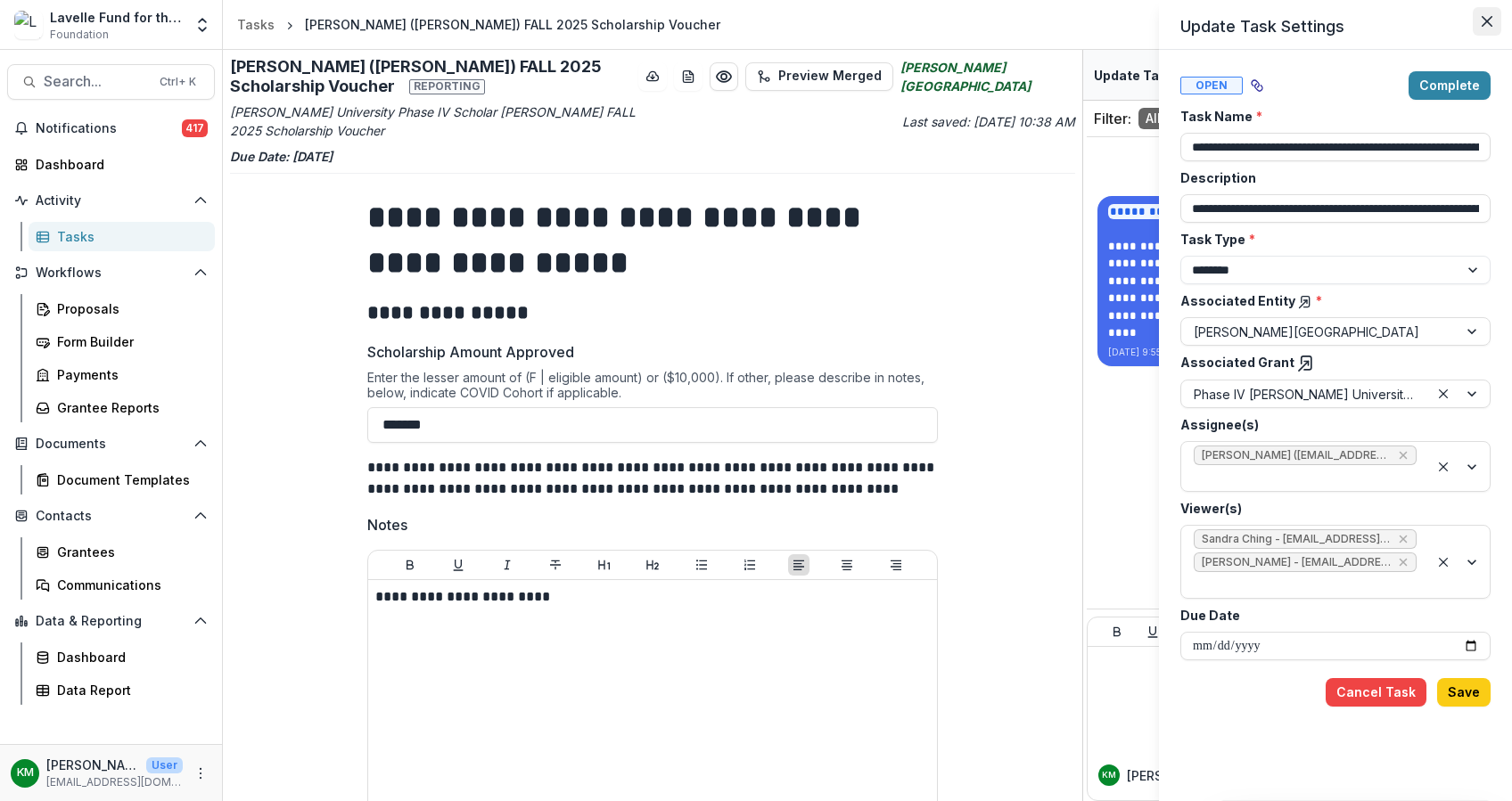
click at [1482, 16] on icon "Close" at bounding box center [1486, 21] width 10 height 10
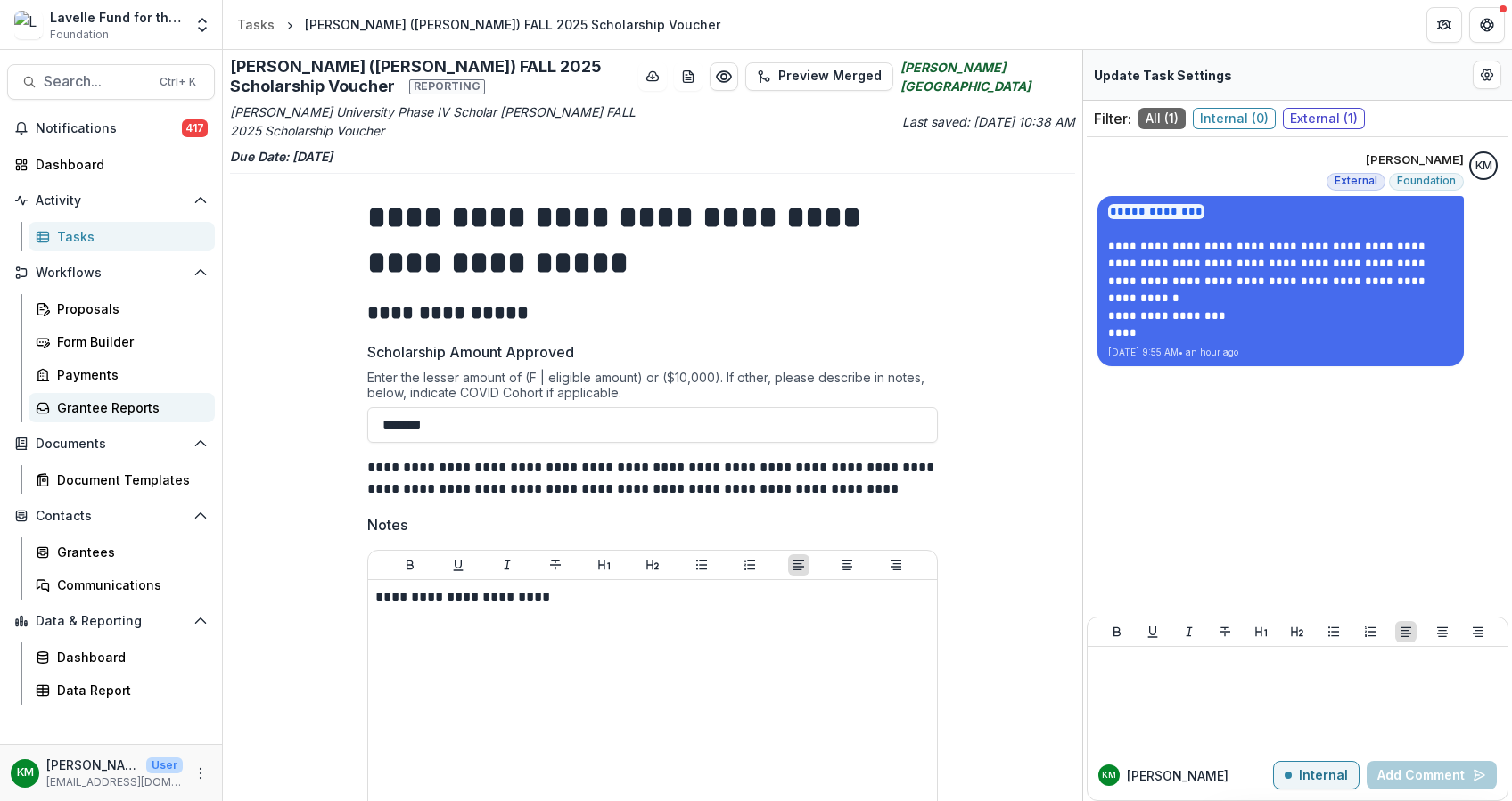
click at [111, 403] on div "Grantee Reports" at bounding box center [129, 408] width 144 height 19
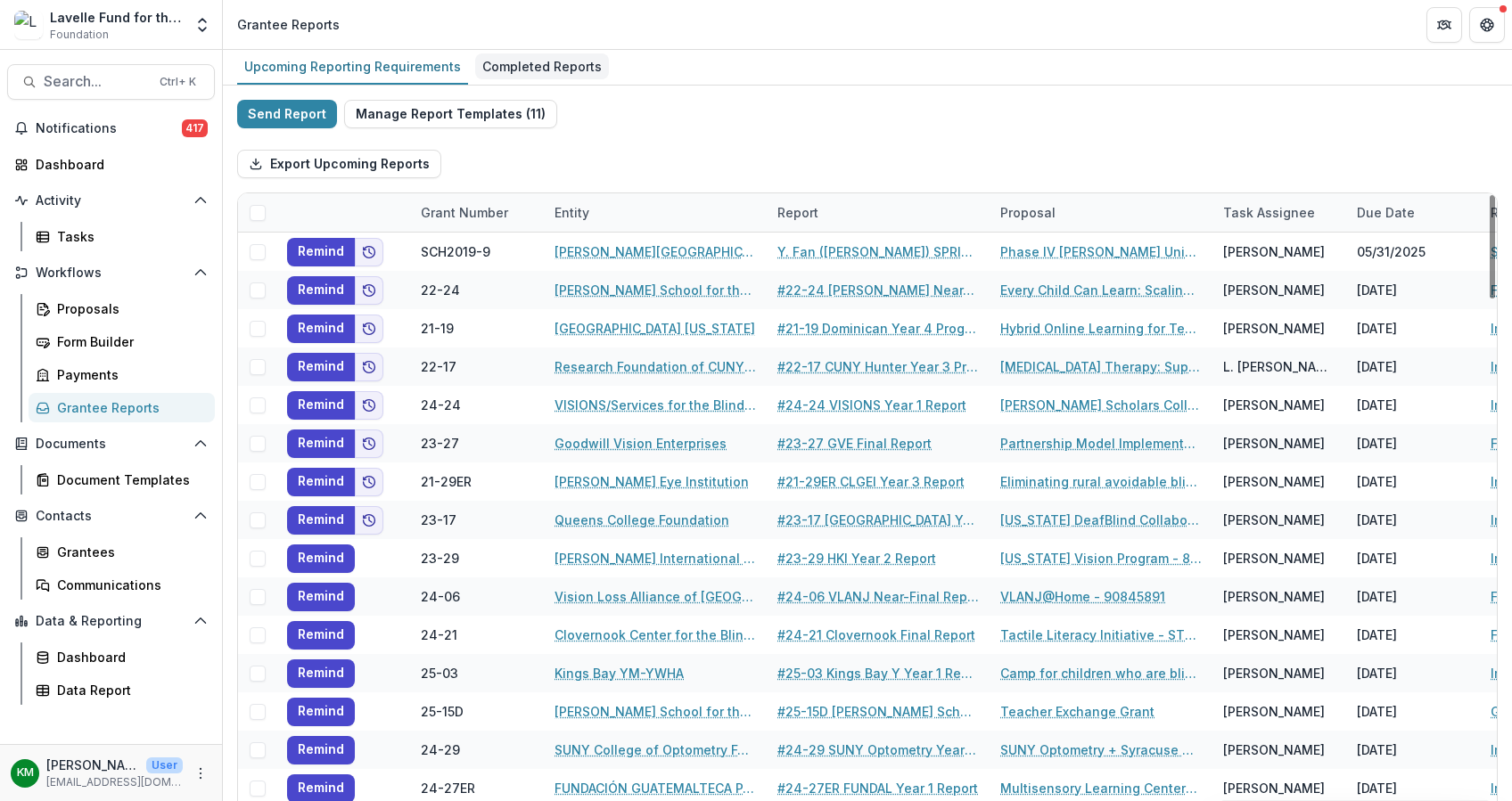
click at [514, 62] on div "Completed Reports" at bounding box center [542, 66] width 133 height 26
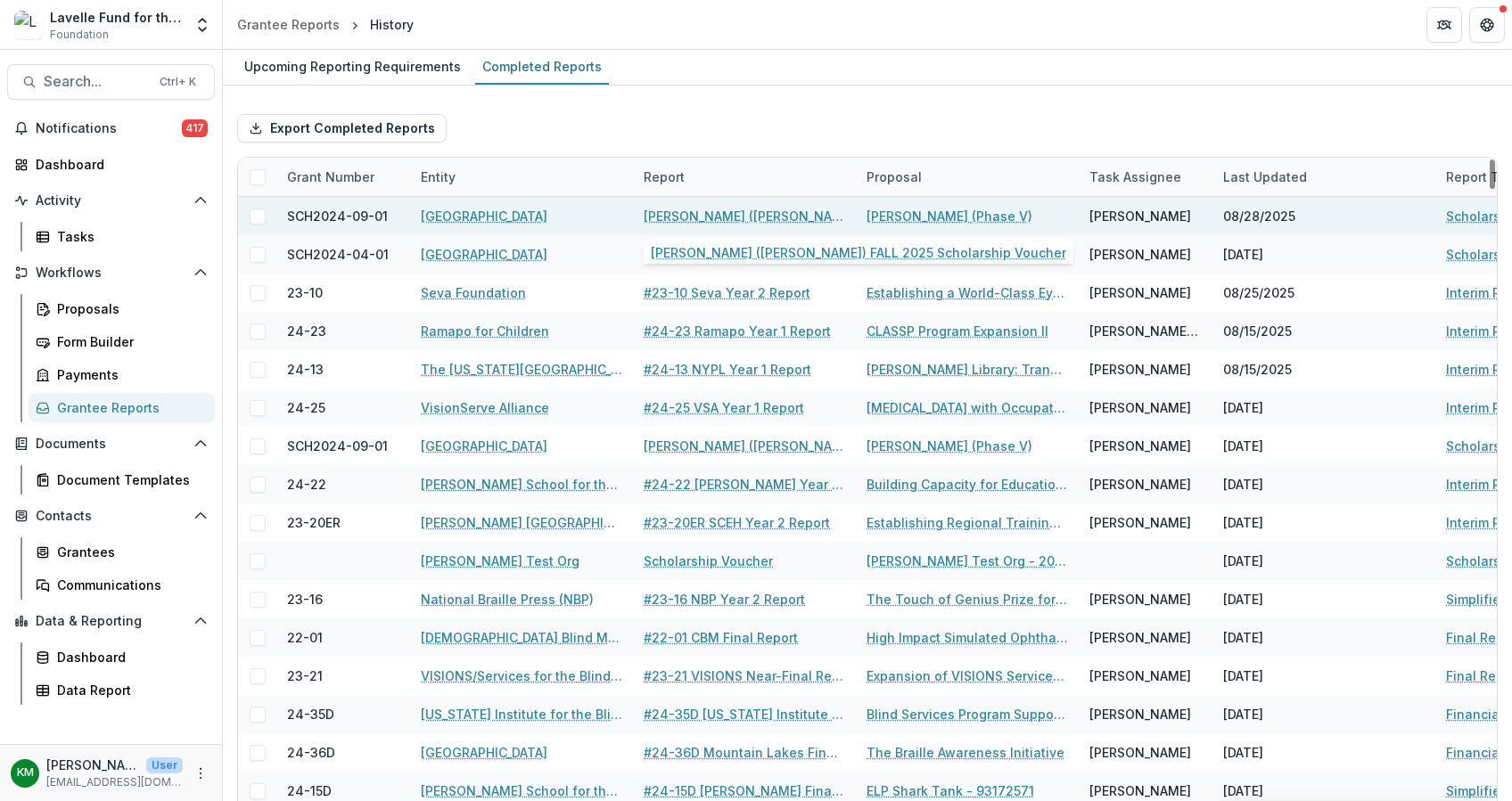
click at [741, 207] on link "[PERSON_NAME] ([PERSON_NAME]) FALL 2025 Scholarship Voucher" at bounding box center [743, 216] width 201 height 19
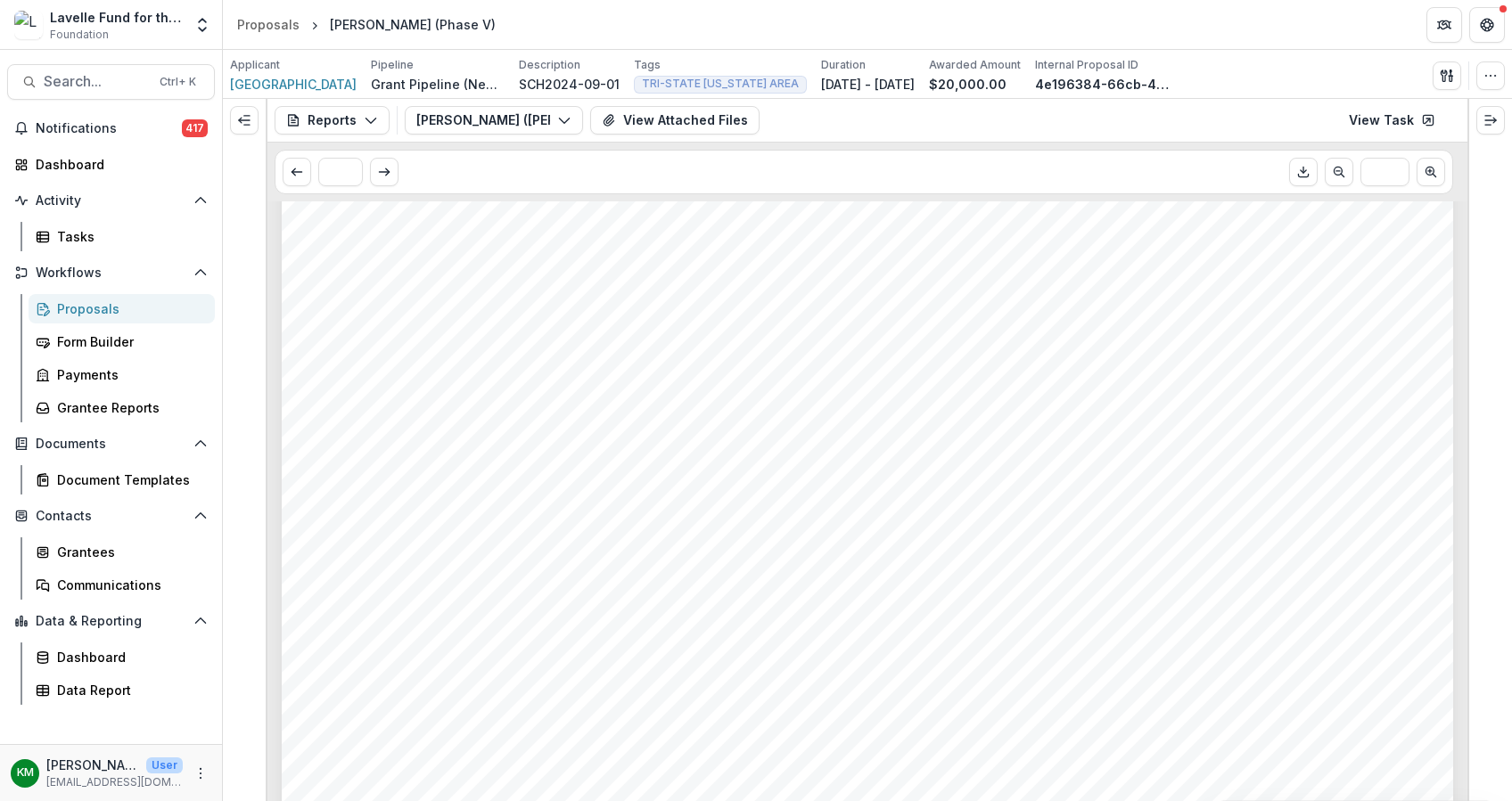
scroll to position [4440, 0]
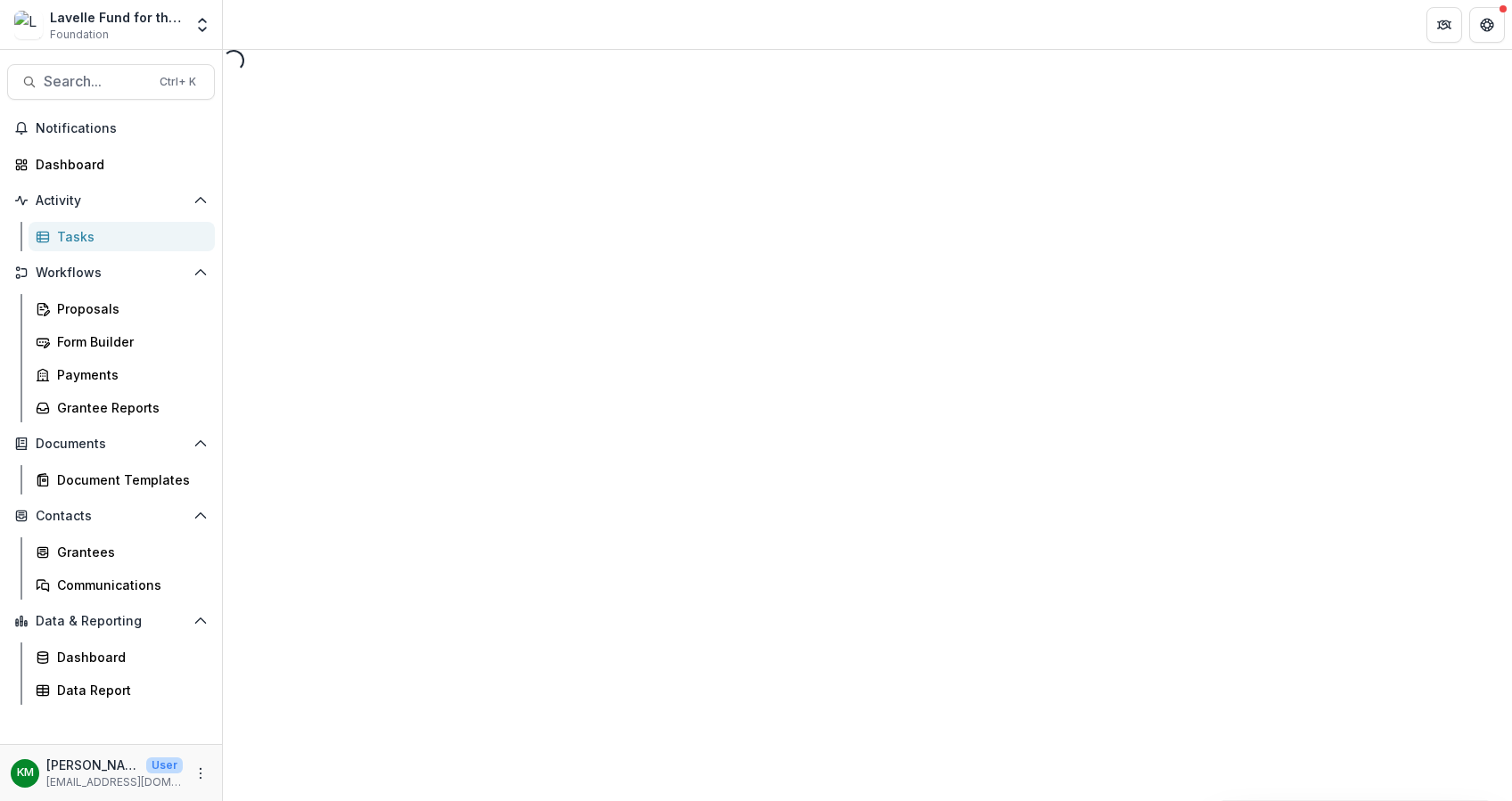
select select "********"
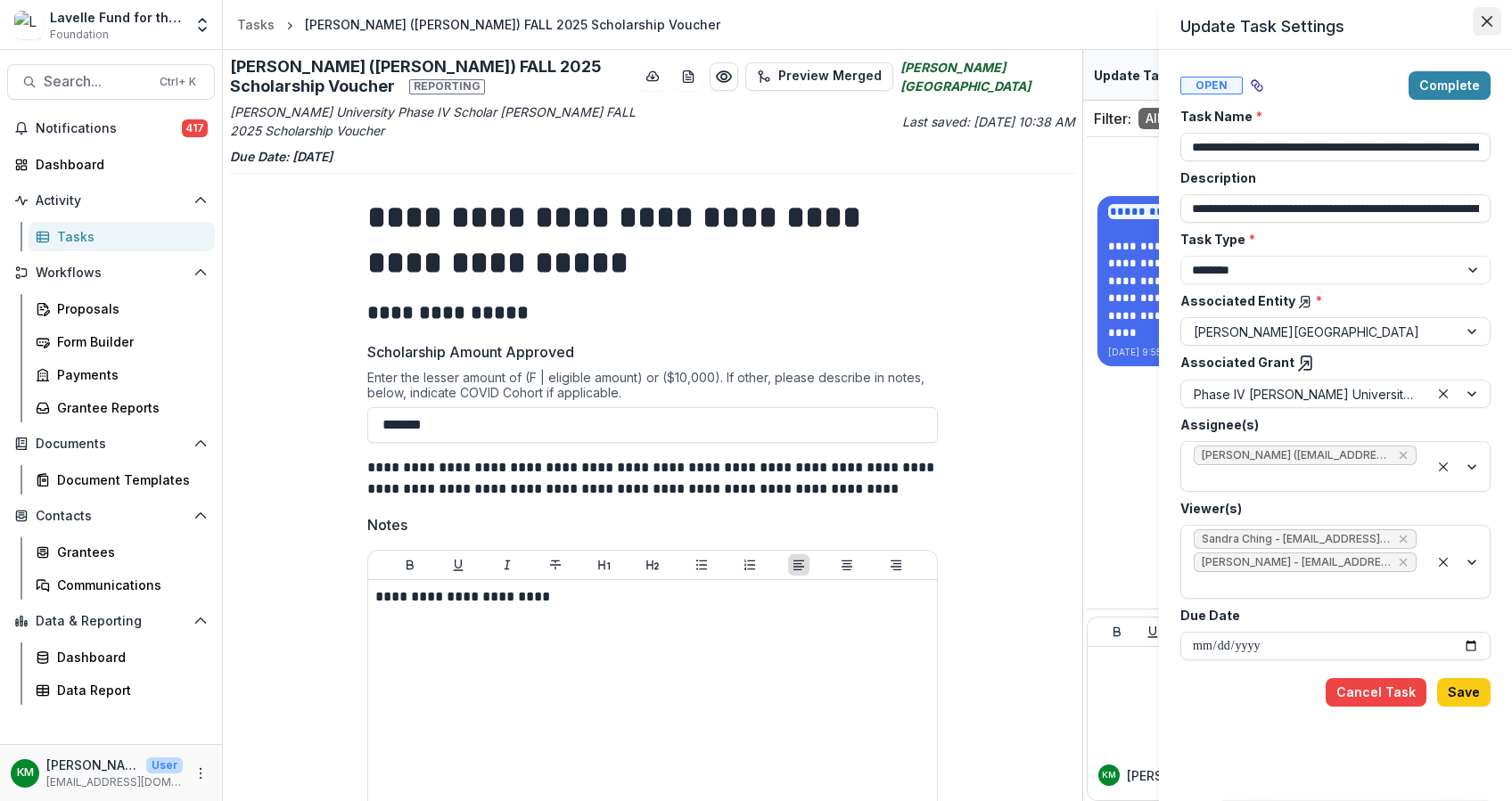
click at [1482, 18] on icon "Close" at bounding box center [1486, 21] width 10 height 10
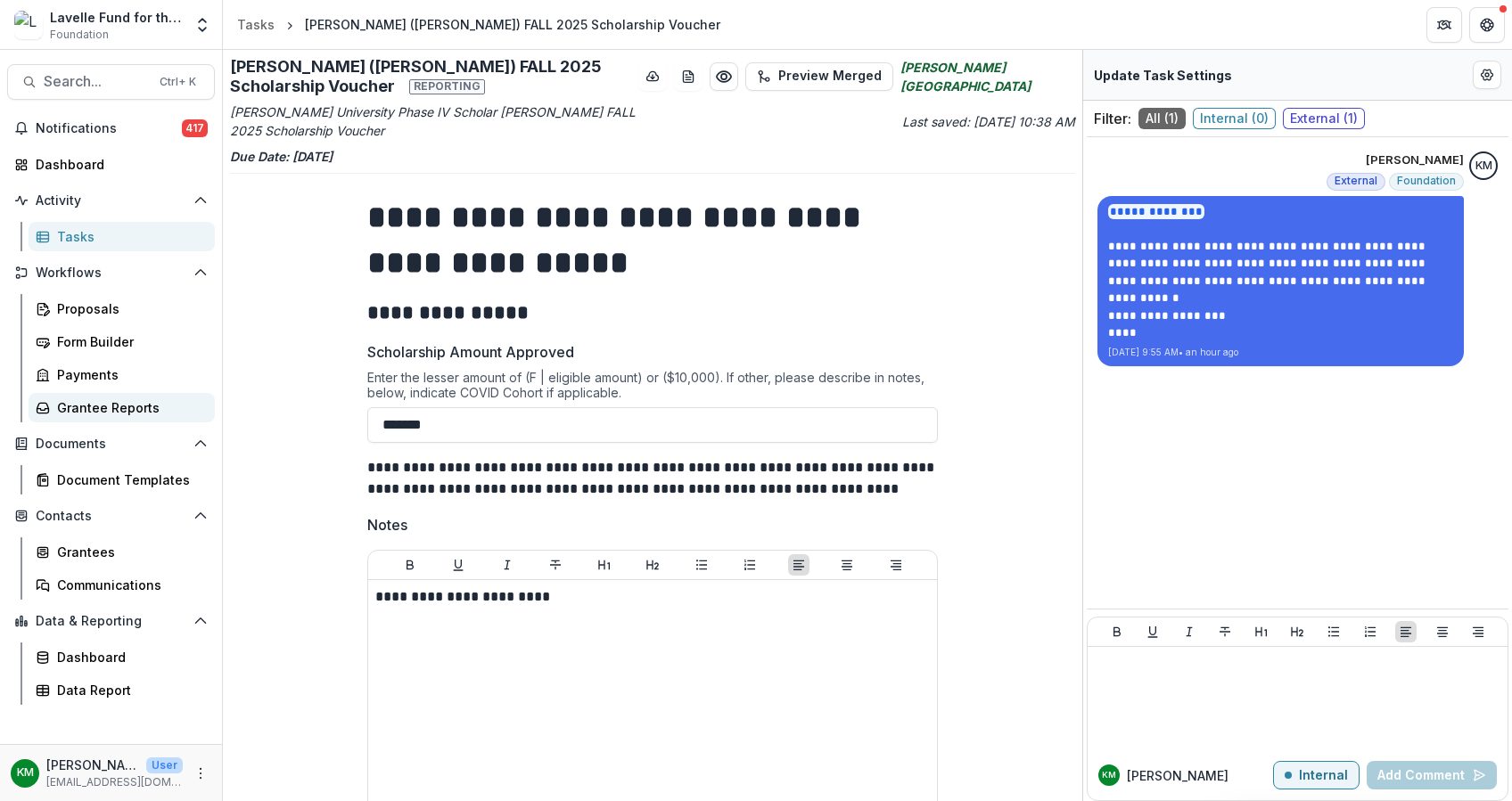
click at [92, 400] on div "Grantee Reports" at bounding box center [129, 408] width 144 height 19
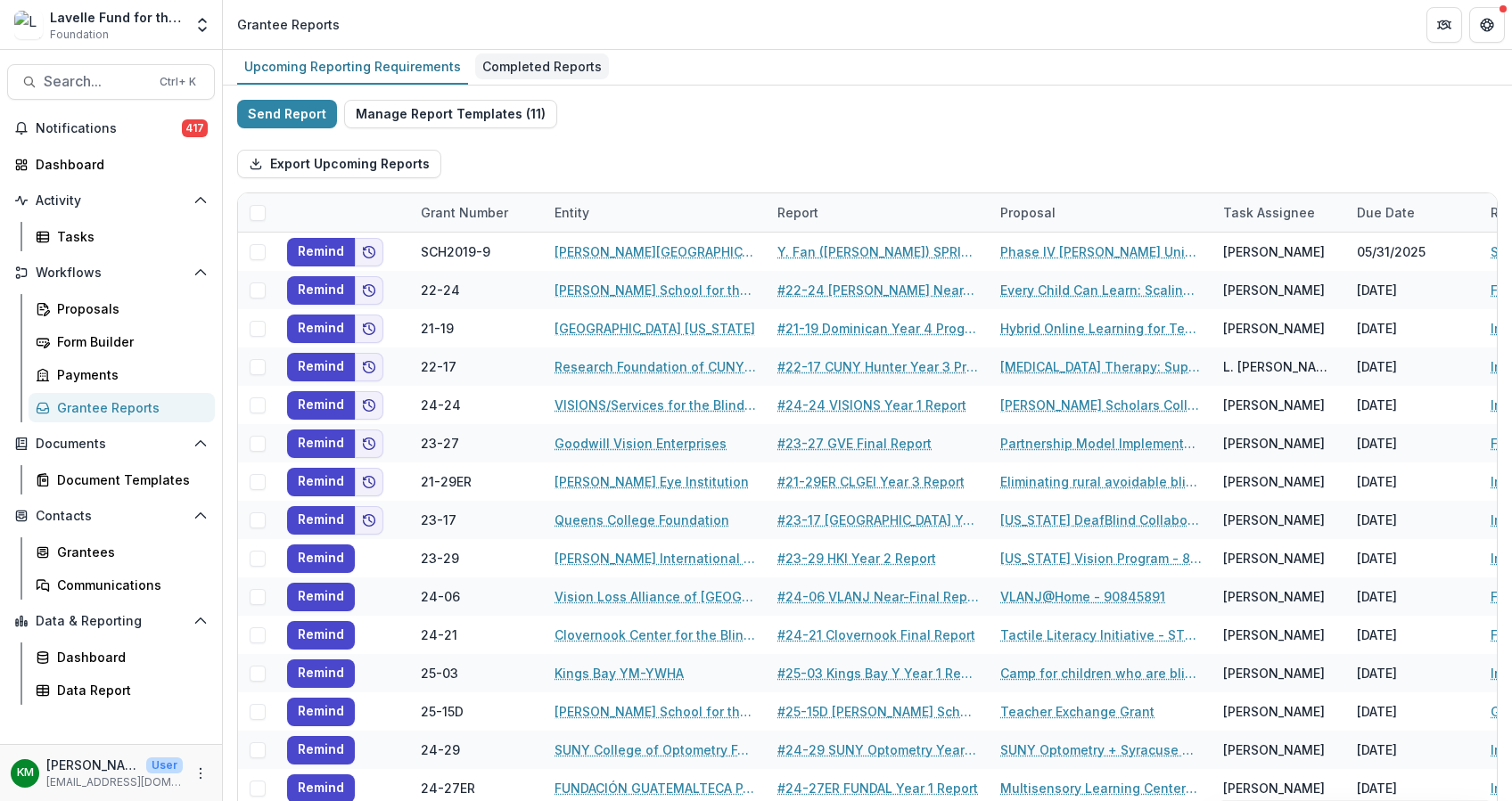
click at [549, 61] on div "Completed Reports" at bounding box center [542, 66] width 133 height 26
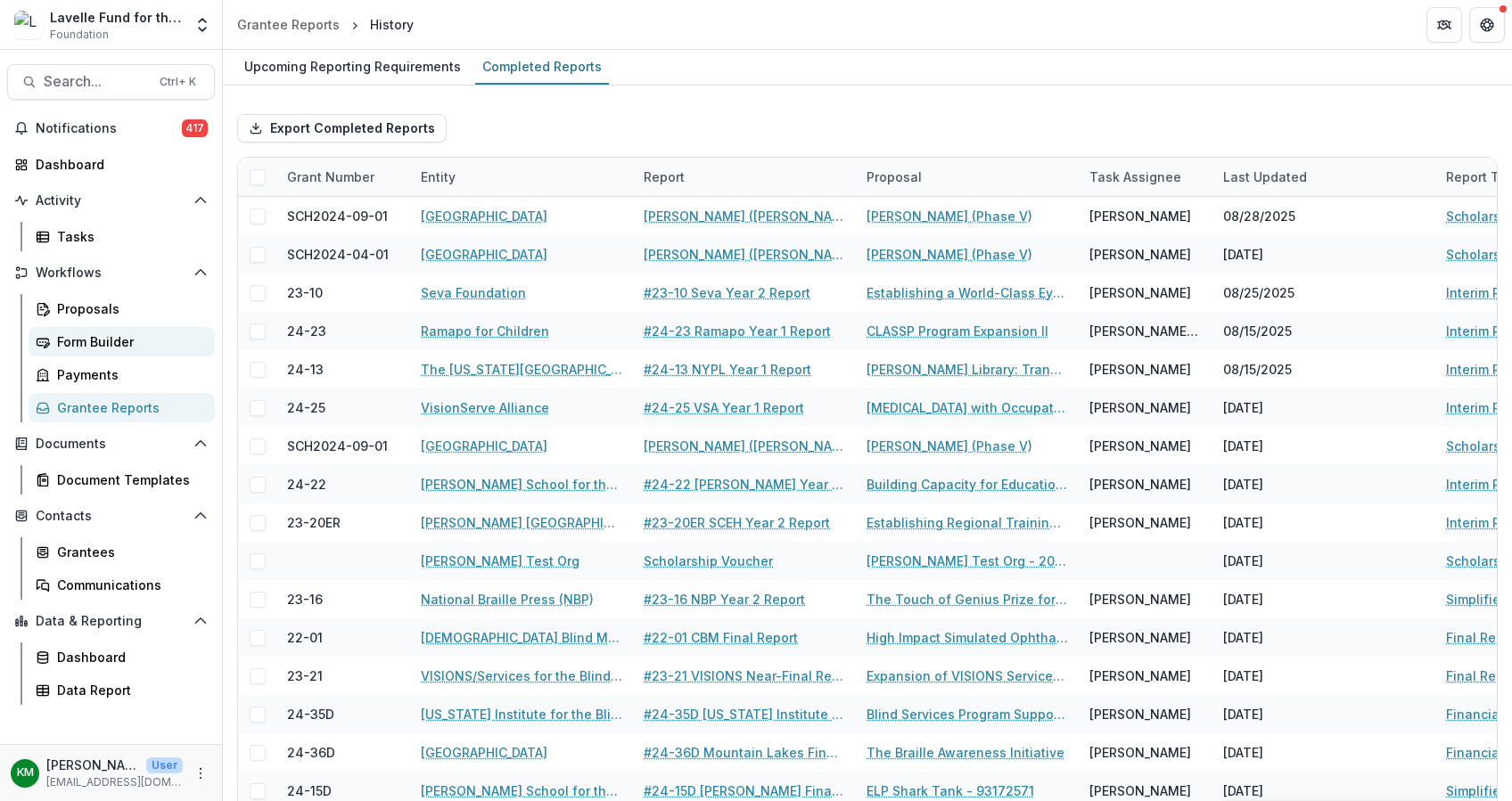
click at [73, 342] on div "Form Builder" at bounding box center [129, 342] width 144 height 19
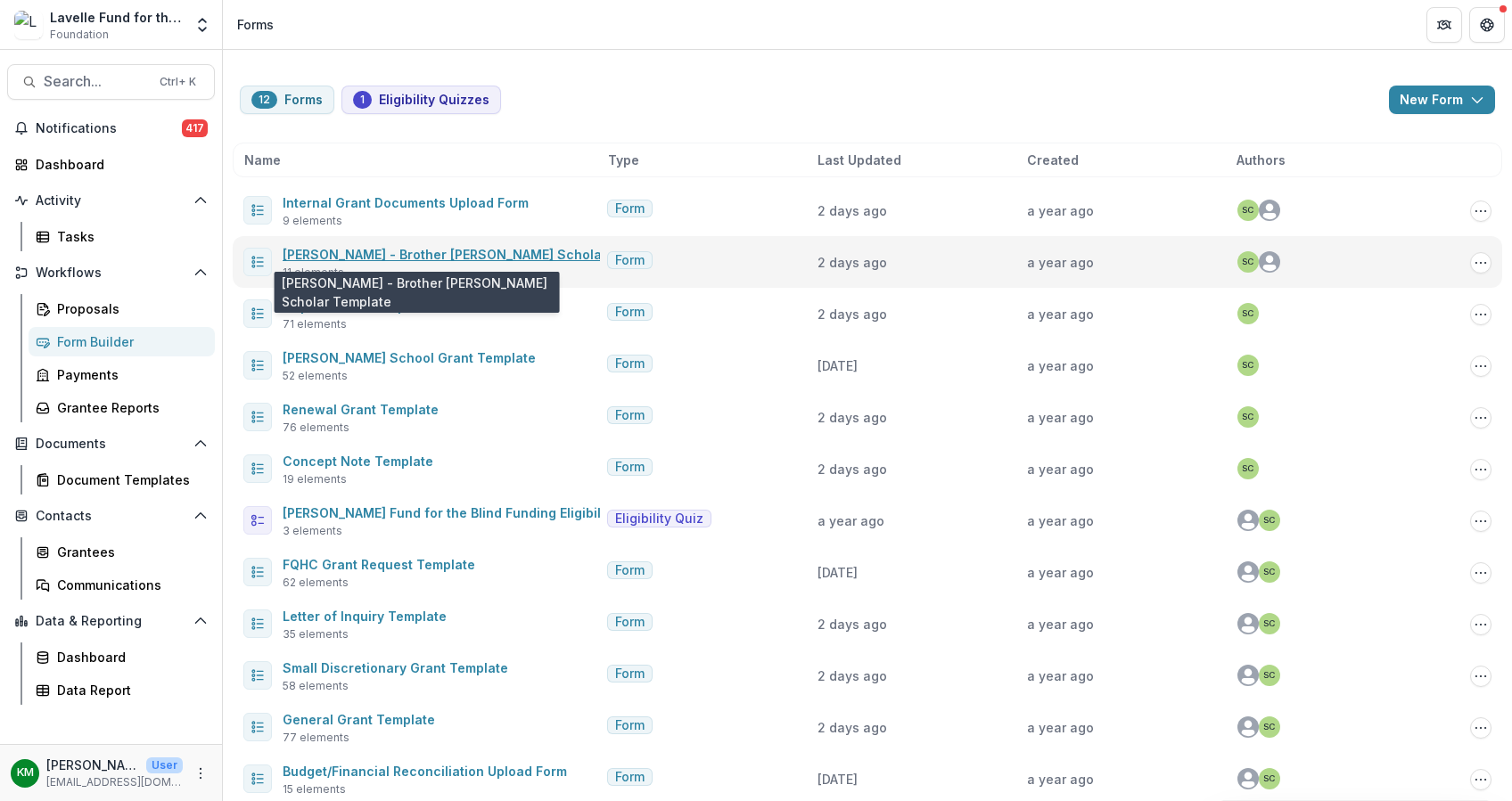
click at [415, 255] on link "[PERSON_NAME] - Brother [PERSON_NAME] Scholar Template" at bounding box center [476, 254] width 387 height 15
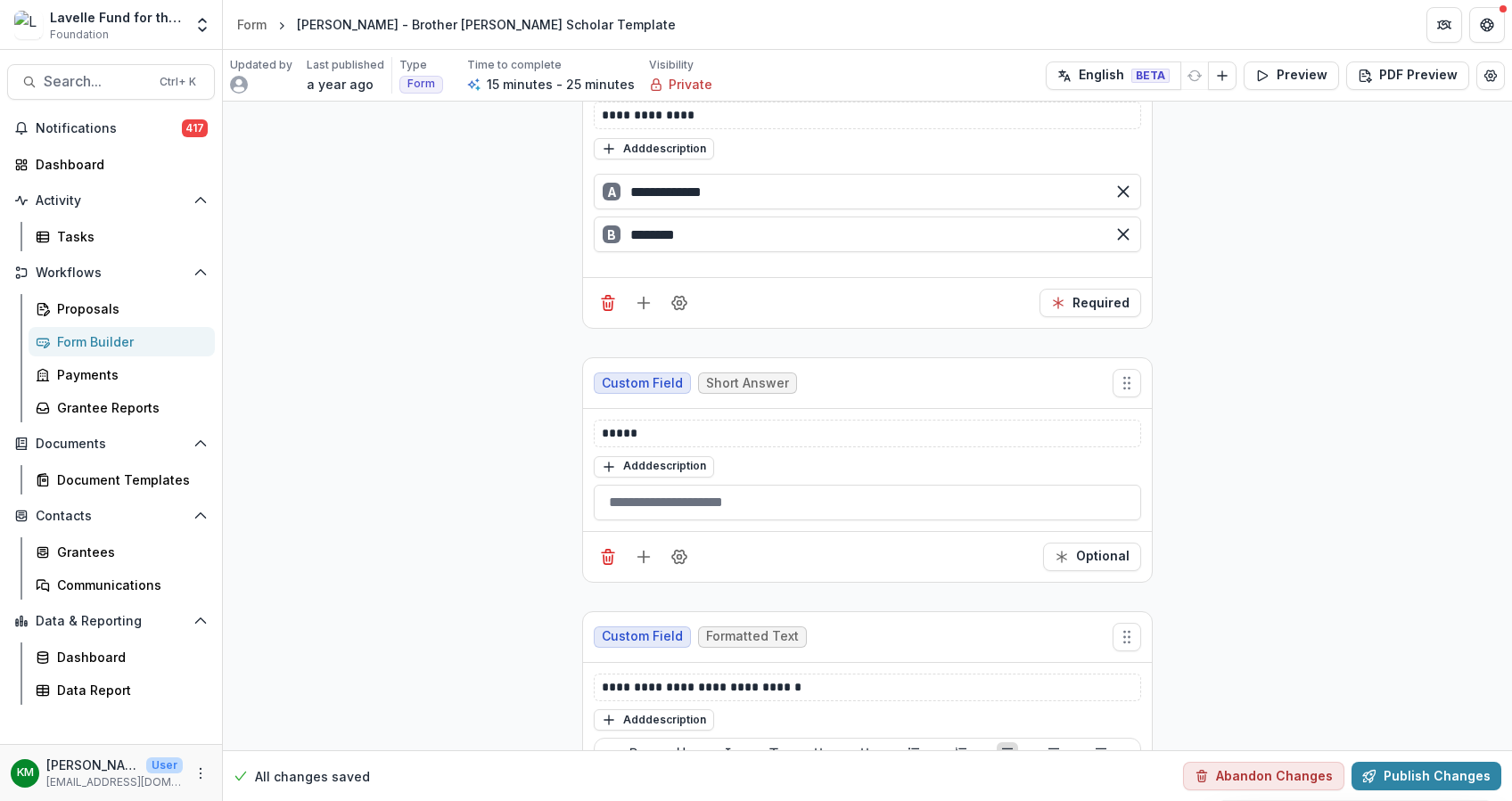
scroll to position [3171, 0]
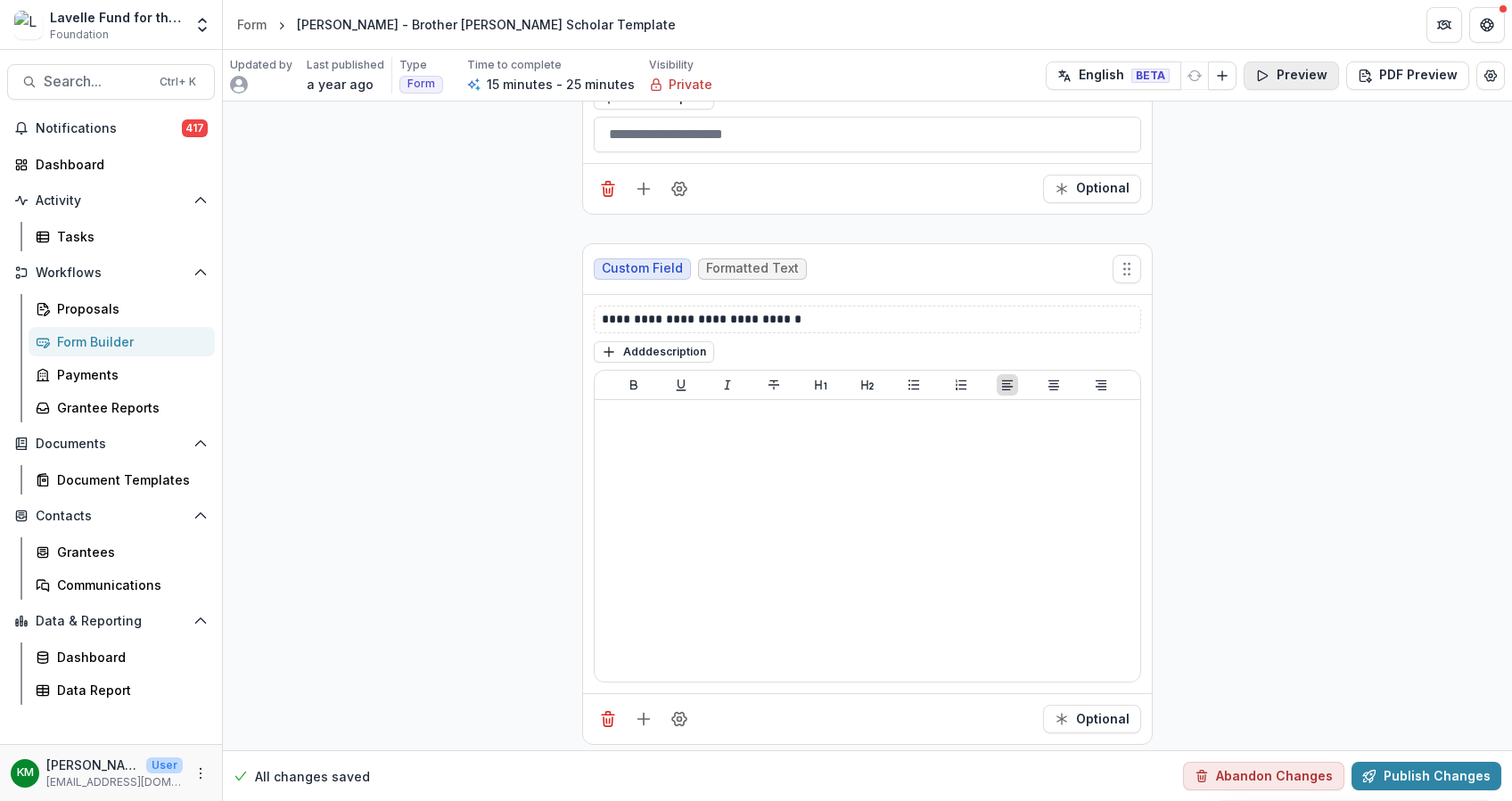
click at [1279, 70] on button "Preview" at bounding box center [1291, 76] width 95 height 29
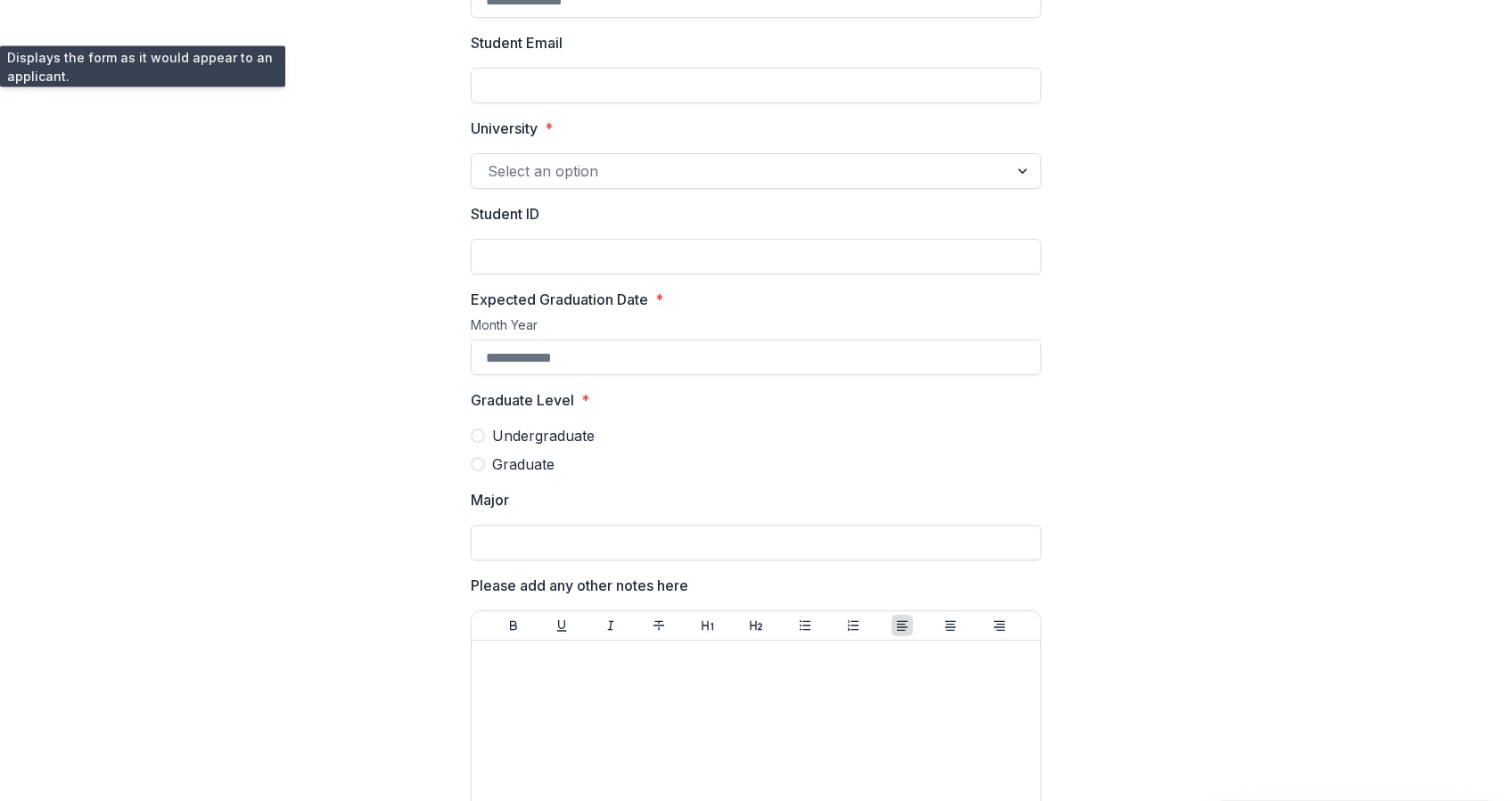
scroll to position [0, 0]
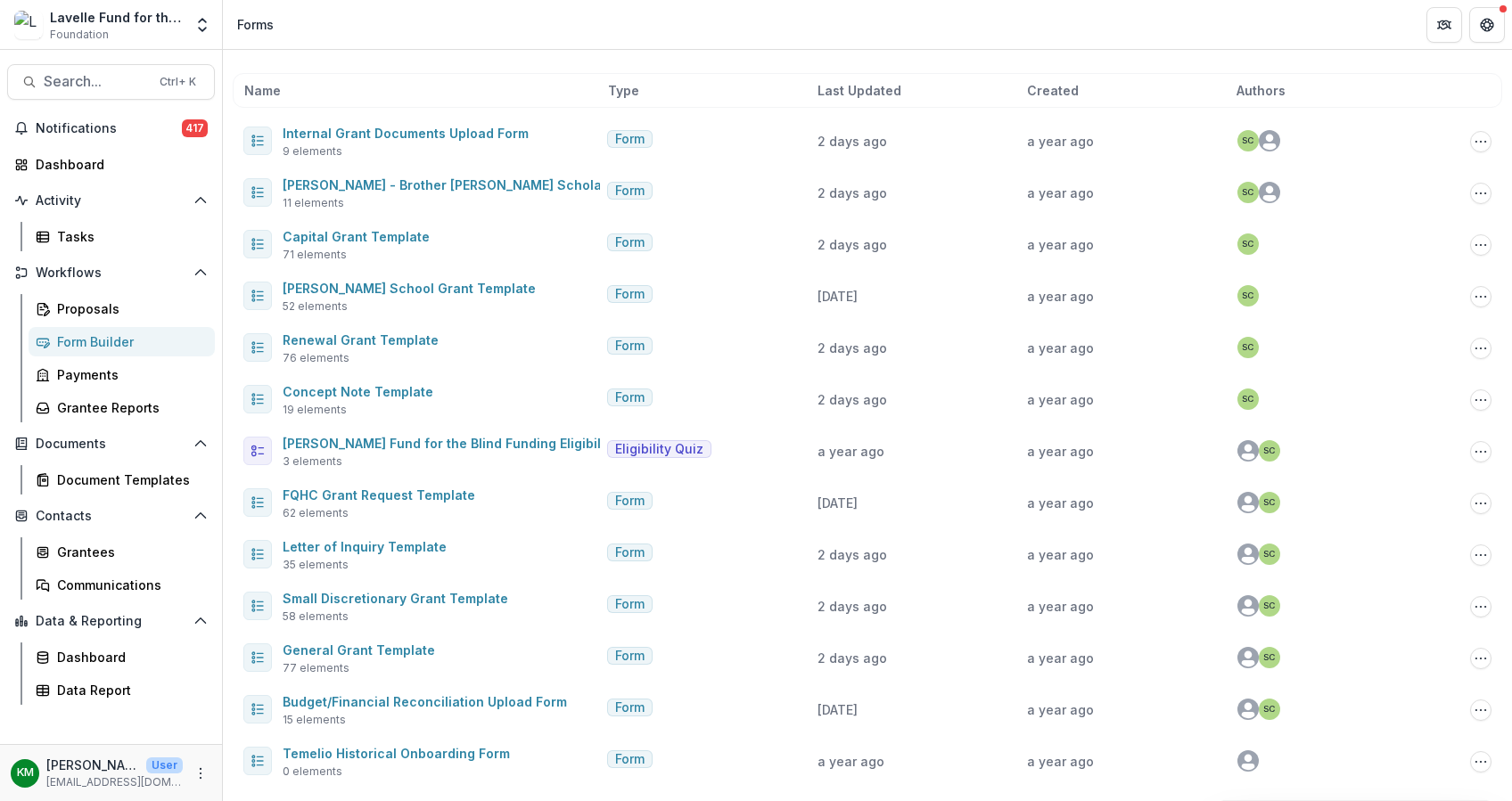
scroll to position [70, 0]
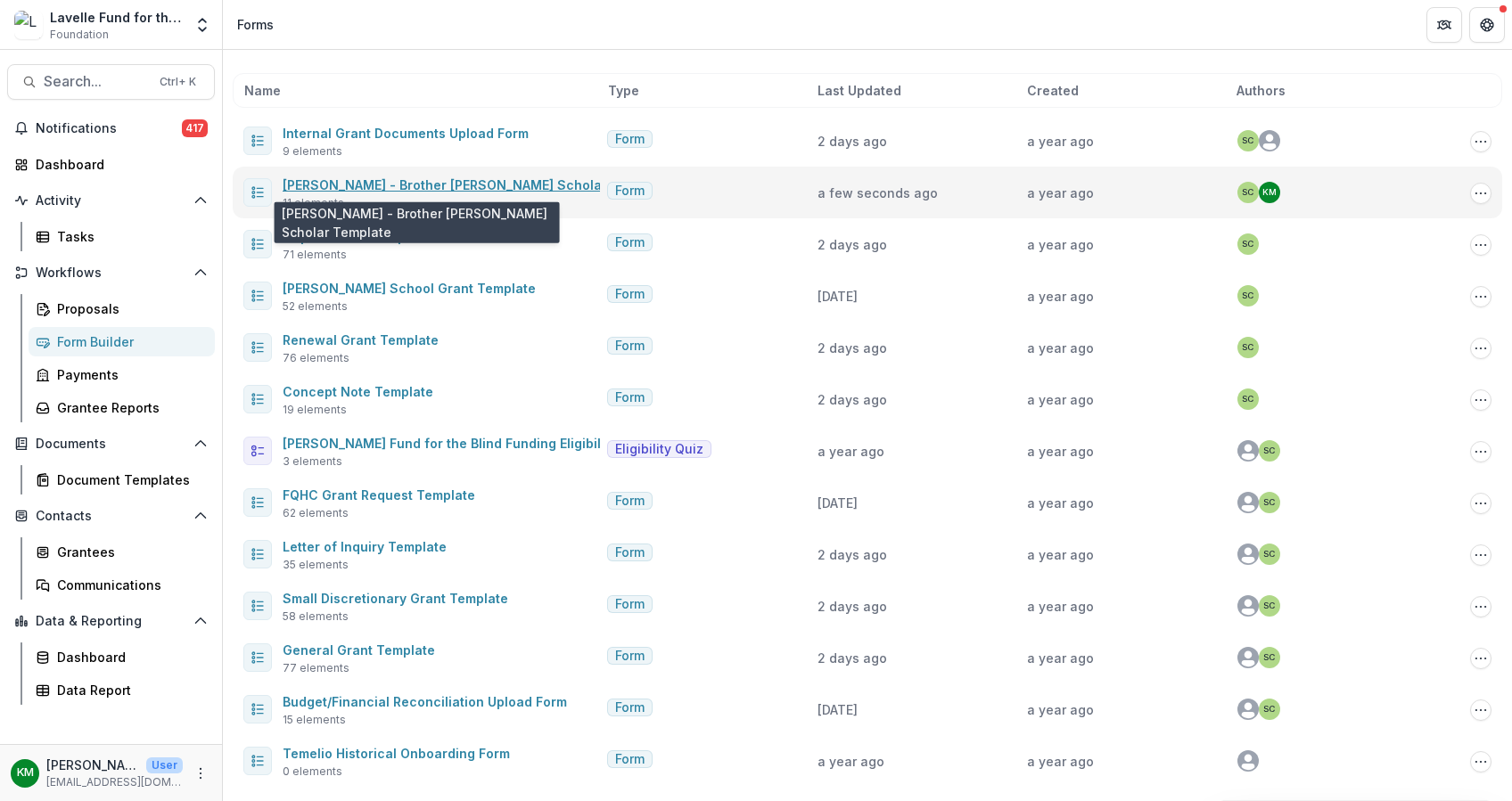
click at [299, 183] on link "[PERSON_NAME] - Brother [PERSON_NAME] Scholar Template" at bounding box center [476, 185] width 387 height 15
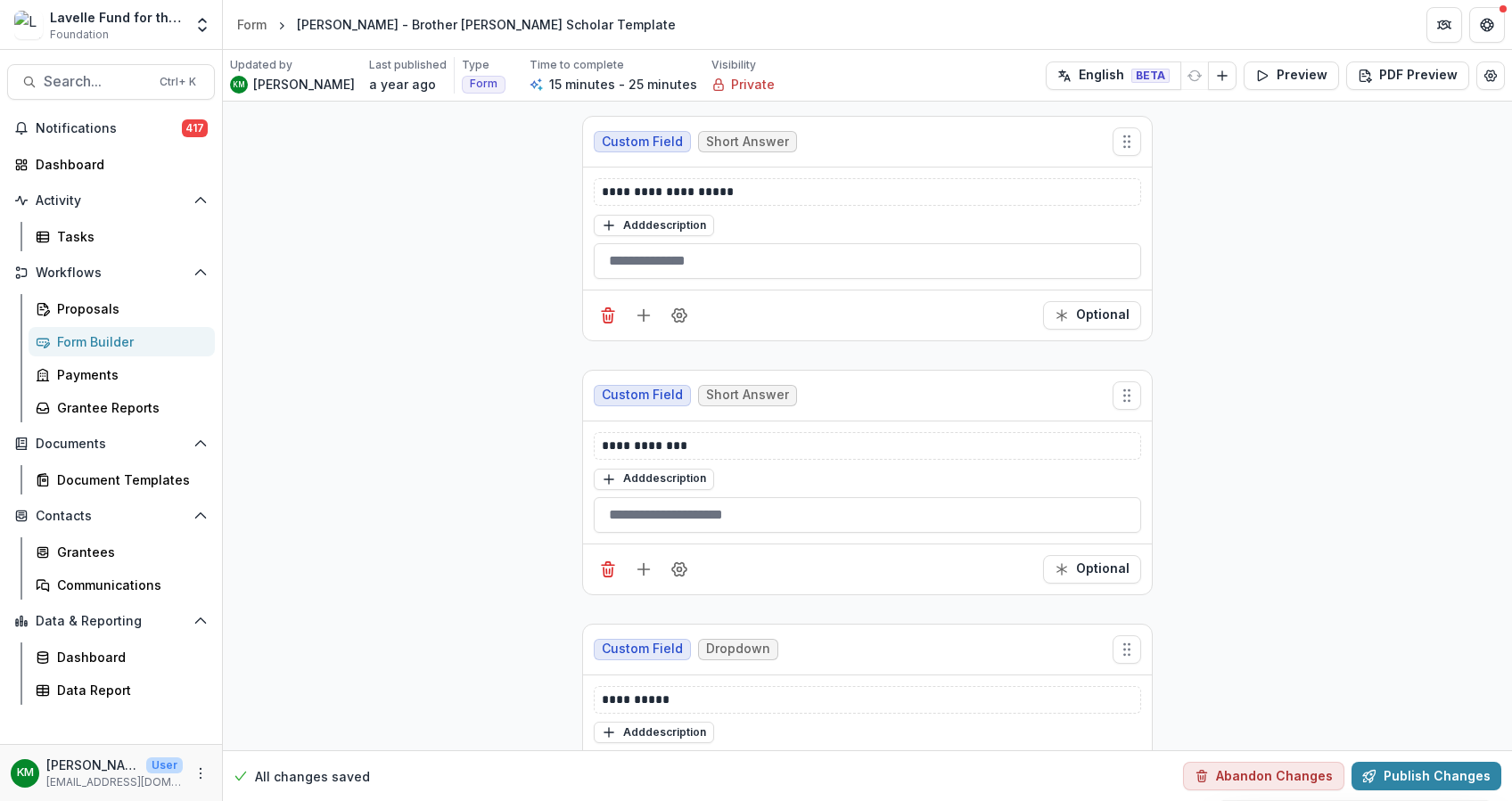
scroll to position [912, 0]
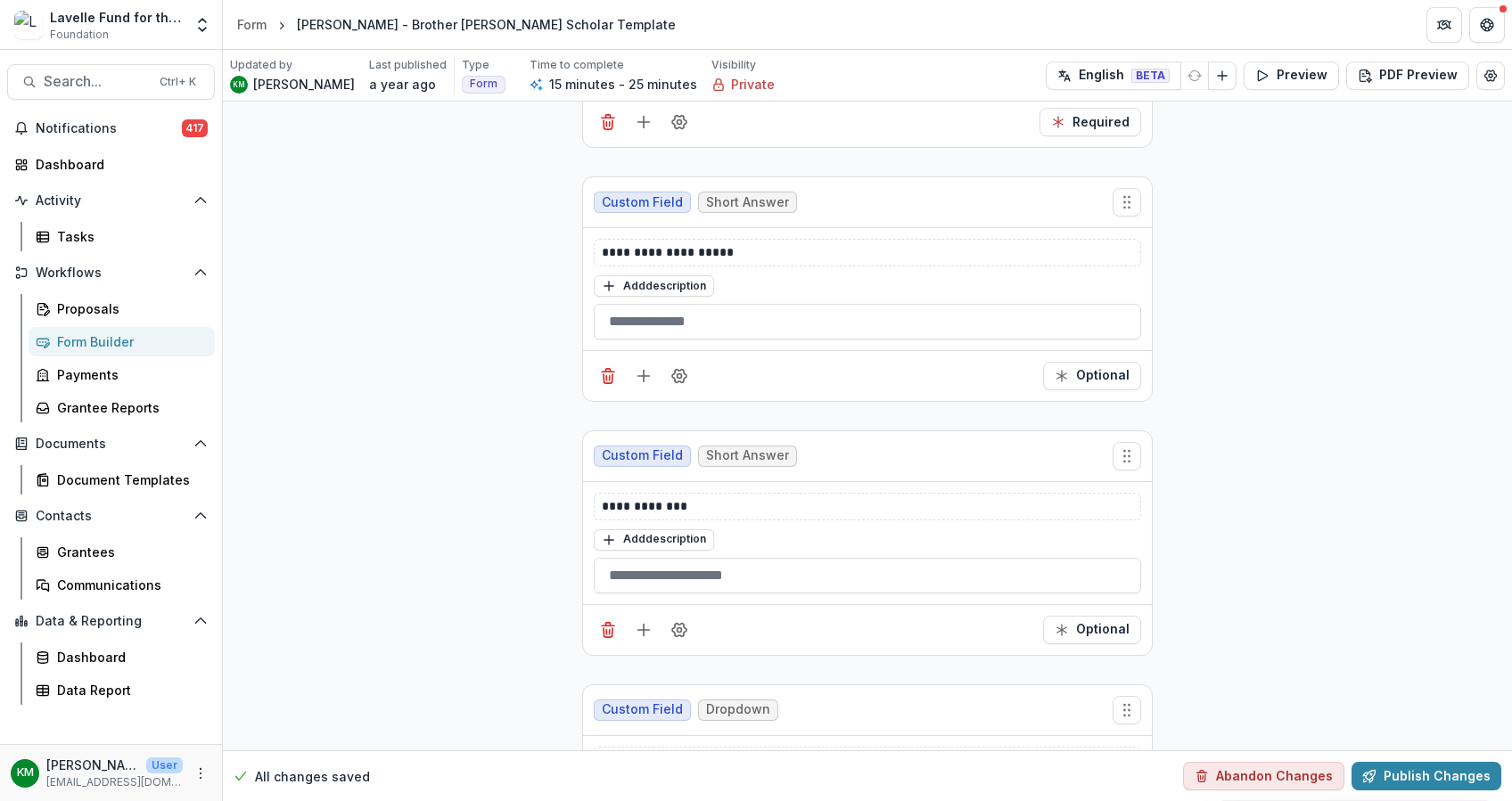
click at [104, 333] on div "Form Builder" at bounding box center [129, 342] width 144 height 19
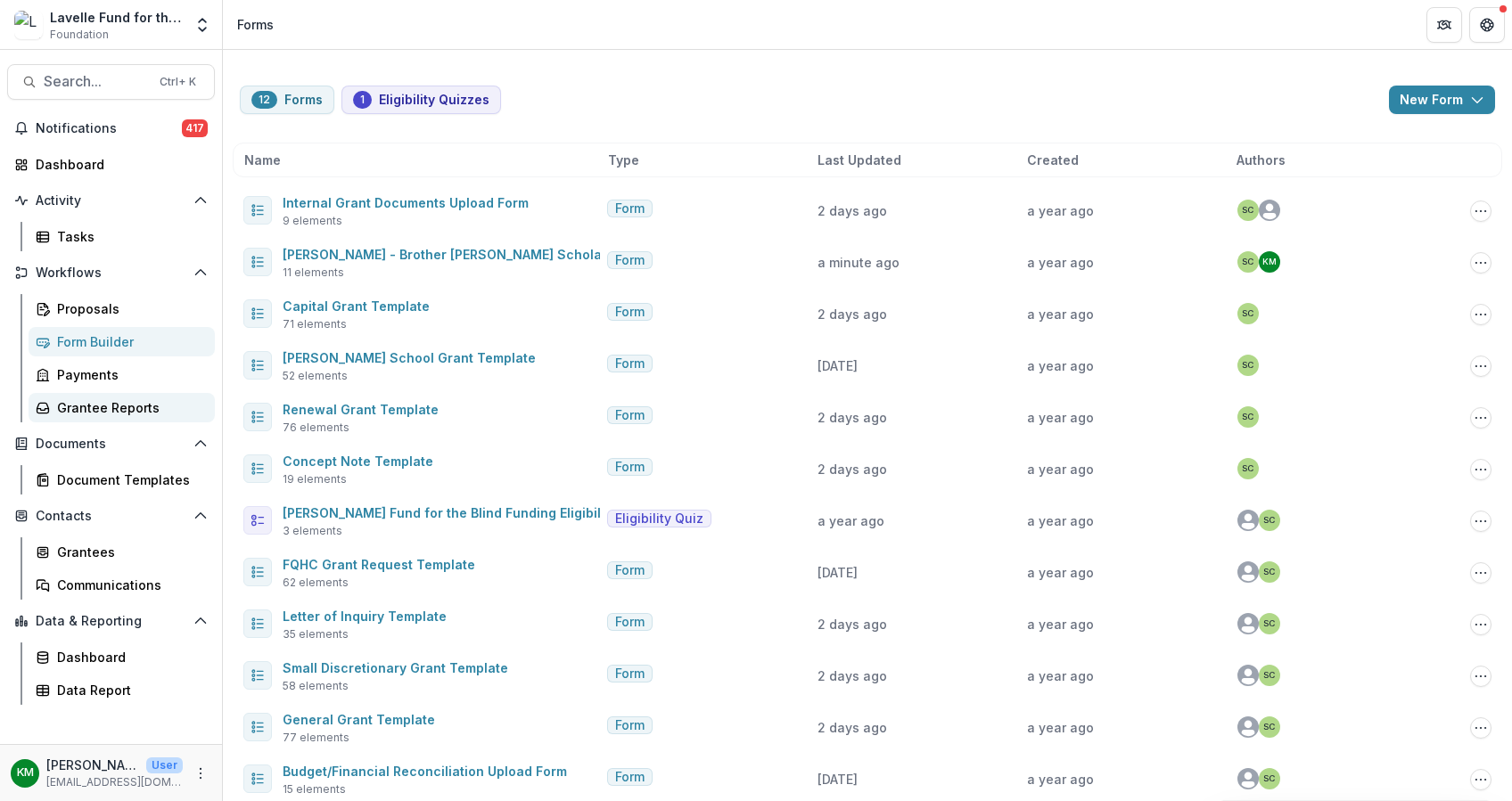
click at [91, 401] on div "Grantee Reports" at bounding box center [129, 408] width 144 height 19
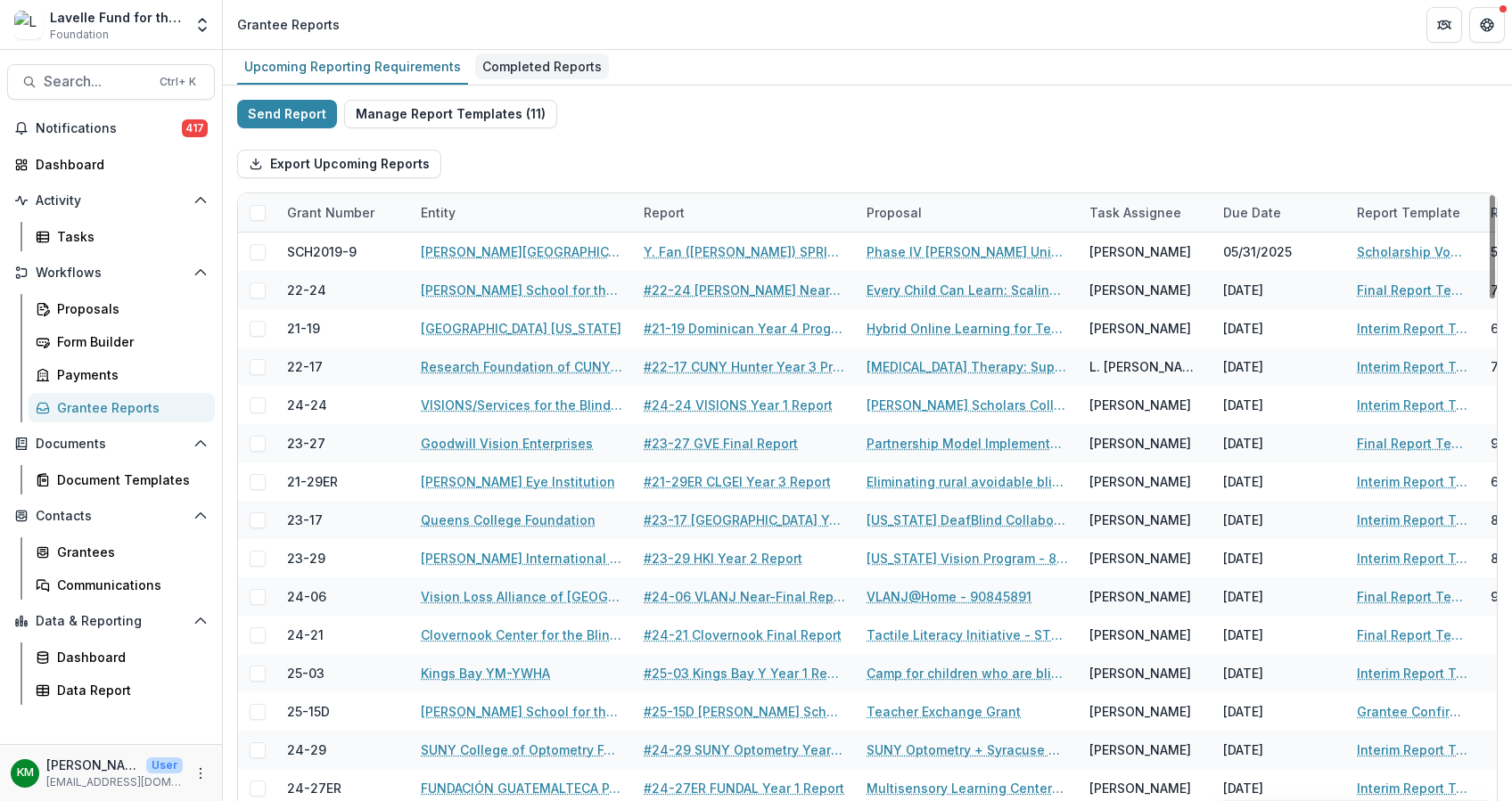
click at [557, 63] on div "Completed Reports" at bounding box center [542, 66] width 133 height 26
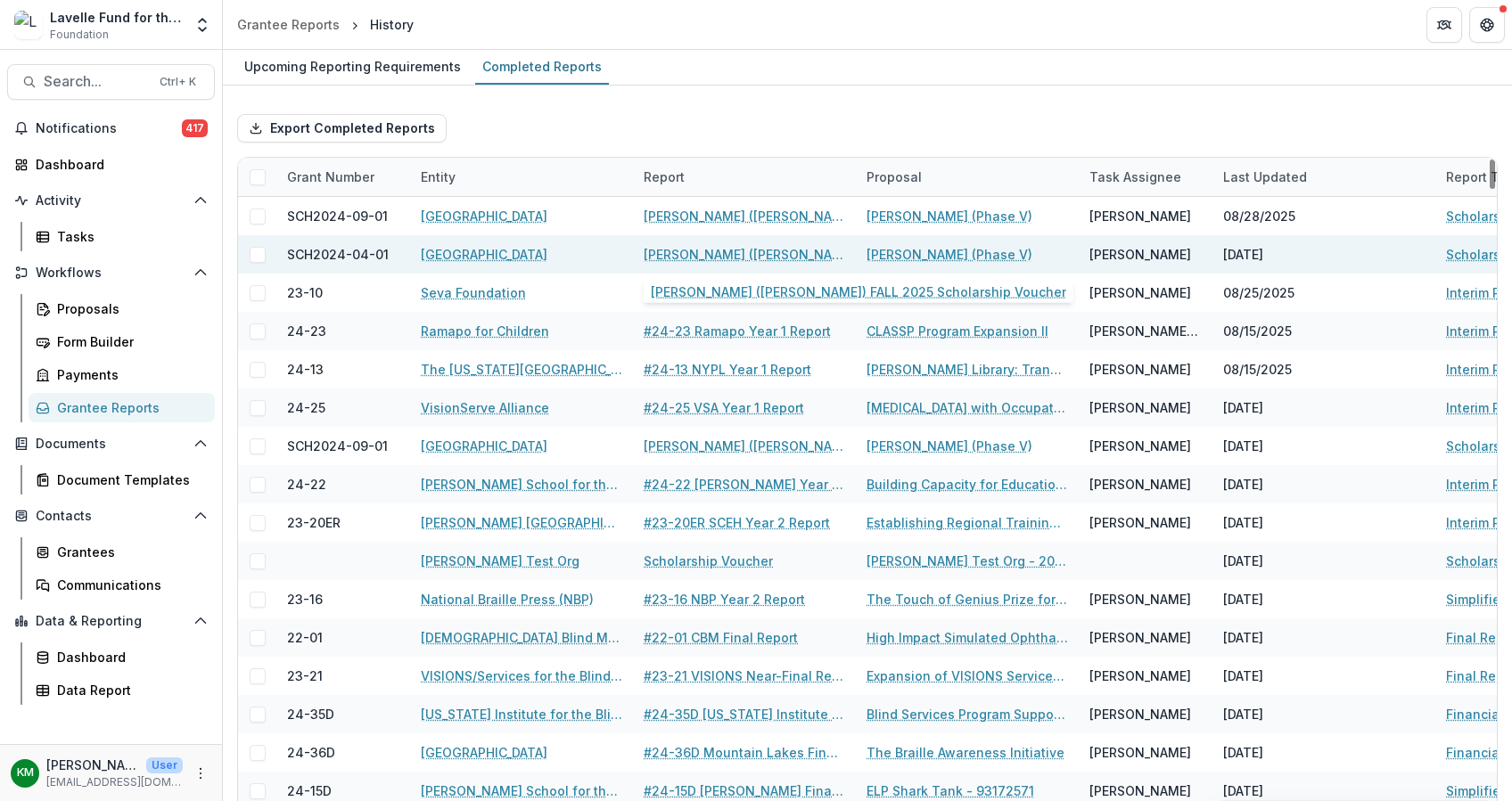
click at [686, 247] on link "[PERSON_NAME] ([PERSON_NAME]) FALL 2025 Scholarship Voucher" at bounding box center [743, 254] width 201 height 19
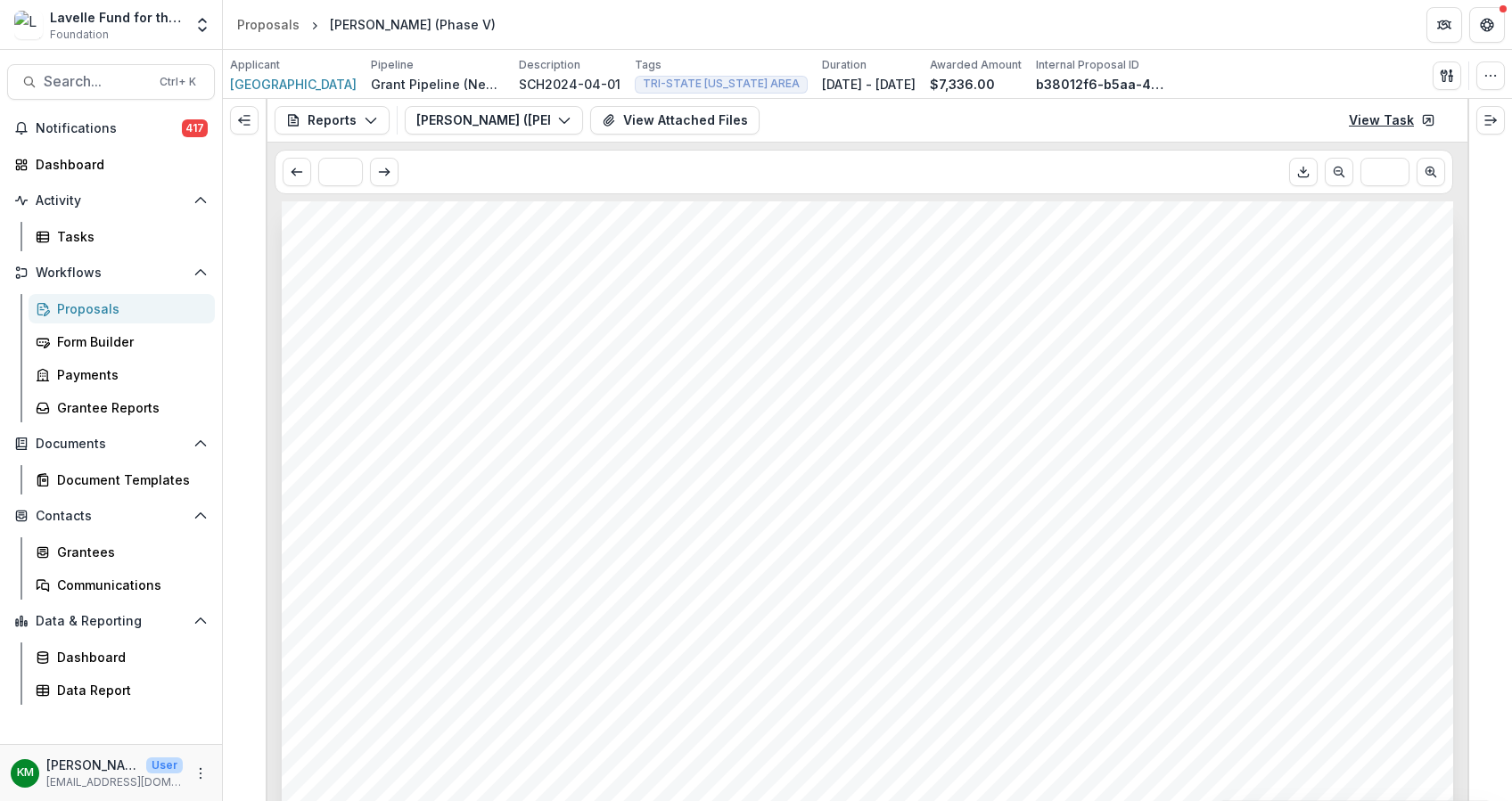
click at [1394, 113] on link "View Task" at bounding box center [1391, 120] width 108 height 29
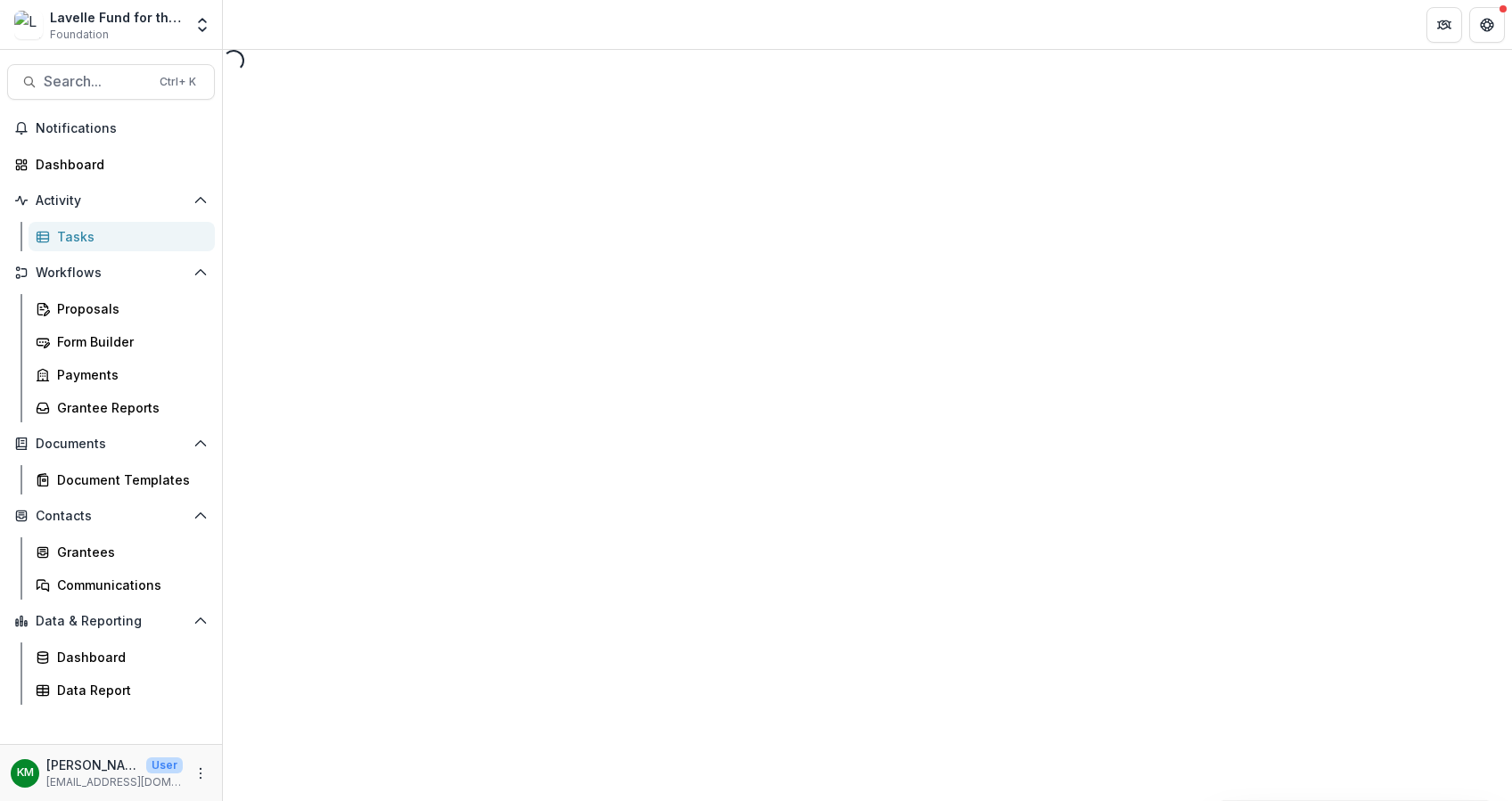
select select "********"
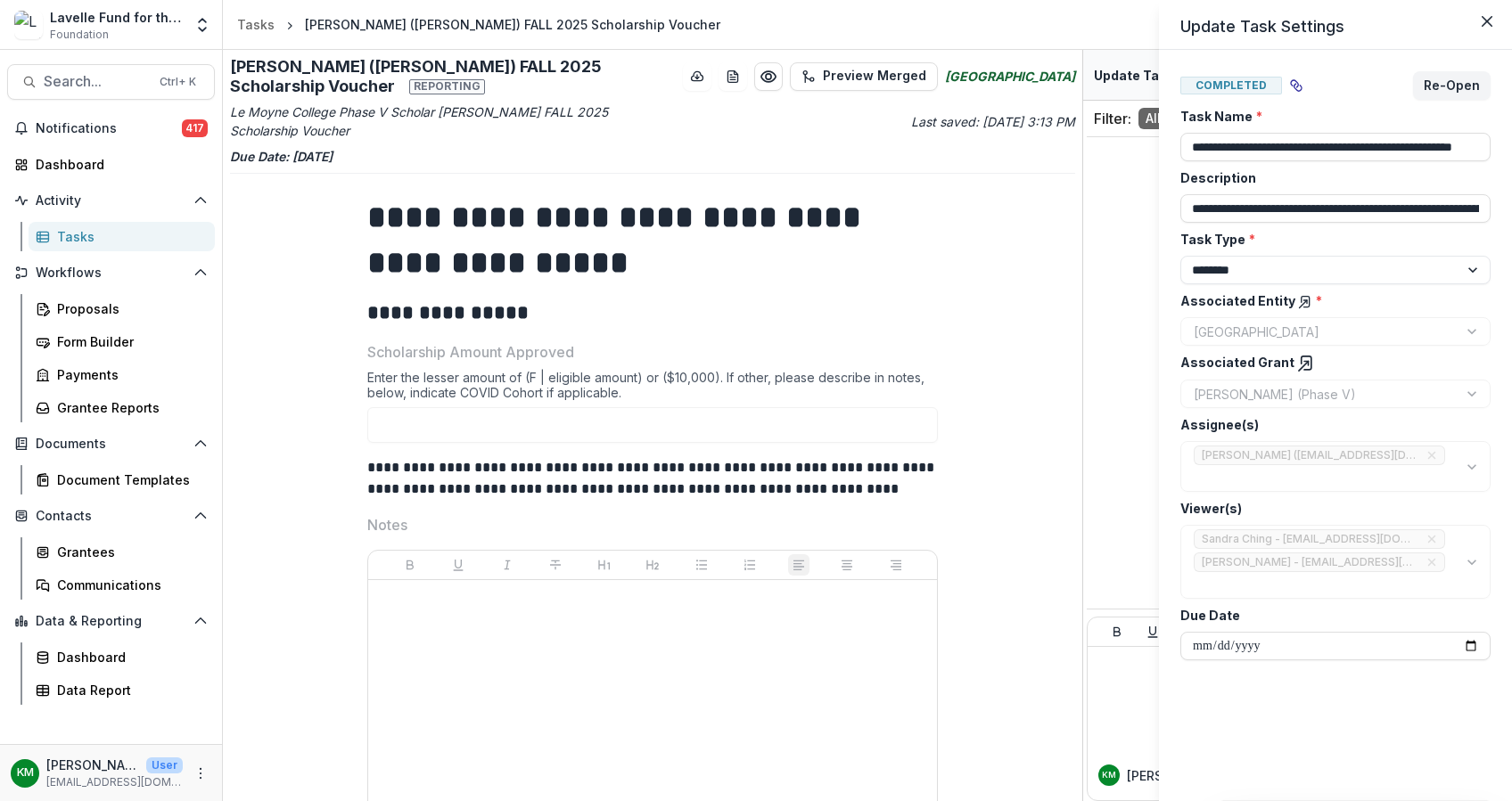
click at [312, 440] on div "**********" at bounding box center [756, 400] width 1512 height 801
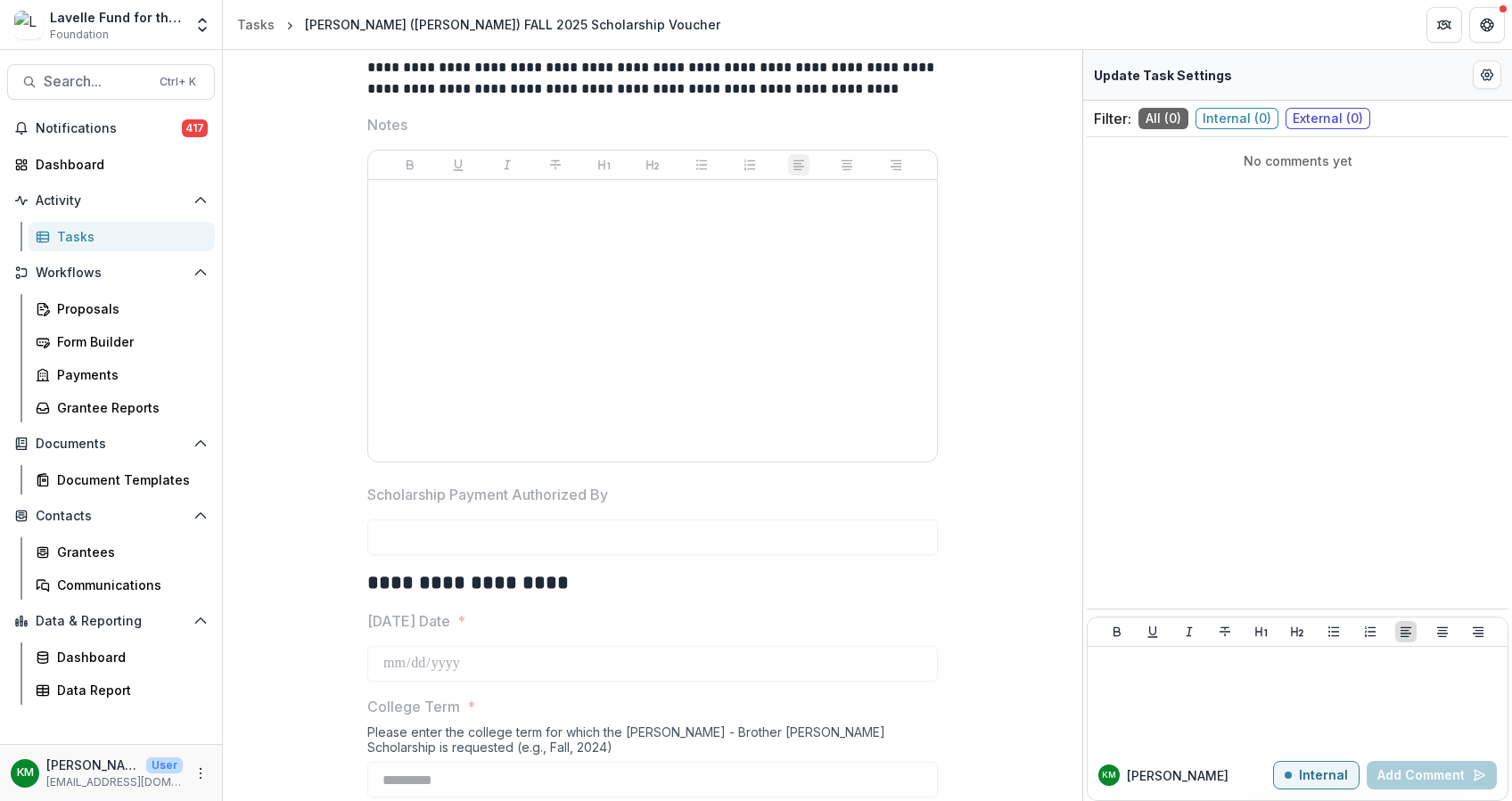
scroll to position [479, 0]
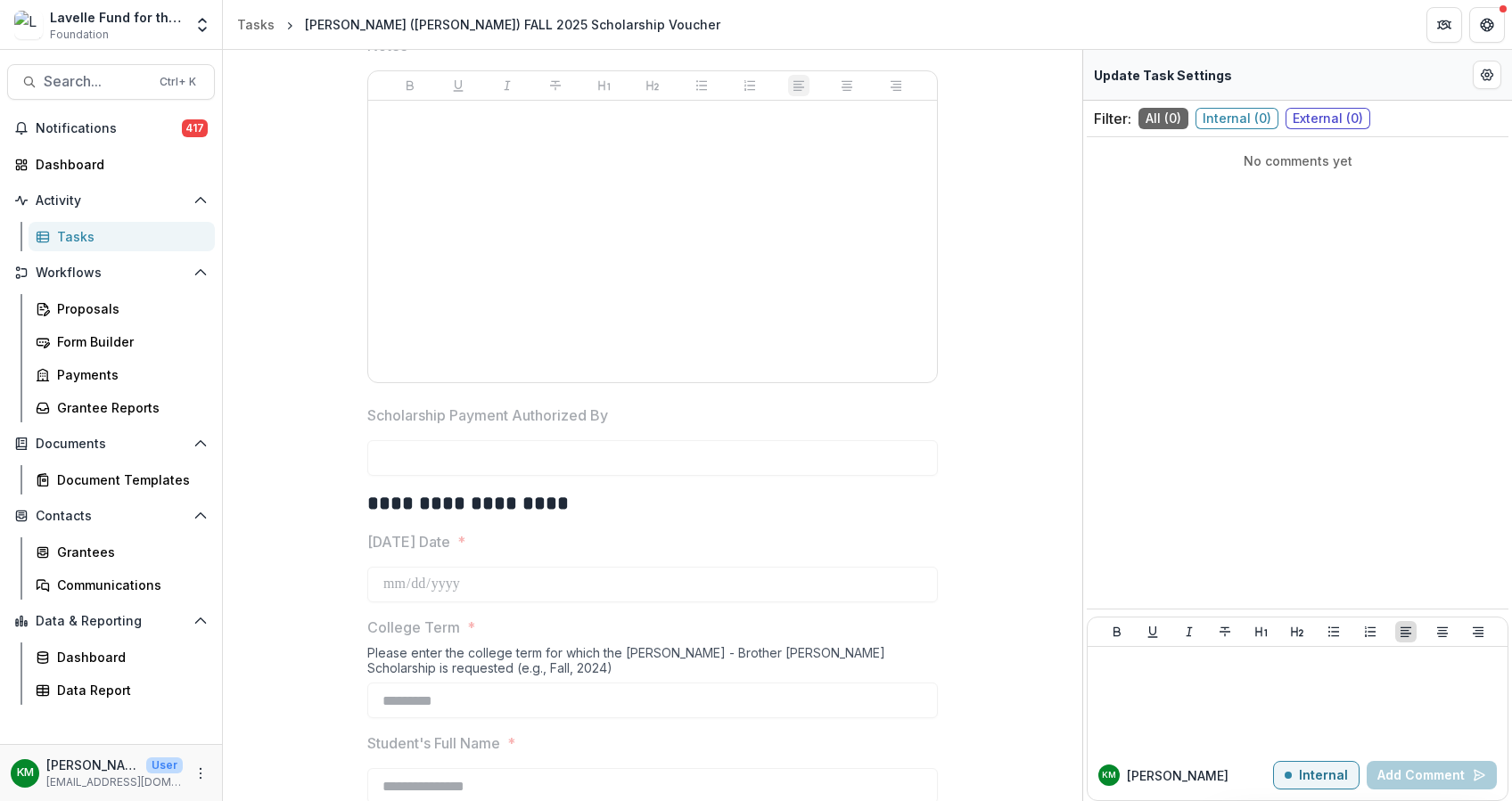
click at [563, 261] on div at bounding box center [653, 241] width 554 height 268
drag, startPoint x: 571, startPoint y: 242, endPoint x: 571, endPoint y: 228, distance: 14.0
click at [571, 231] on div at bounding box center [653, 241] width 554 height 268
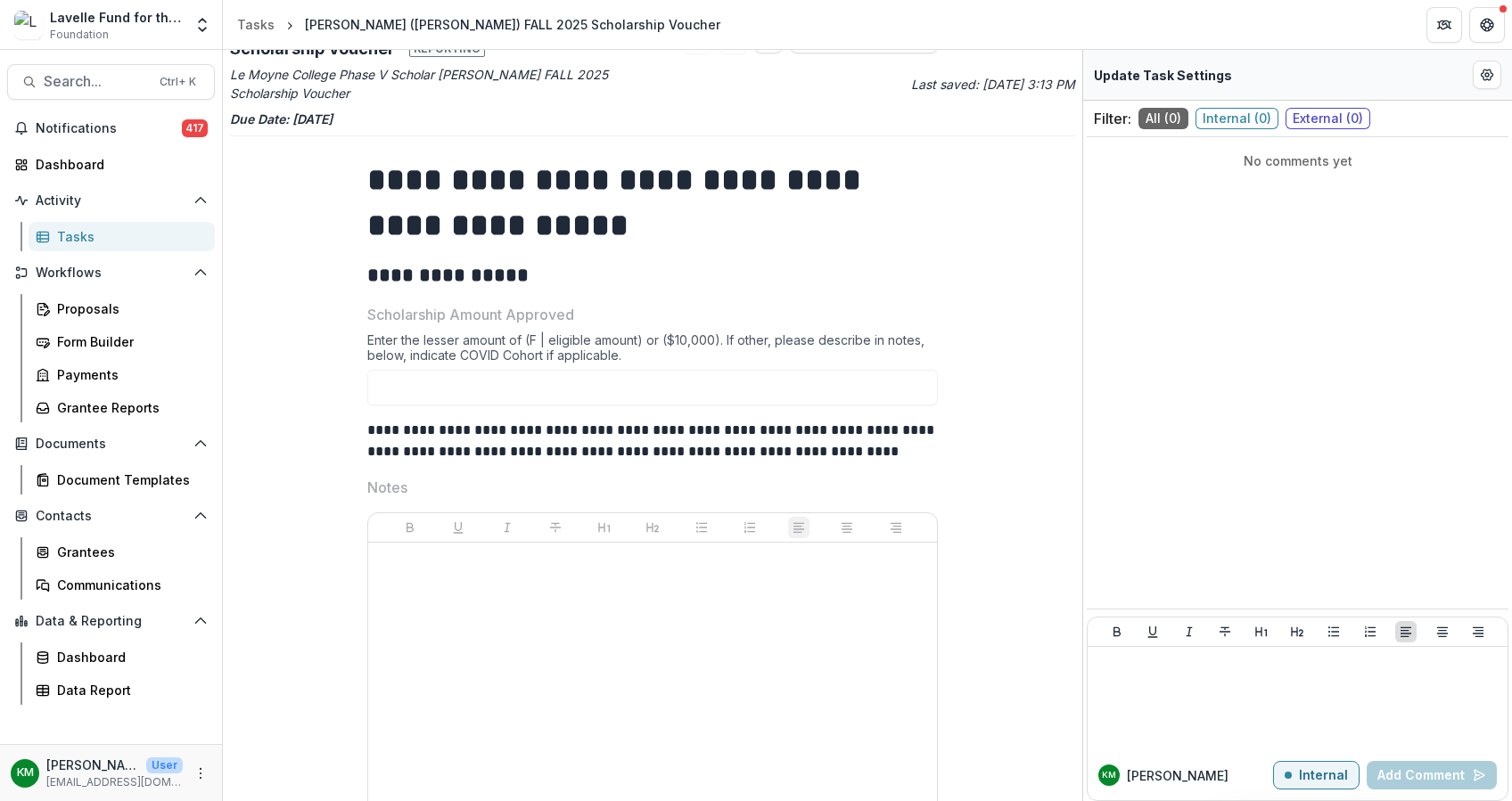
scroll to position [0, 0]
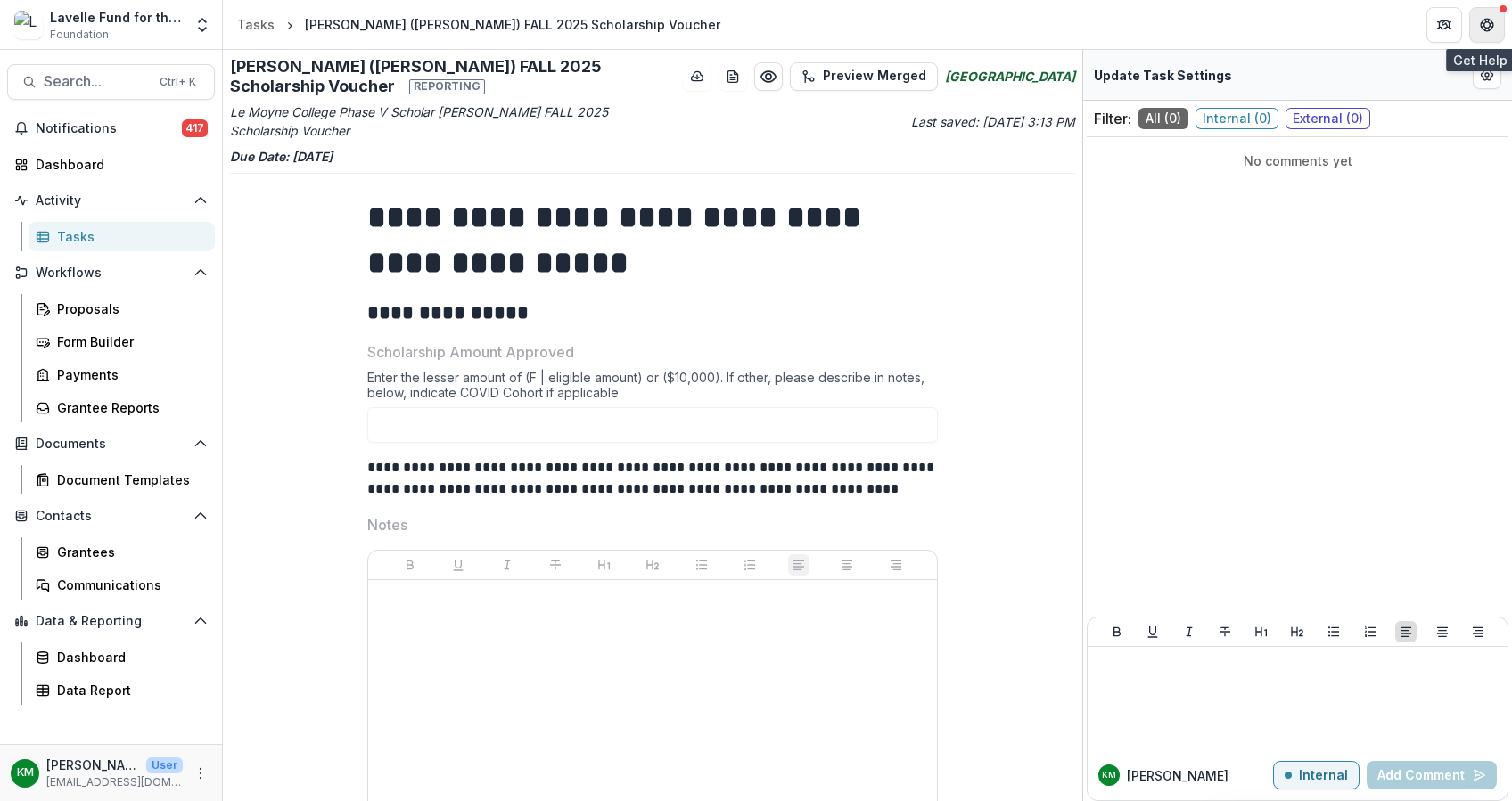
click at [1487, 28] on icon "Get Help" at bounding box center [1487, 30] width 5 height 4
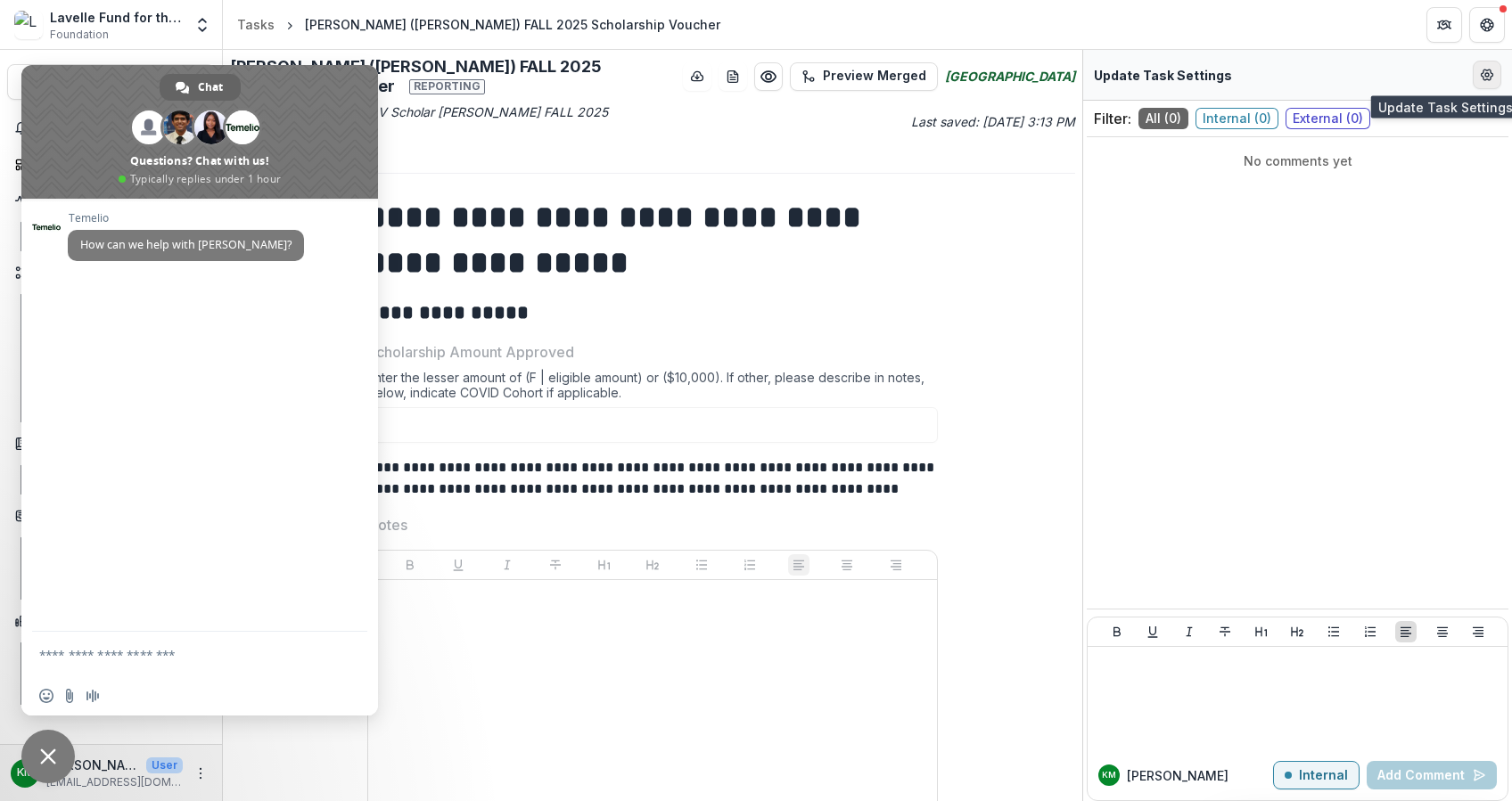
click at [1484, 77] on icon "Edit Form Settings" at bounding box center [1486, 74] width 14 height 14
select select "********"
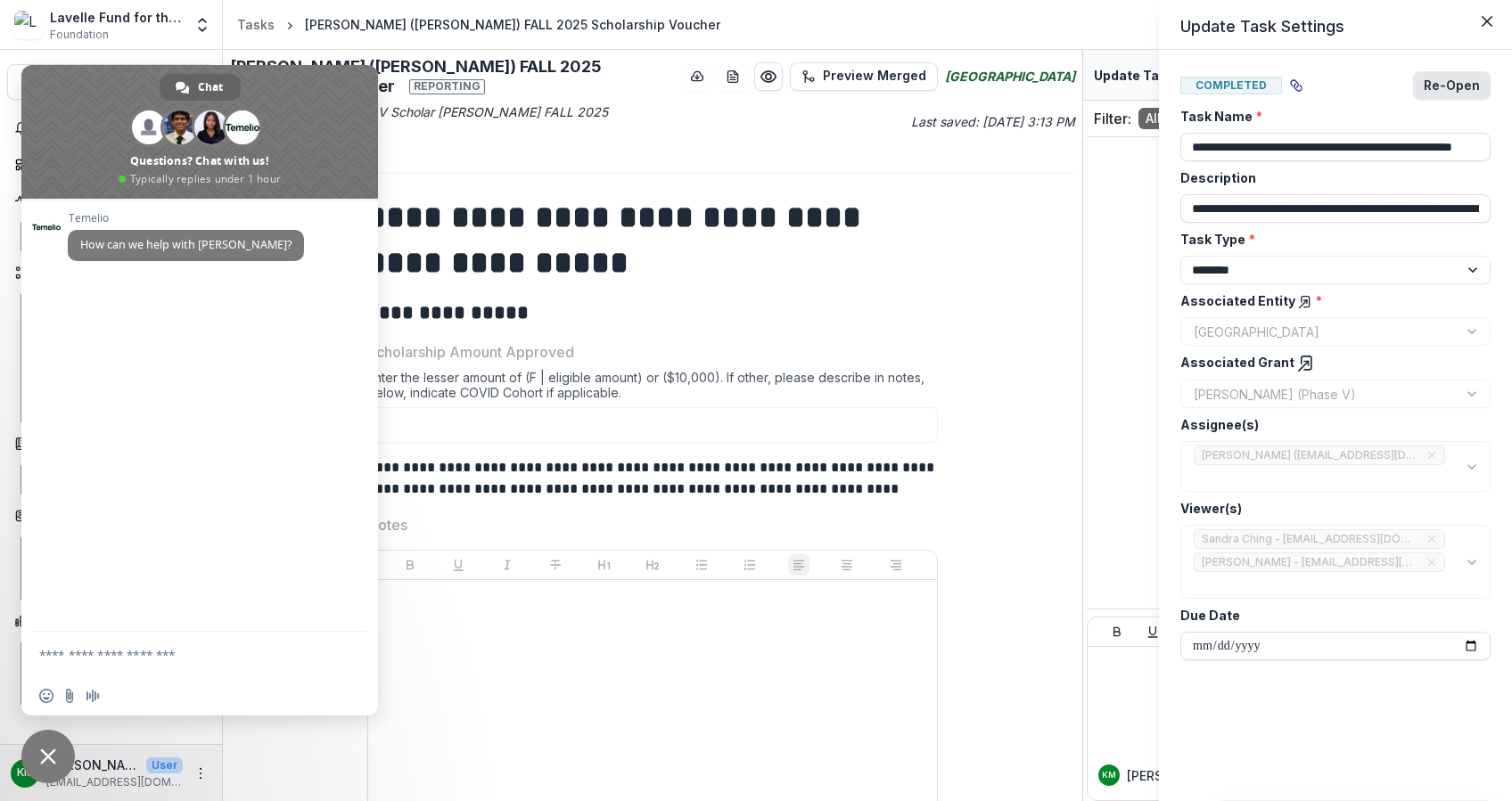
click at [1453, 82] on button "Re-Open" at bounding box center [1451, 86] width 77 height 29
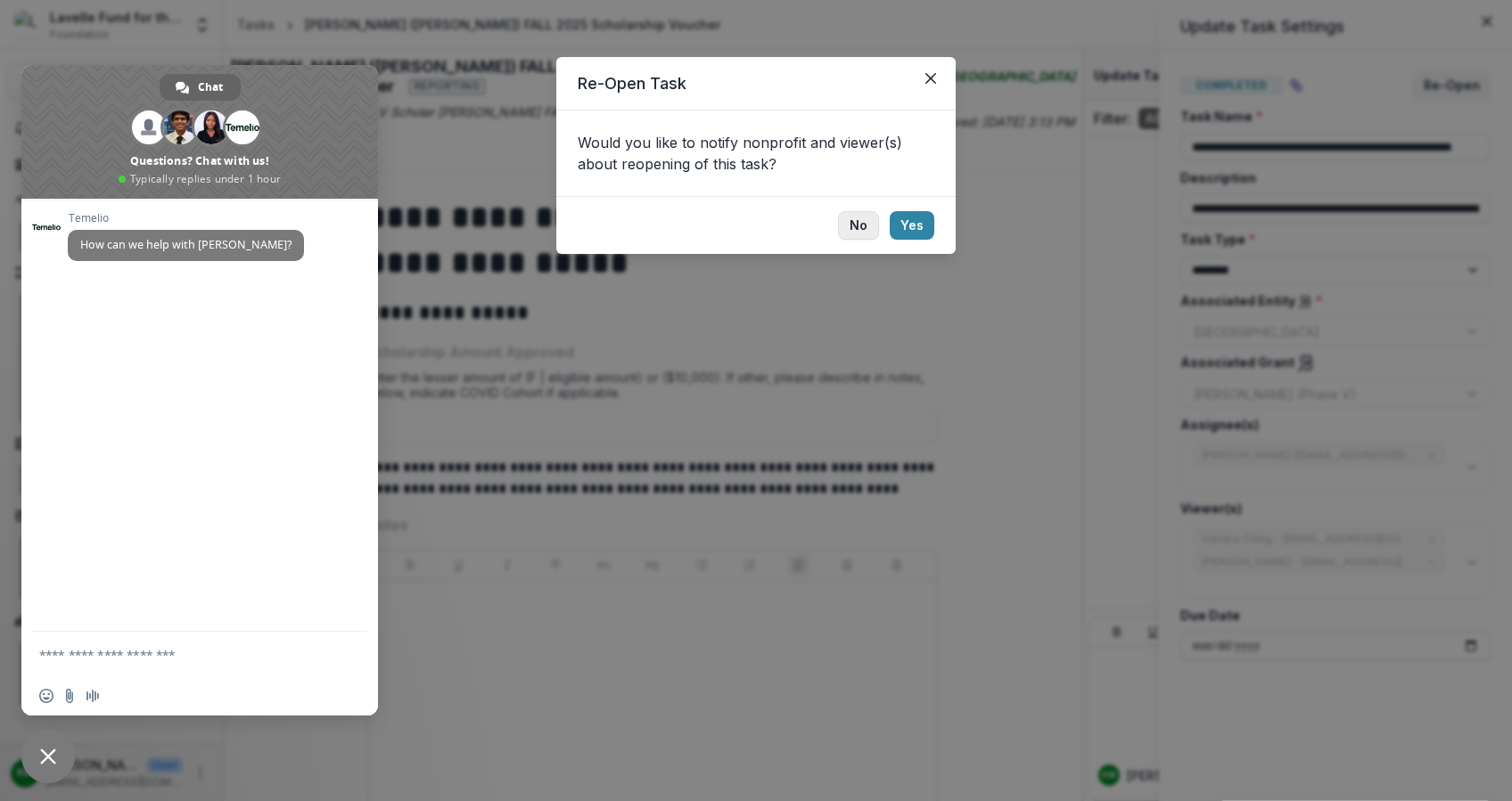
click at [860, 228] on button "No" at bounding box center [857, 226] width 41 height 29
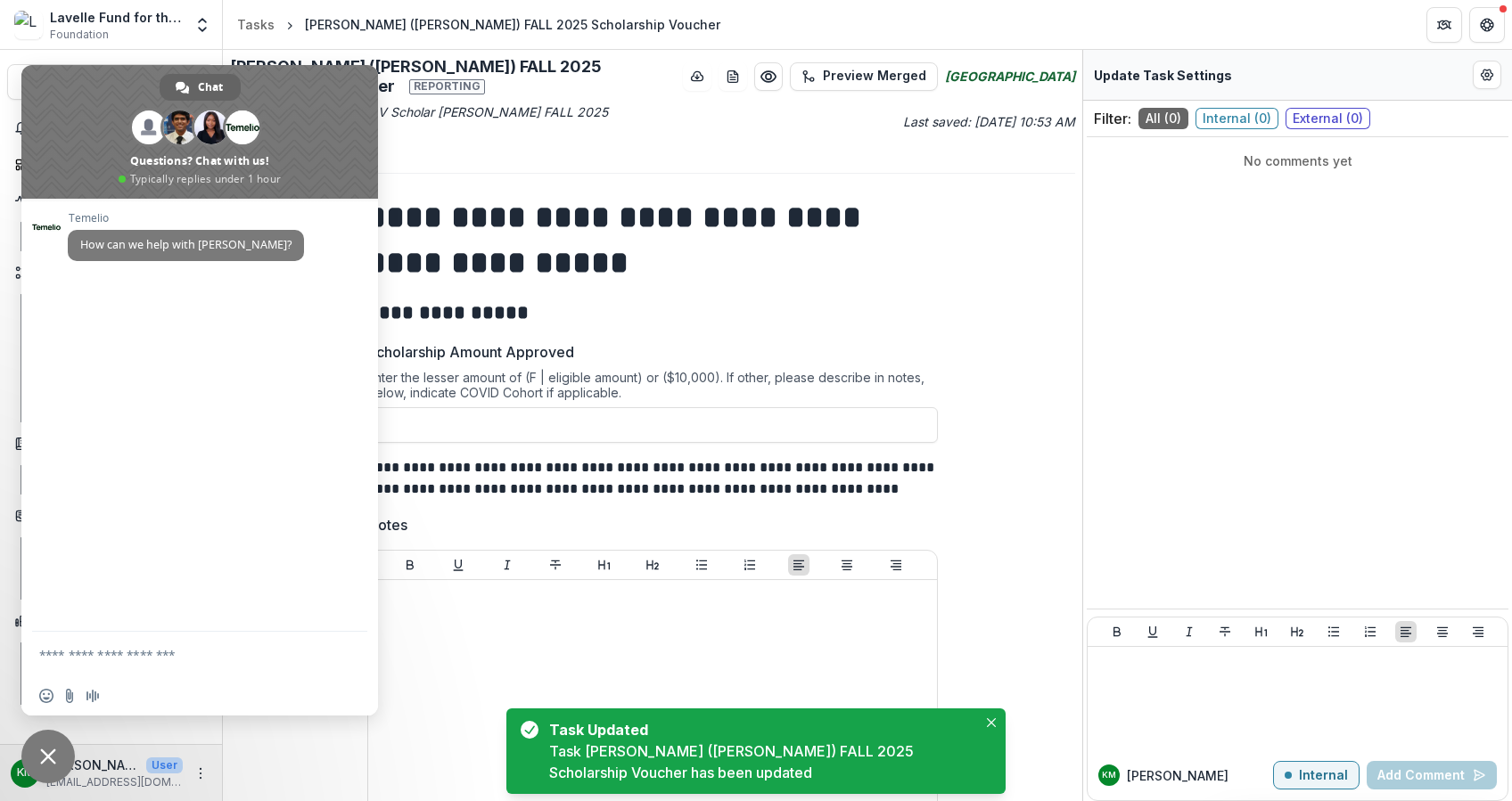
click at [508, 147] on p "Due Date: Dec 1, 2025" at bounding box center [652, 156] width 845 height 19
click at [317, 123] on span at bounding box center [199, 131] width 356 height 133
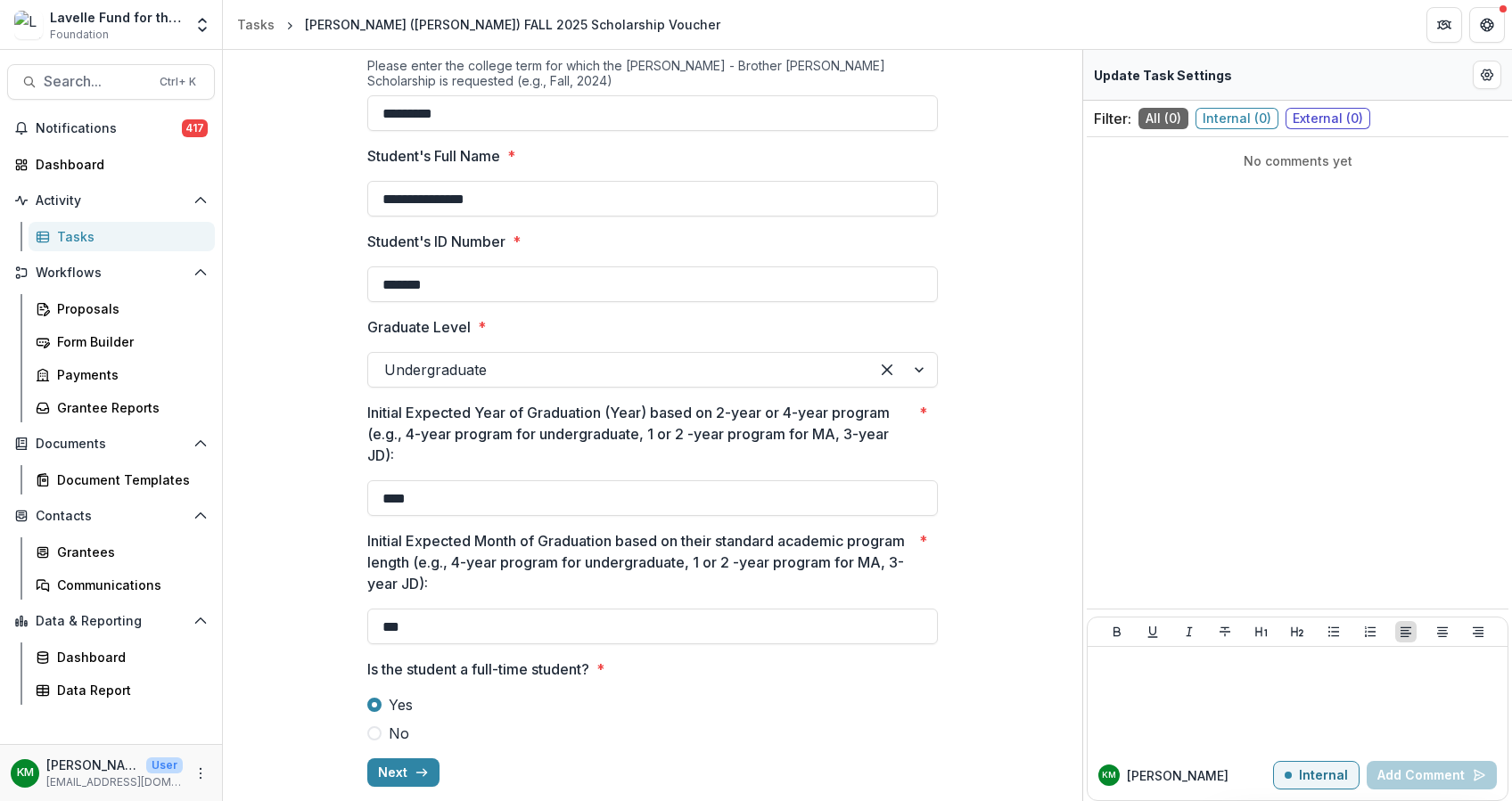
scroll to position [1073, 0]
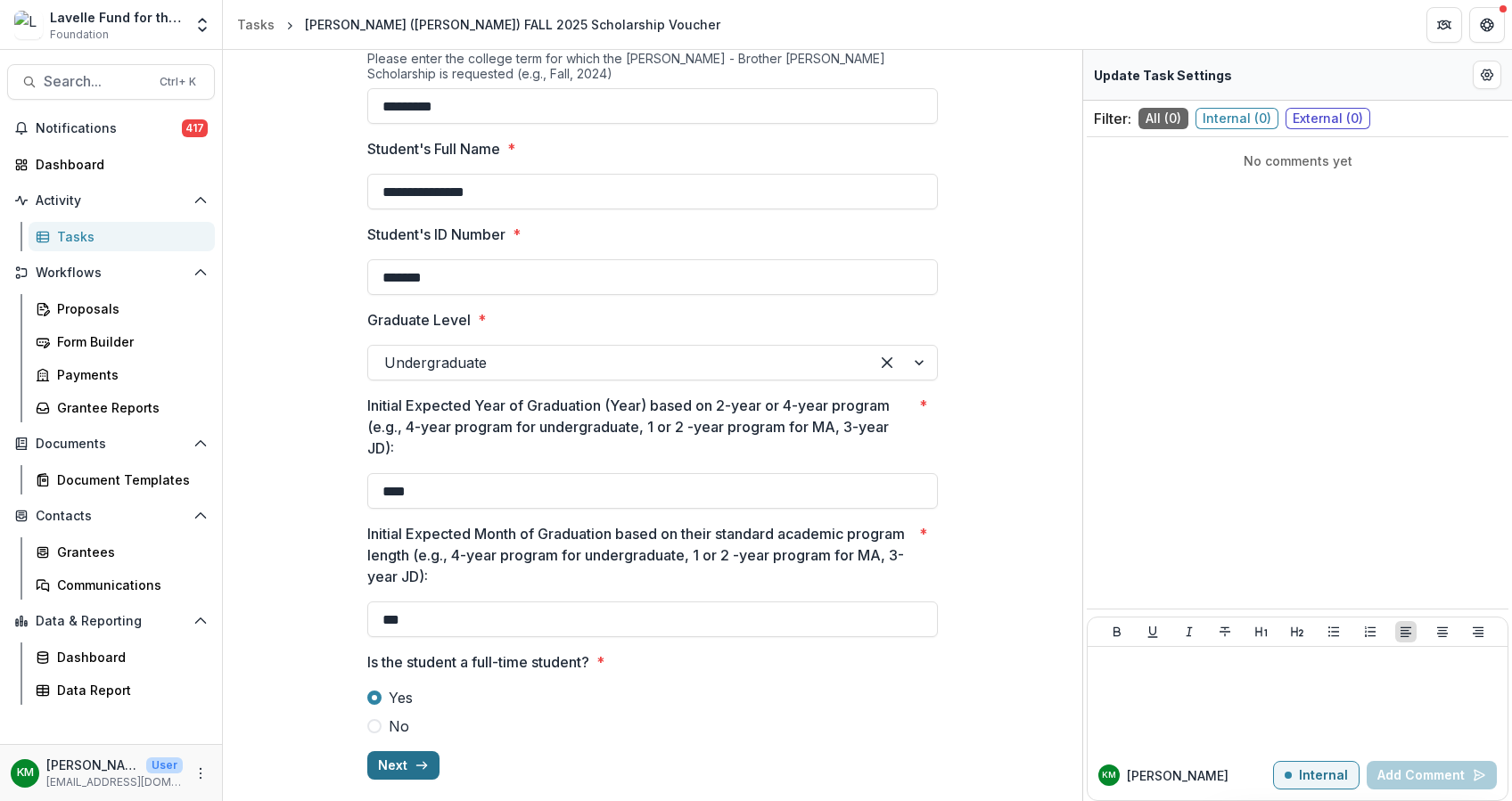
click at [382, 757] on button "Next" at bounding box center [403, 766] width 72 height 29
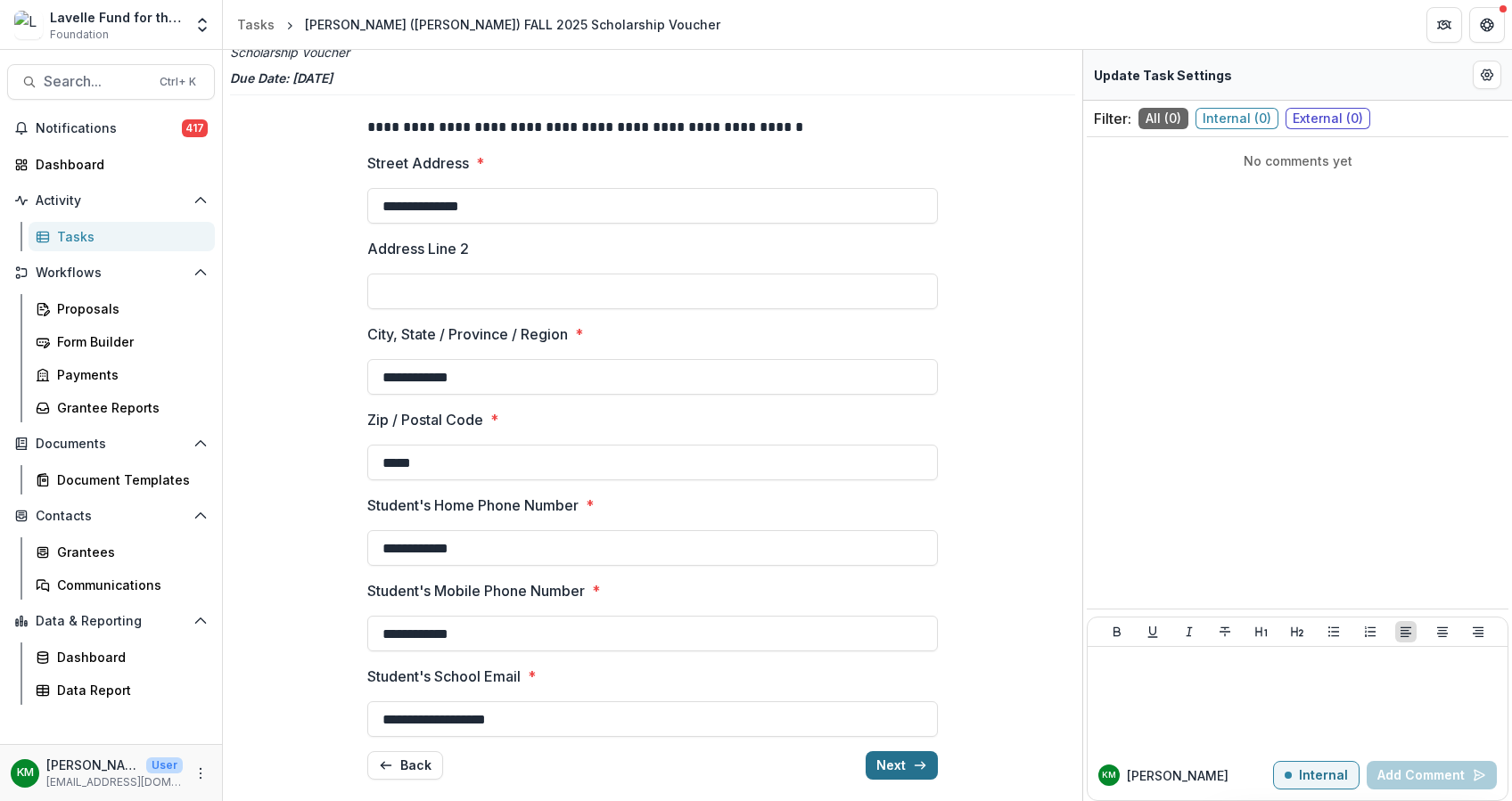
scroll to position [78, 0]
click at [885, 760] on button "Next" at bounding box center [901, 766] width 72 height 29
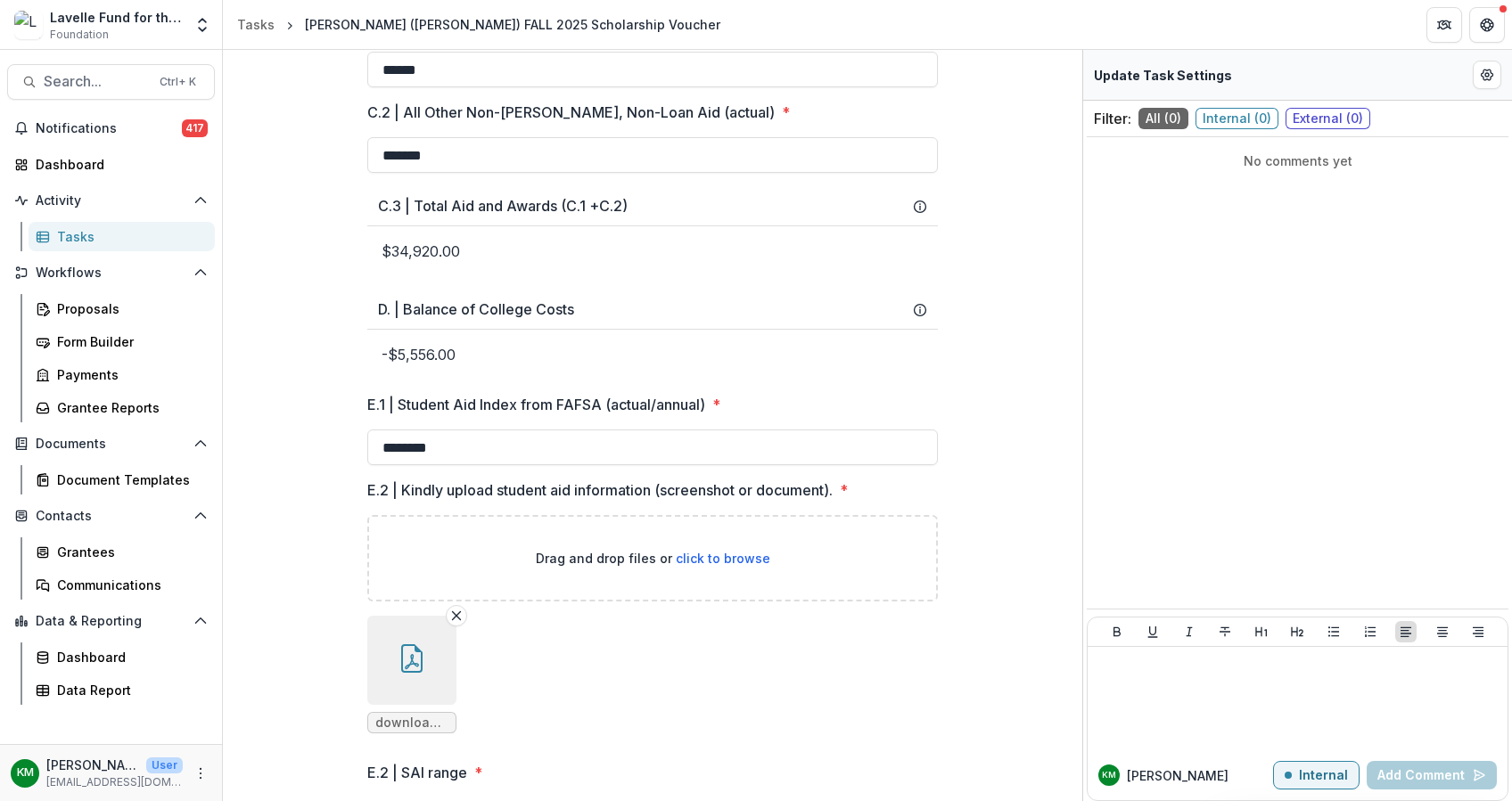
scroll to position [1029, 0]
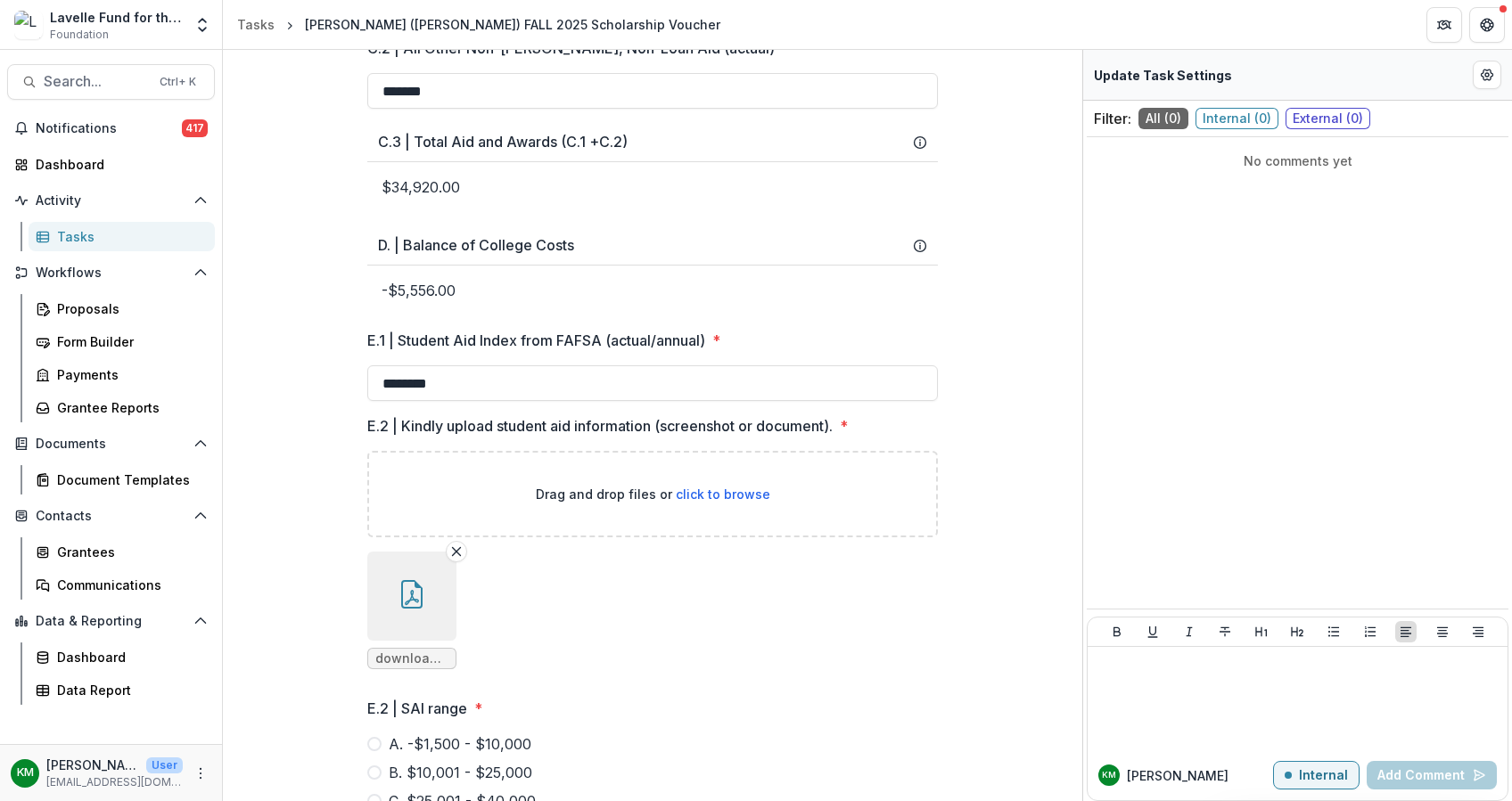
click at [413, 609] on icon "button" at bounding box center [412, 594] width 29 height 29
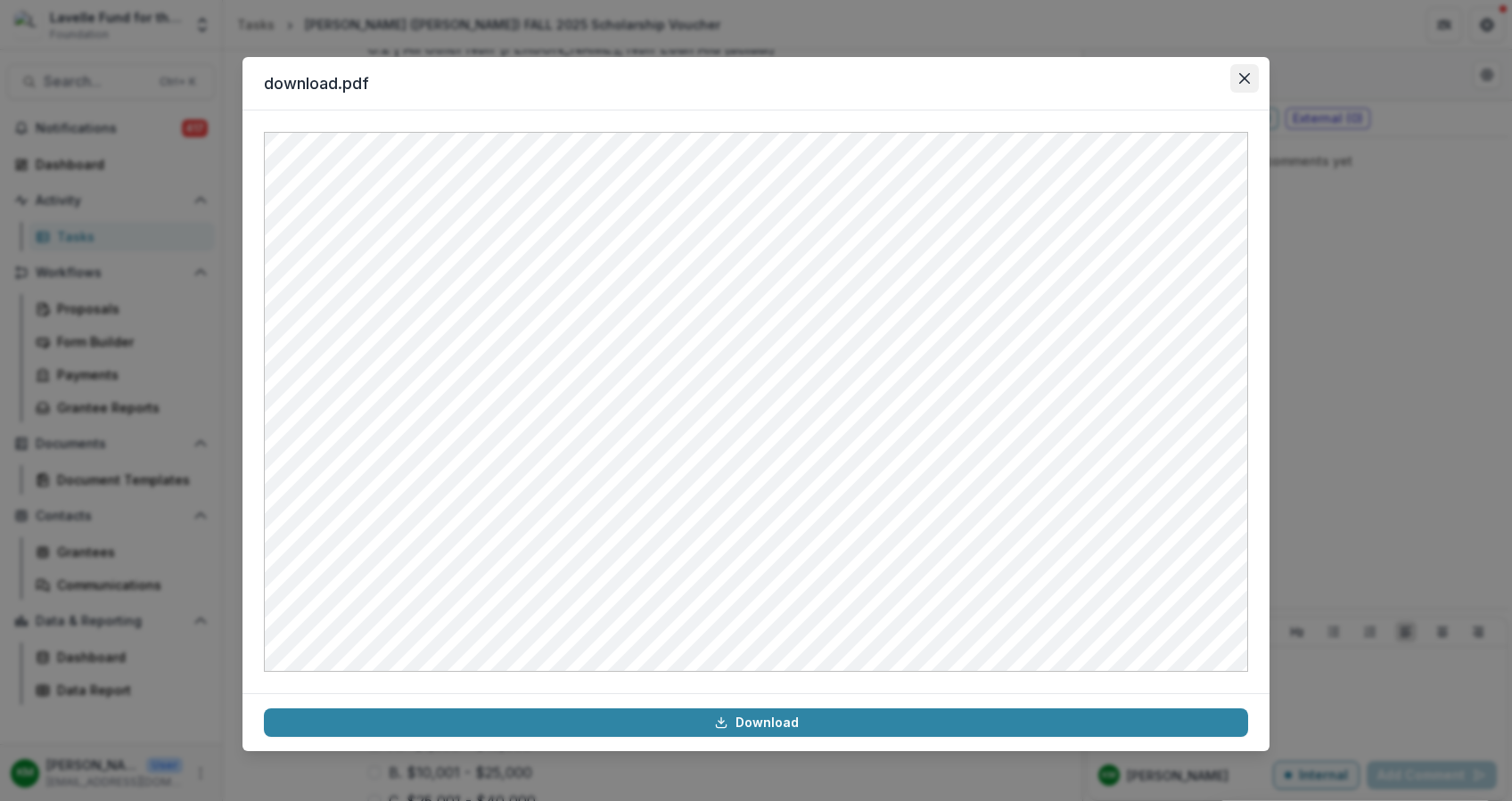
click at [1246, 76] on icon "Close" at bounding box center [1243, 78] width 10 height 10
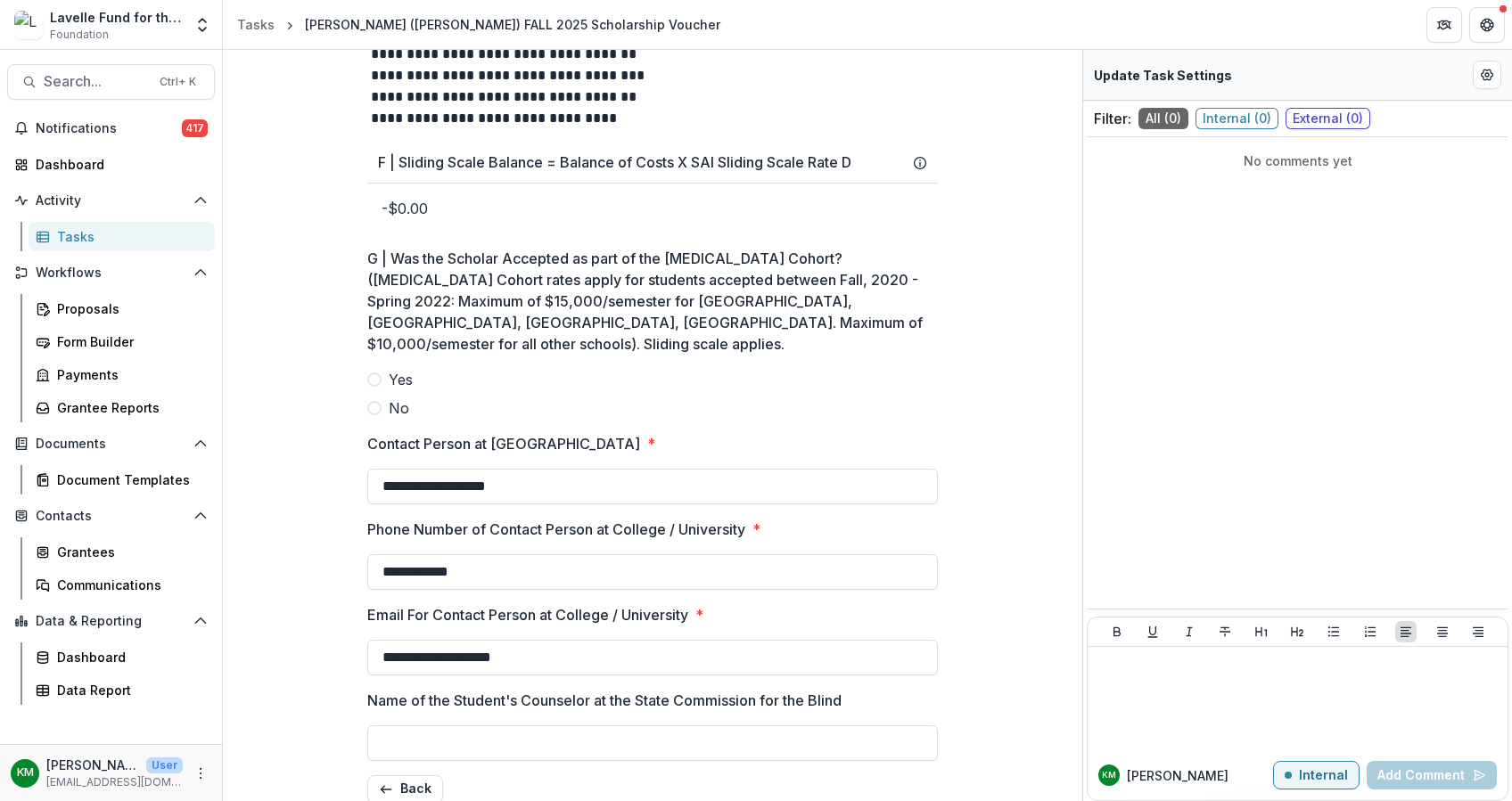
scroll to position [1903, 0]
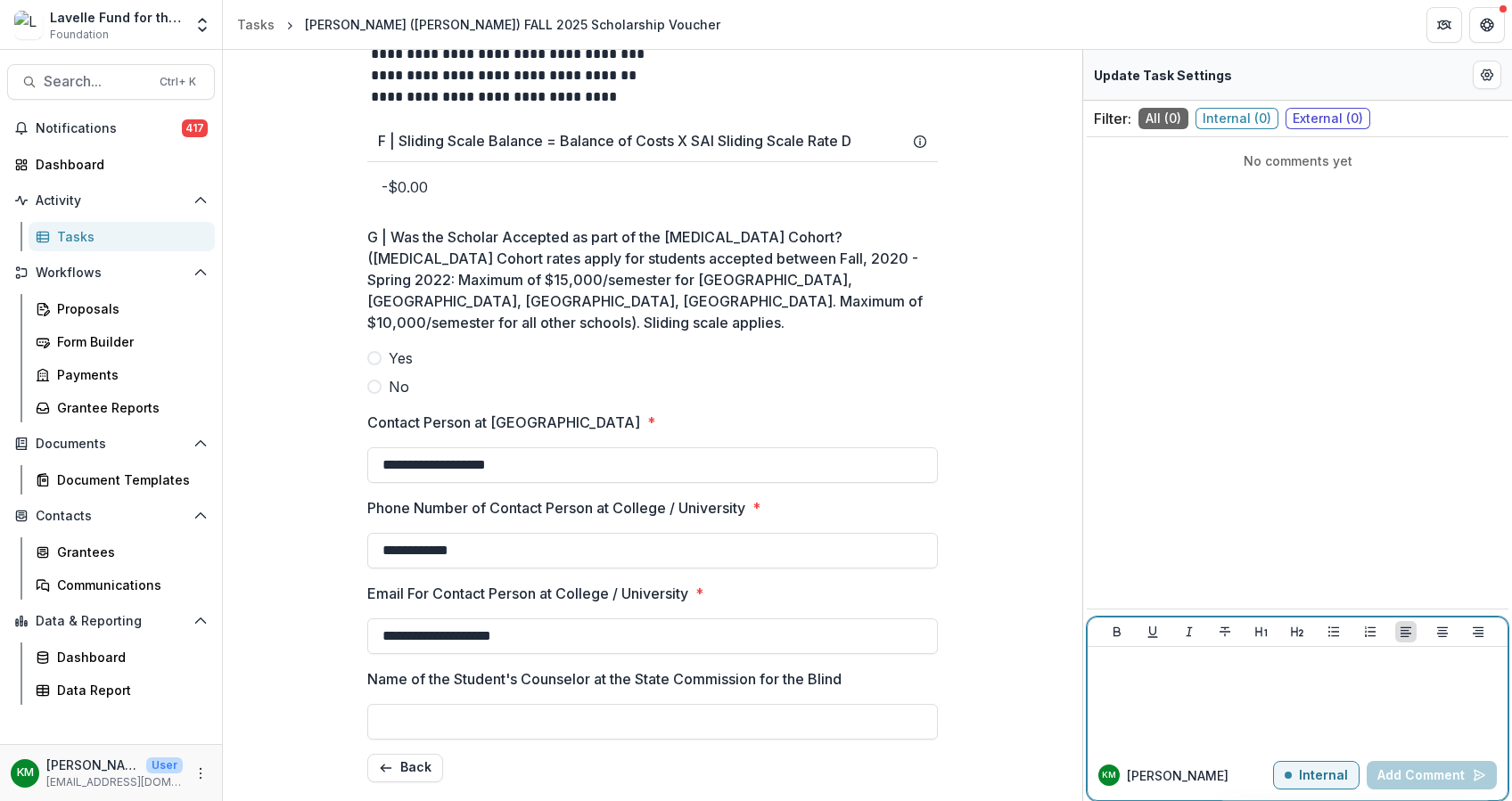
click at [1226, 677] on div at bounding box center [1298, 699] width 406 height 90
click at [1322, 777] on p "Internal" at bounding box center [1322, 775] width 49 height 15
click at [1175, 677] on div at bounding box center [1298, 699] width 406 height 90
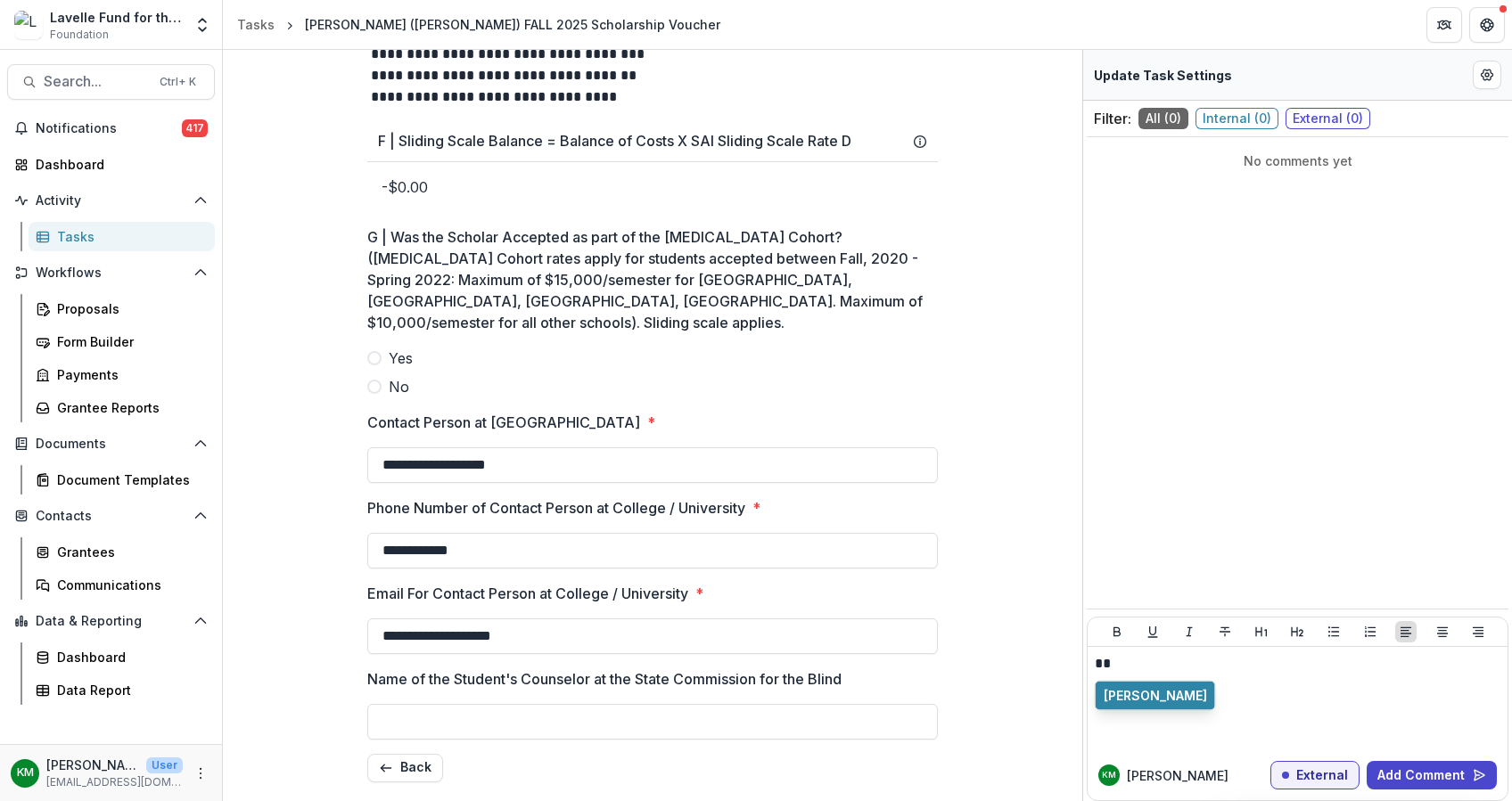
click at [1158, 692] on button "Maximo Flint Morgan" at bounding box center [1155, 696] width 119 height 29
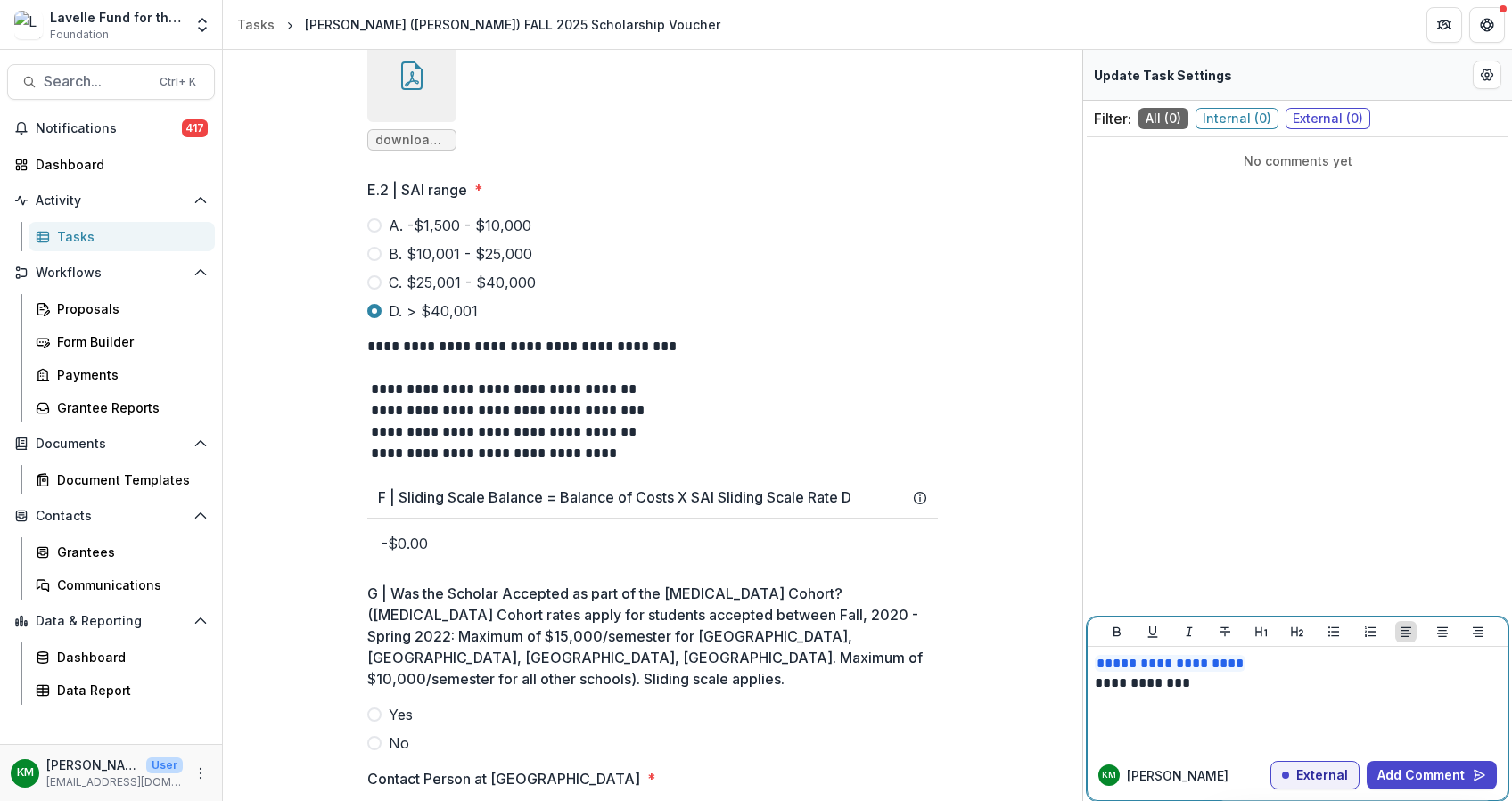
scroll to position [1429, 0]
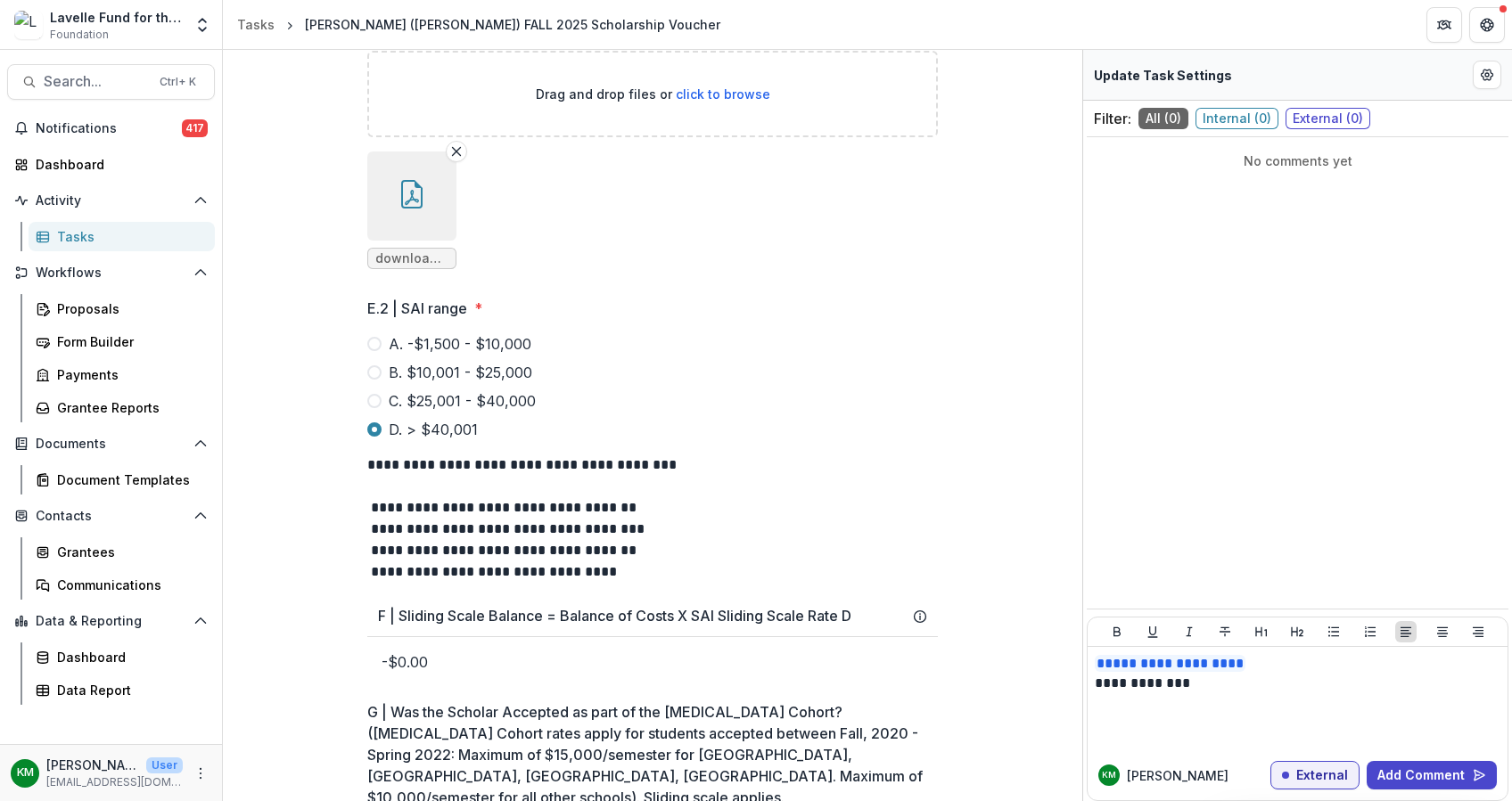
click at [427, 214] on button "button" at bounding box center [412, 196] width 90 height 90
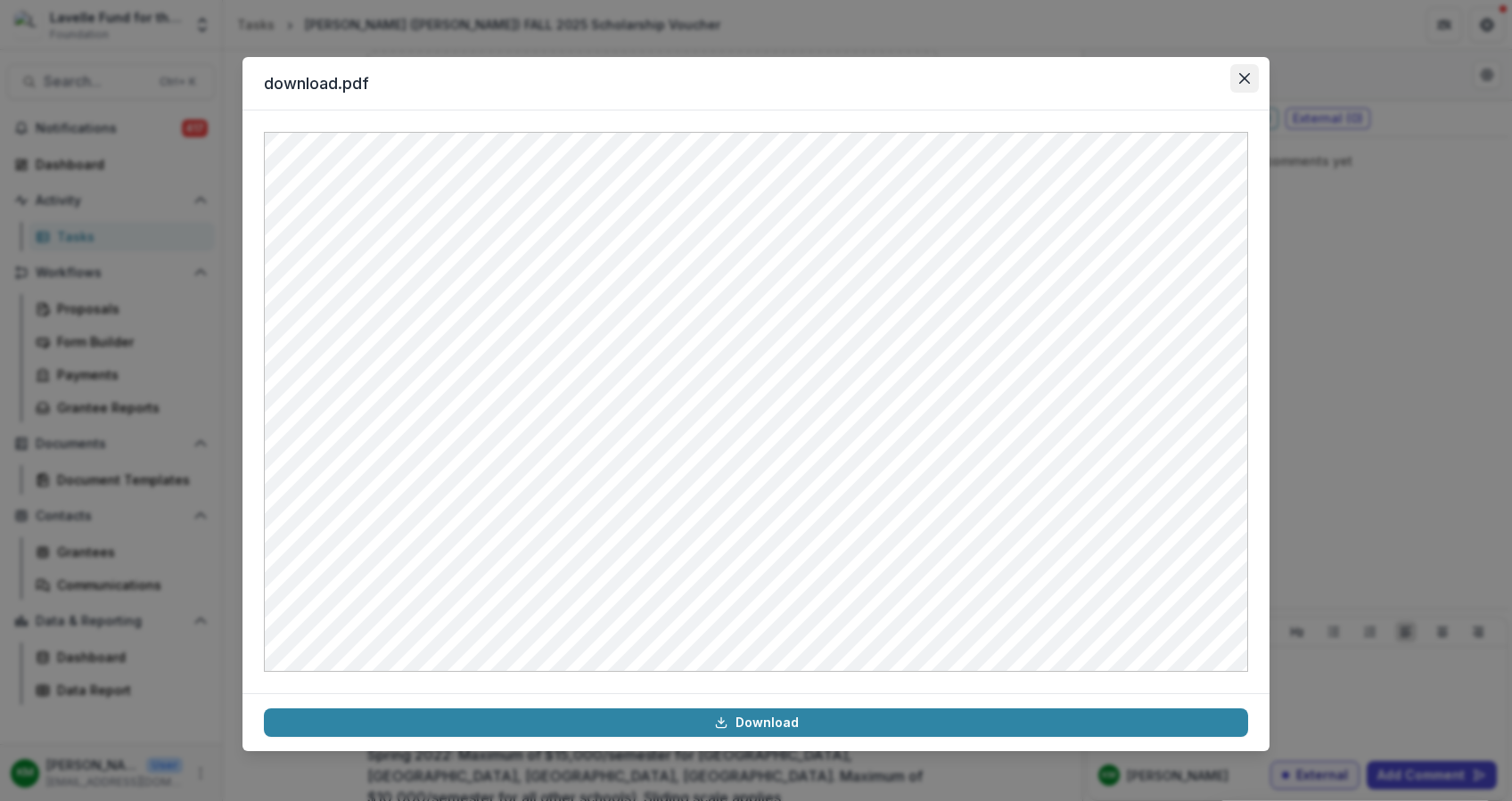
click at [1237, 74] on button "Close" at bounding box center [1244, 78] width 29 height 29
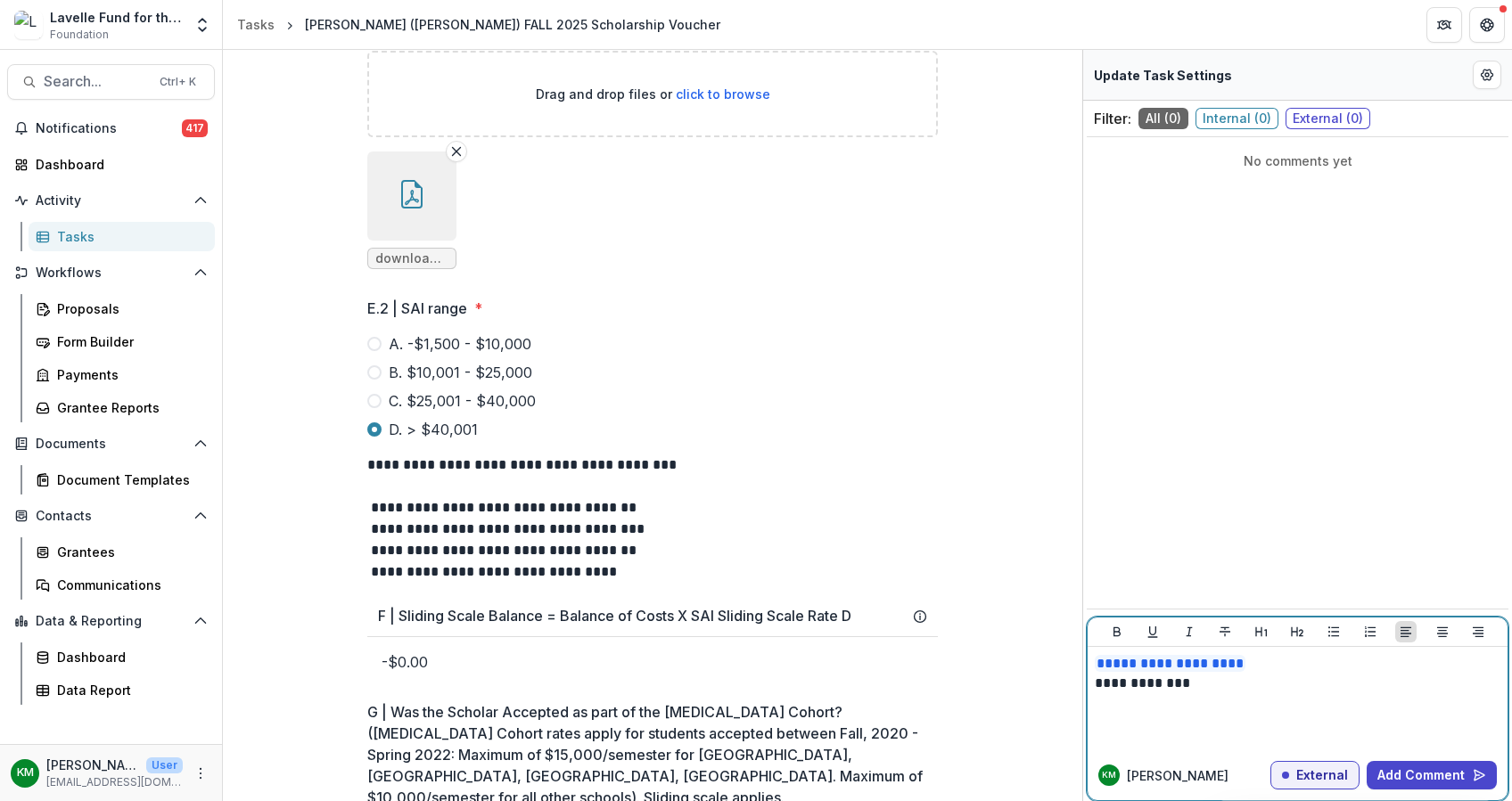
click at [1198, 717] on p at bounding box center [1298, 722] width 406 height 20
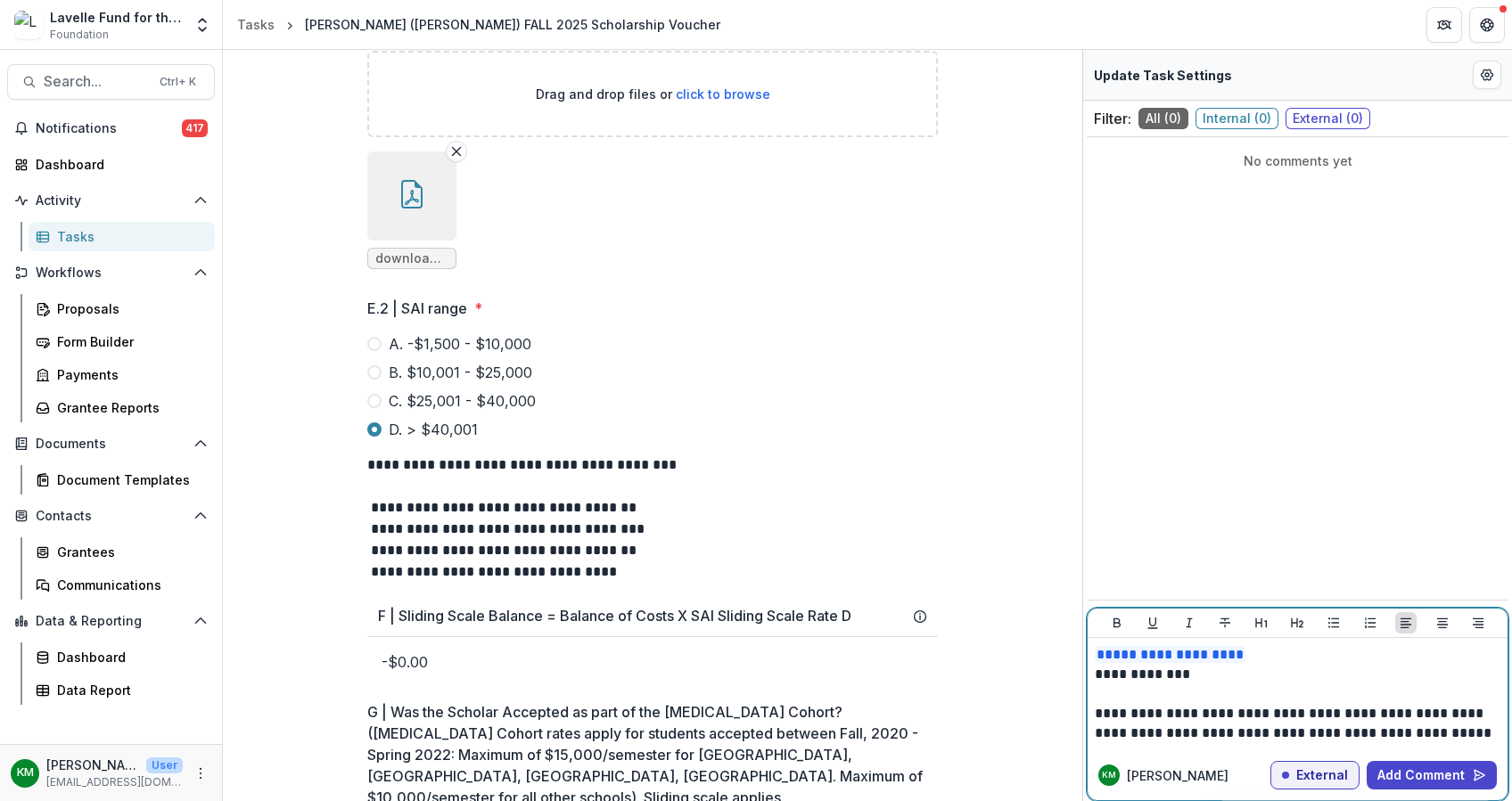
drag, startPoint x: 1305, startPoint y: 731, endPoint x: 1316, endPoint y: 746, distance: 18.6
click at [1307, 734] on p "**********" at bounding box center [1298, 723] width 406 height 39
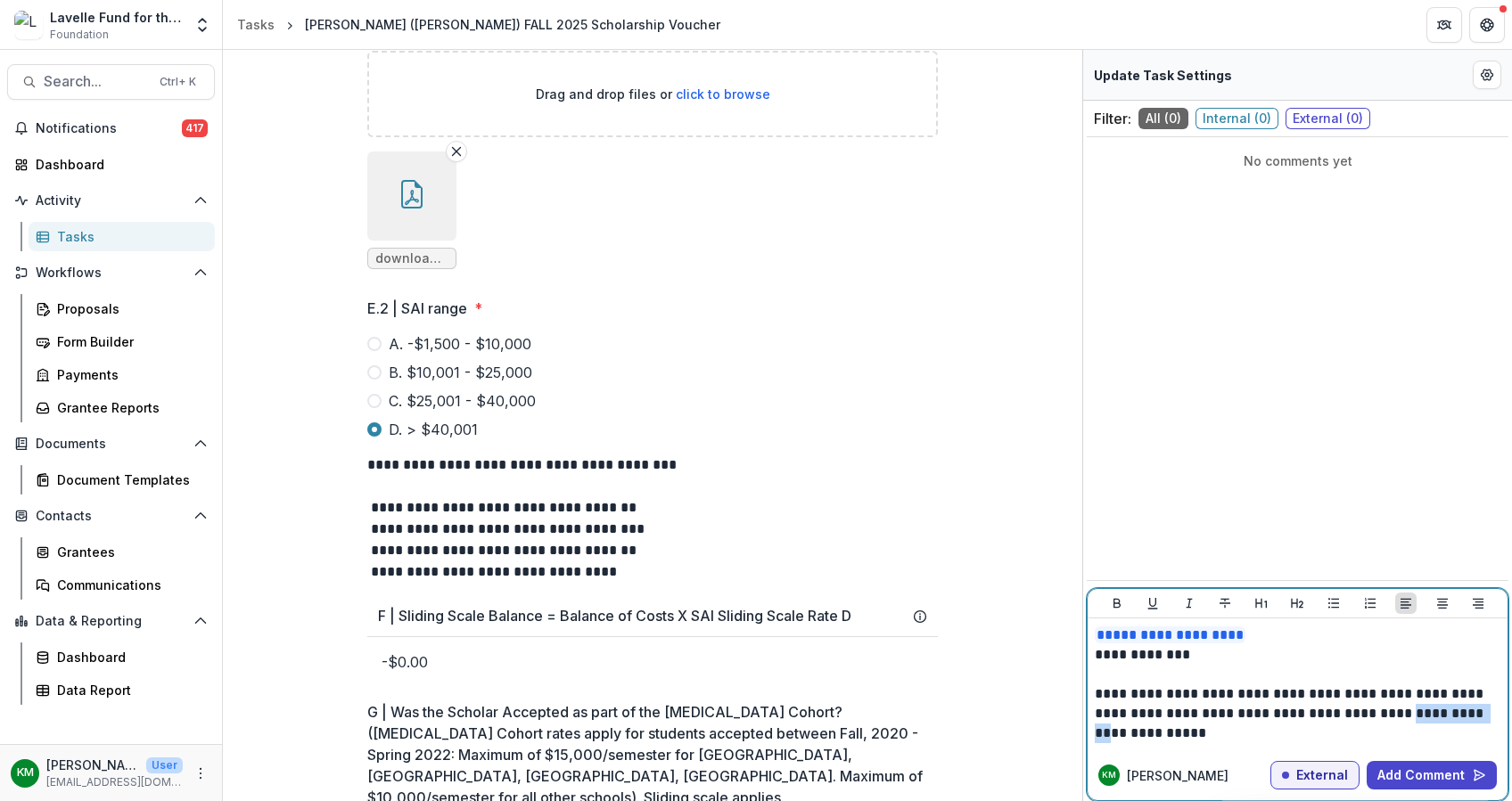
drag, startPoint x: 1408, startPoint y: 718, endPoint x: 1133, endPoint y: 741, distance: 276.0
click at [1133, 741] on p "**********" at bounding box center [1298, 713] width 406 height 59
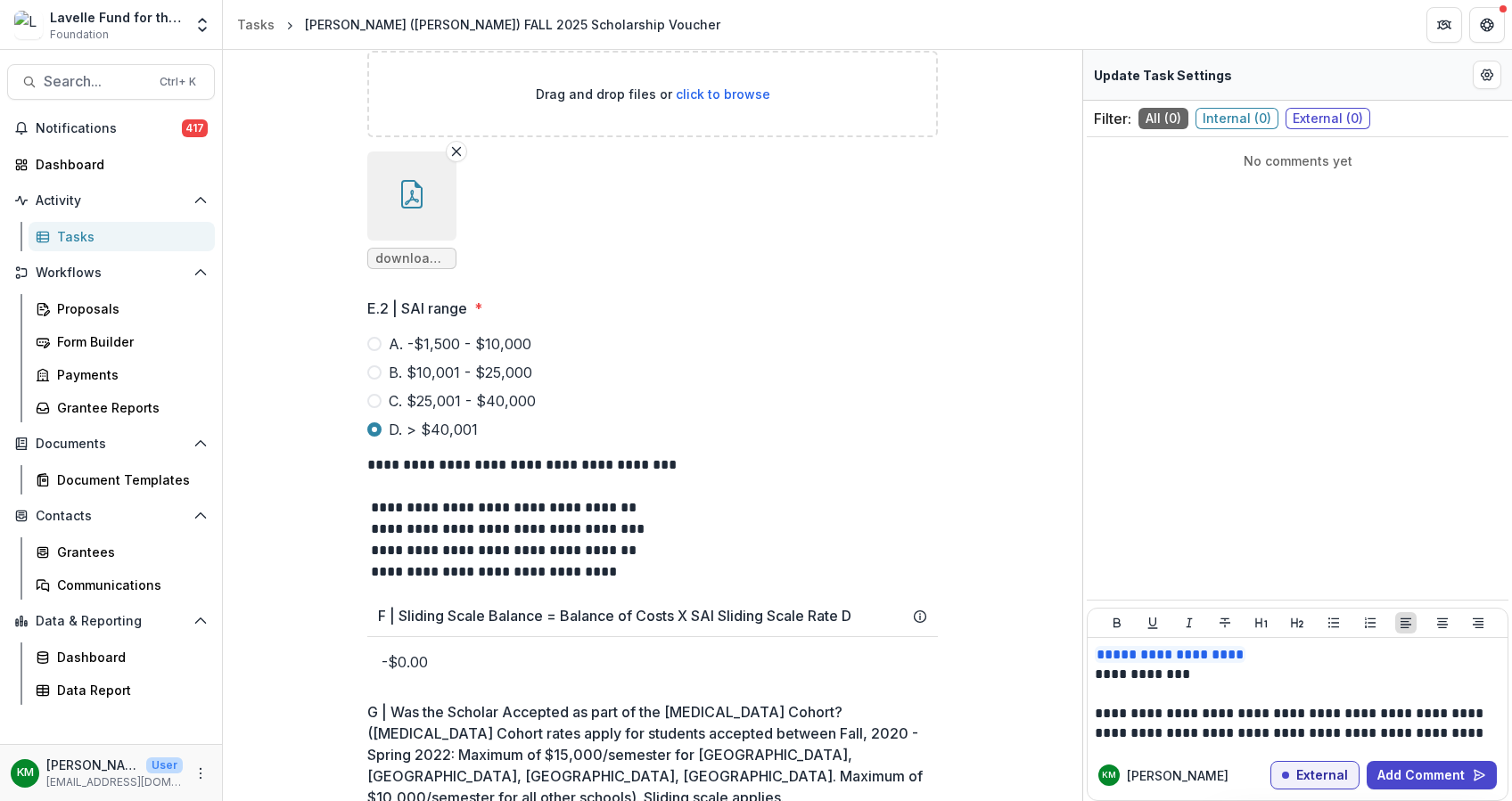
click at [416, 209] on icon "button" at bounding box center [412, 194] width 29 height 29
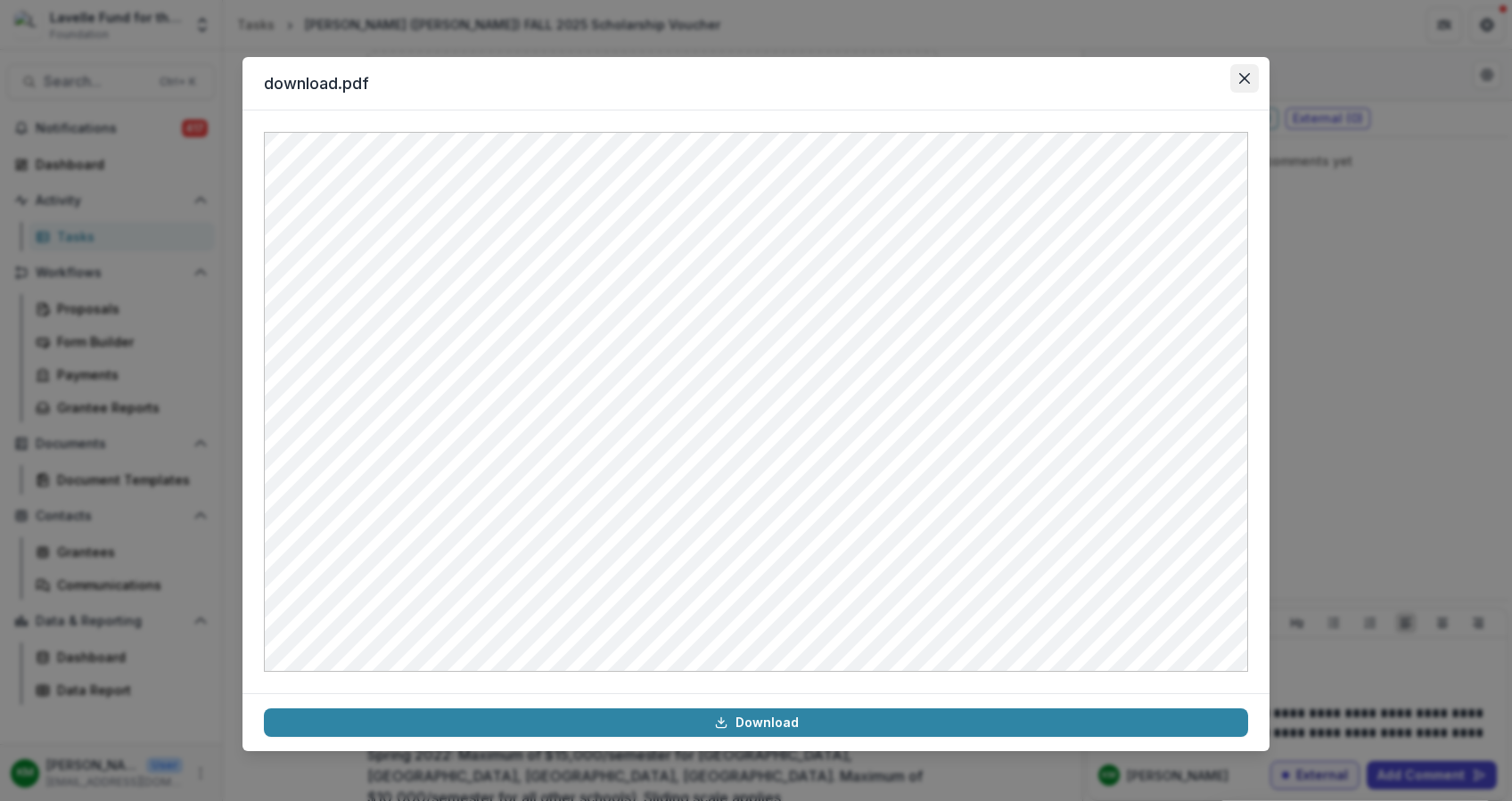
click at [1243, 75] on icon "Close" at bounding box center [1243, 78] width 10 height 10
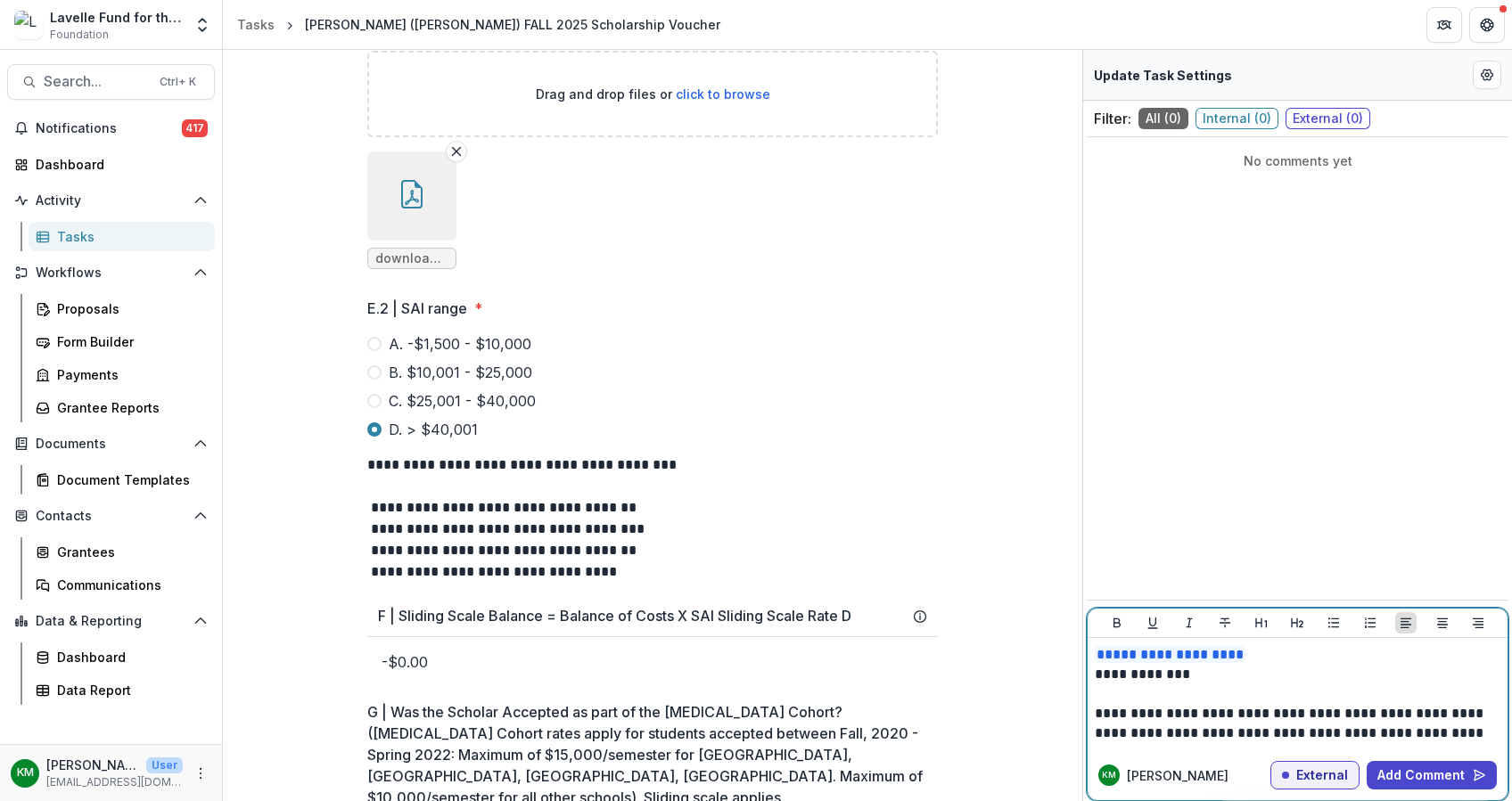
drag, startPoint x: 1330, startPoint y: 708, endPoint x: 1345, endPoint y: 708, distance: 15.0
click at [1332, 708] on p "**********" at bounding box center [1298, 723] width 406 height 39
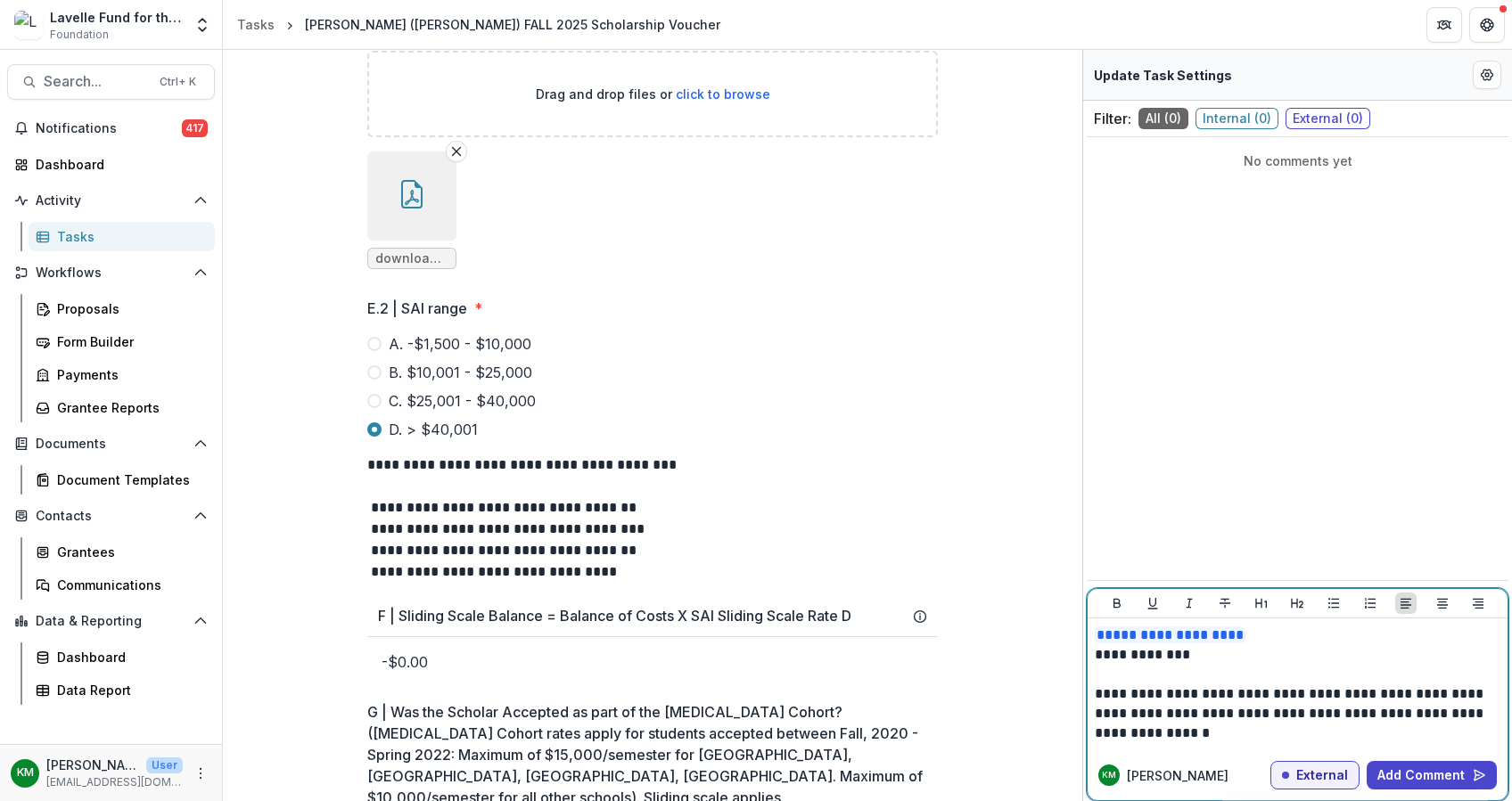
click at [1277, 735] on p "**********" at bounding box center [1298, 713] width 406 height 59
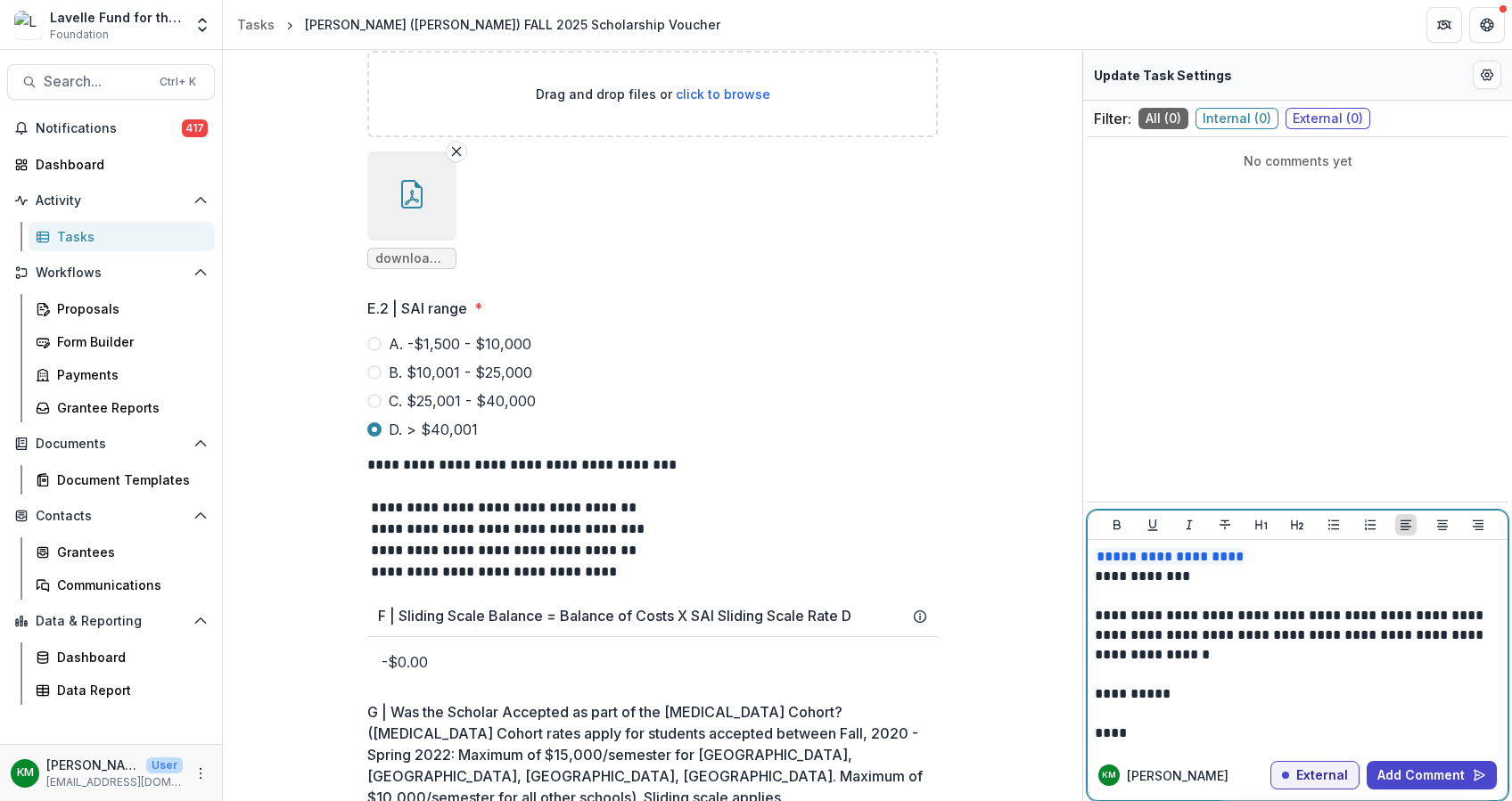
click at [1097, 615] on p "**********" at bounding box center [1298, 635] width 406 height 59
click at [1459, 615] on p "**********" at bounding box center [1298, 635] width 406 height 59
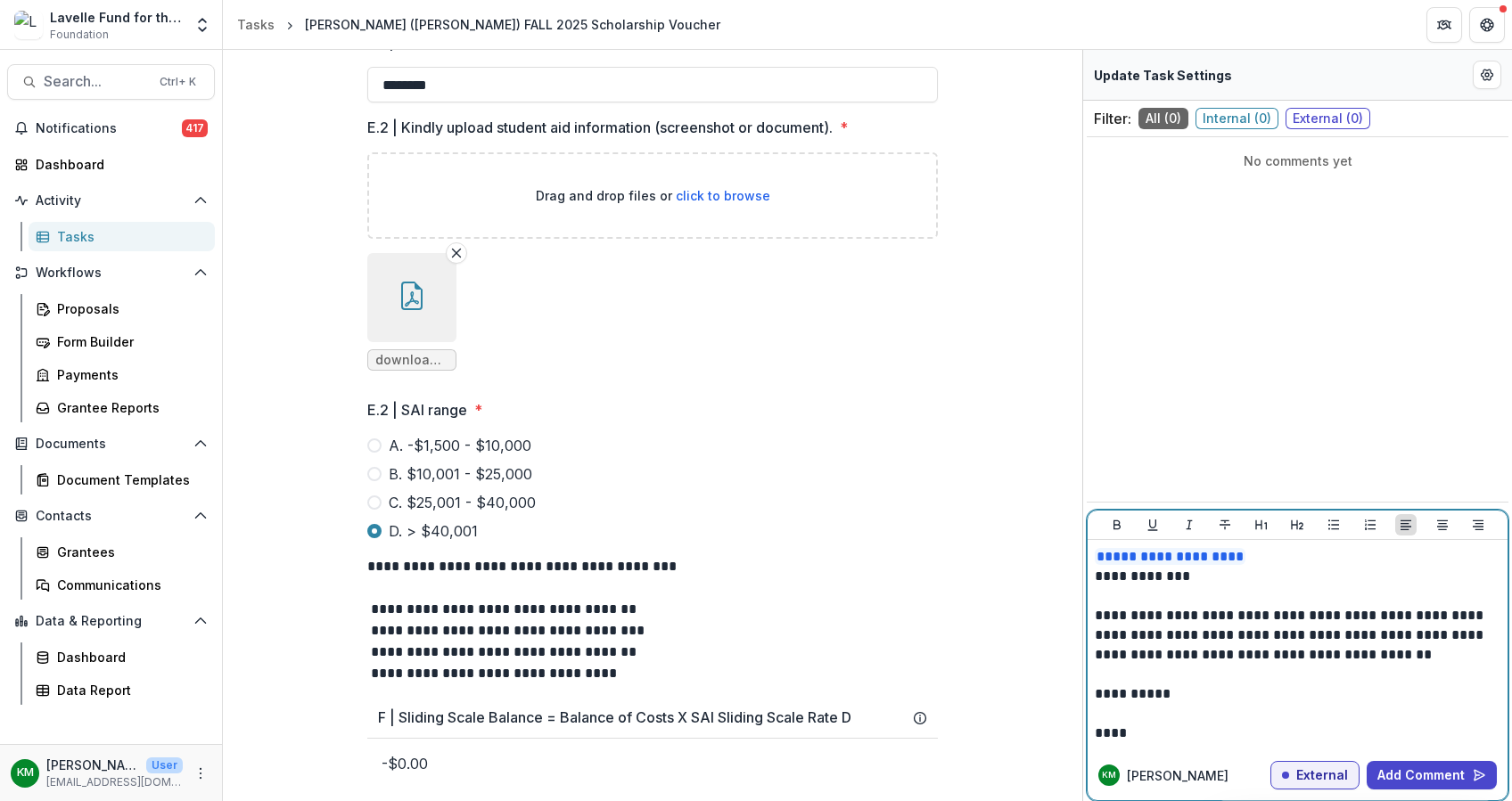
scroll to position [1191, 0]
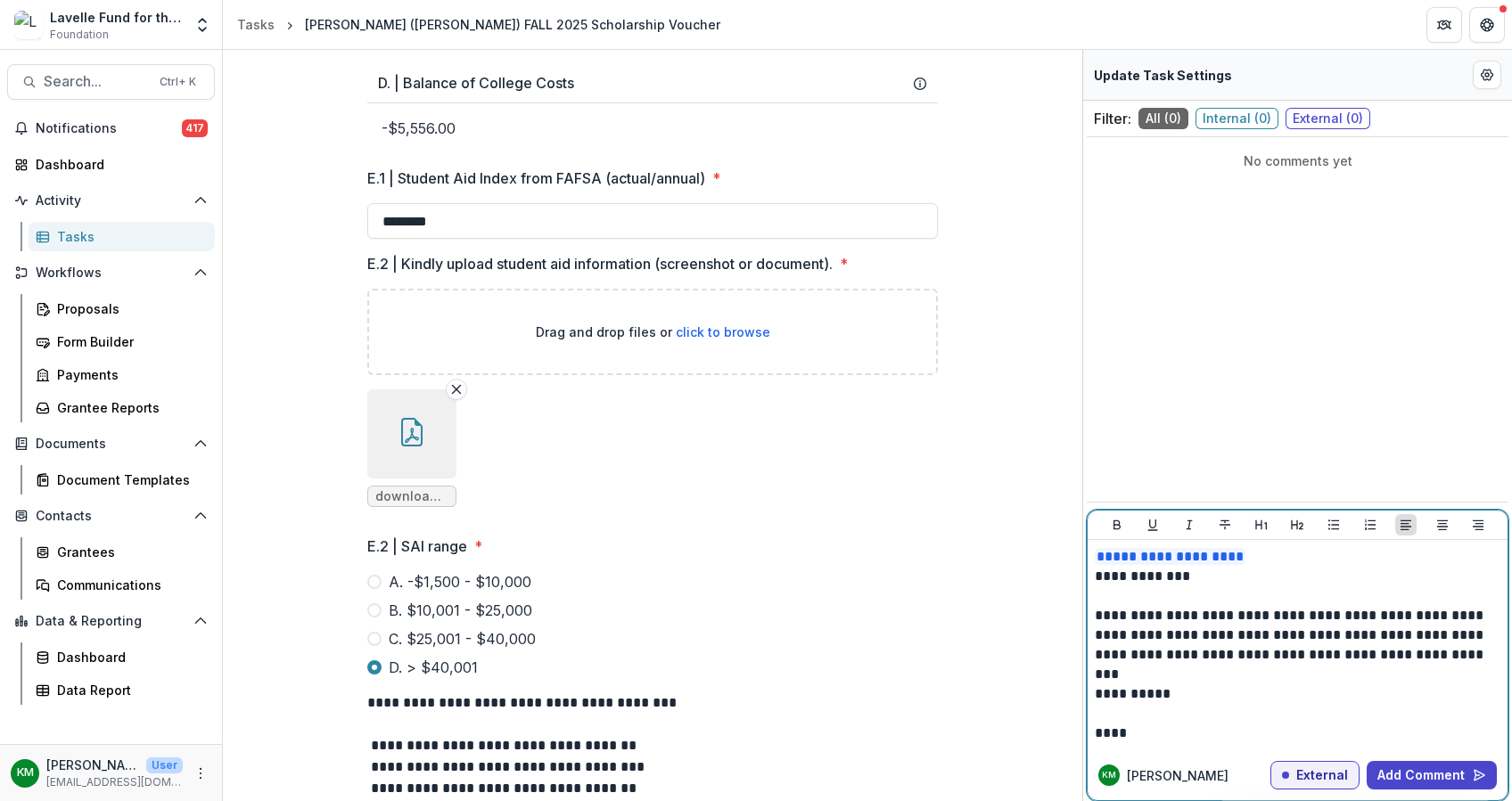
drag, startPoint x: 1111, startPoint y: 631, endPoint x: 1130, endPoint y: 631, distance: 19.0
click at [1120, 631] on p "**********" at bounding box center [1298, 635] width 406 height 59
click at [1428, 767] on button "Add Comment" at bounding box center [1431, 775] width 131 height 29
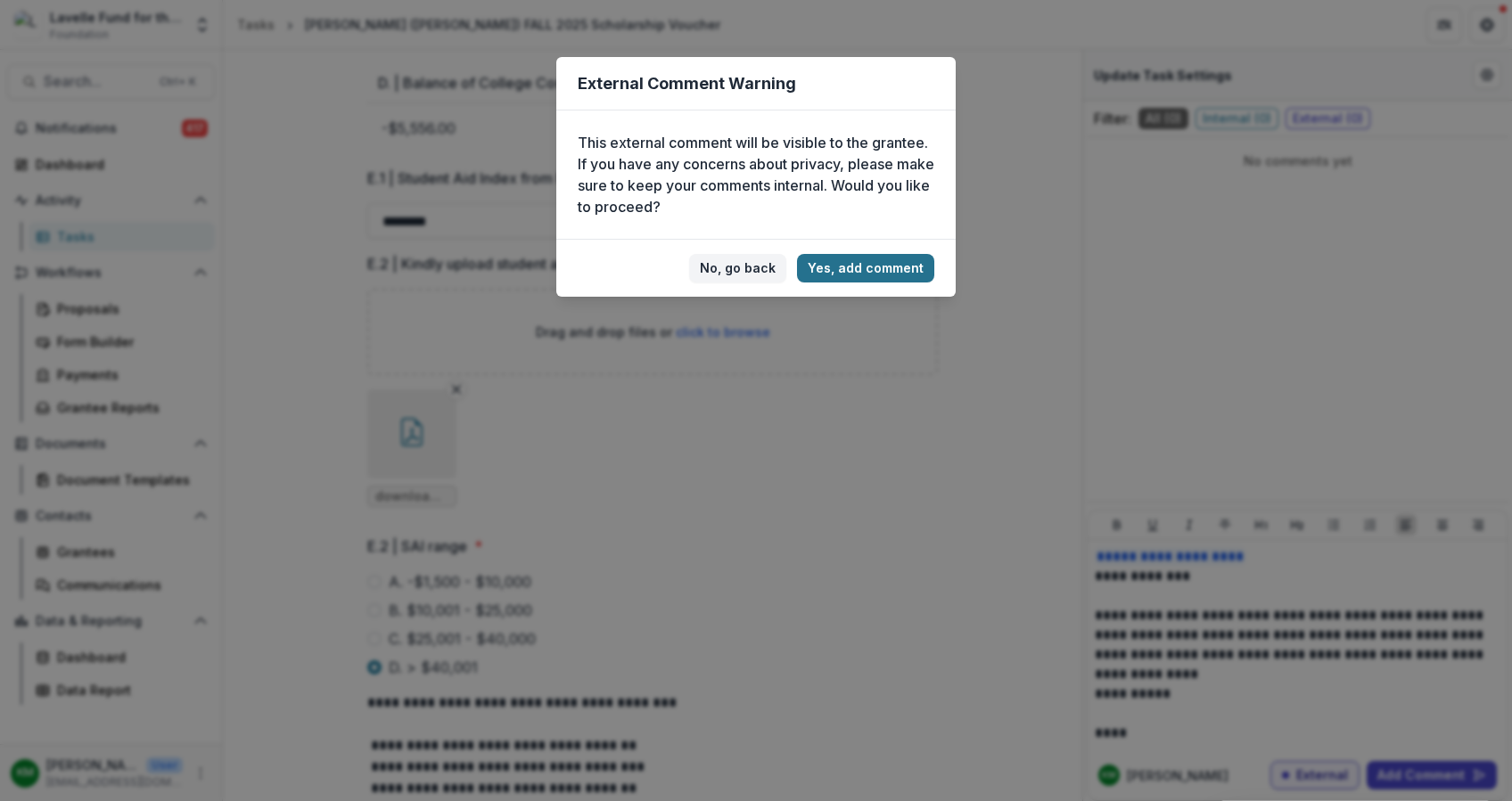
click at [864, 256] on button "Yes, add comment" at bounding box center [865, 269] width 137 height 29
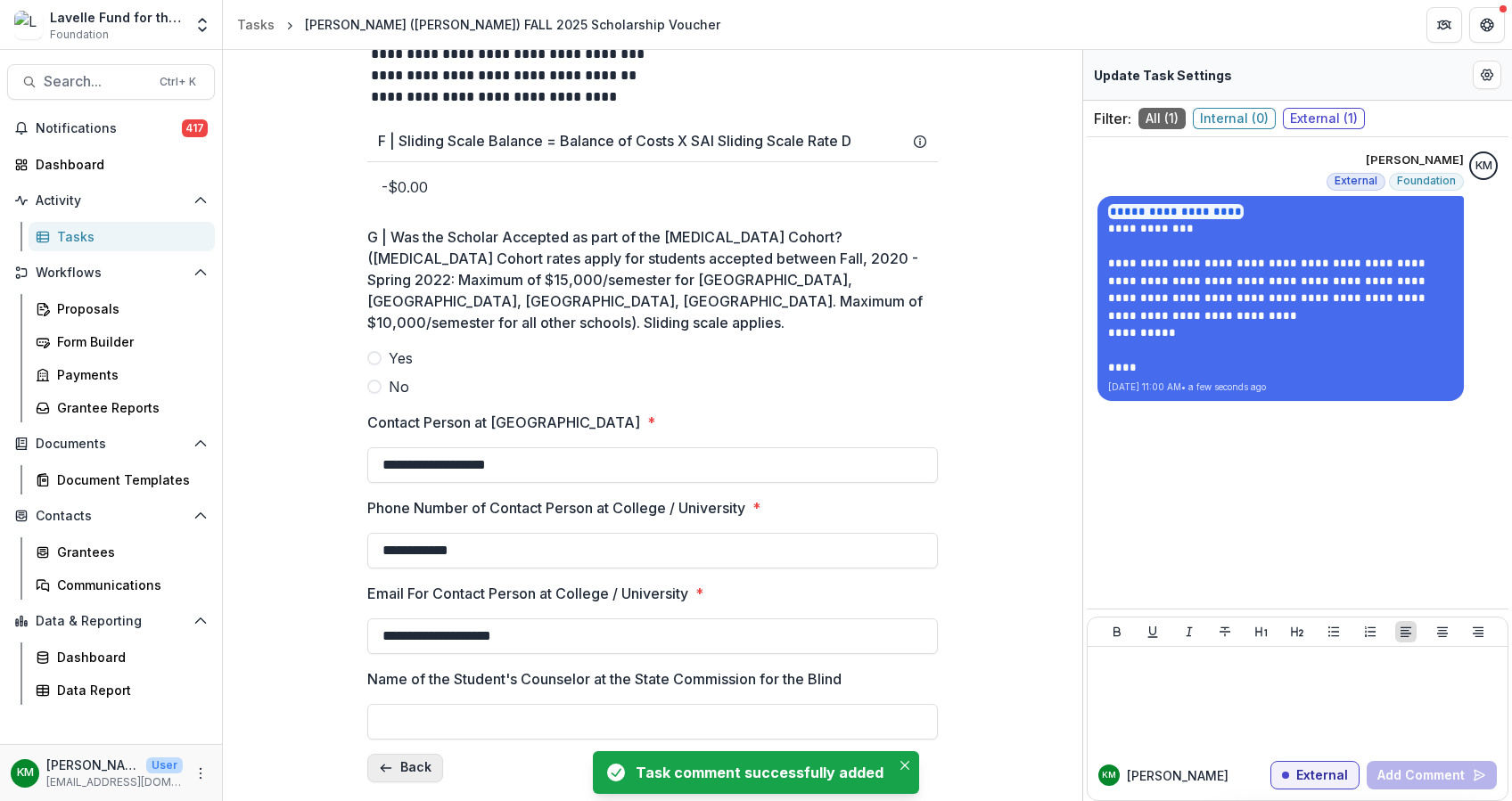
click at [417, 763] on button "Back" at bounding box center [405, 768] width 76 height 29
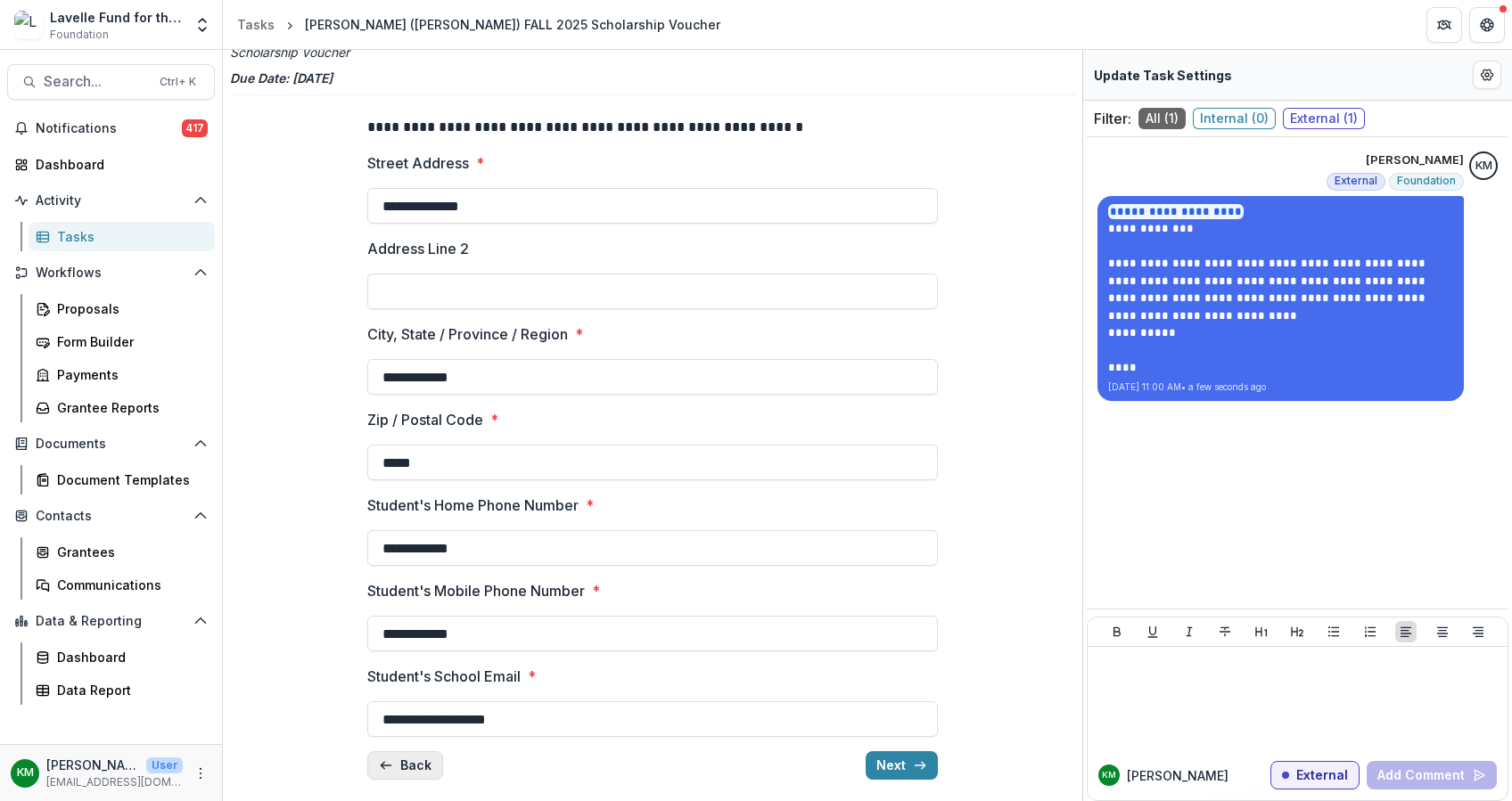
scroll to position [77, 0]
click at [417, 761] on button "Back" at bounding box center [405, 767] width 76 height 29
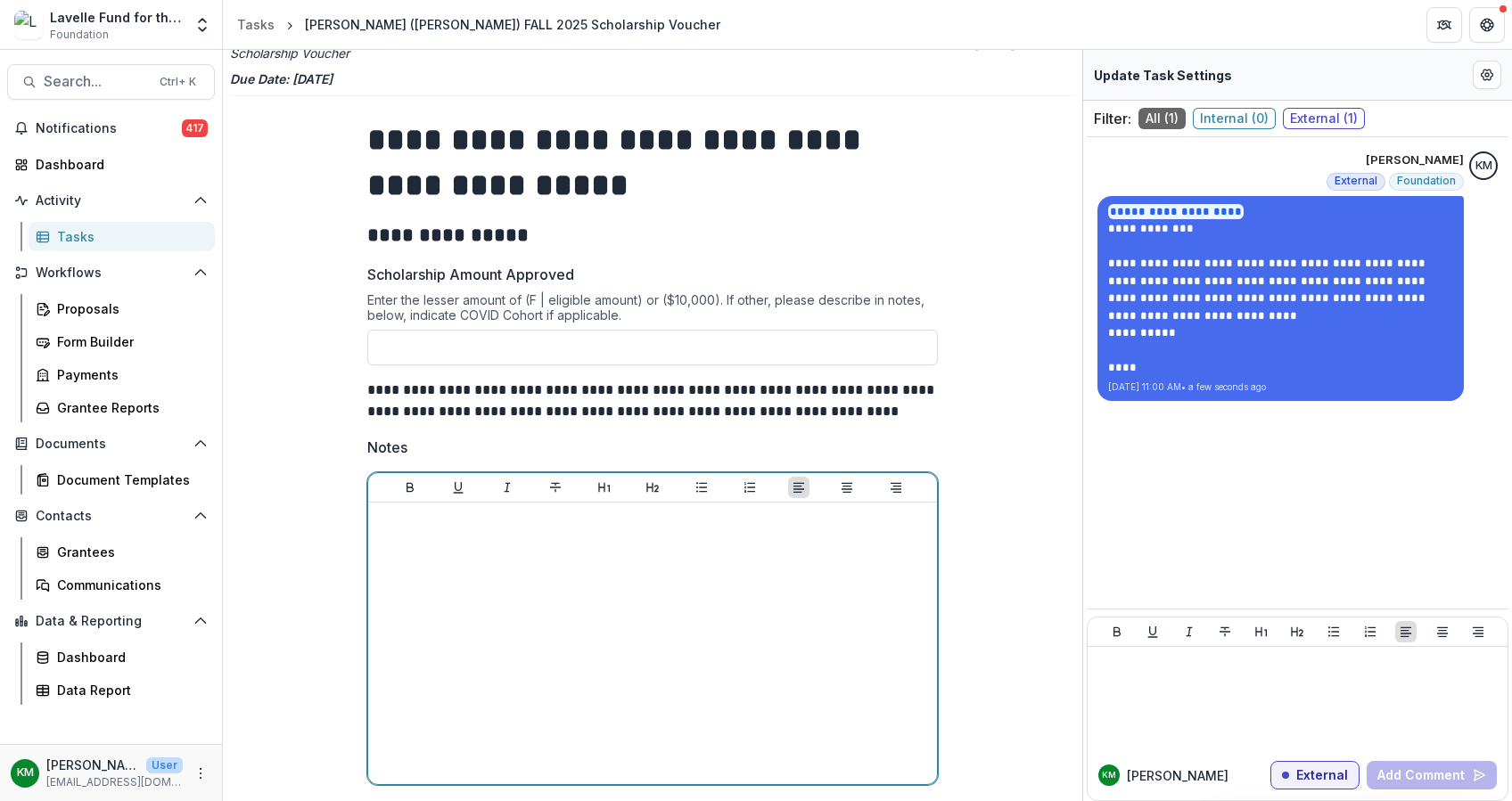
click at [469, 510] on p at bounding box center [653, 519] width 554 height 20
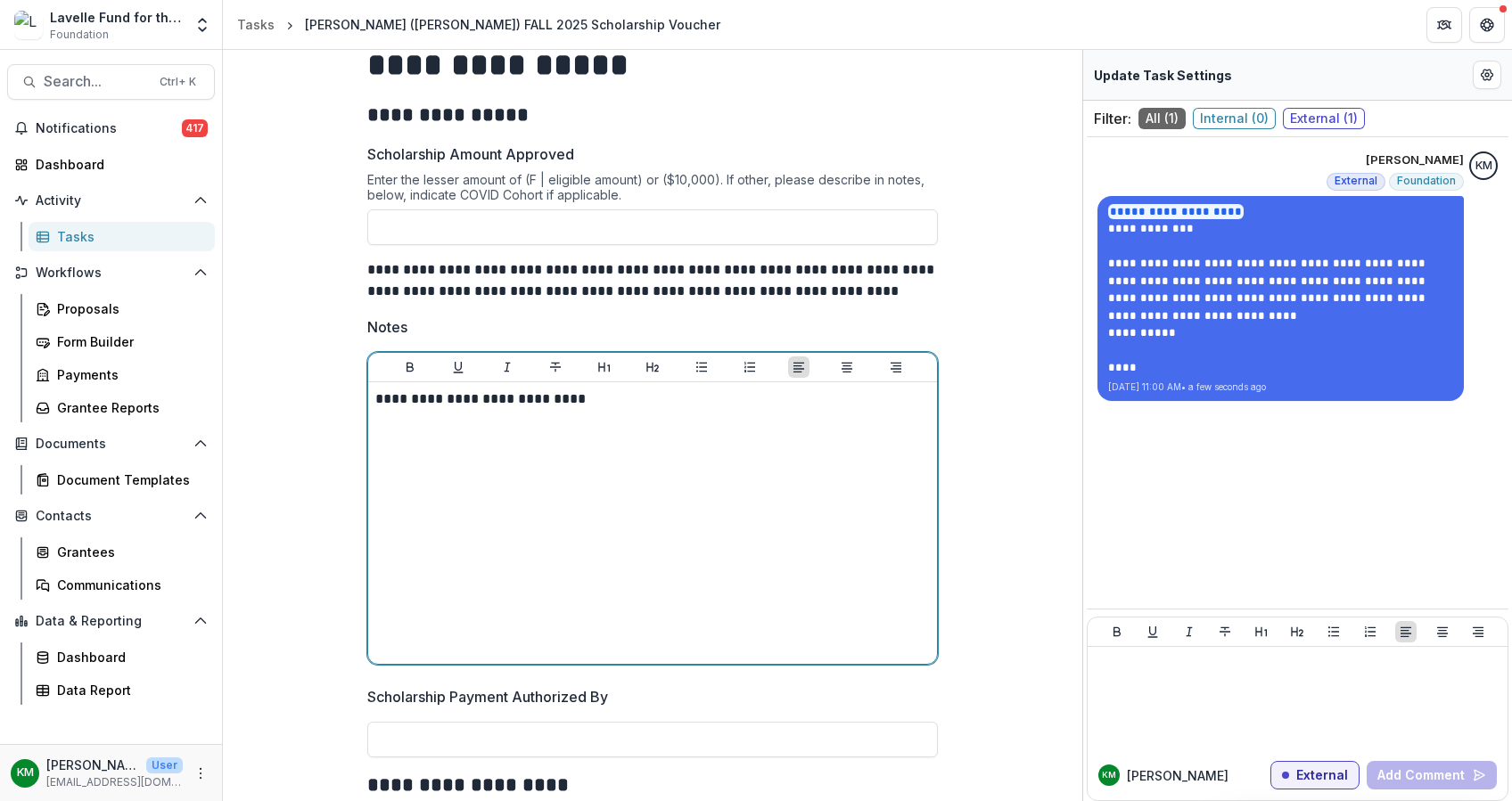
scroll to position [434, 0]
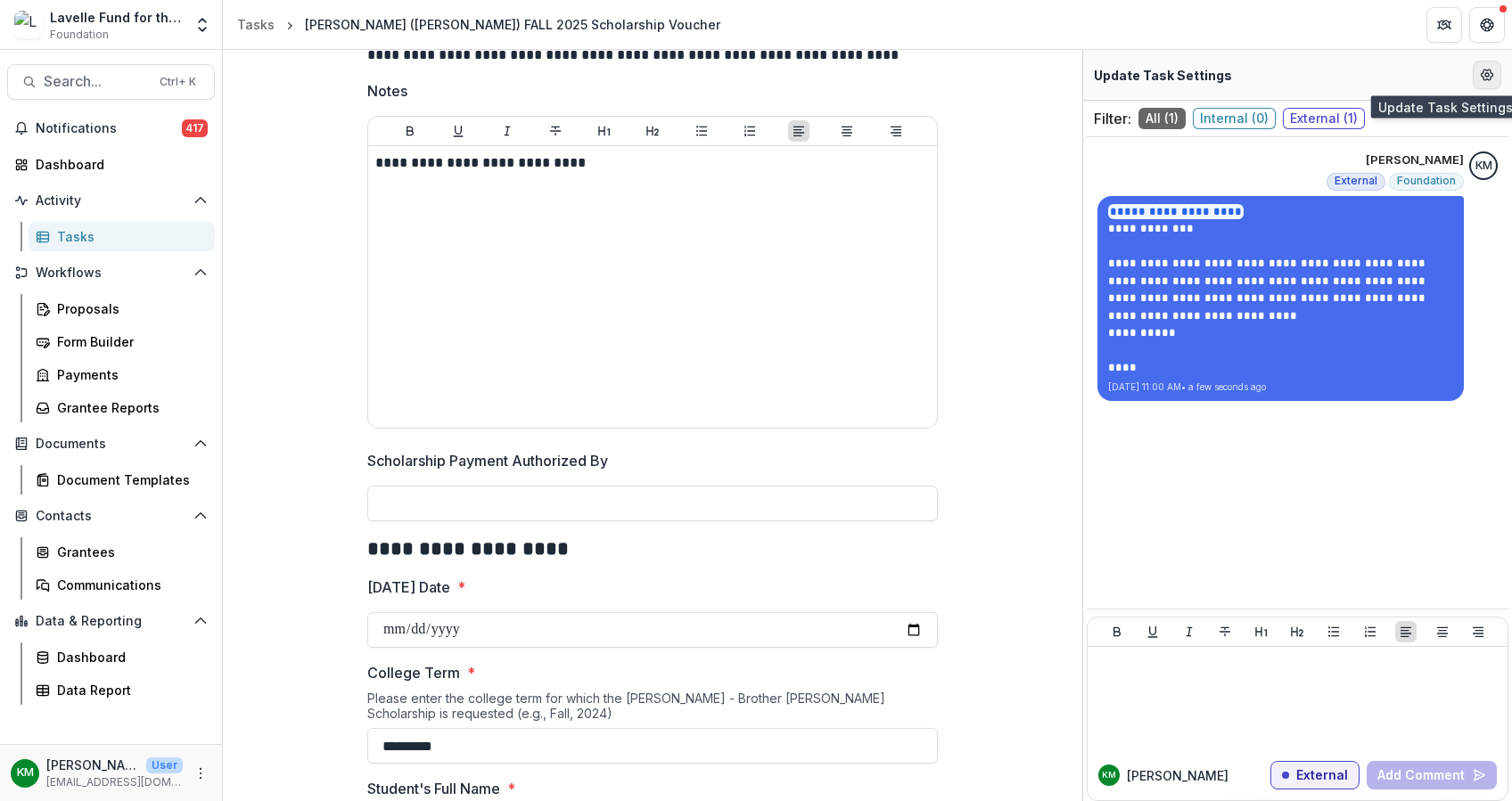
click at [1489, 78] on icon "Edit Form Settings" at bounding box center [1486, 74] width 14 height 14
select select "********"
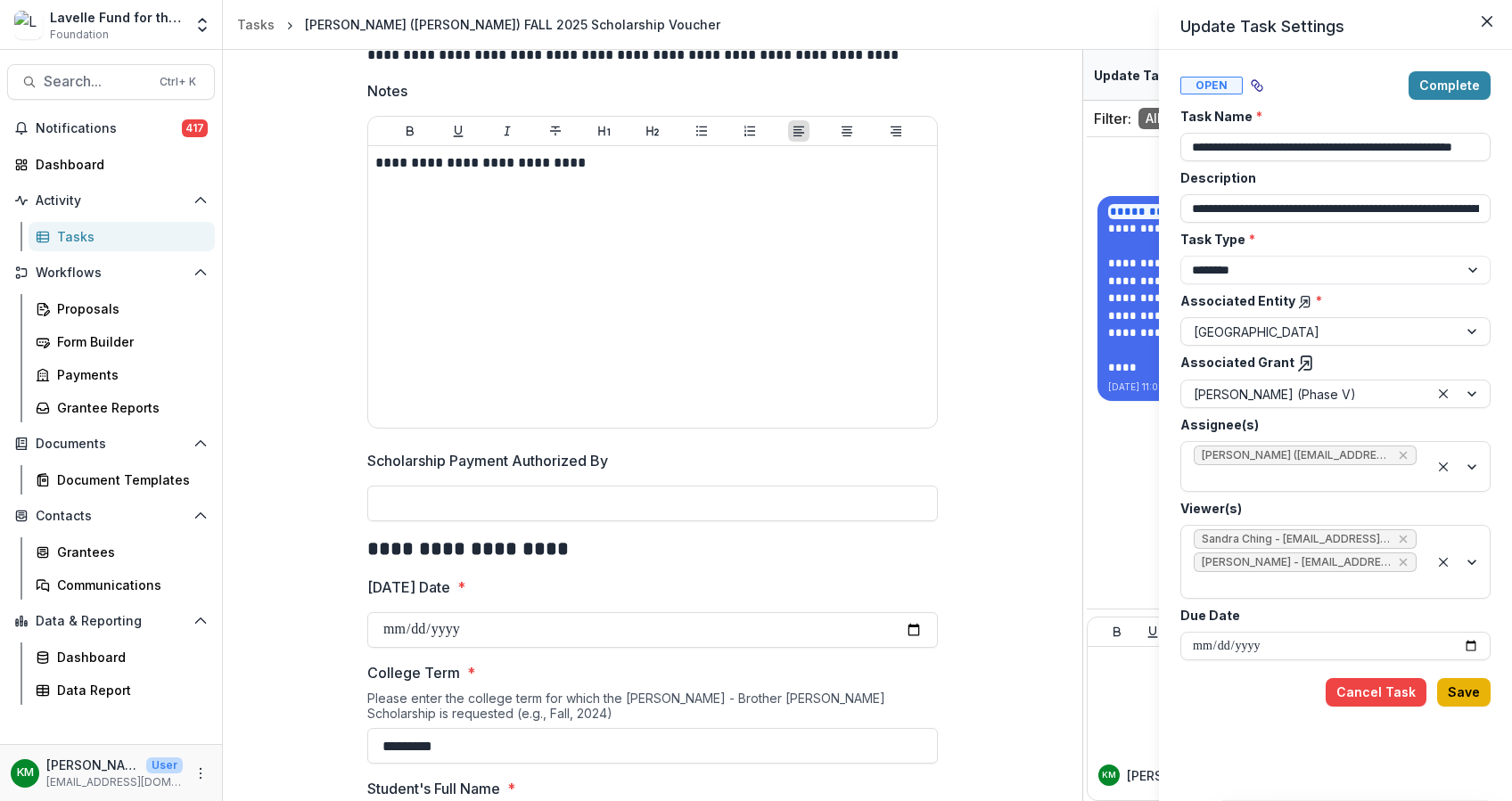
click at [1464, 685] on button "Save" at bounding box center [1463, 692] width 53 height 29
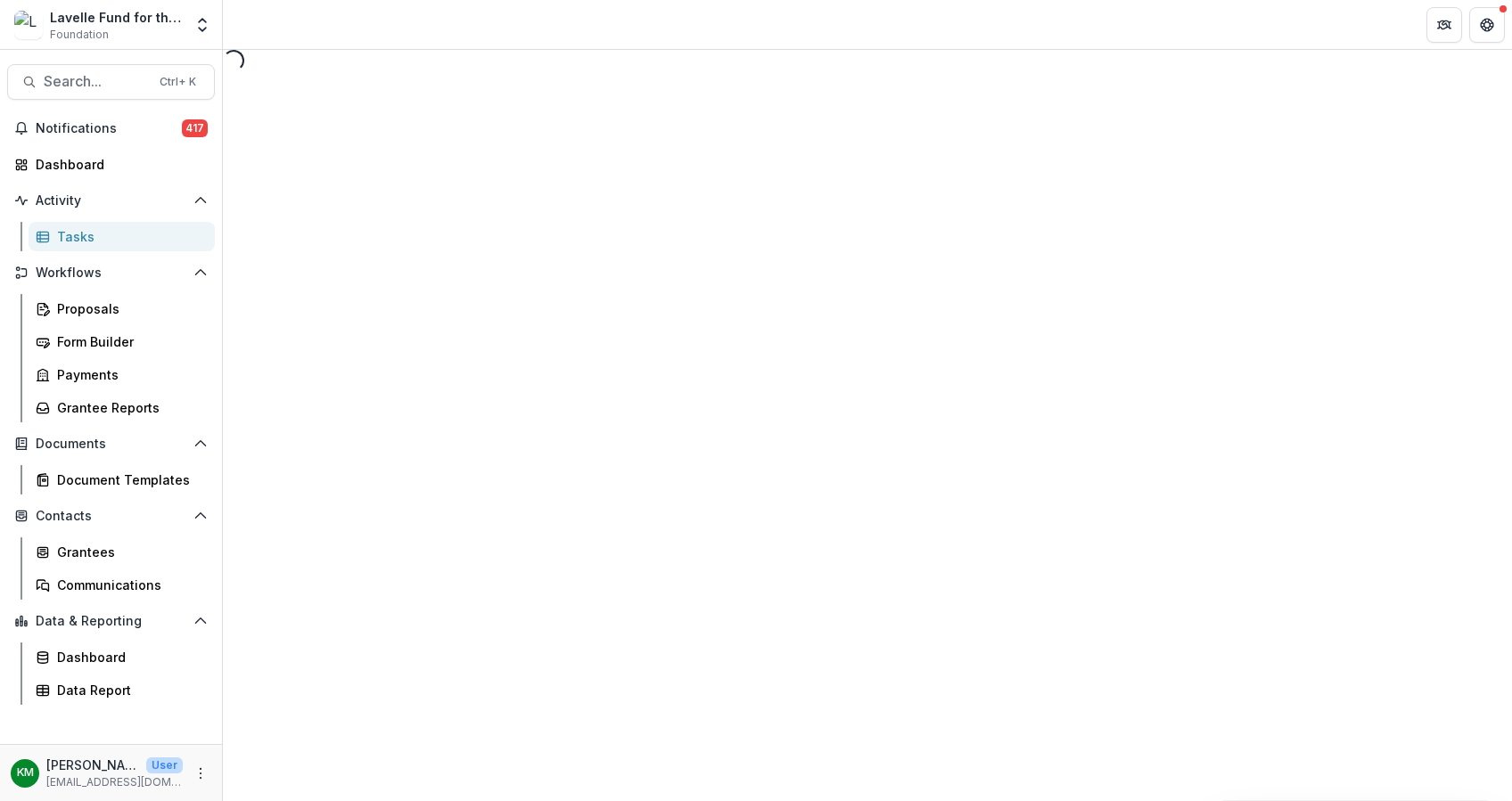
select select "********"
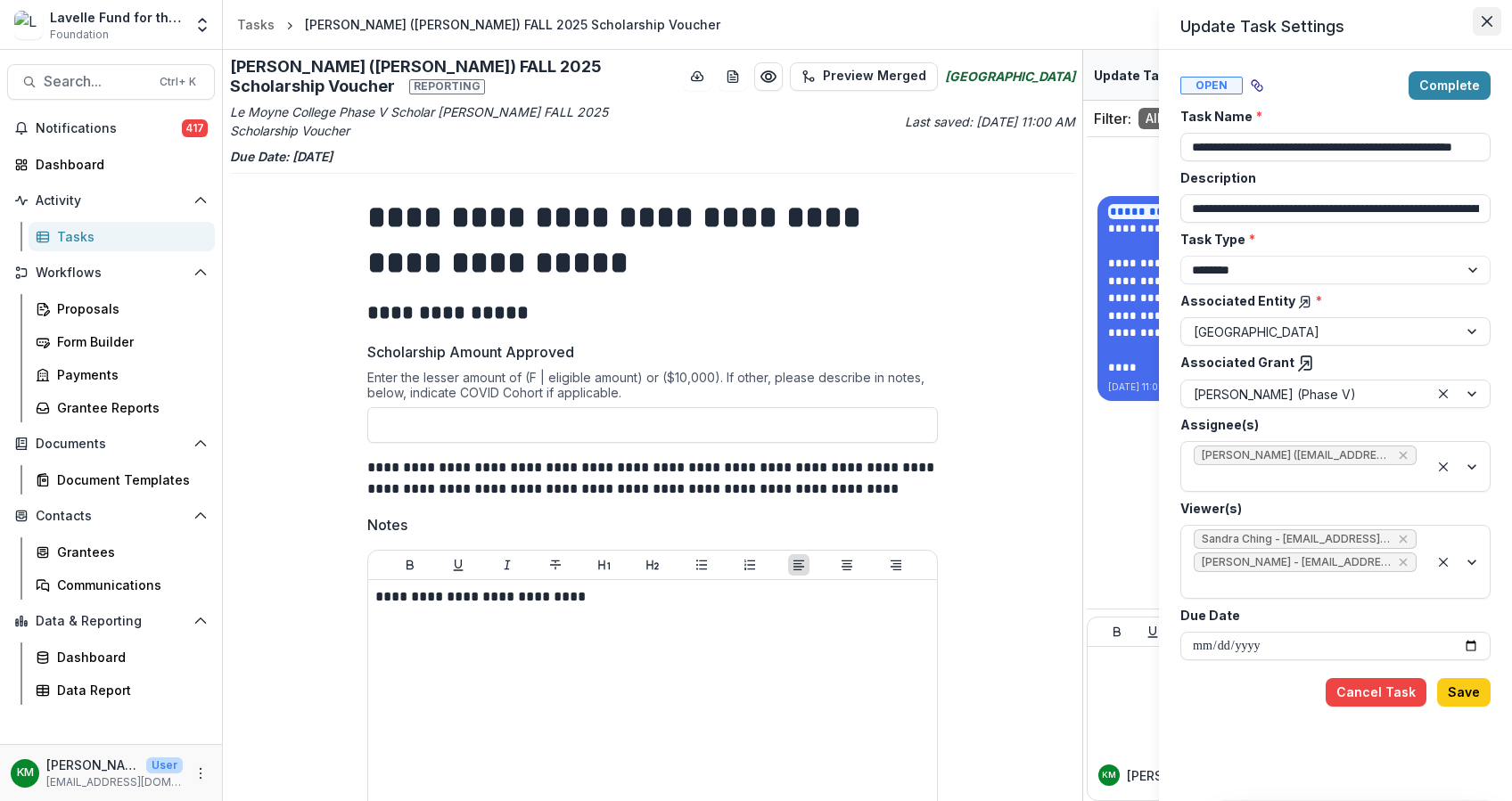
click at [1490, 16] on icon "Close" at bounding box center [1486, 21] width 10 height 10
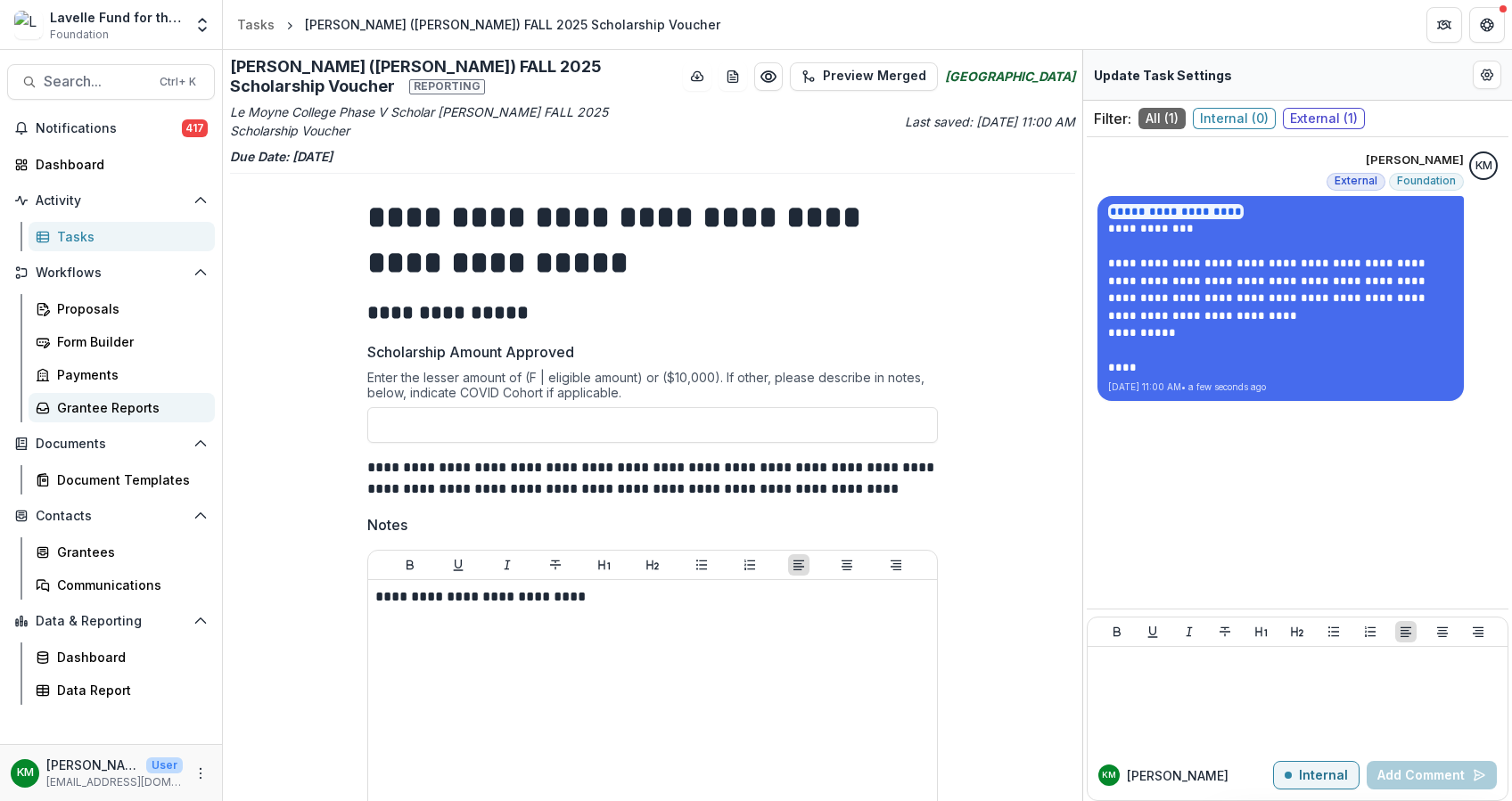
click at [76, 408] on div "Grantee Reports" at bounding box center [129, 408] width 144 height 19
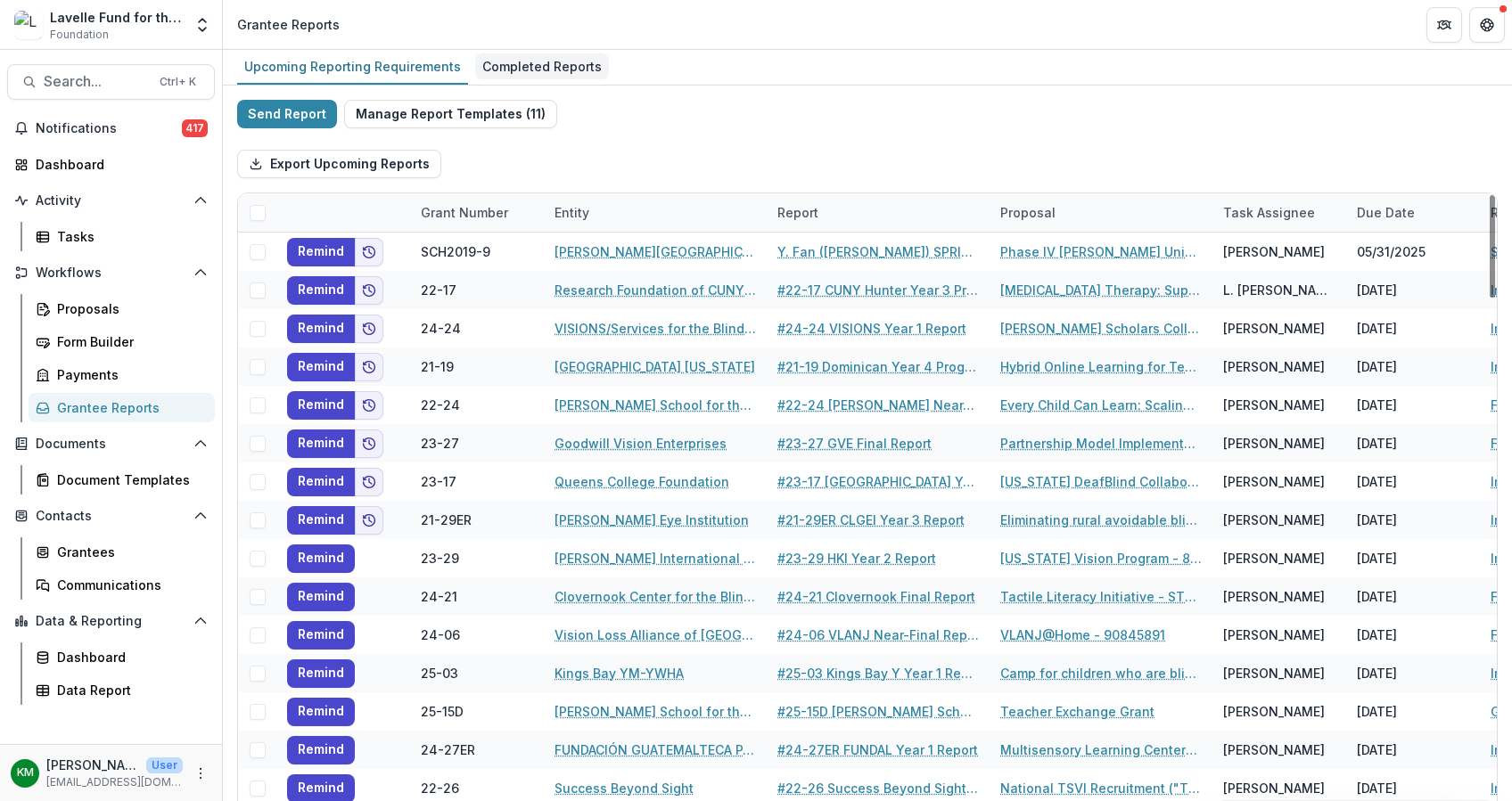
click at [514, 65] on div "Completed Reports" at bounding box center [542, 66] width 133 height 26
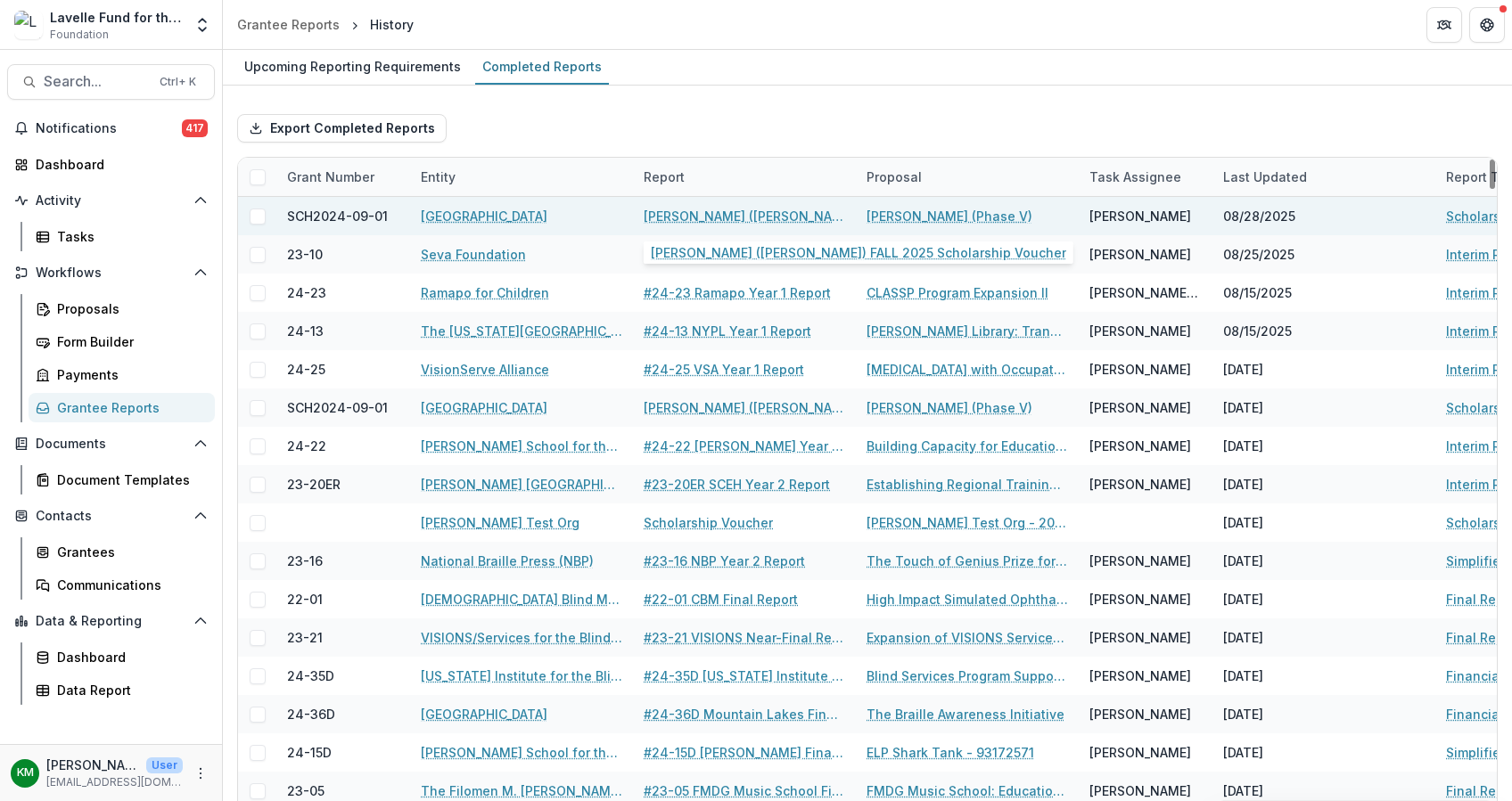
click at [752, 214] on link "[PERSON_NAME] ([PERSON_NAME]) FALL 2025 Scholarship Voucher" at bounding box center [743, 216] width 201 height 19
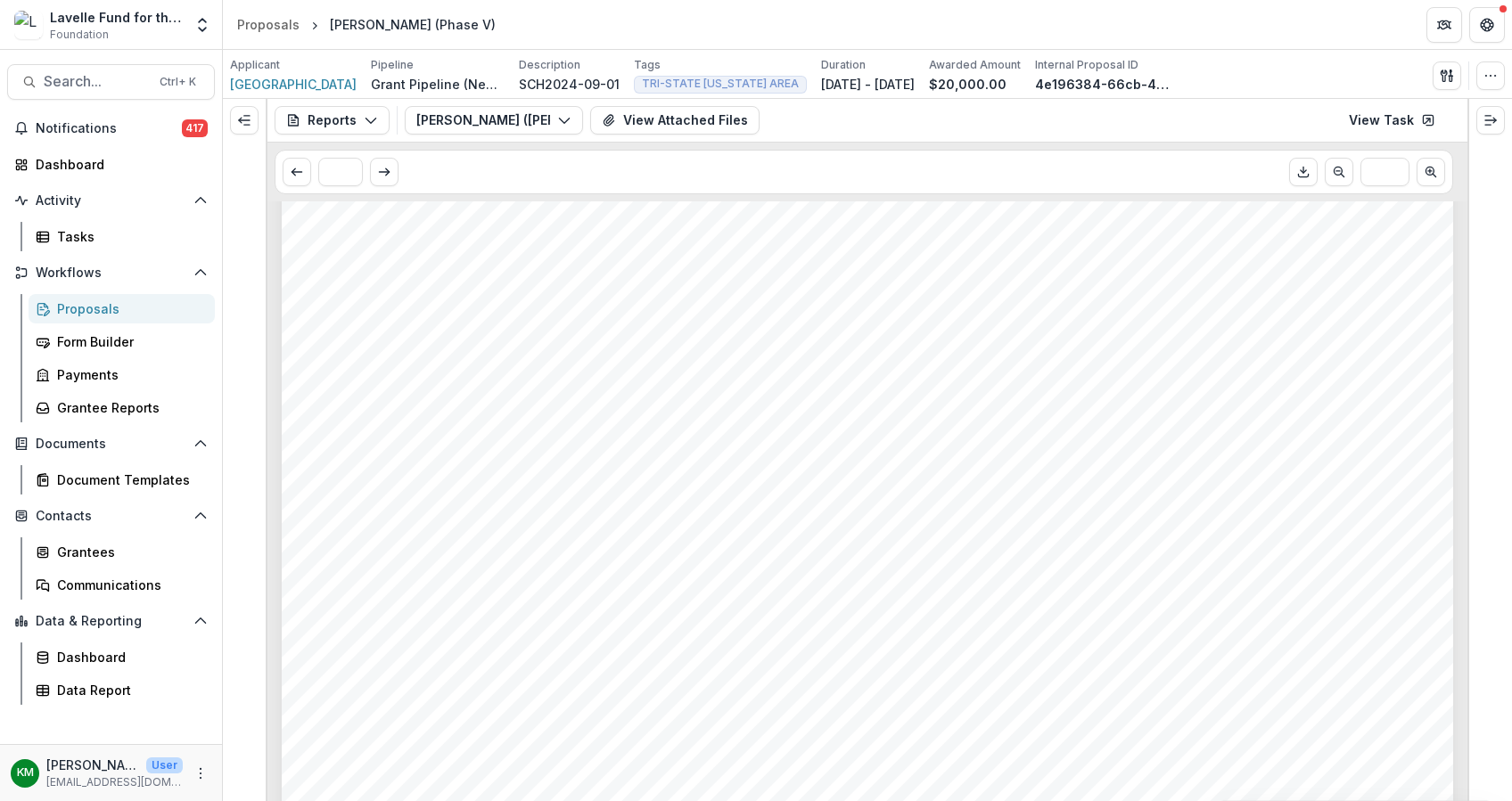
scroll to position [237, 0]
click at [1427, 120] on icon at bounding box center [1427, 120] width 14 height 14
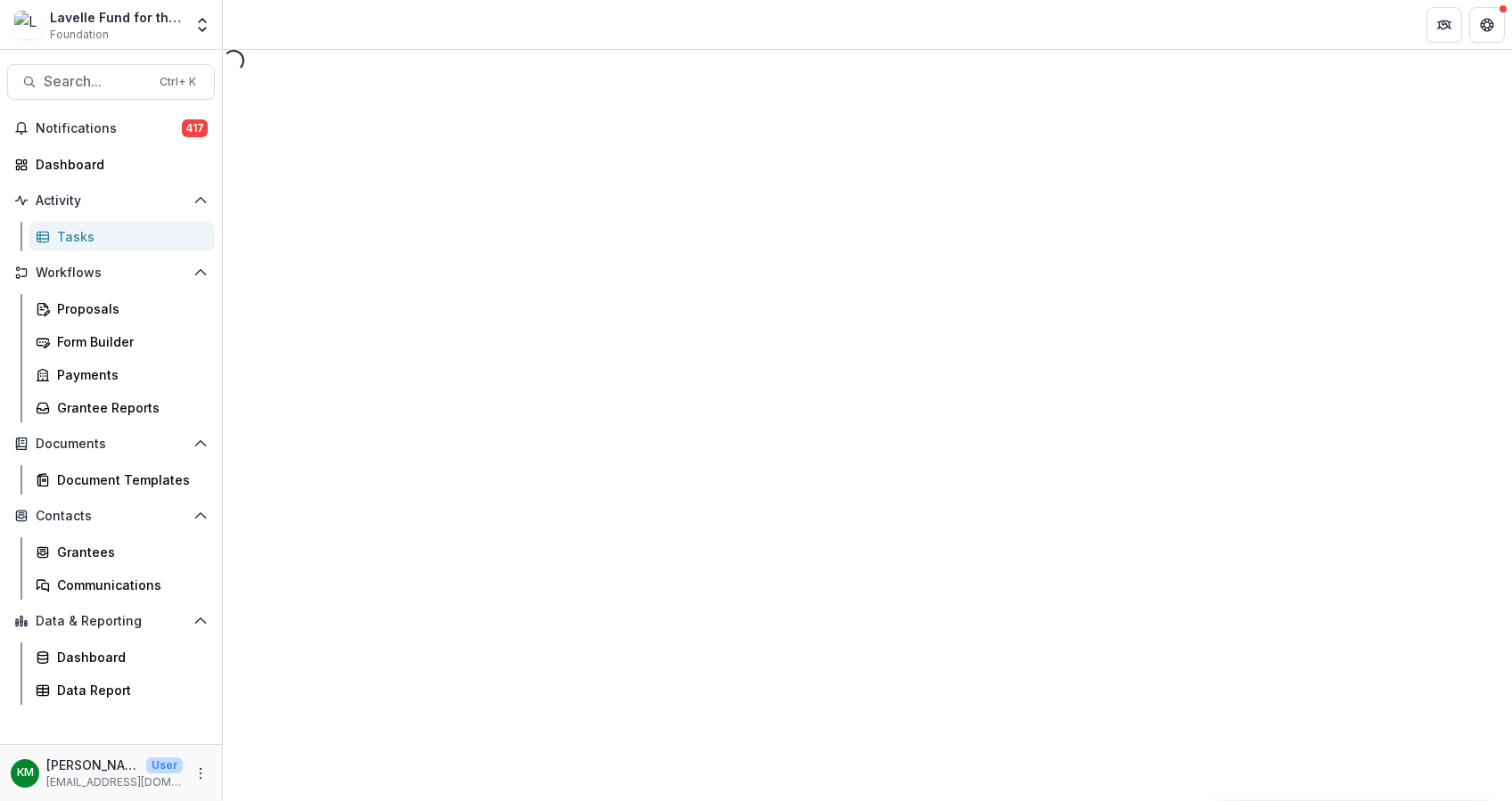
select select "********"
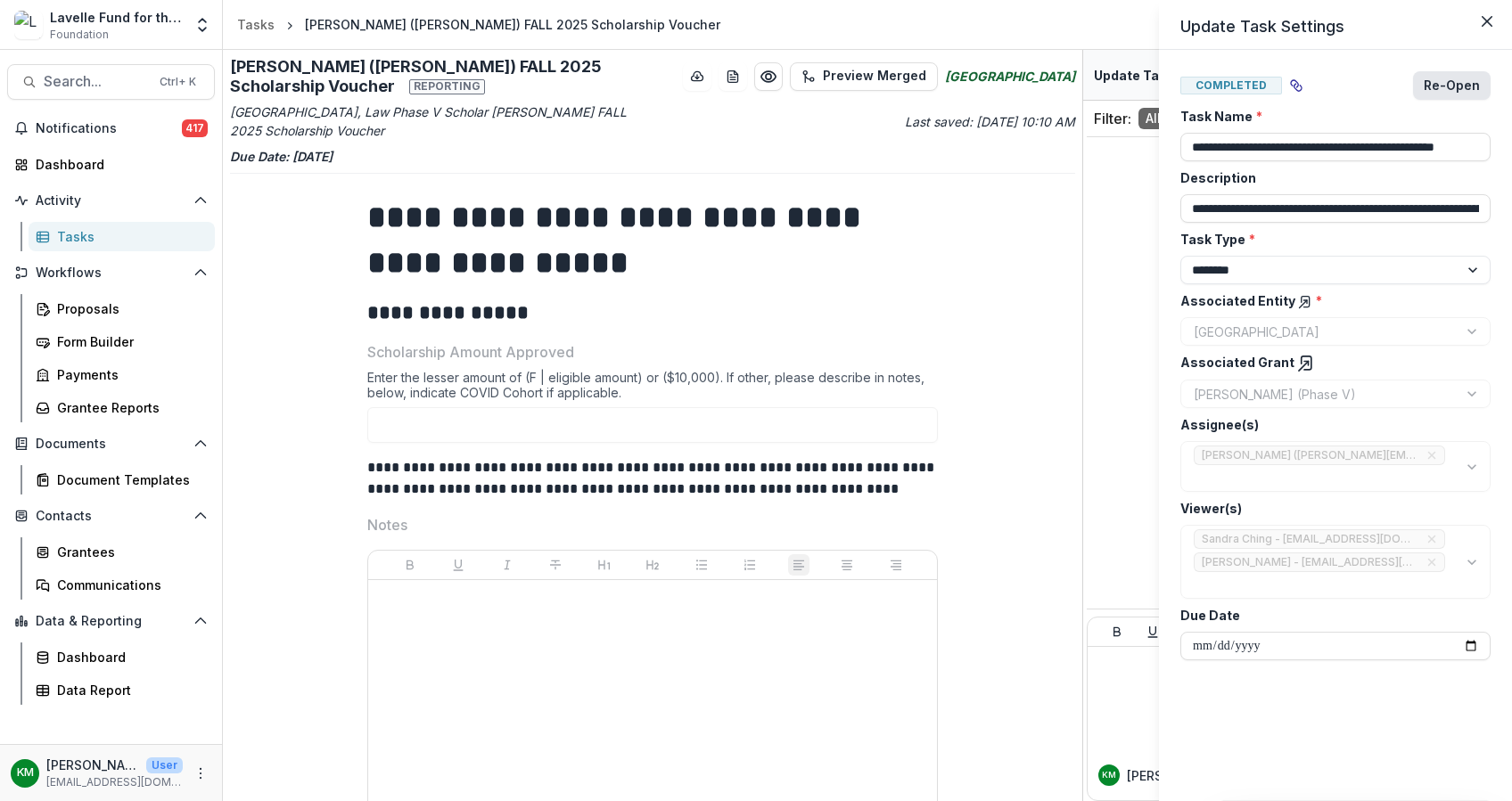
click at [1451, 88] on button "Re-Open" at bounding box center [1451, 86] width 77 height 29
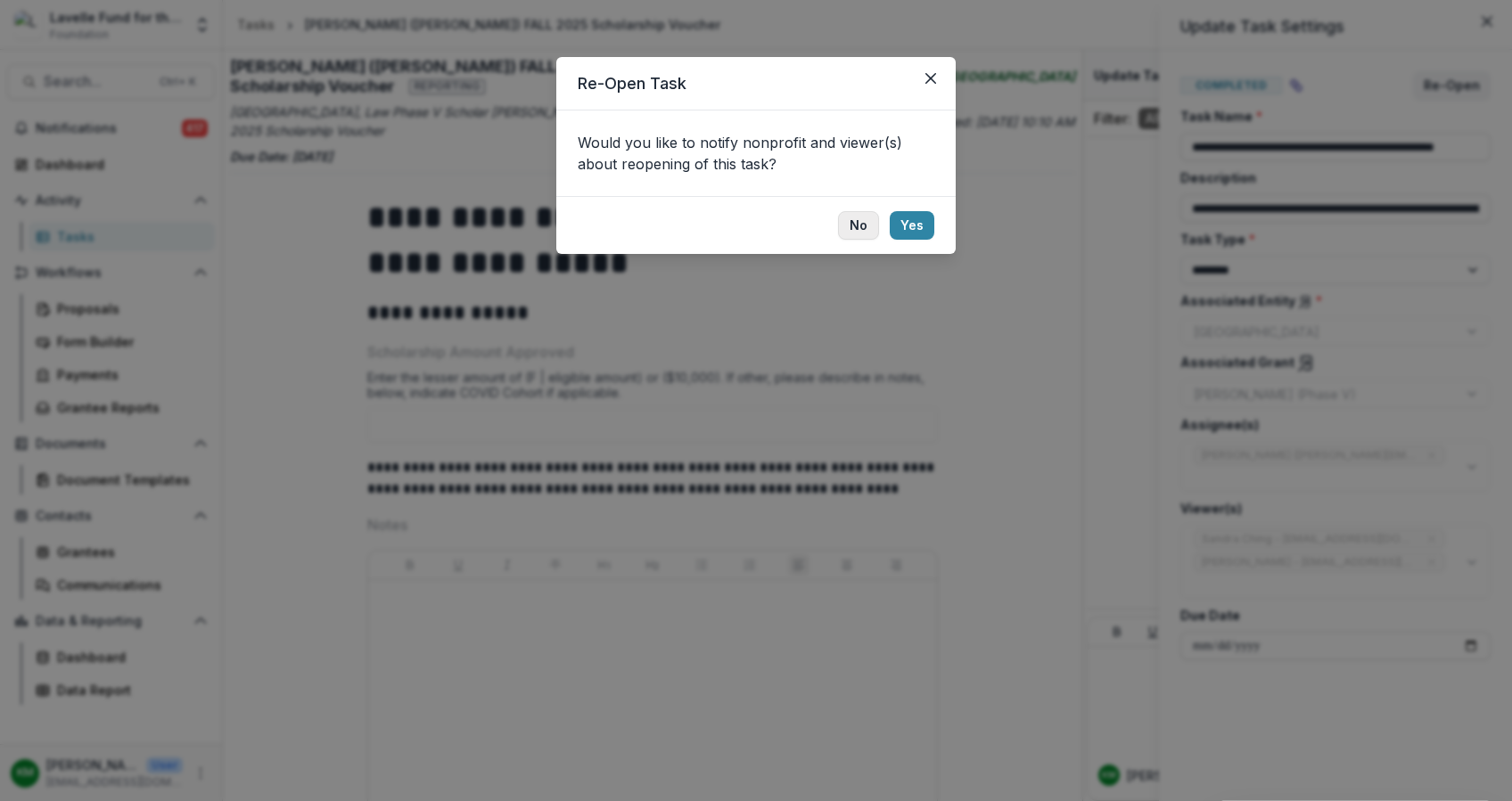
click at [869, 221] on button "No" at bounding box center [857, 226] width 41 height 29
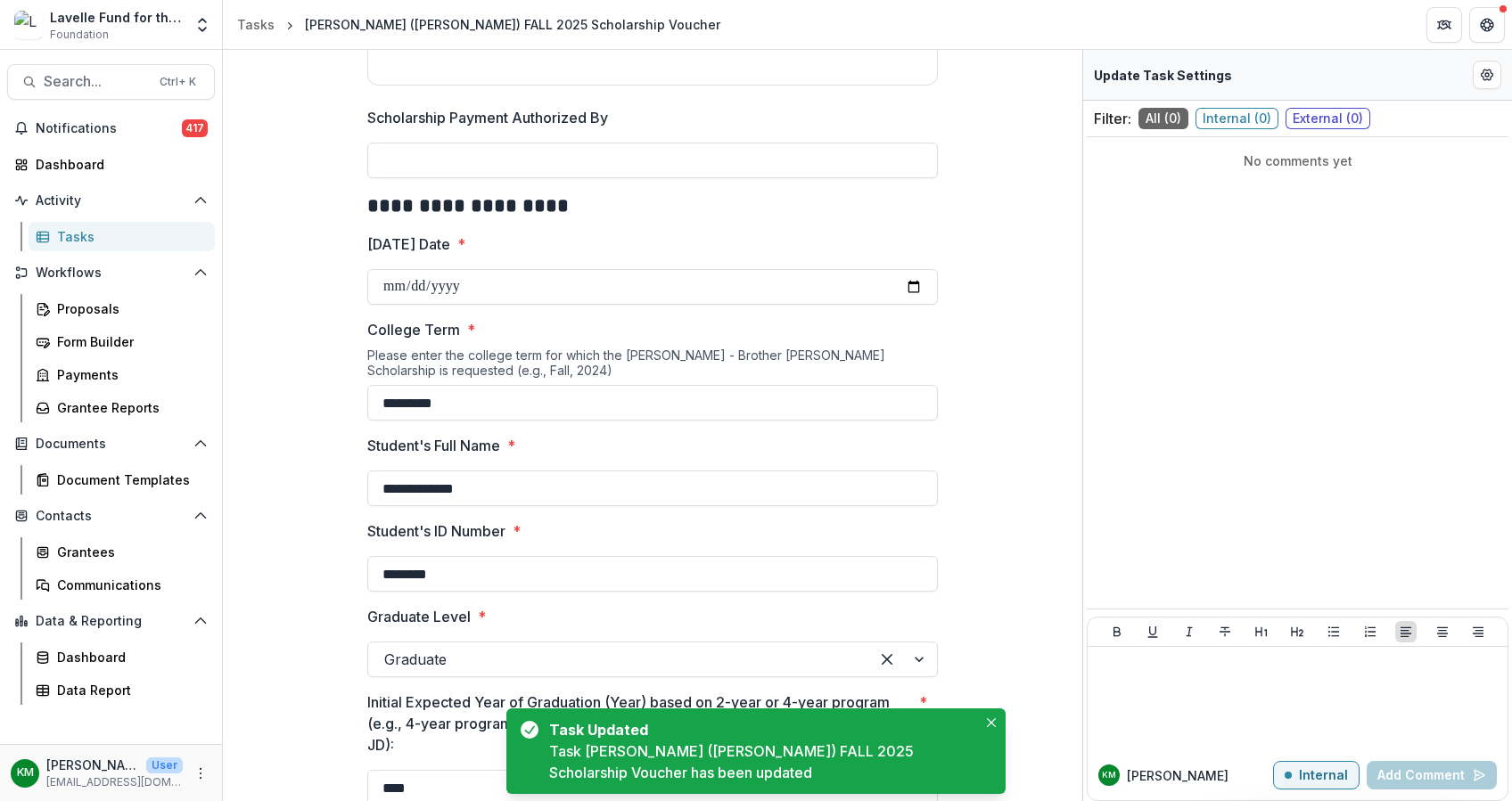
scroll to position [1073, 0]
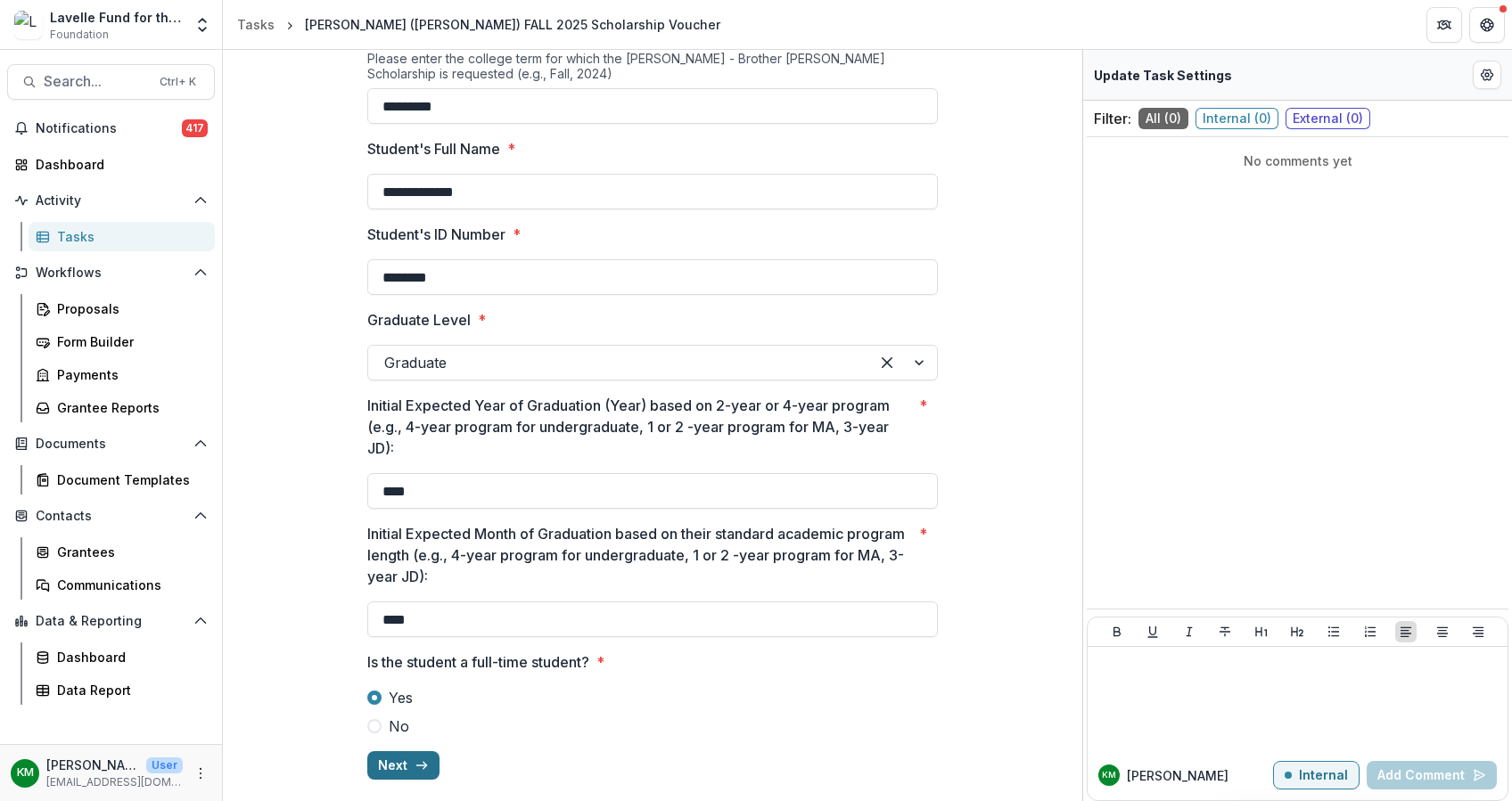
click at [414, 760] on icon "button" at bounding box center [421, 765] width 14 height 14
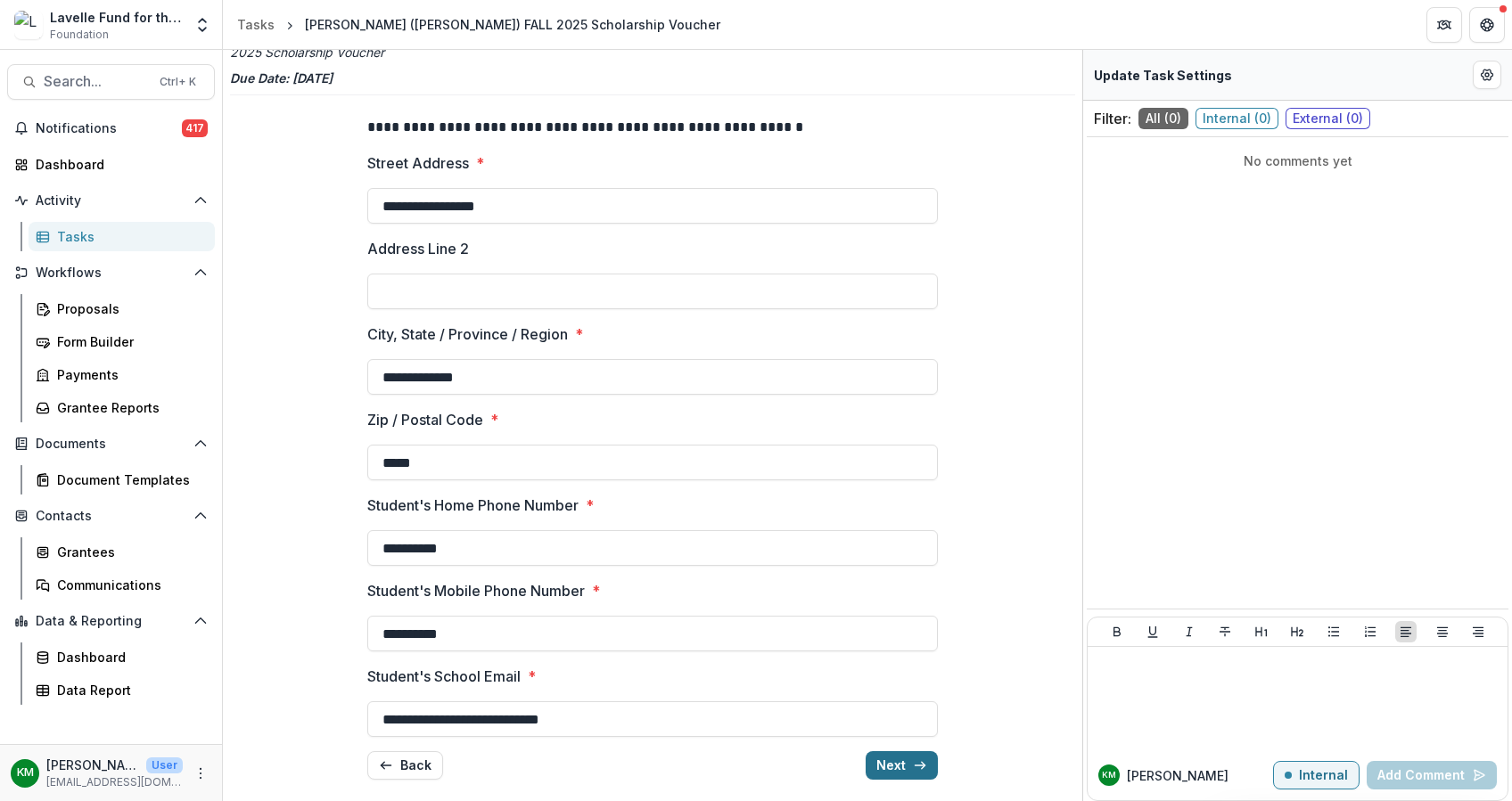
click at [907, 763] on button "Next" at bounding box center [901, 766] width 72 height 29
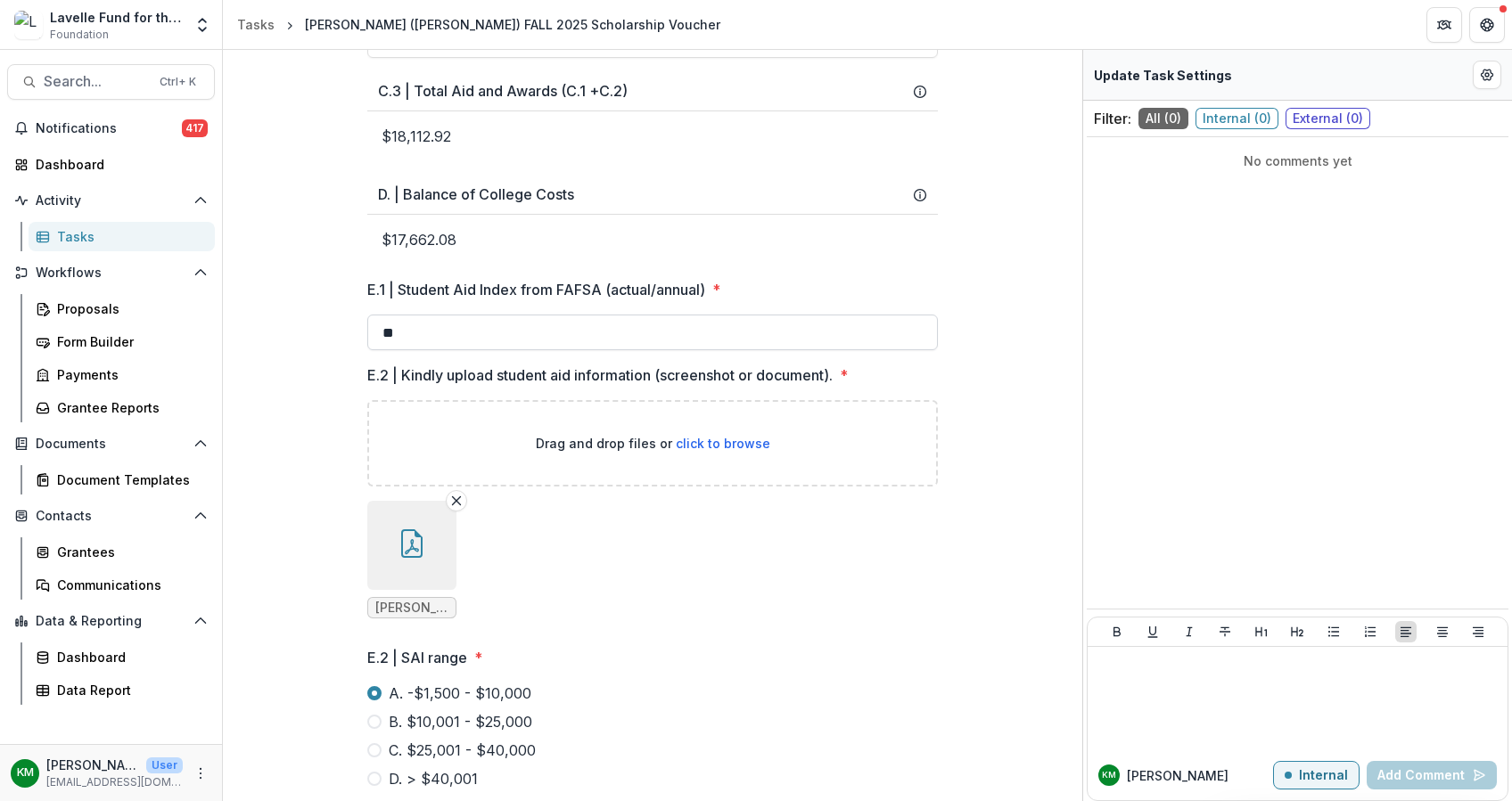
scroll to position [1148, 0]
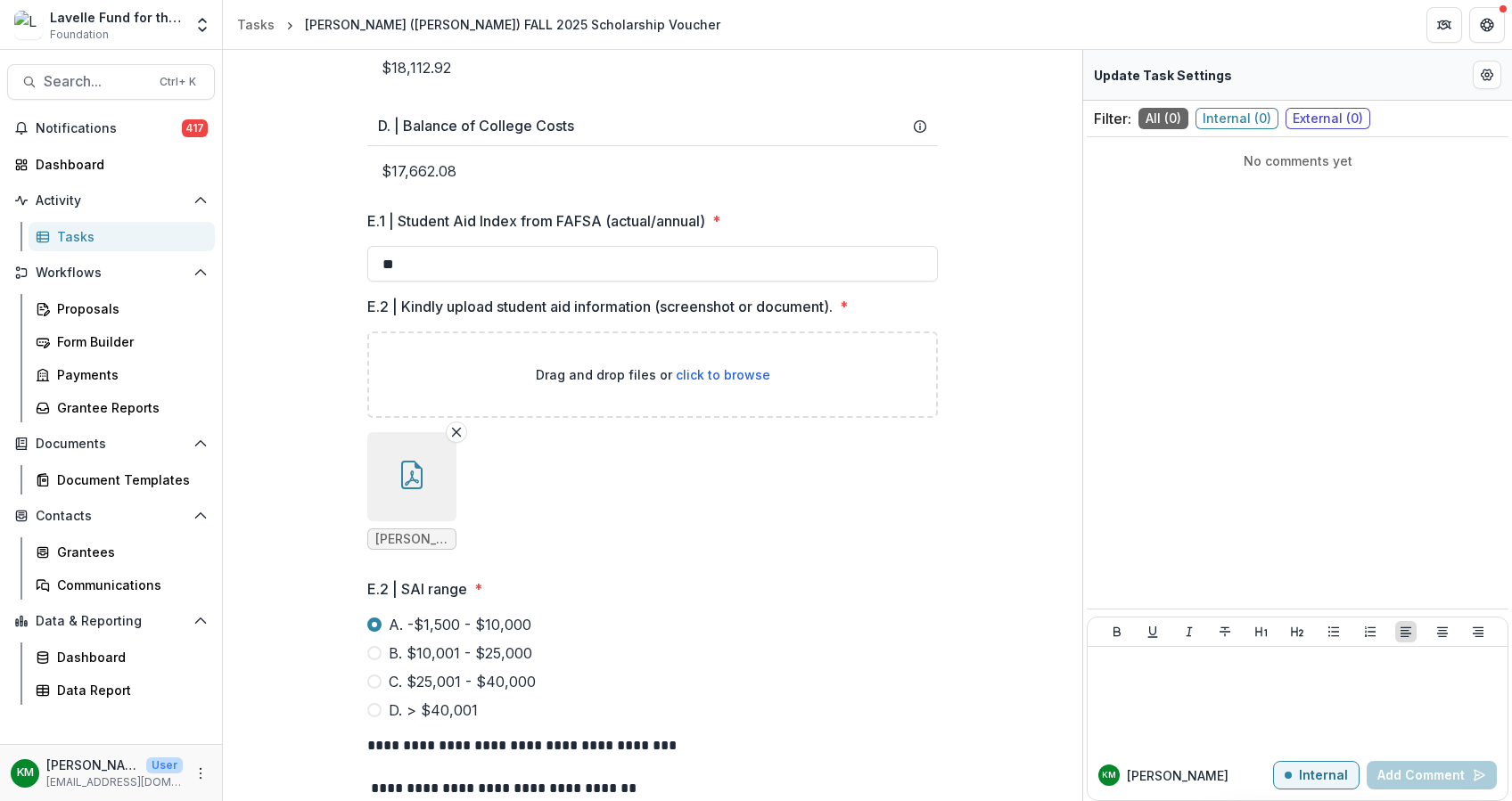
click at [401, 490] on icon "button" at bounding box center [412, 475] width 29 height 29
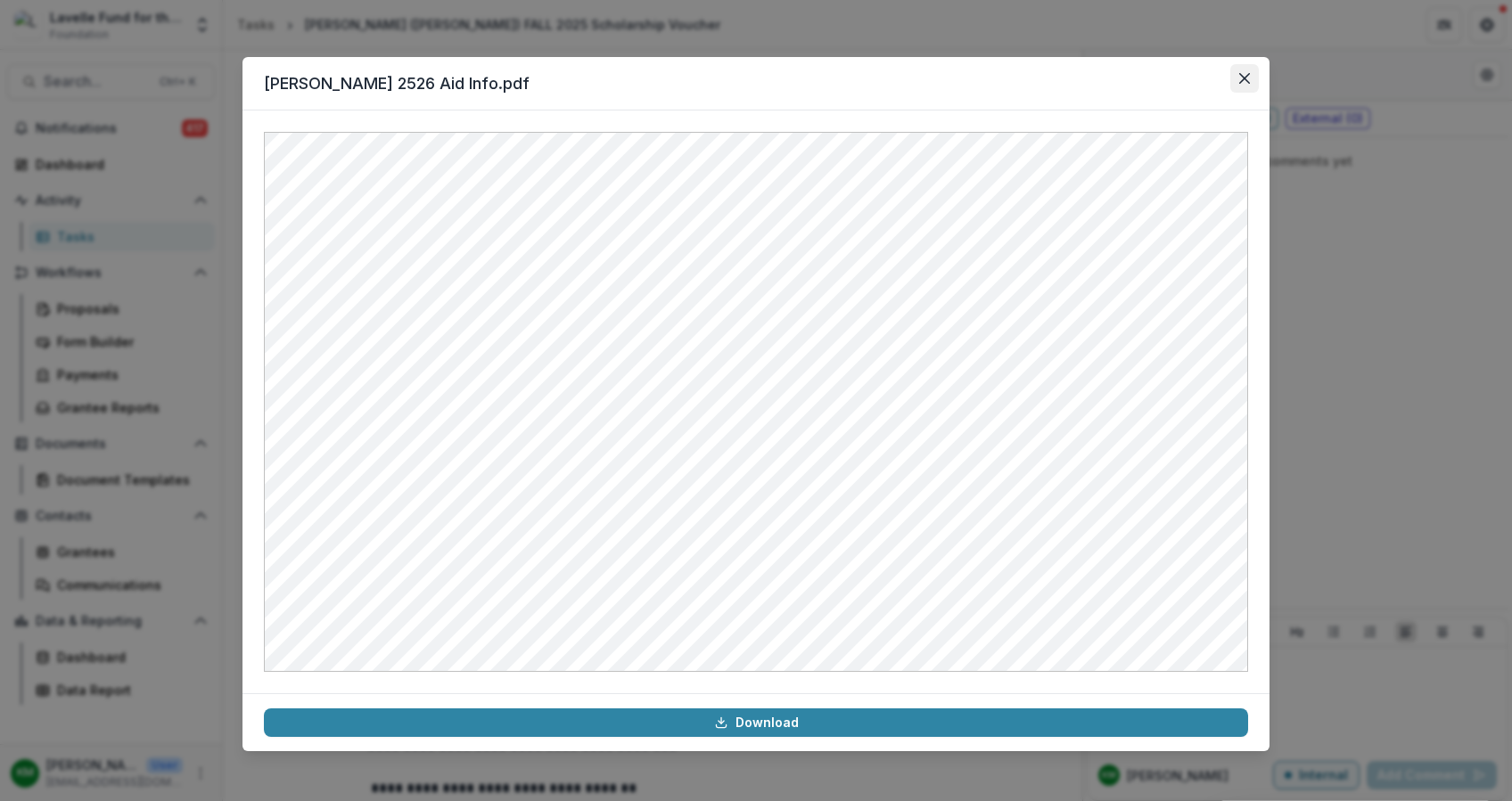
click at [1235, 77] on button "Close" at bounding box center [1244, 78] width 29 height 29
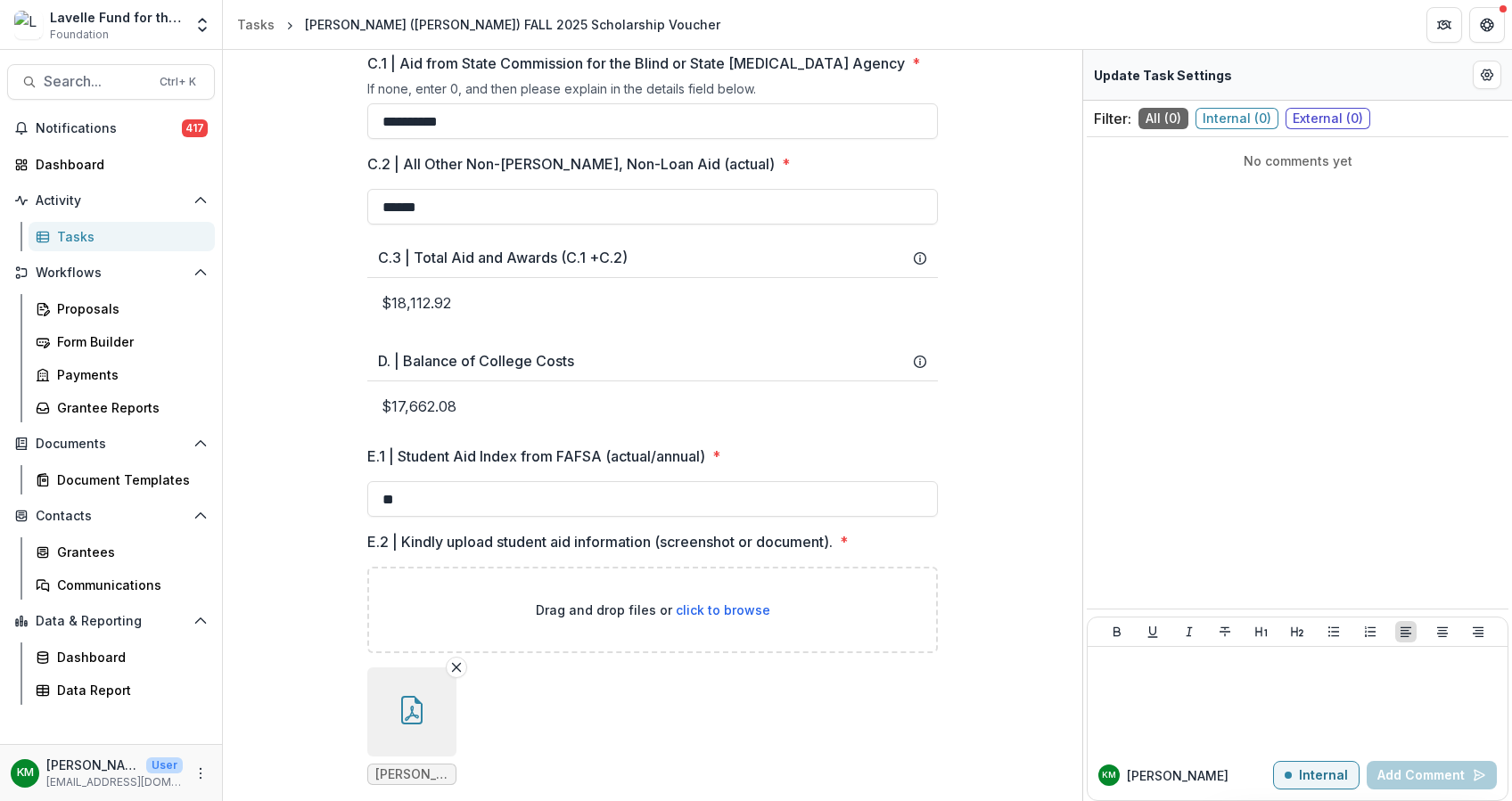
scroll to position [910, 0]
click at [420, 727] on icon "button" at bounding box center [412, 712] width 21 height 29
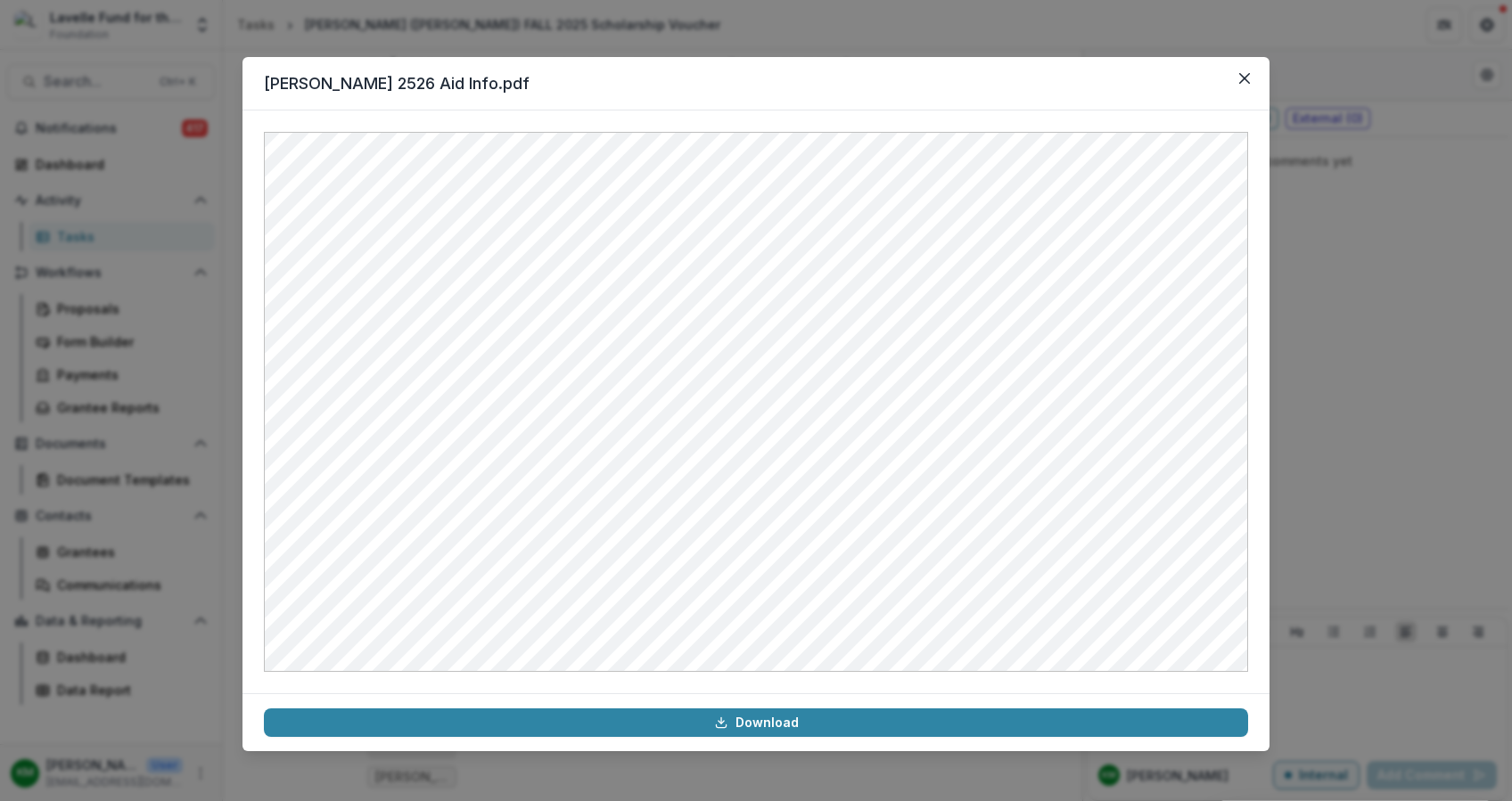
drag, startPoint x: 1366, startPoint y: 431, endPoint x: 1219, endPoint y: 429, distance: 147.0
click at [1365, 431] on div "[PERSON_NAME] 2526 Aid Info.pdf Download" at bounding box center [756, 400] width 1512 height 801
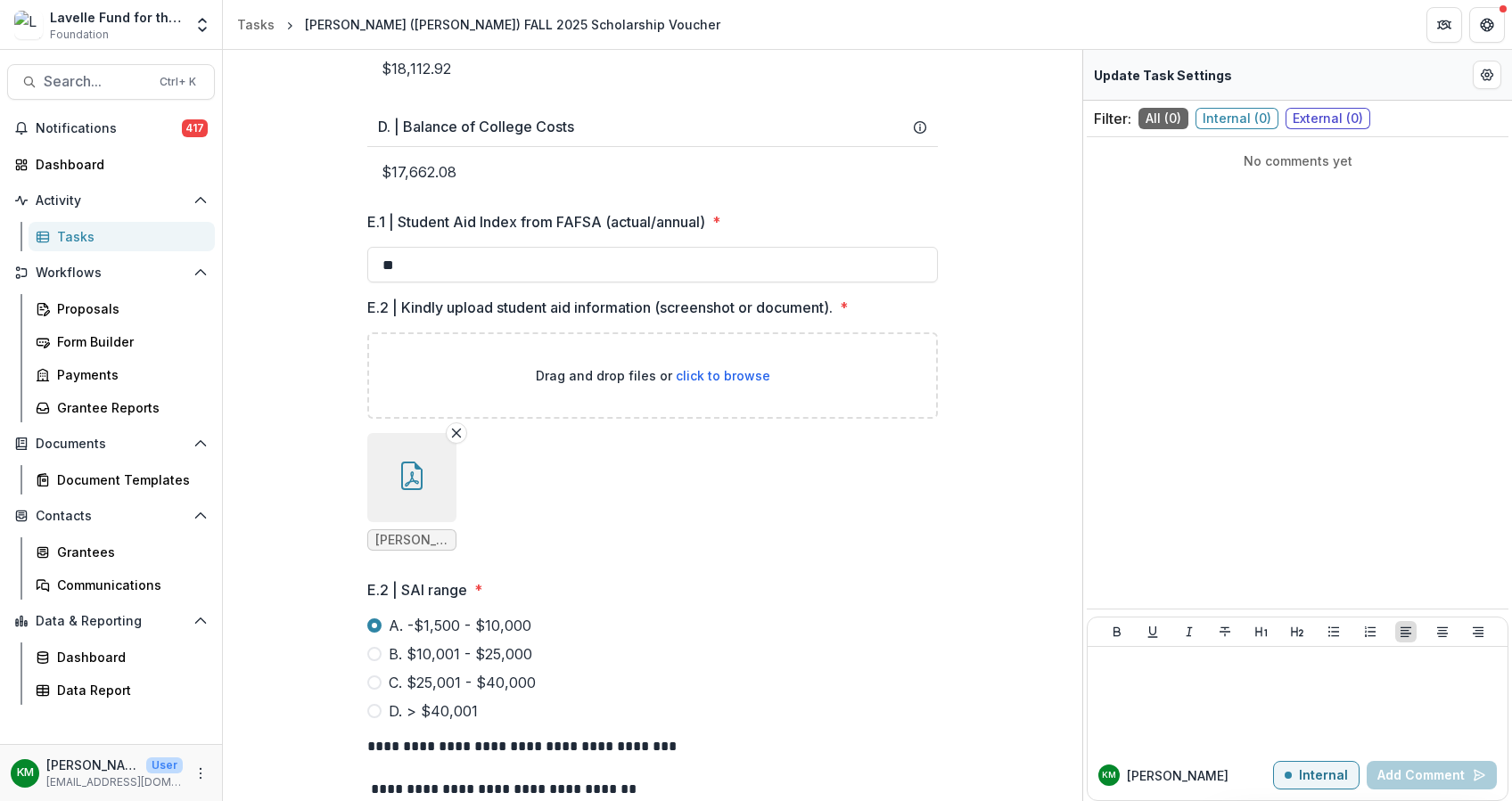
scroll to position [1148, 0]
click at [412, 490] on icon "button" at bounding box center [412, 475] width 29 height 29
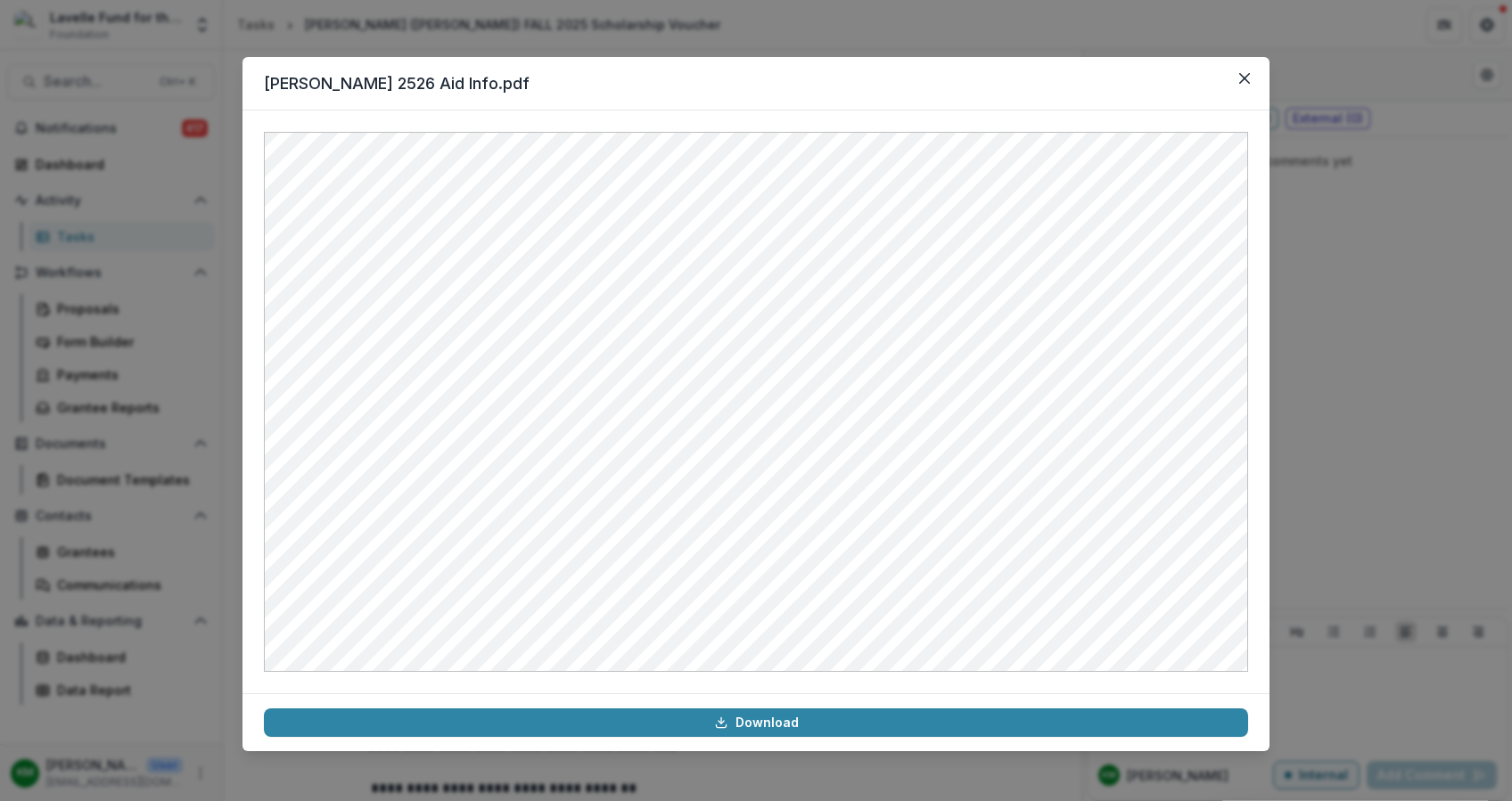
drag, startPoint x: 1369, startPoint y: 511, endPoint x: 1132, endPoint y: 522, distance: 237.3
click at [1367, 511] on div "[PERSON_NAME] 2526 Aid Info.pdf Download" at bounding box center [756, 400] width 1512 height 801
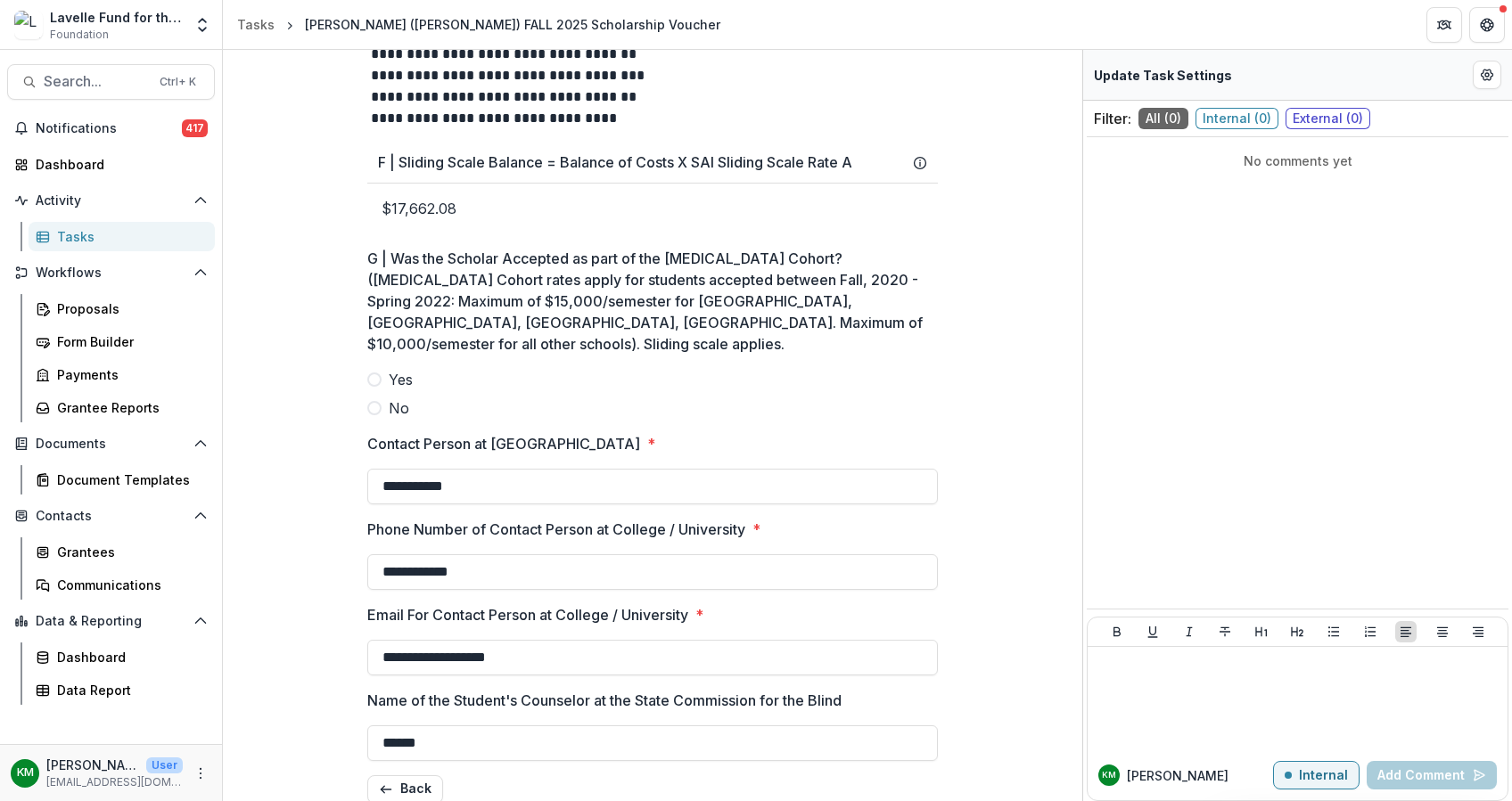
scroll to position [1903, 0]
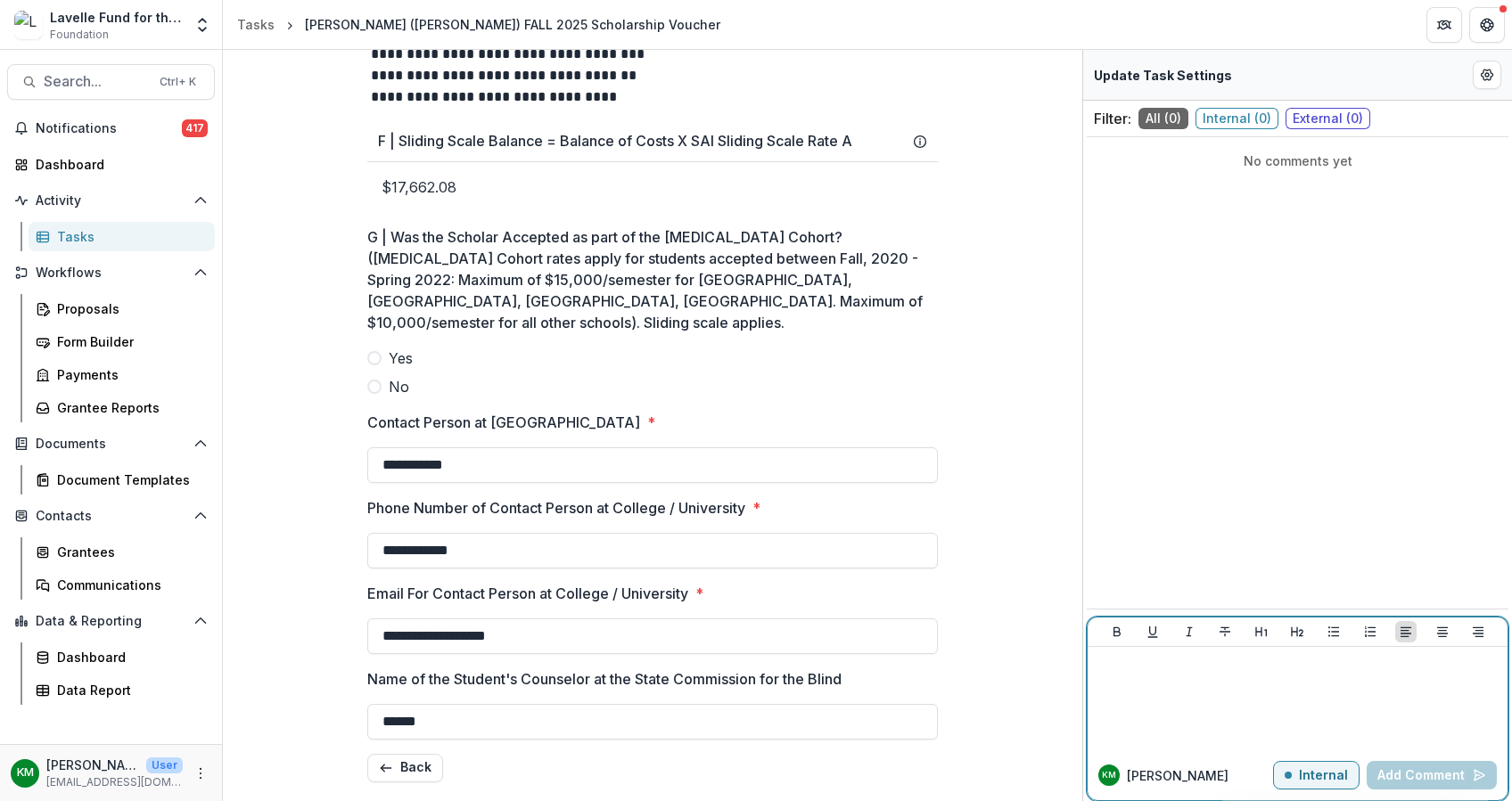
click at [1159, 677] on div at bounding box center [1298, 699] width 406 height 90
click at [1331, 779] on p "Internal" at bounding box center [1322, 775] width 49 height 15
click at [1319, 769] on p "External" at bounding box center [1321, 775] width 51 height 15
click at [1319, 769] on p "Internal" at bounding box center [1322, 775] width 49 height 15
click at [1178, 681] on div at bounding box center [1298, 699] width 406 height 90
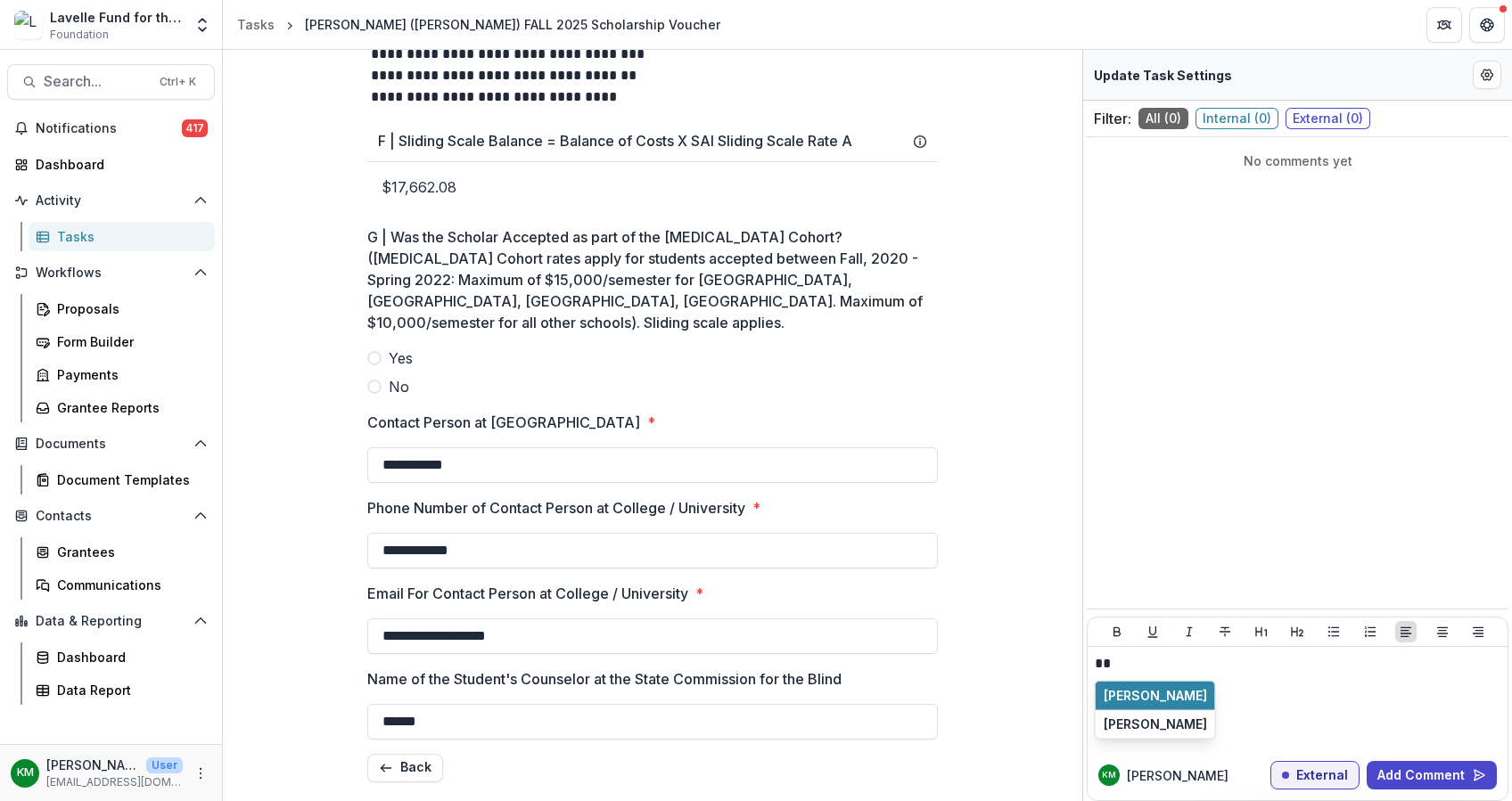
click at [1155, 688] on button "[PERSON_NAME]" at bounding box center [1155, 696] width 119 height 29
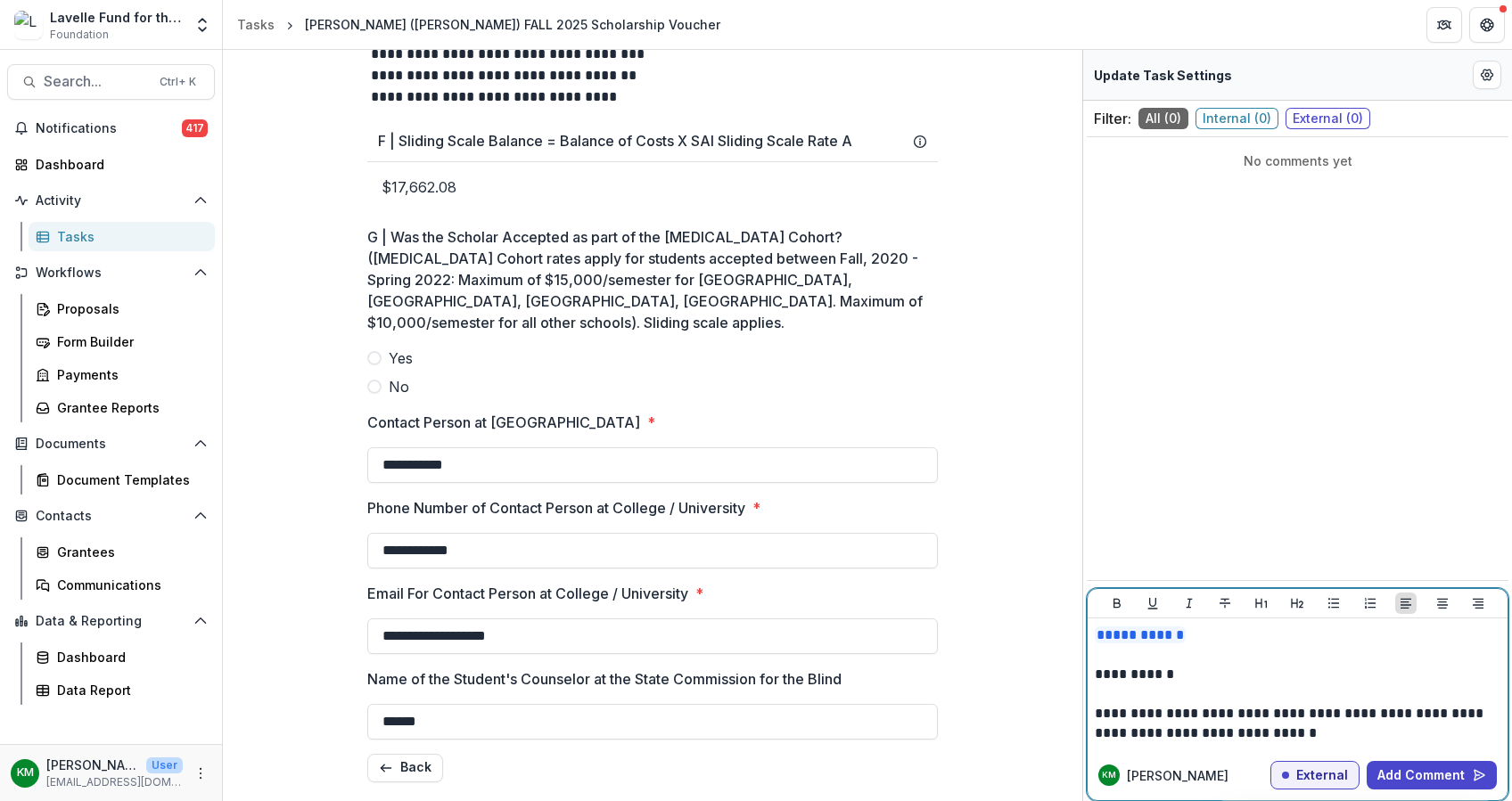
click at [1301, 731] on p "**********" at bounding box center [1298, 723] width 406 height 39
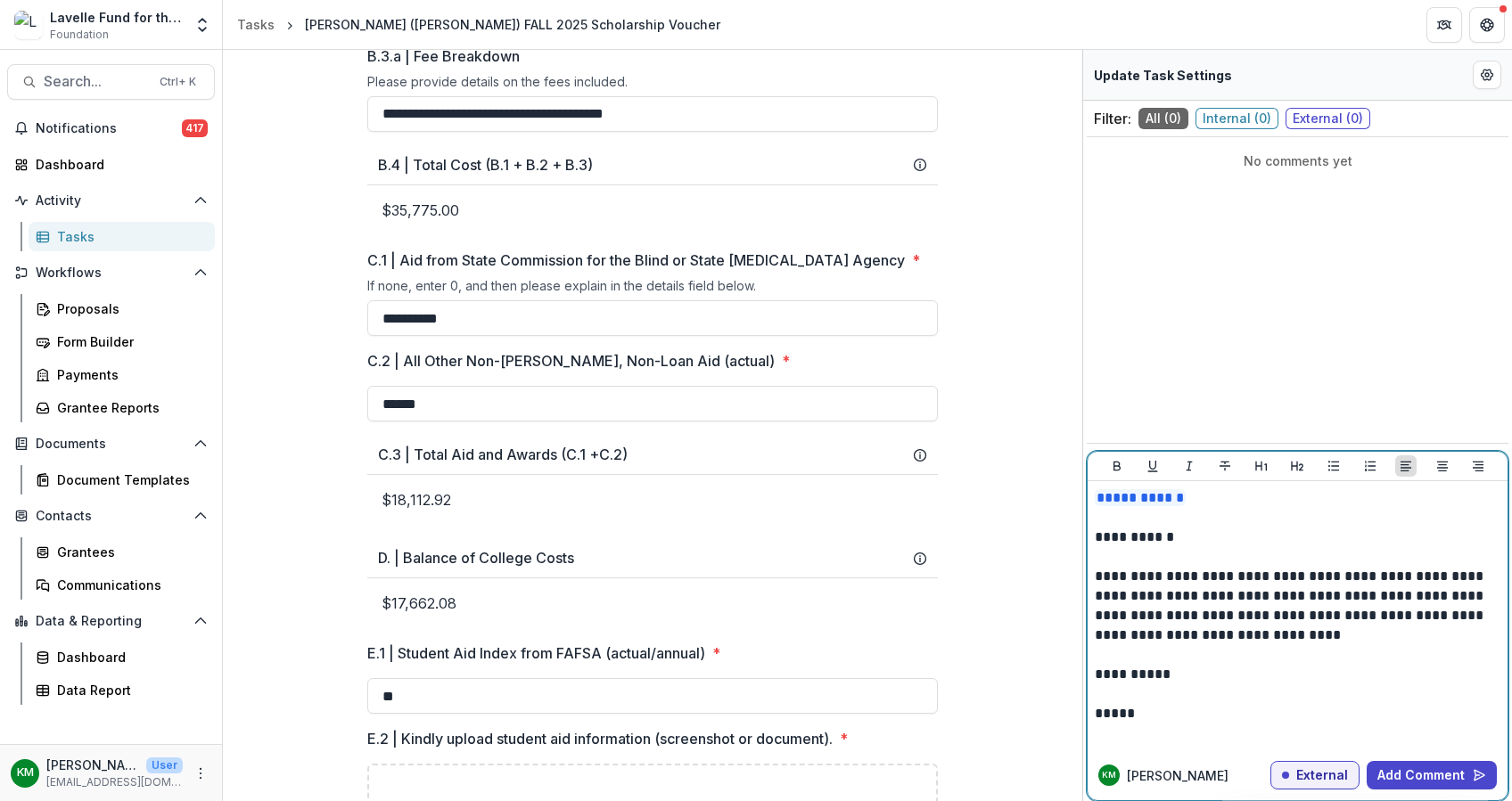
scroll to position [7, 0]
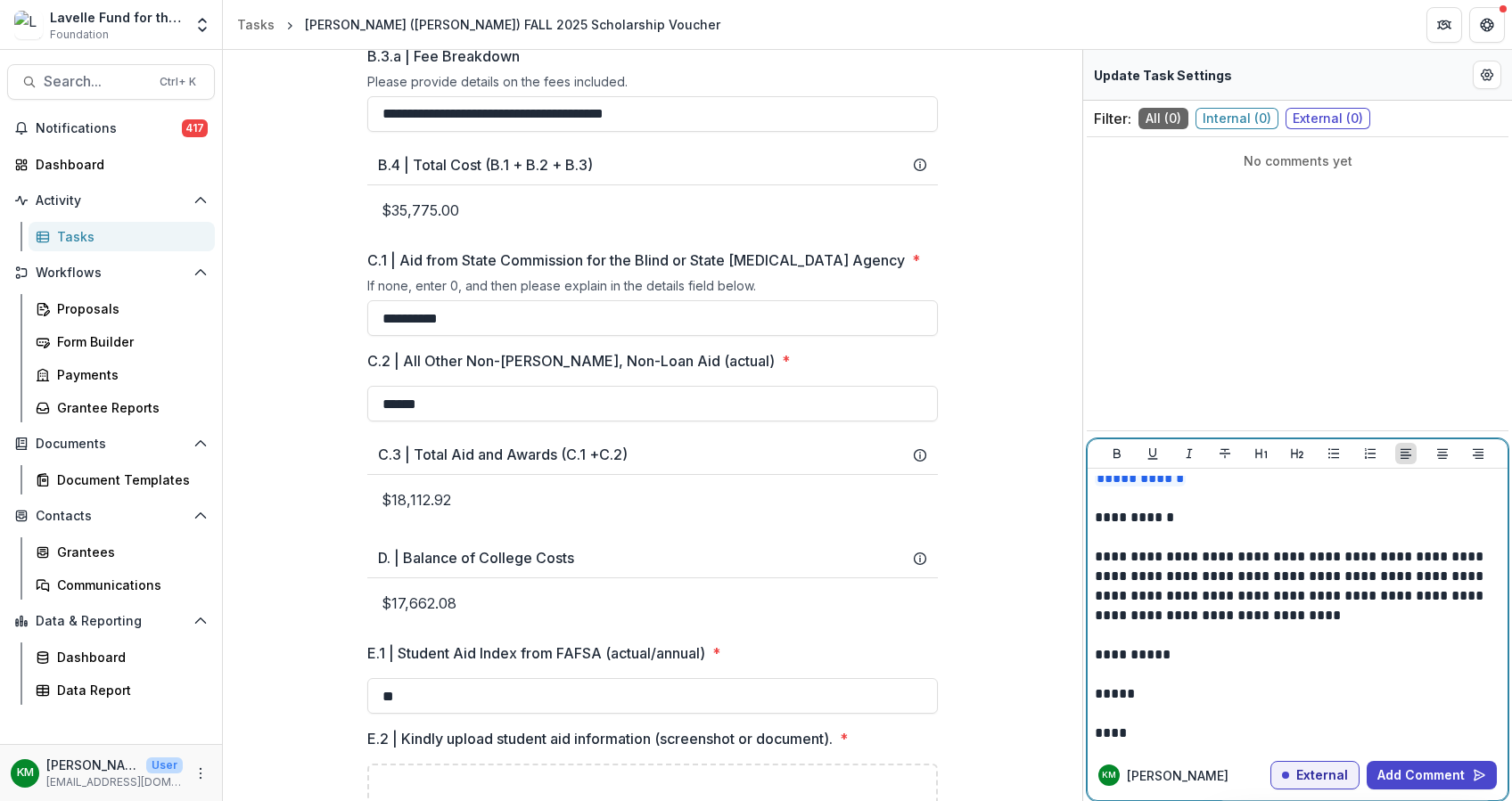
drag, startPoint x: 1148, startPoint y: 597, endPoint x: 1179, endPoint y: 602, distance: 31.4
click at [1152, 597] on p "**********" at bounding box center [1295, 586] width 401 height 78
click at [1328, 574] on p "**********" at bounding box center [1295, 586] width 401 height 78
click at [1152, 592] on p "**********" at bounding box center [1295, 586] width 401 height 78
drag, startPoint x: 1374, startPoint y: 595, endPoint x: 1398, endPoint y: 597, distance: 24.1
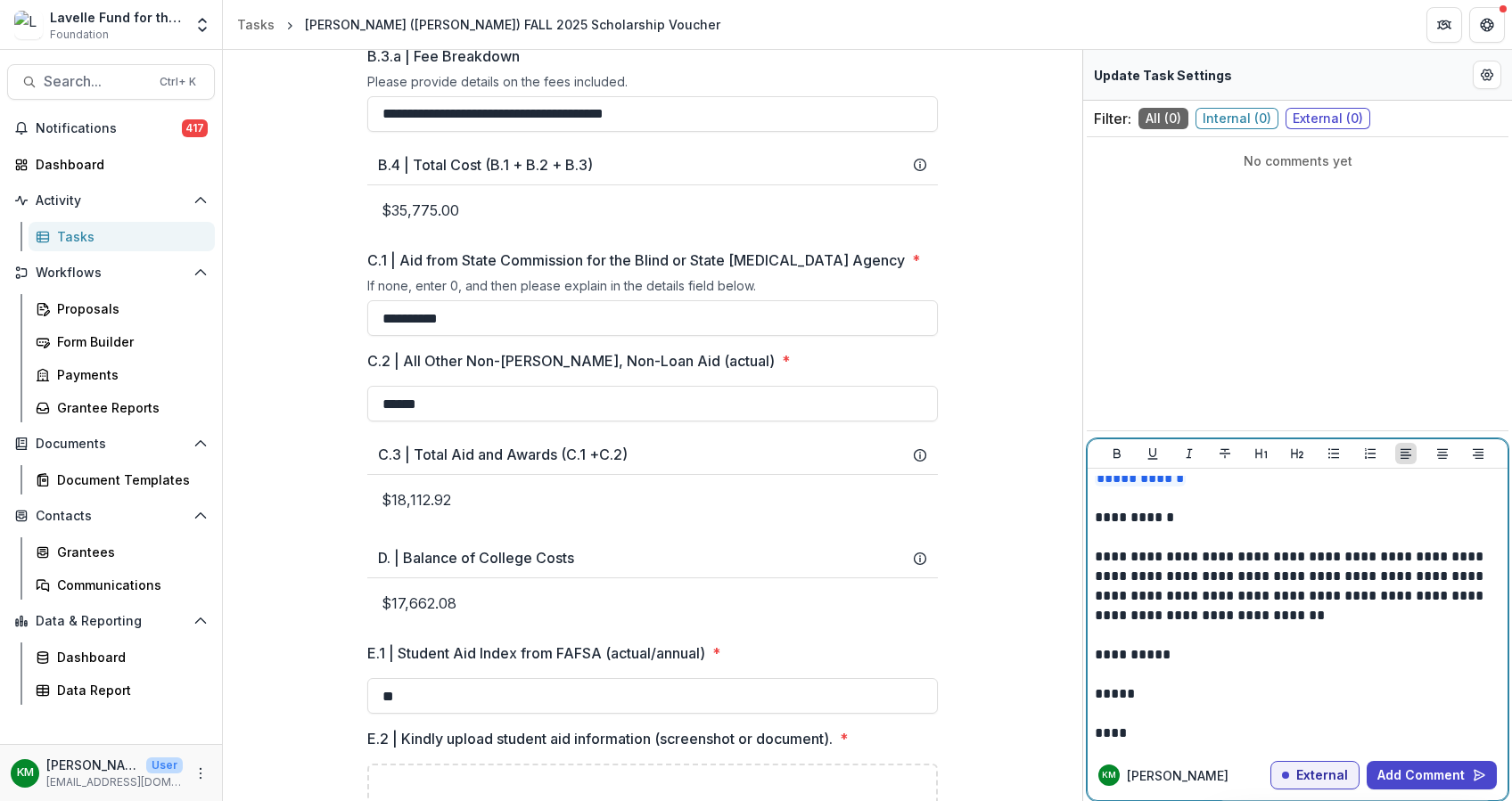
click at [1376, 595] on p "**********" at bounding box center [1295, 586] width 401 height 78
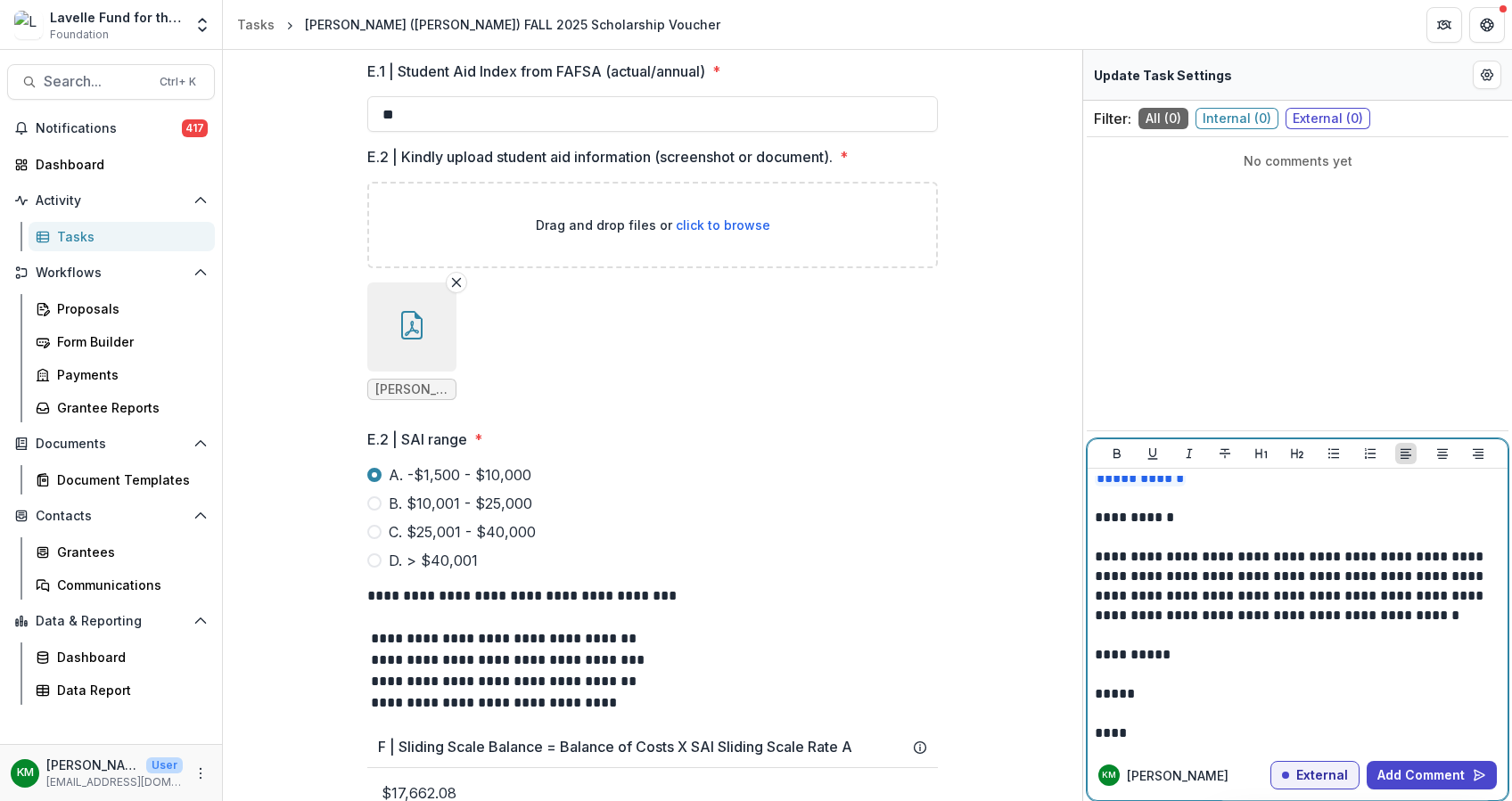
scroll to position [1310, 0]
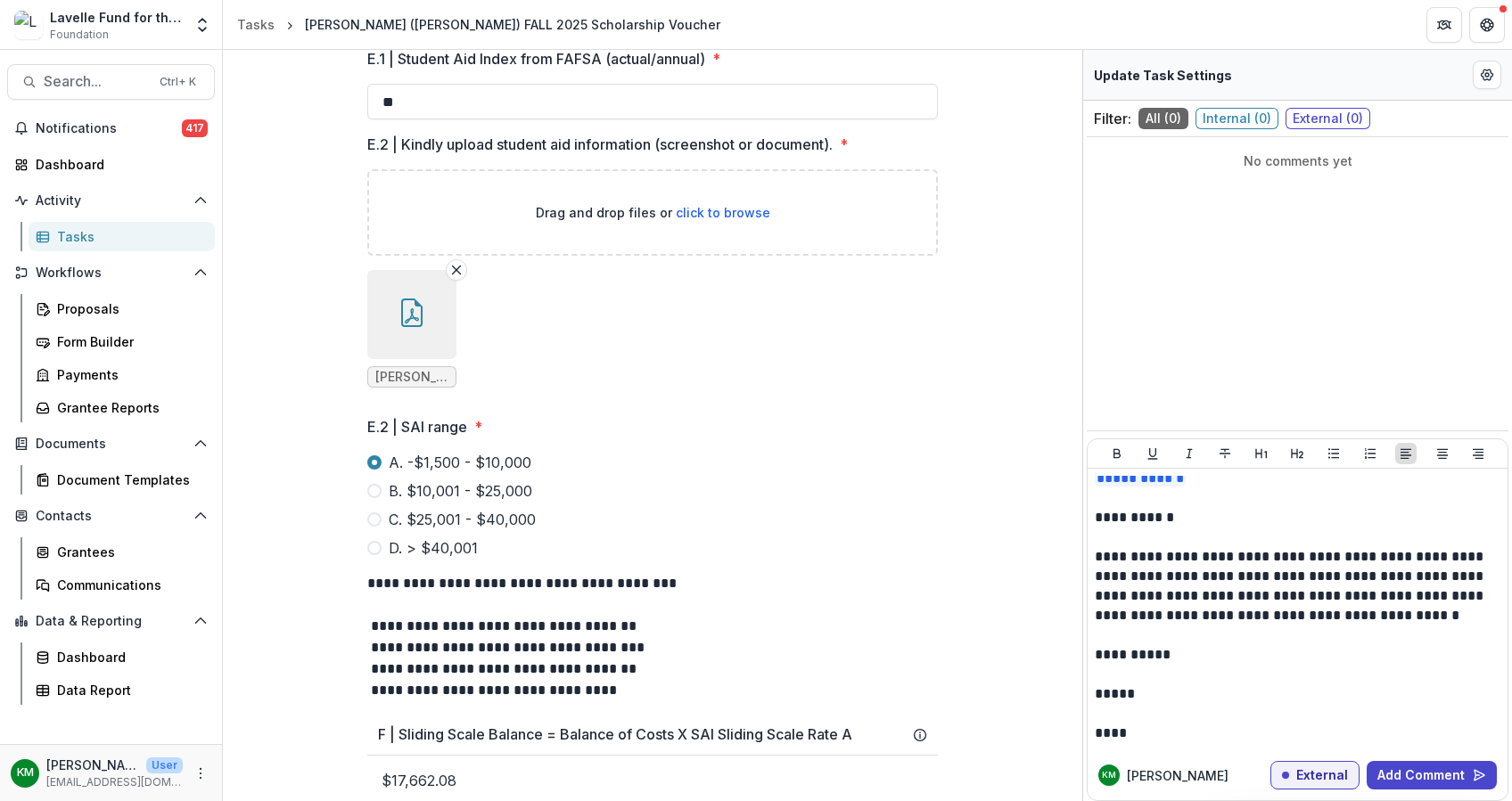
click at [418, 327] on icon "button" at bounding box center [412, 312] width 21 height 29
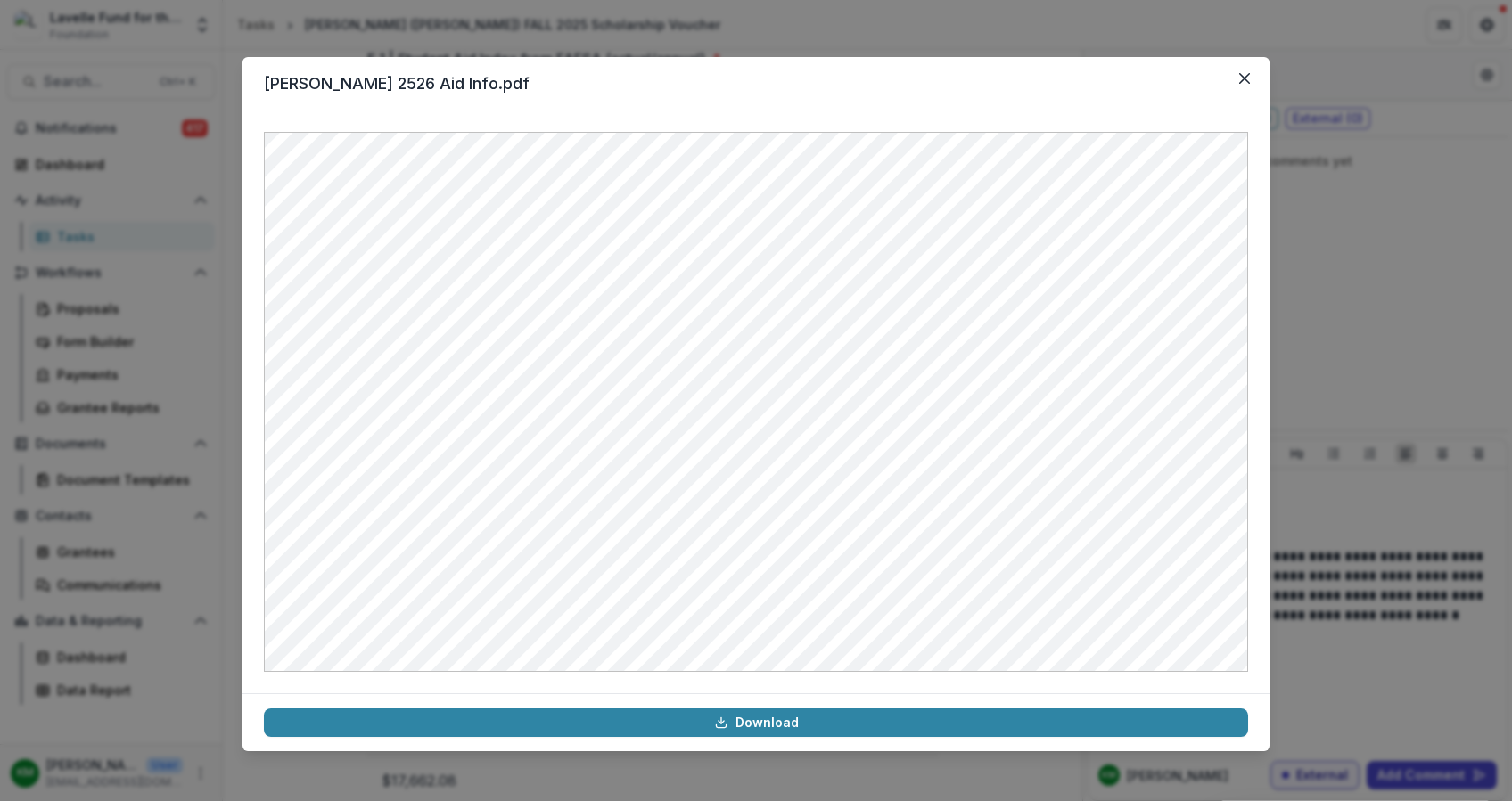
drag, startPoint x: 221, startPoint y: 578, endPoint x: 240, endPoint y: 533, distance: 48.8
click at [221, 577] on div "[PERSON_NAME] 2526 Aid Info.pdf Download" at bounding box center [756, 400] width 1512 height 801
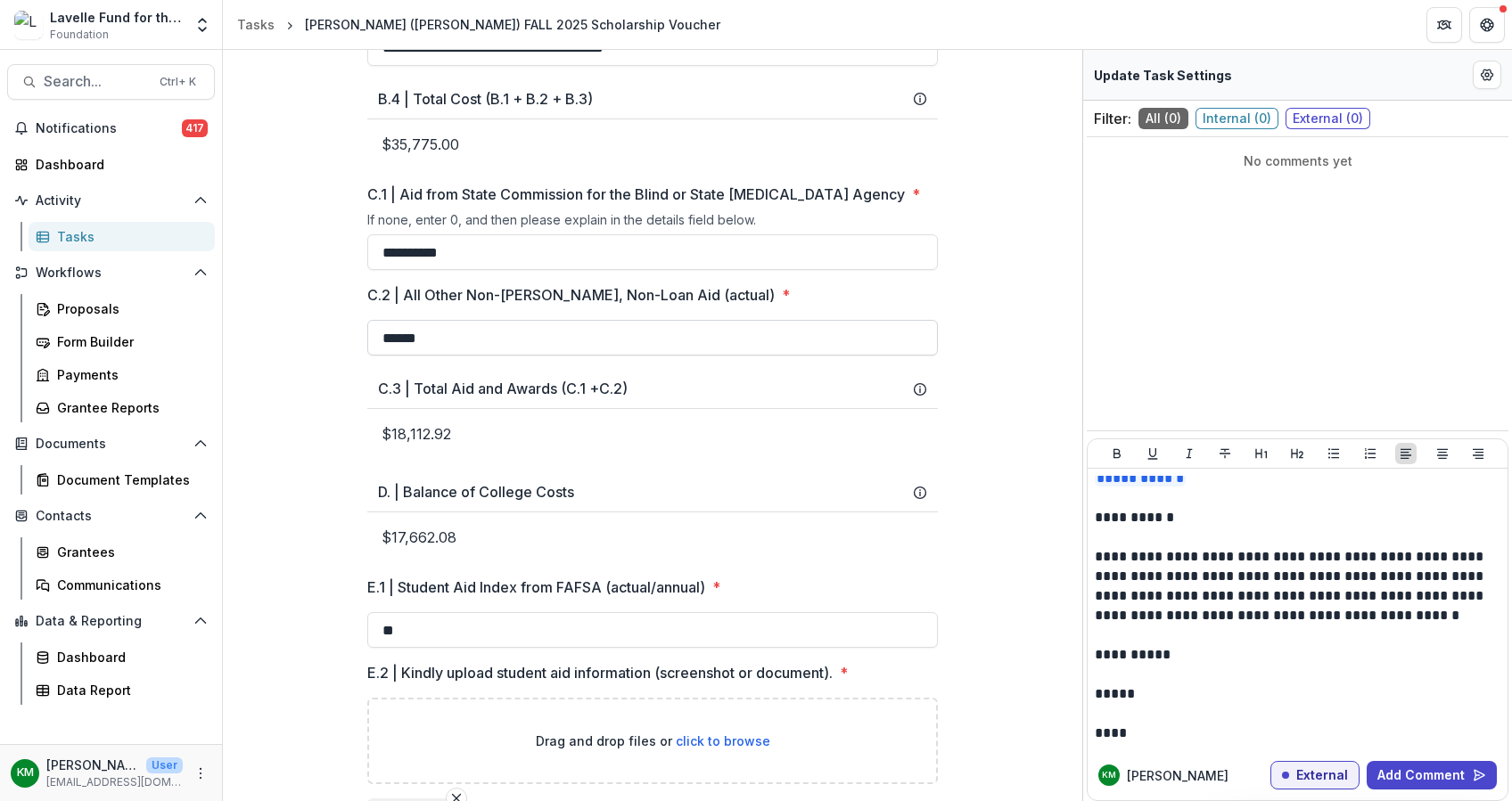
scroll to position [834, 0]
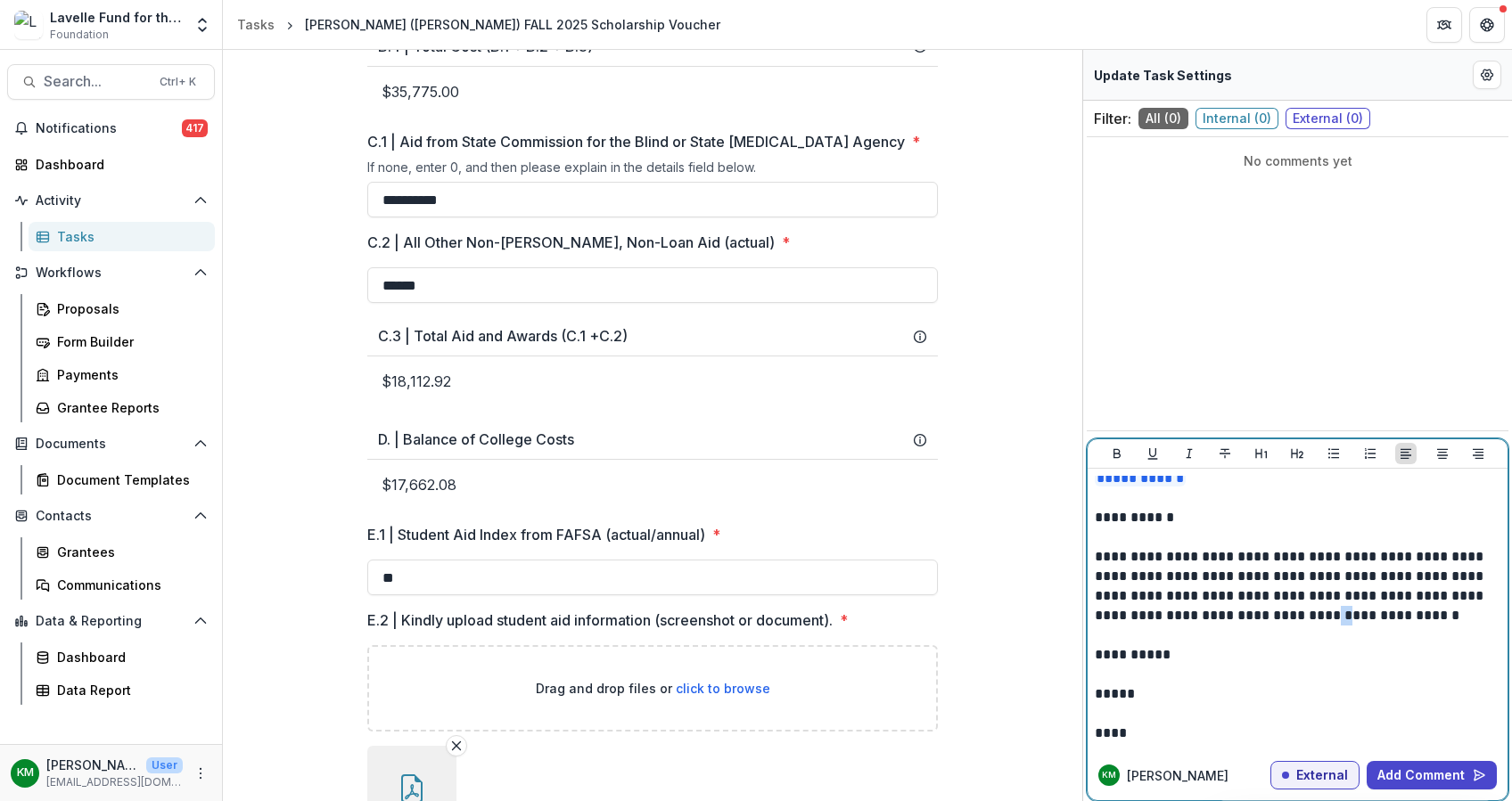
drag, startPoint x: 1320, startPoint y: 613, endPoint x: 1312, endPoint y: 607, distance: 10.0
click at [1312, 607] on p "**********" at bounding box center [1295, 586] width 401 height 78
click at [1465, 620] on p "**********" at bounding box center [1295, 586] width 401 height 78
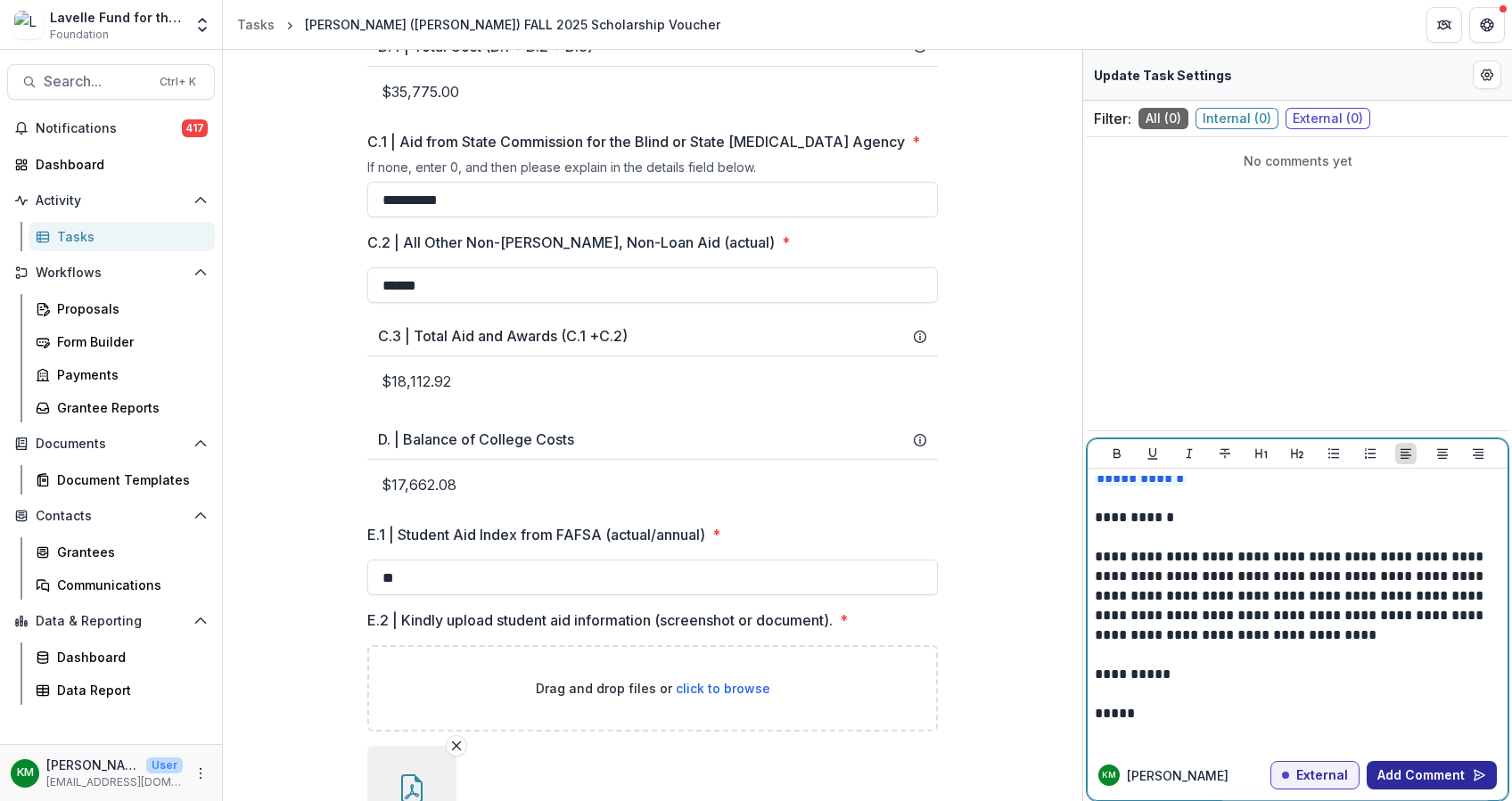
click at [1415, 777] on button "Add Comment" at bounding box center [1431, 775] width 131 height 29
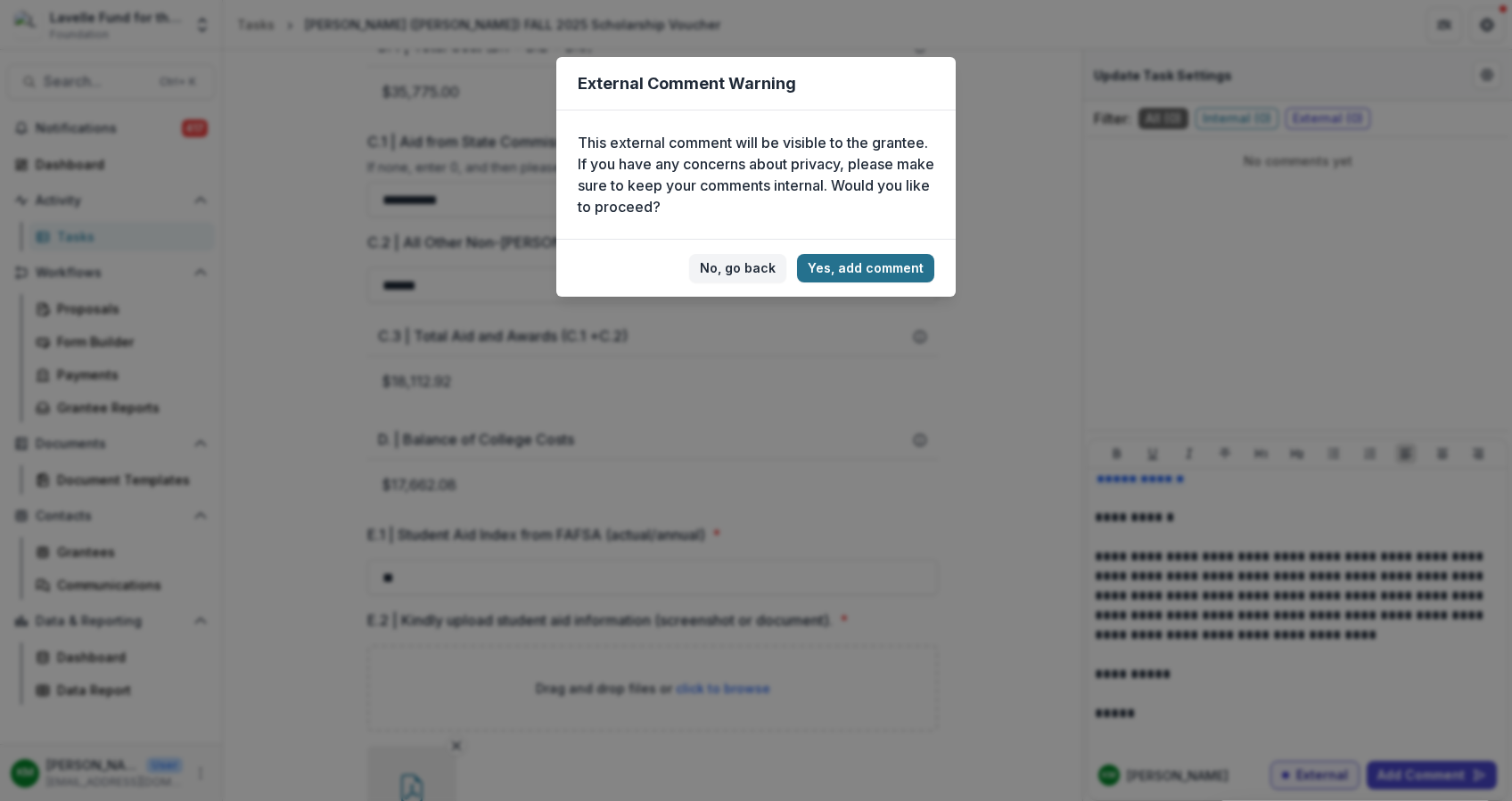
click at [848, 264] on button "Yes, add comment" at bounding box center [865, 269] width 137 height 29
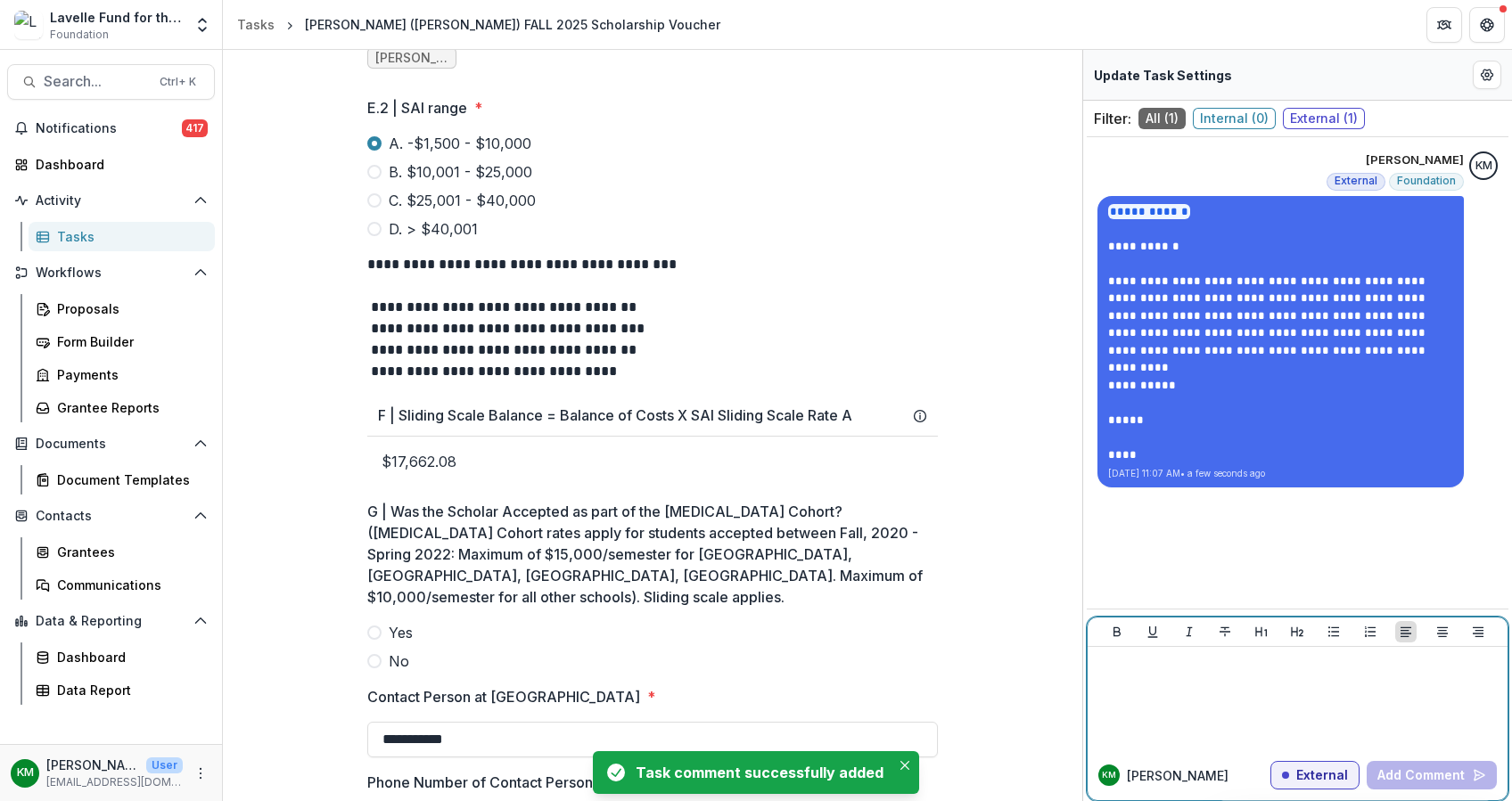
scroll to position [1903, 0]
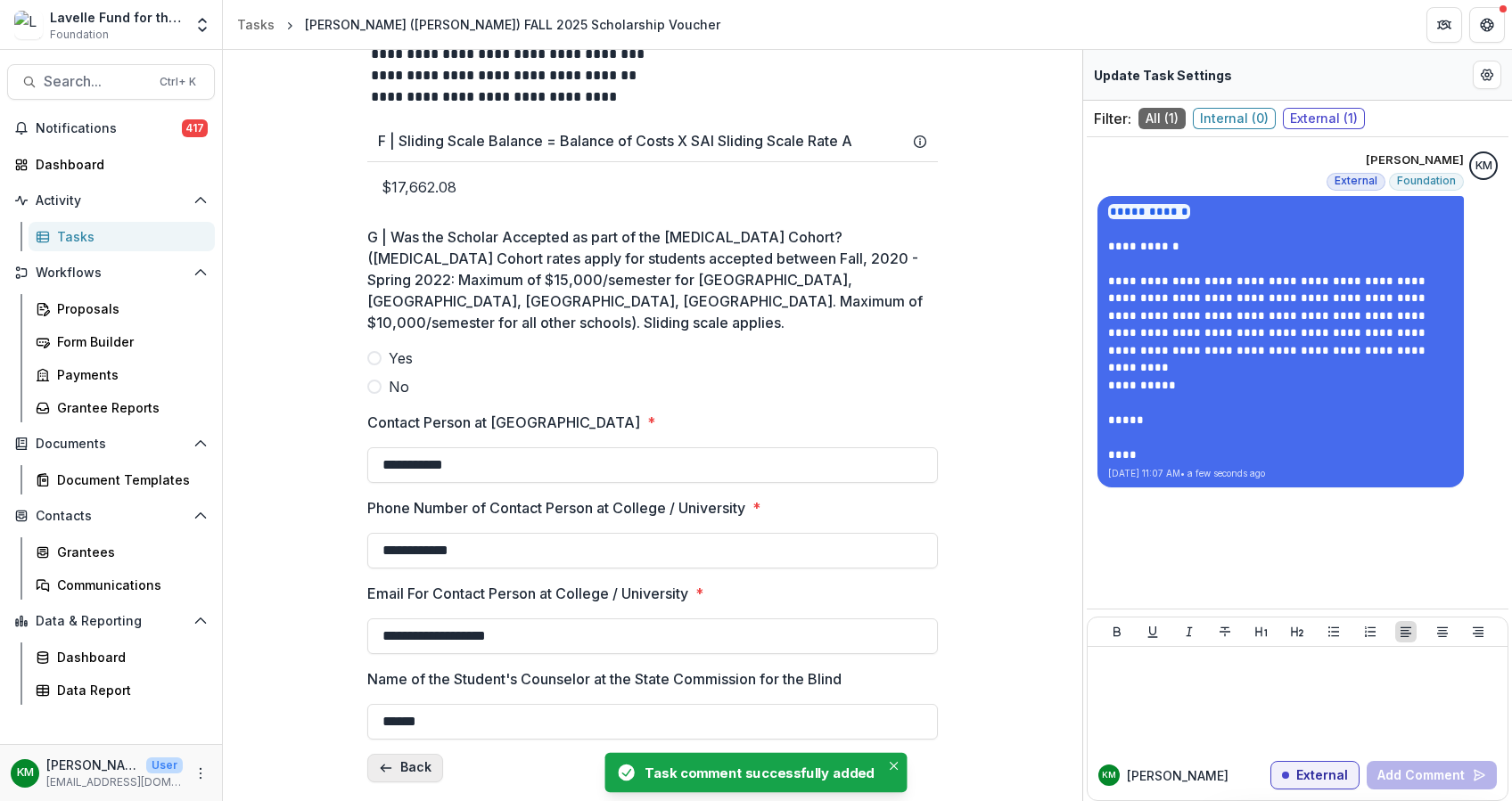
click at [400, 763] on button "Back" at bounding box center [405, 768] width 76 height 29
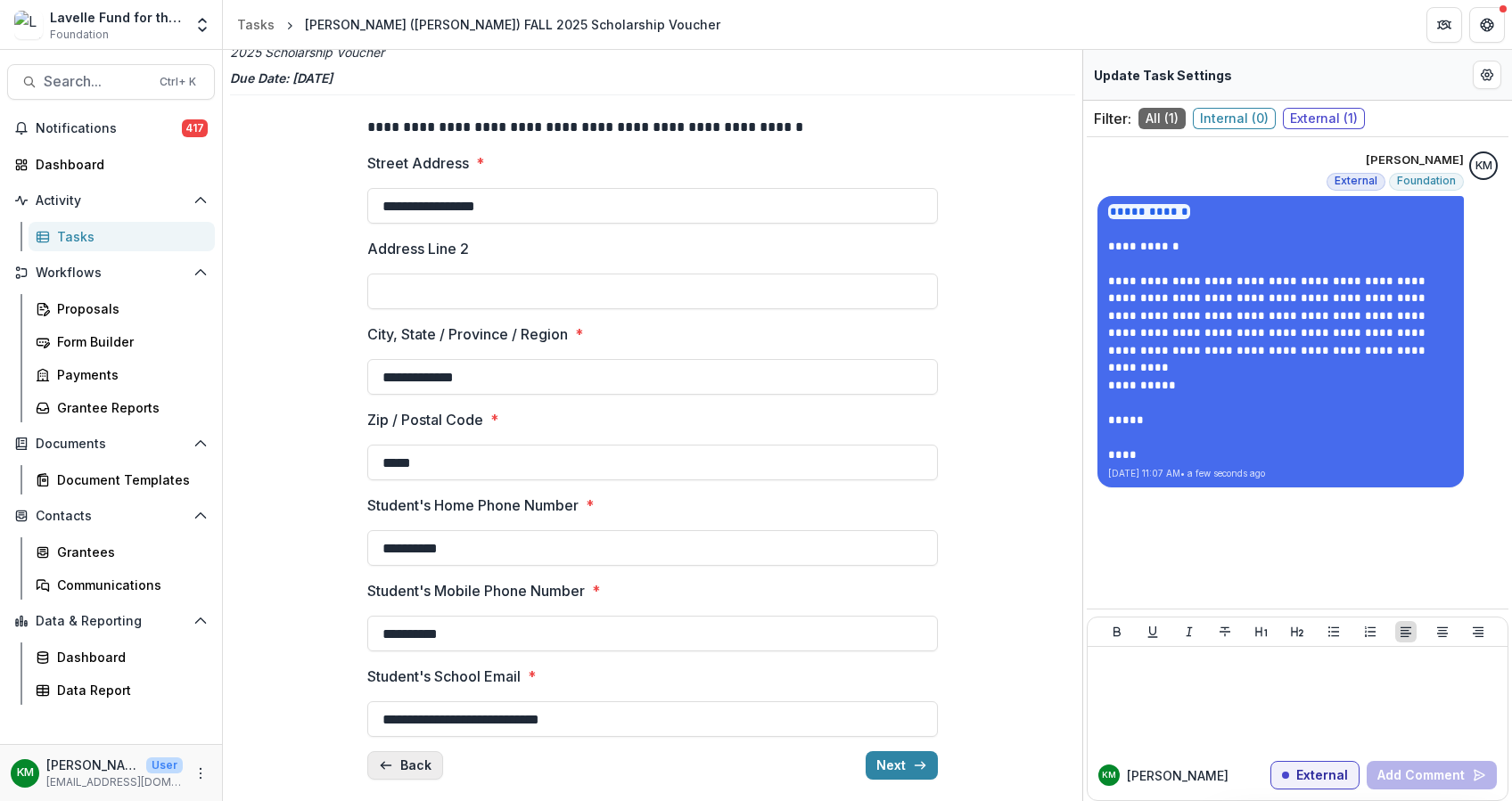
scroll to position [77, 0]
click at [401, 763] on button "Back" at bounding box center [405, 767] width 76 height 29
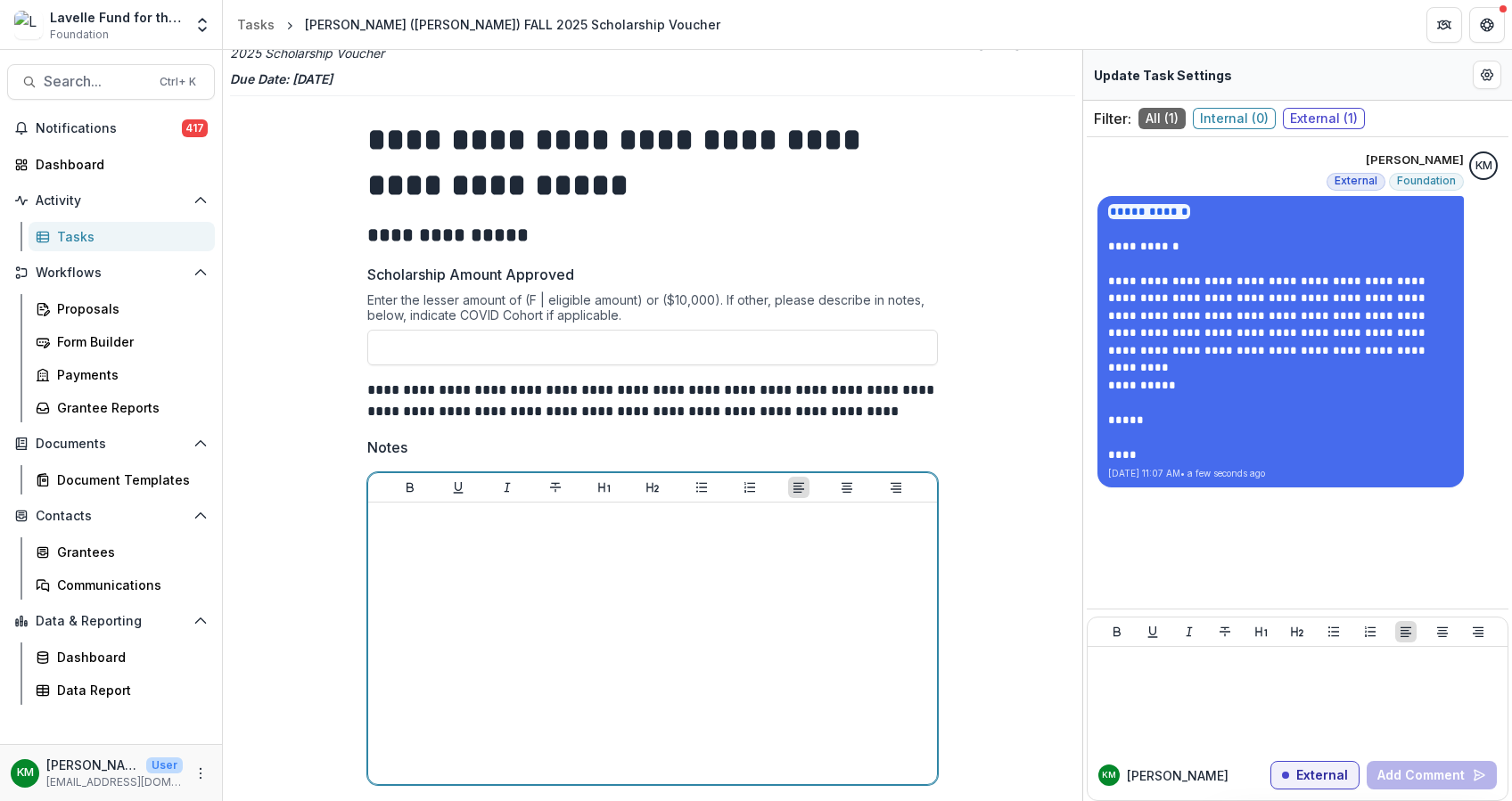
click at [449, 537] on div at bounding box center [653, 643] width 554 height 268
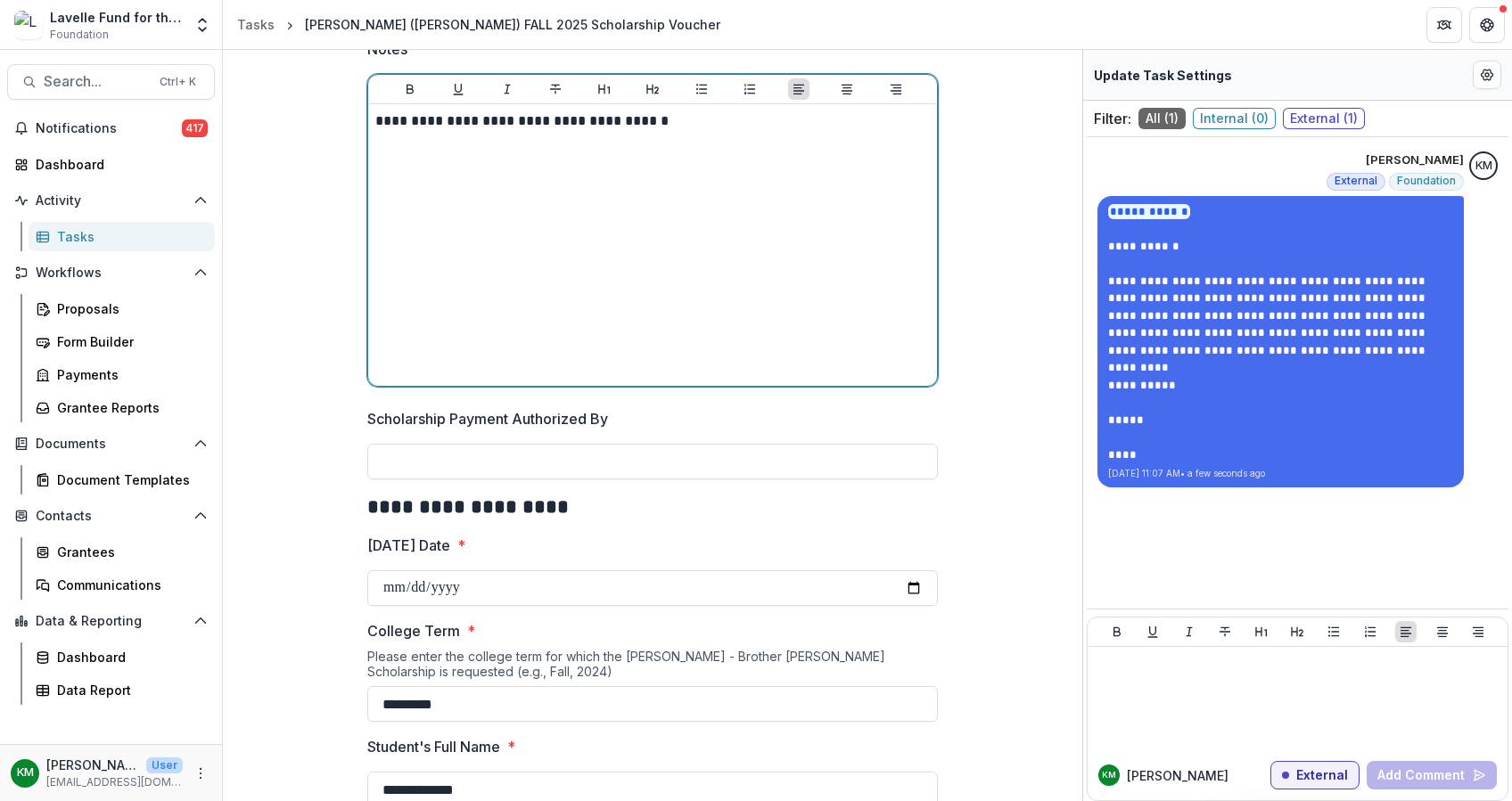
scroll to position [552, 0]
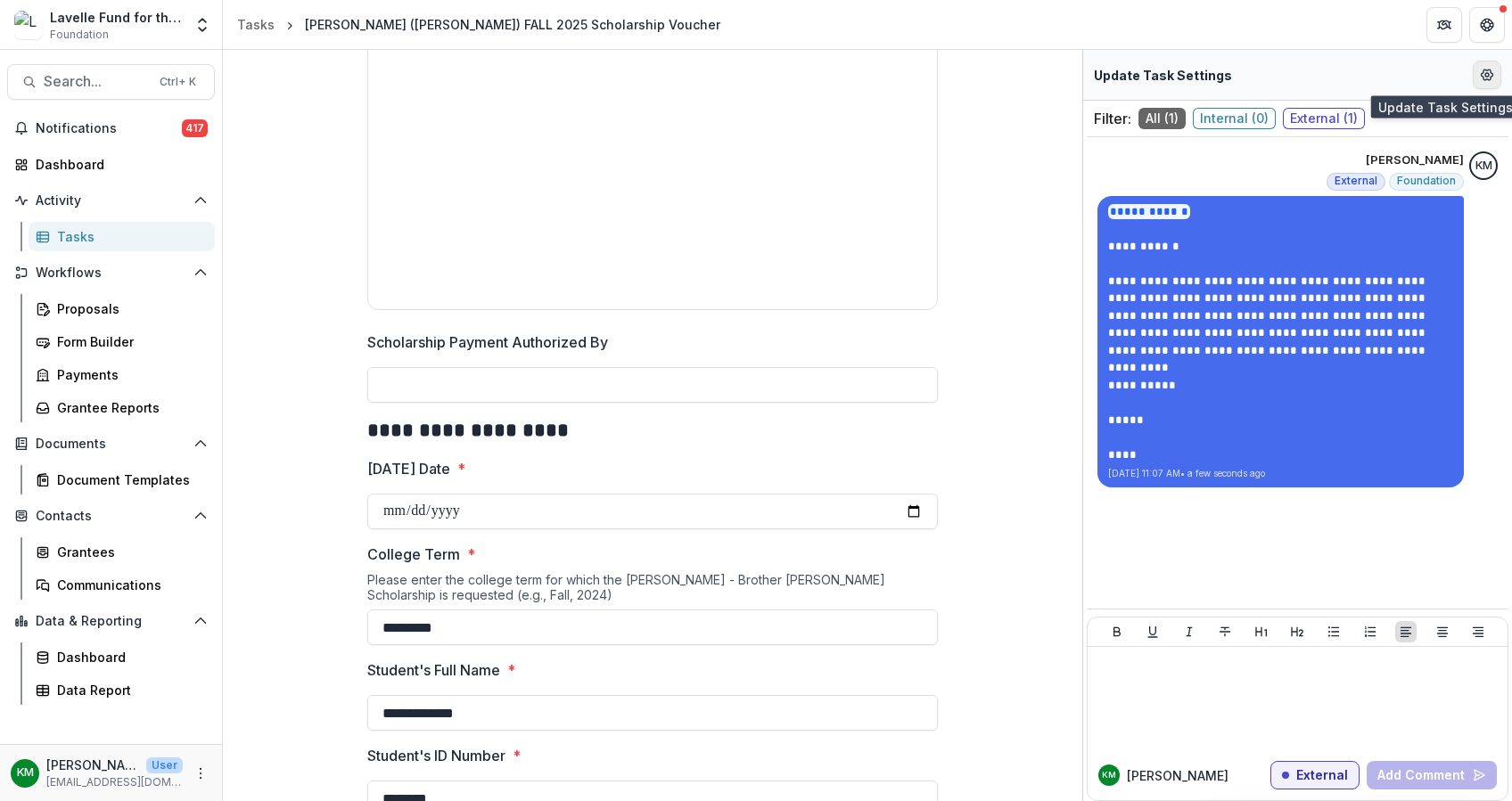
click at [1493, 70] on icon "Edit Form Settings" at bounding box center [1486, 74] width 14 height 14
select select "********"
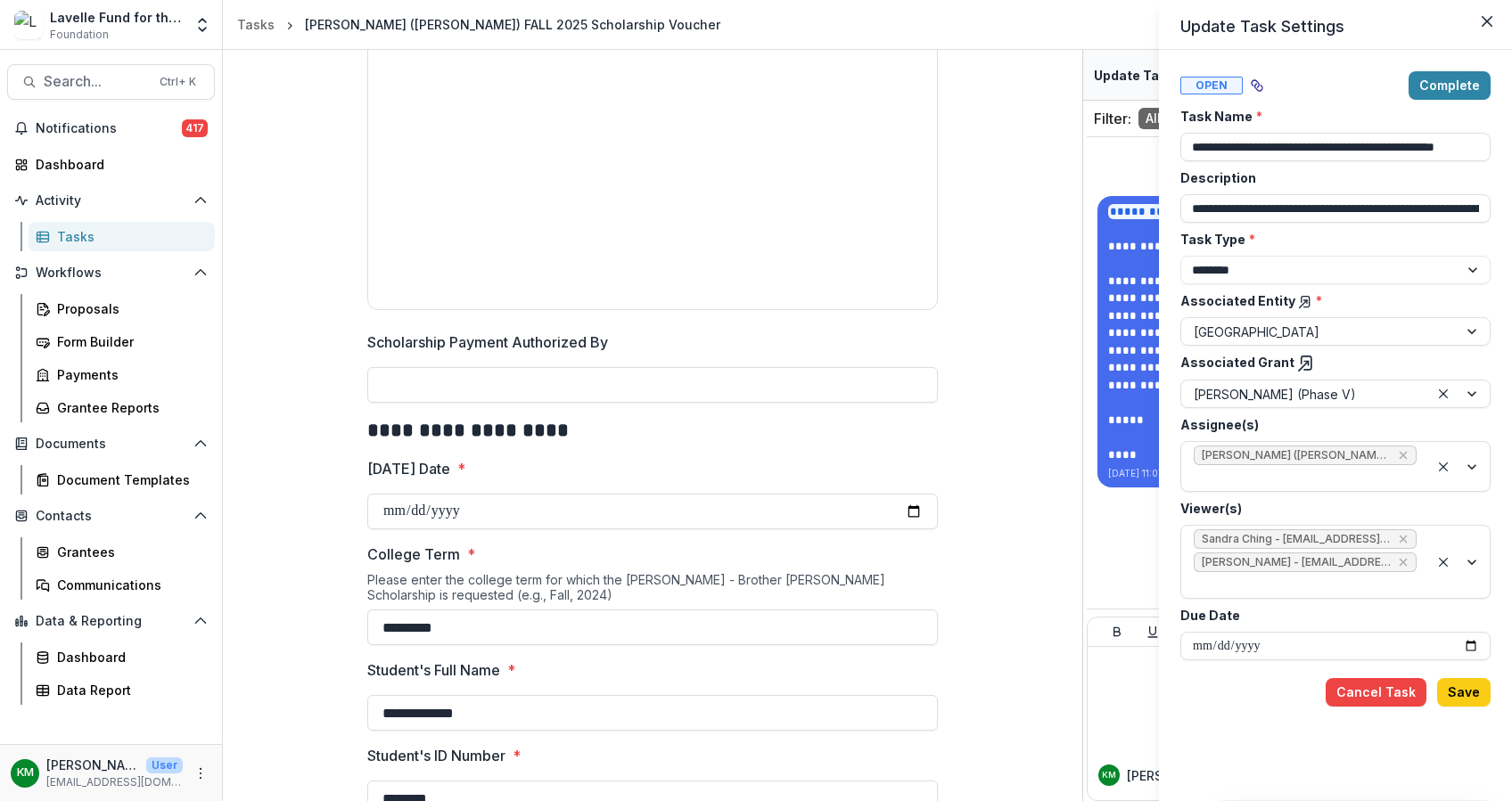
drag, startPoint x: 1466, startPoint y: 688, endPoint x: 1455, endPoint y: 676, distance: 16.3
click at [1469, 688] on button "Save" at bounding box center [1463, 692] width 53 height 29
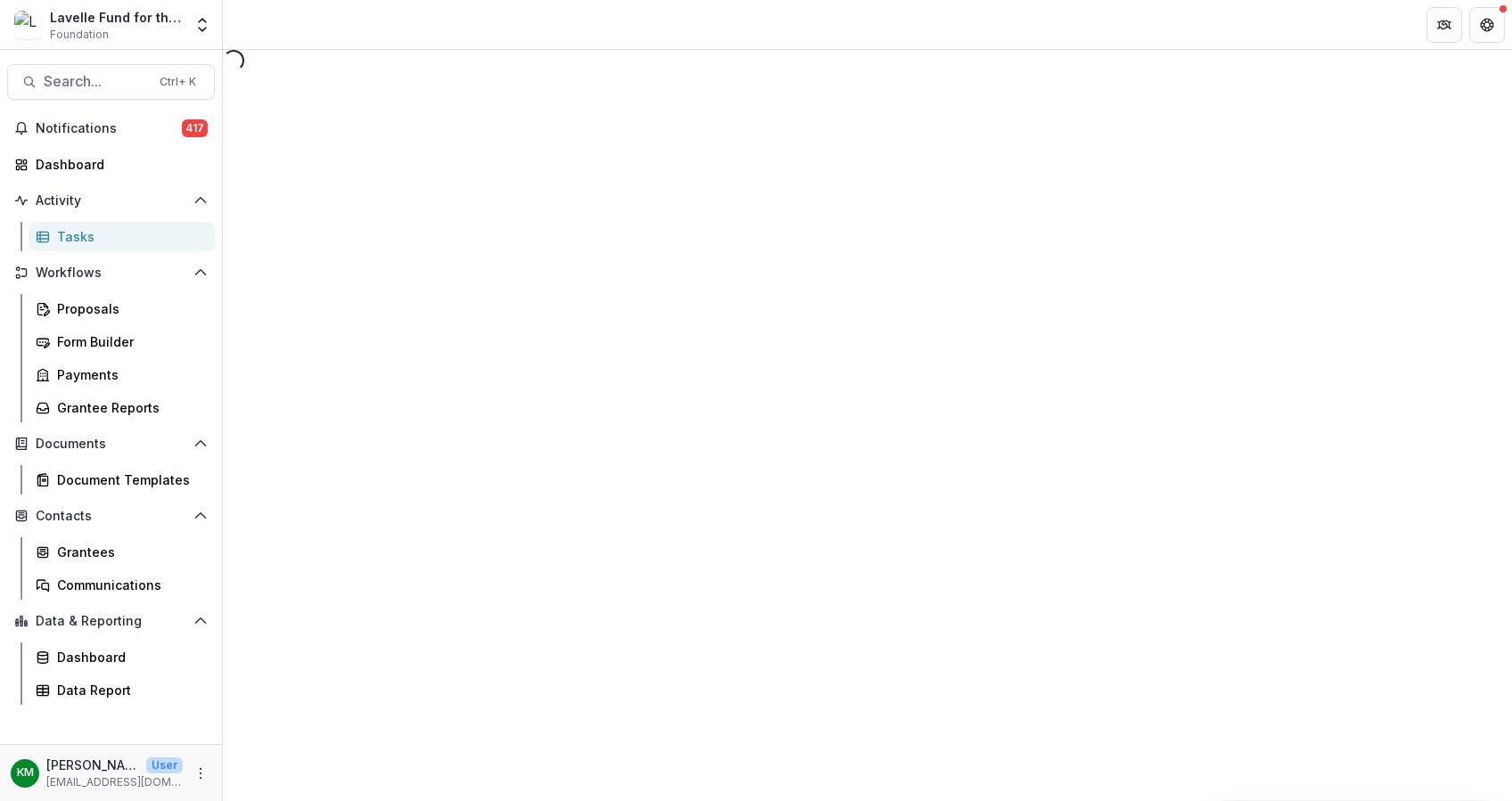
select select "********"
